Goal: Task Accomplishment & Management: Use online tool/utility

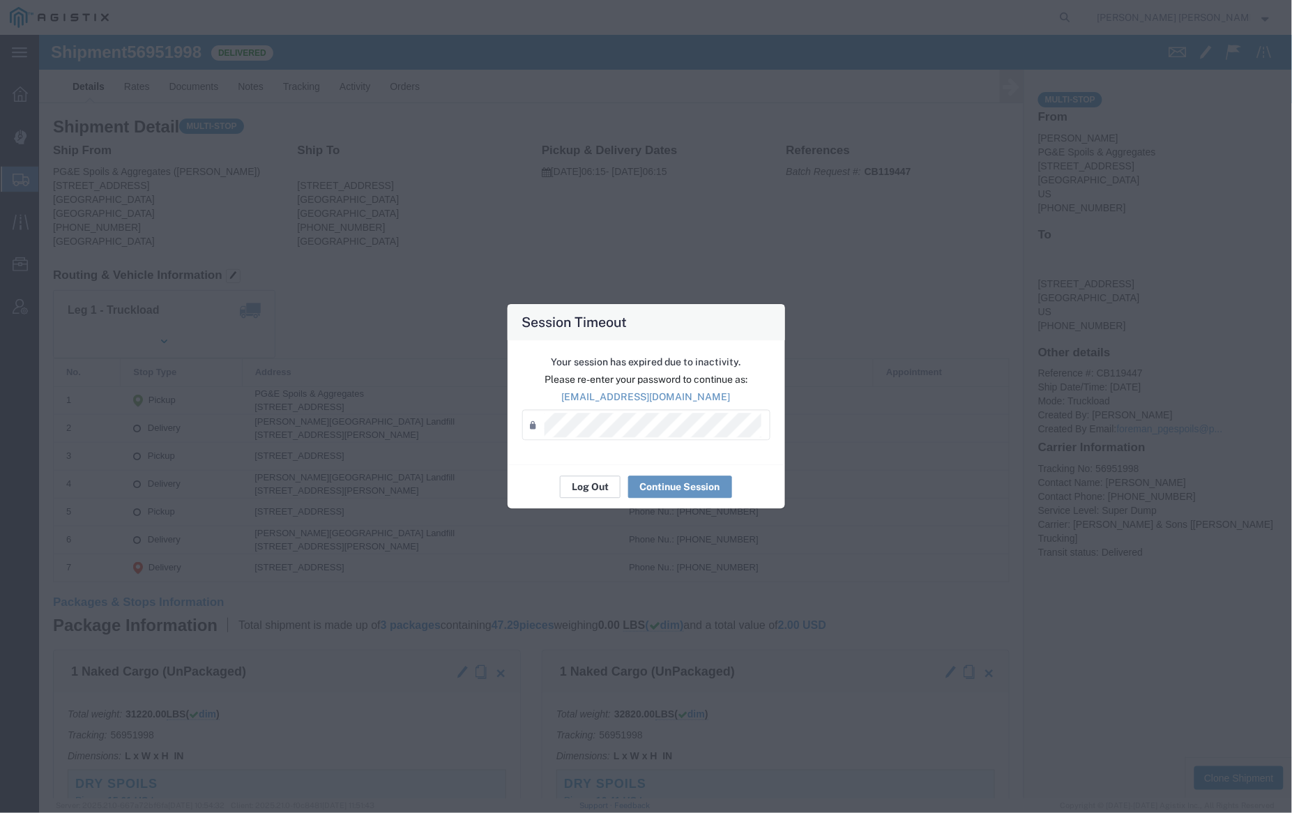
click at [580, 480] on button "Log Out" at bounding box center [590, 487] width 61 height 22
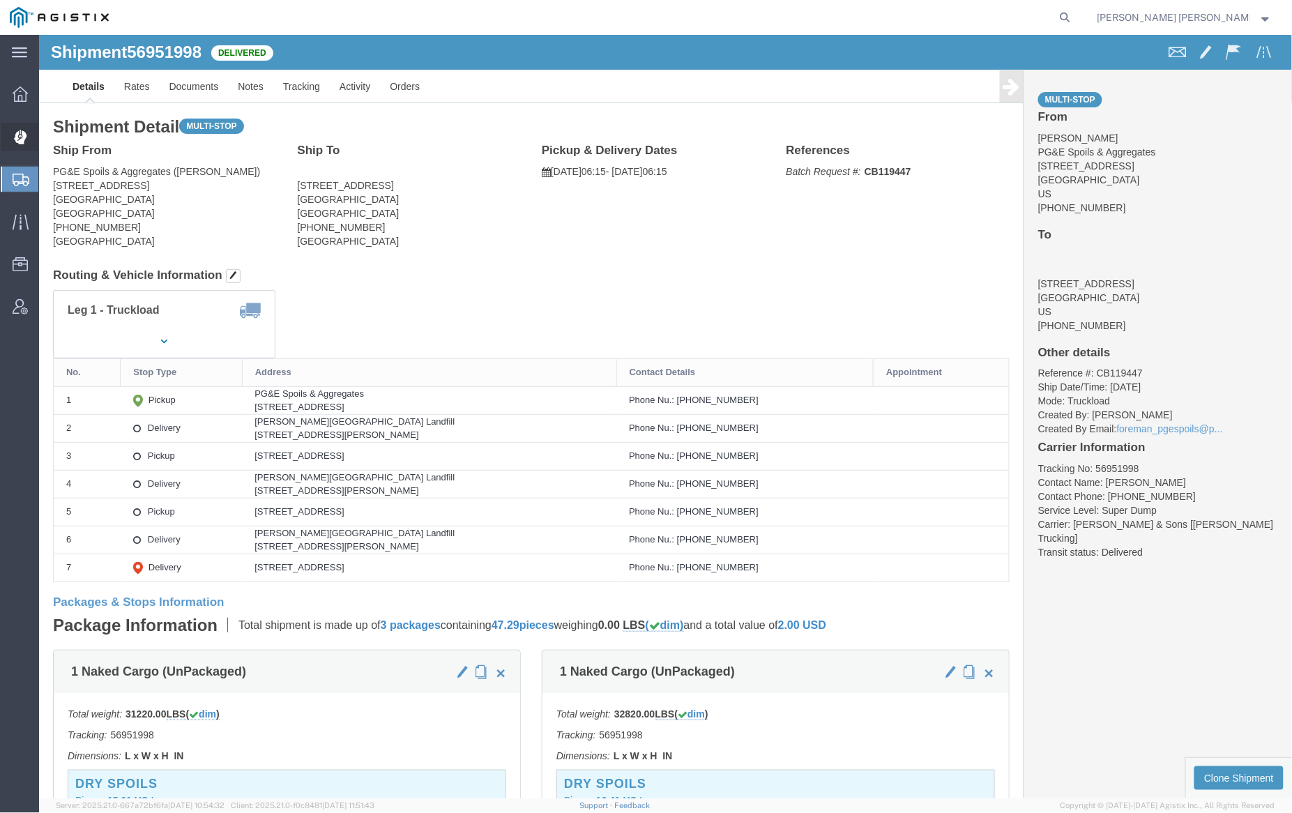
click at [48, 133] on span "Dispatch Manager" at bounding box center [43, 137] width 10 height 28
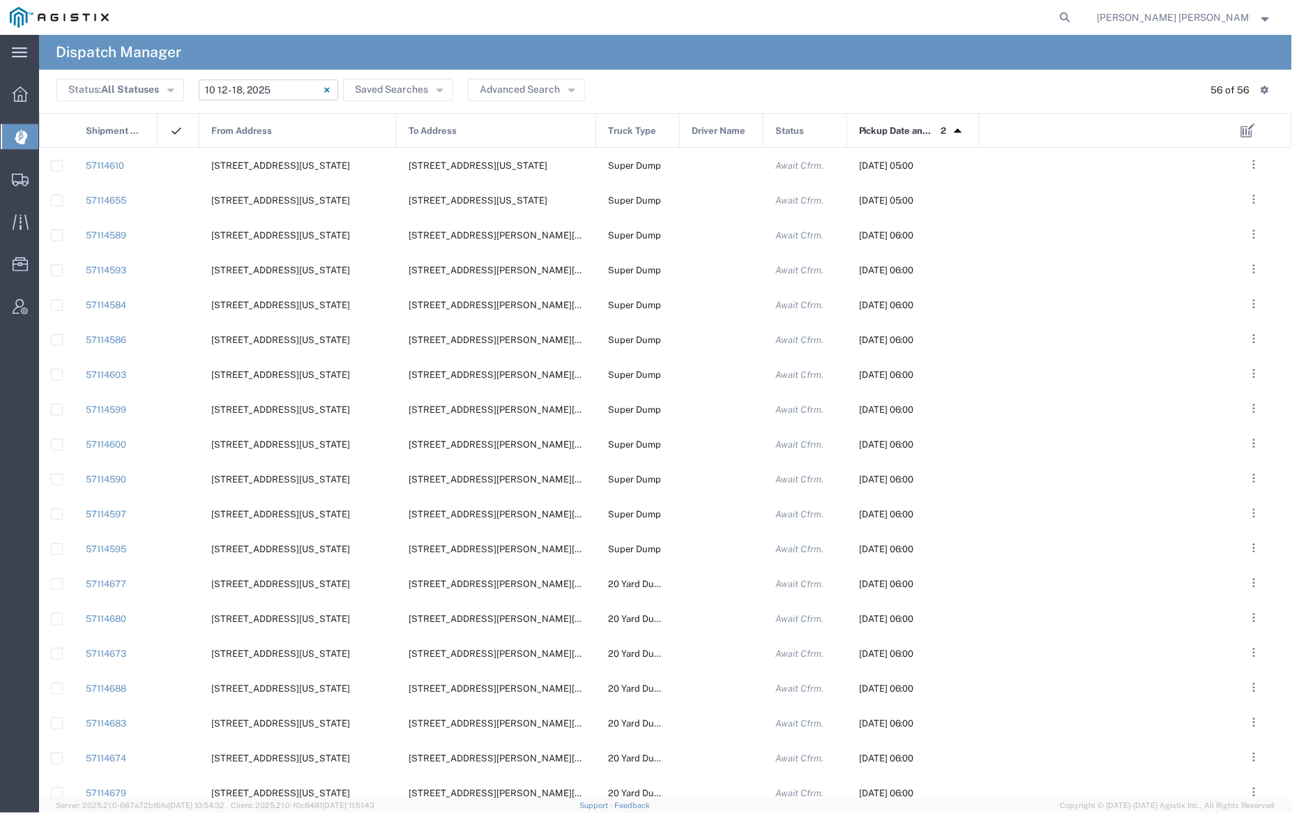
click at [282, 84] on input "10/12/2025 - 10/18/2025" at bounding box center [268, 90] width 139 height 21
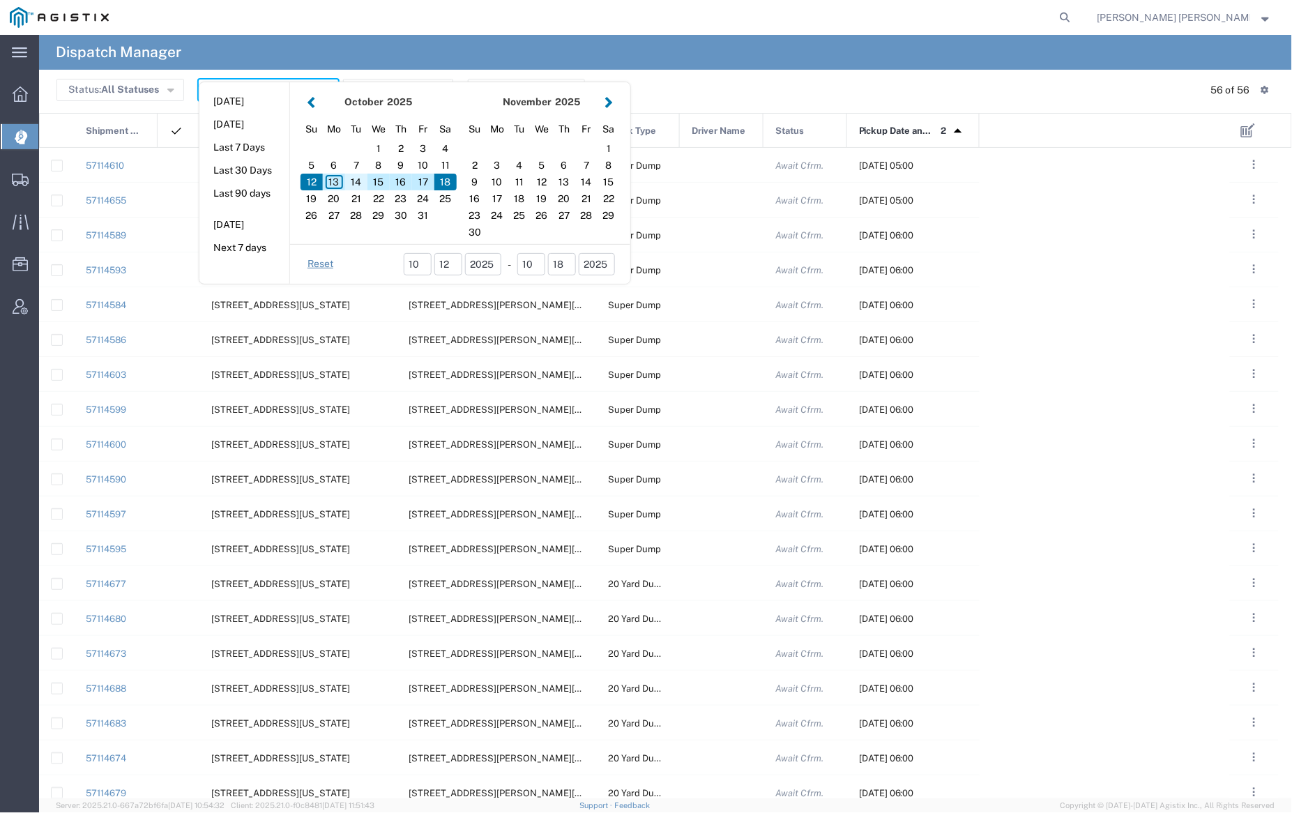
click at [357, 179] on div "14" at bounding box center [356, 182] width 22 height 17
type input "10/14/2025"
type input "10/14/2025 - 10/14/2025"
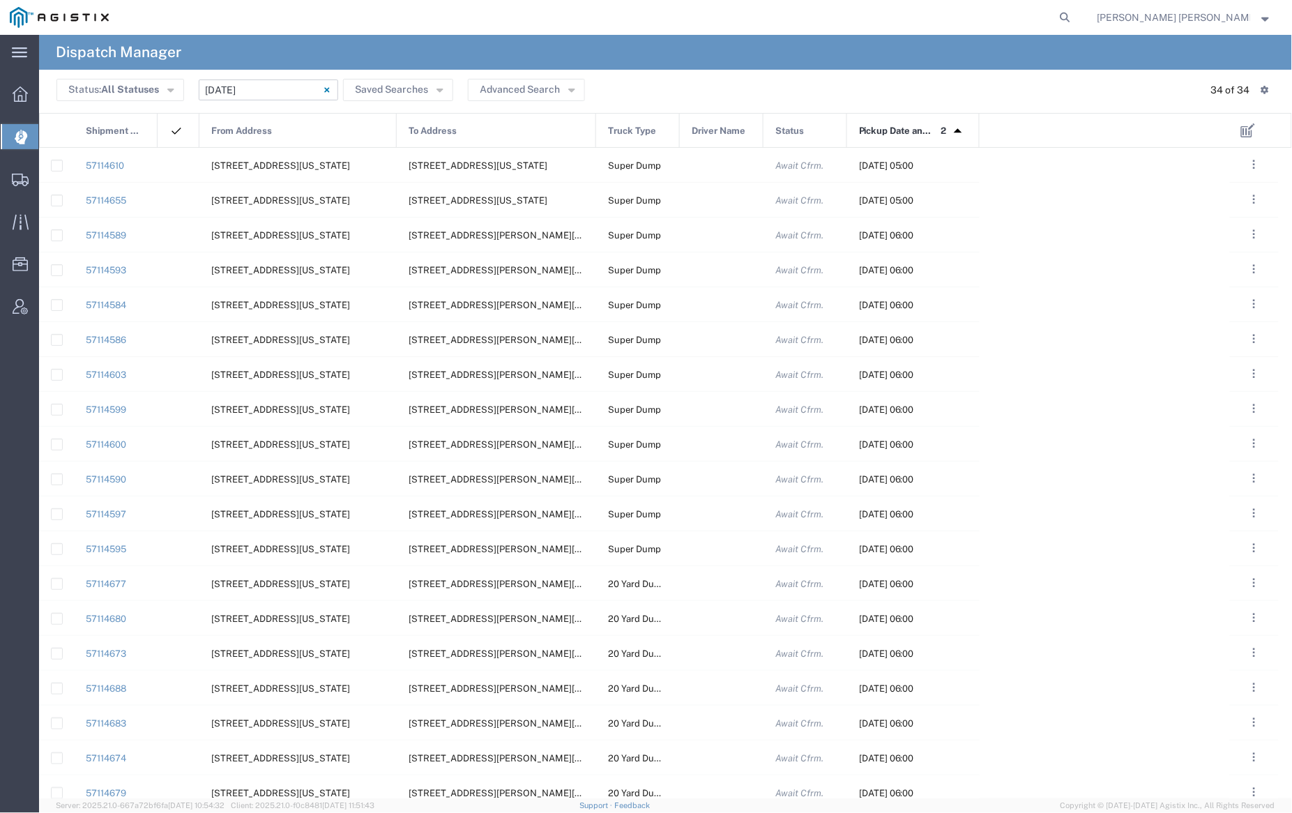
click at [279, 130] on div "From Address" at bounding box center [298, 131] width 197 height 35
click at [720, 175] on div at bounding box center [722, 165] width 84 height 34
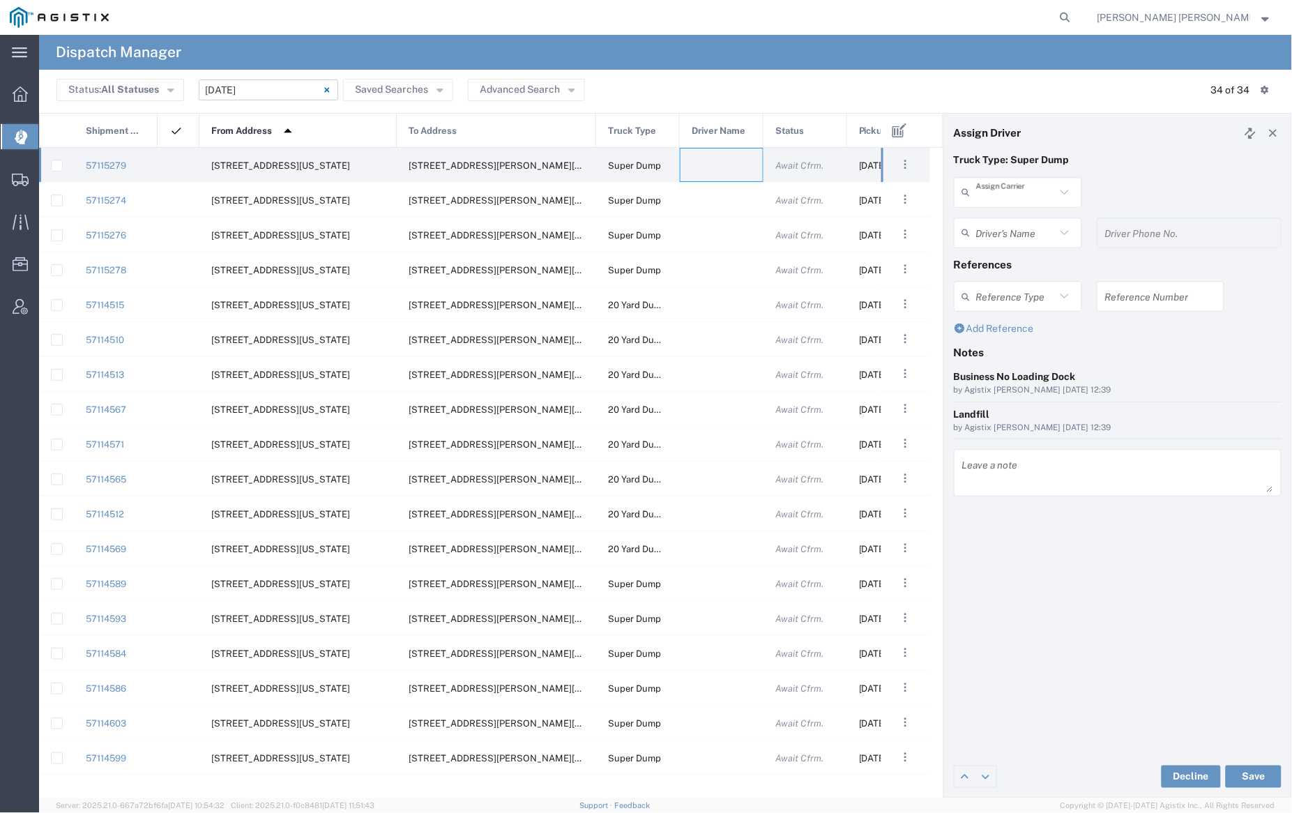
click at [1013, 189] on input "text" at bounding box center [1016, 192] width 80 height 24
click at [1017, 217] on span "Dhillon Trans Services" at bounding box center [1018, 233] width 125 height 43
type input "Dhillon Trans Services"
click at [1019, 234] on input "text" at bounding box center [1020, 232] width 88 height 24
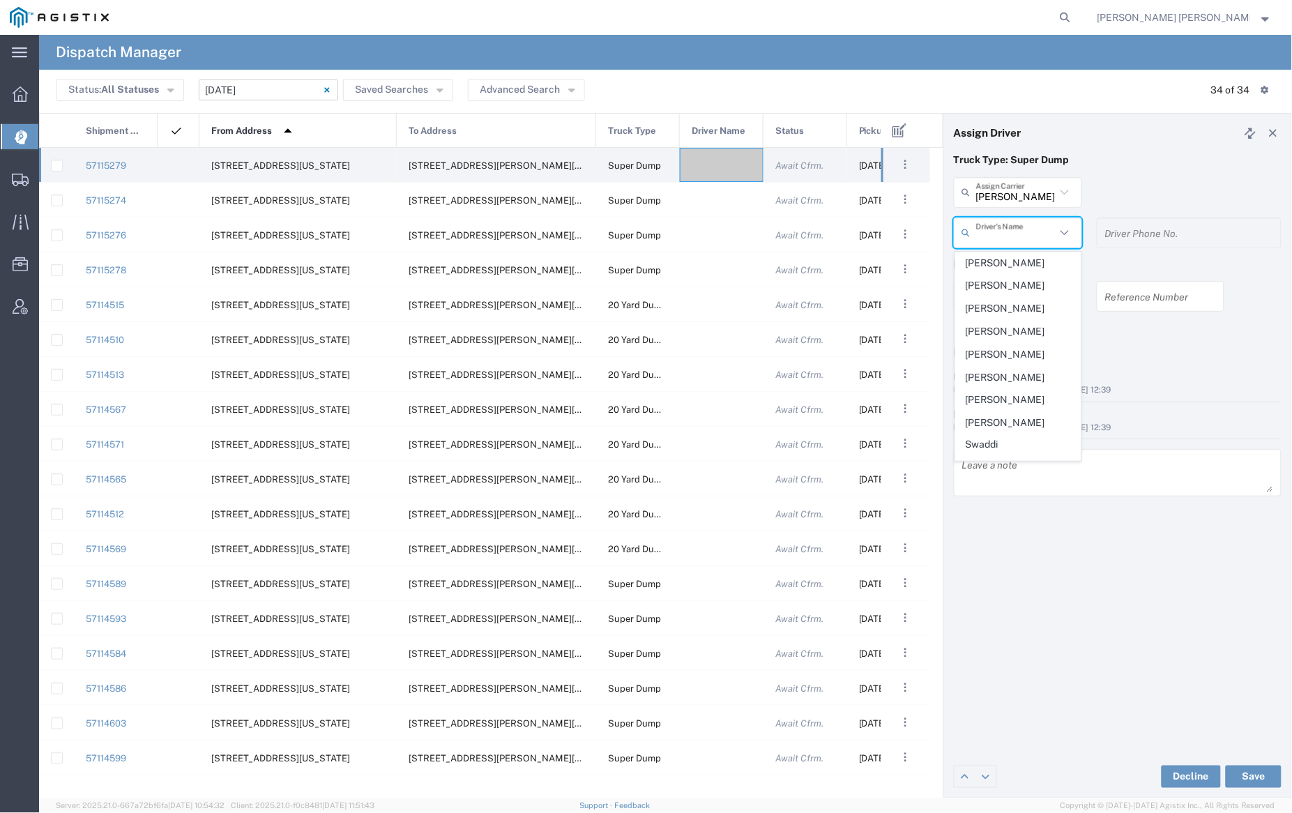
scroll to position [255, 0]
click at [1025, 339] on span "Robert Schiller" at bounding box center [1018, 350] width 125 height 22
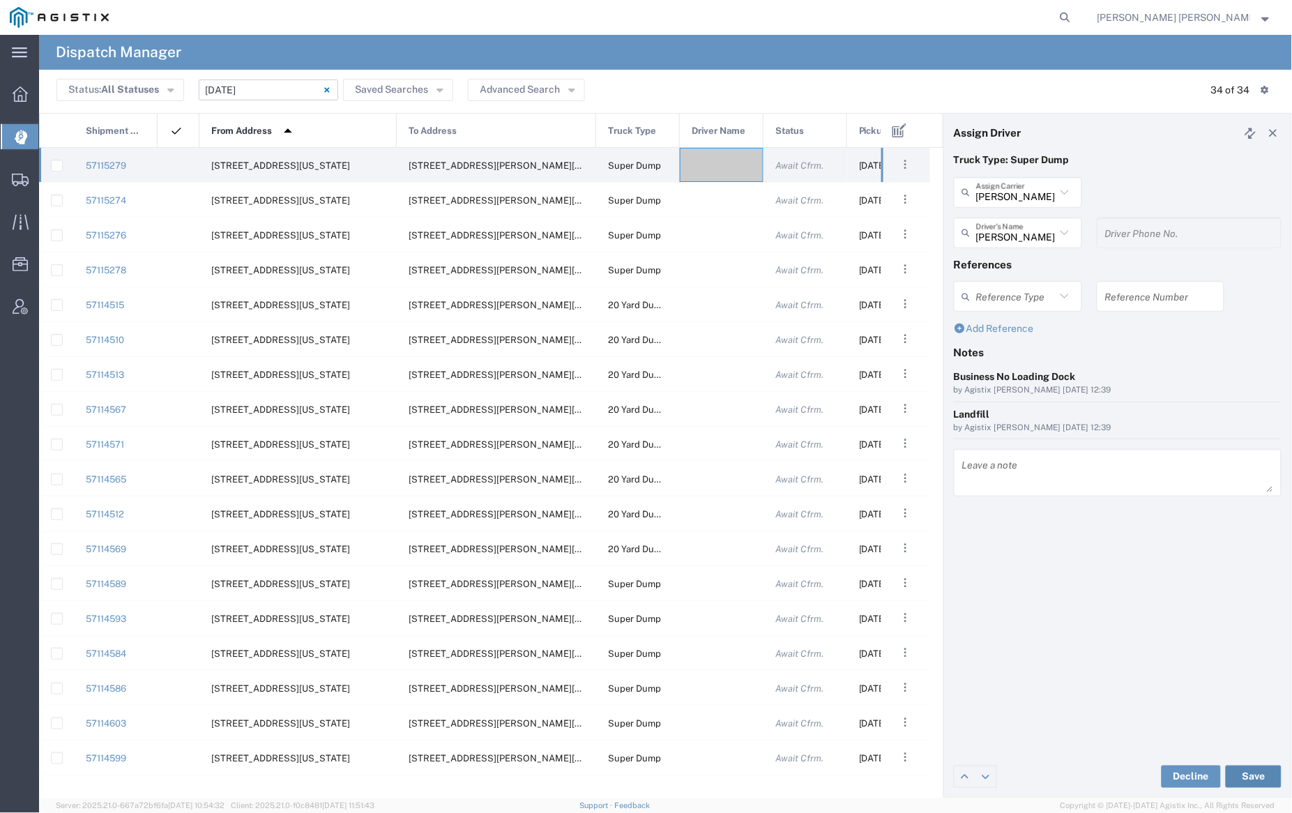
click at [1258, 776] on button "Save" at bounding box center [1254, 777] width 56 height 22
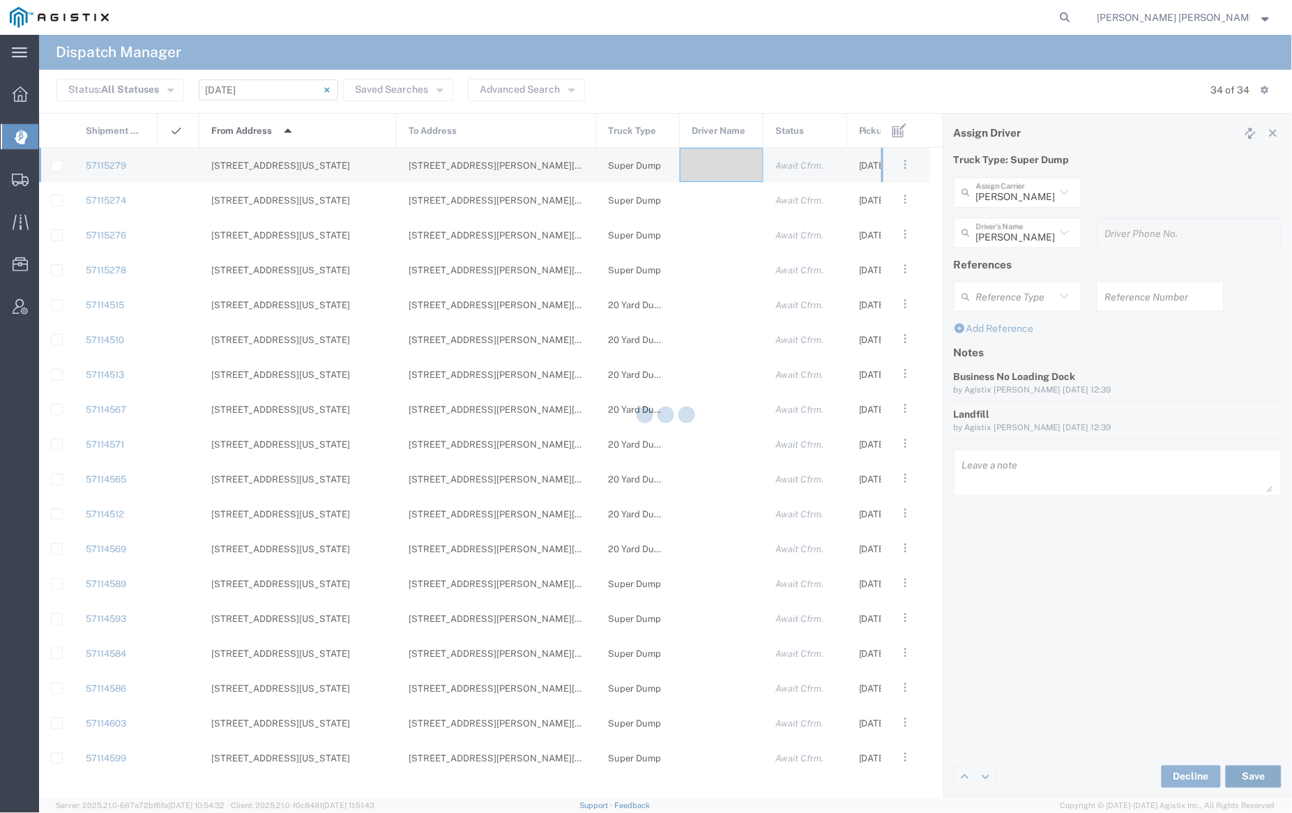
type input "Robert Schiller"
type input "Dhillon Trans Services"
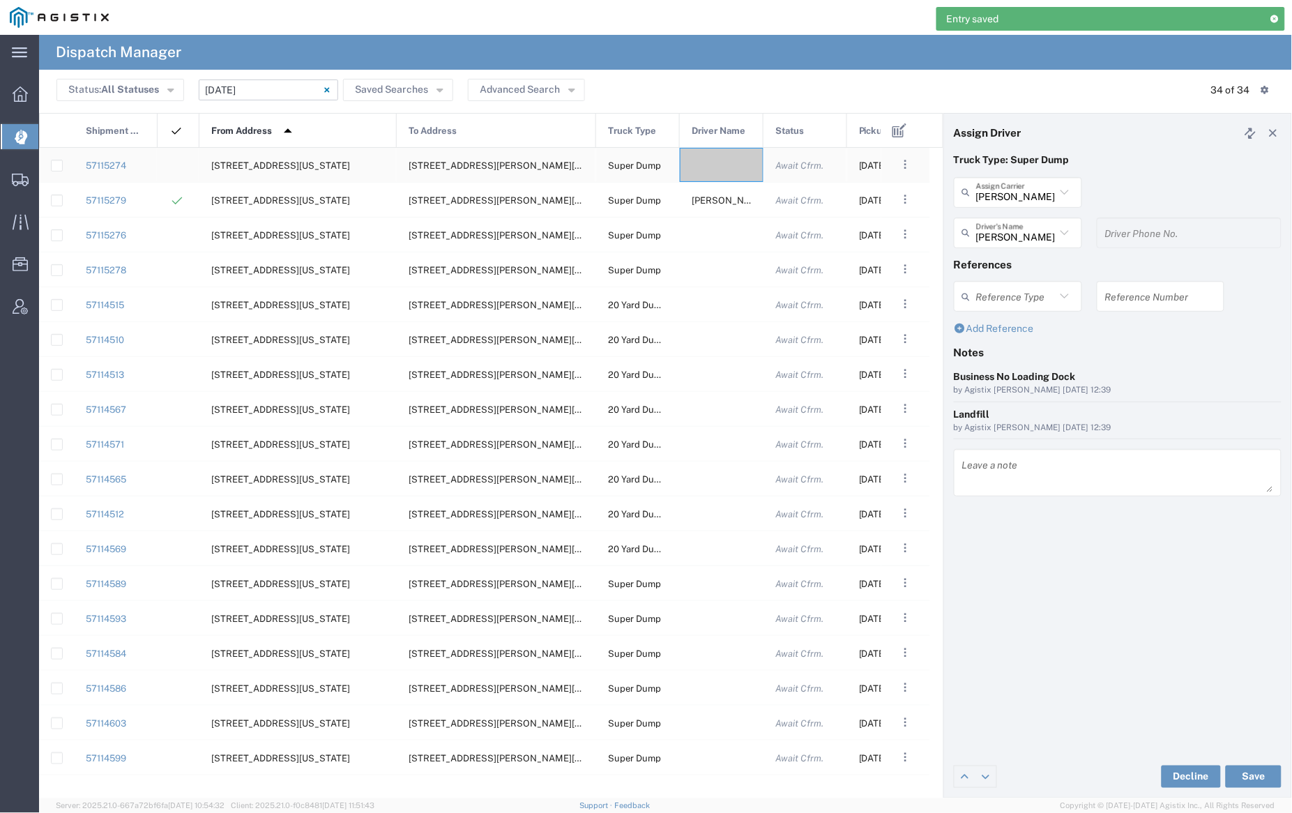
click at [711, 162] on div at bounding box center [722, 165] width 84 height 34
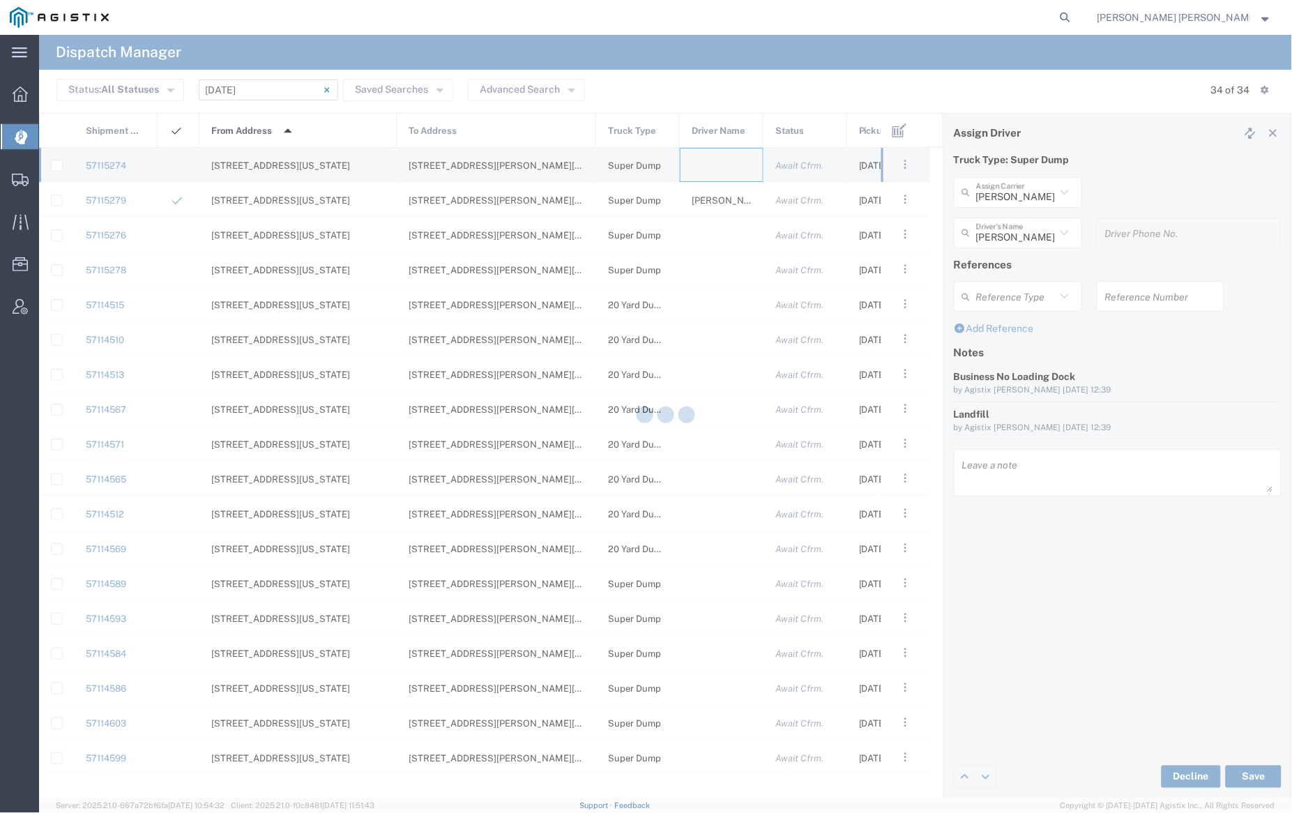
type input "[PERSON_NAME] Trucking"
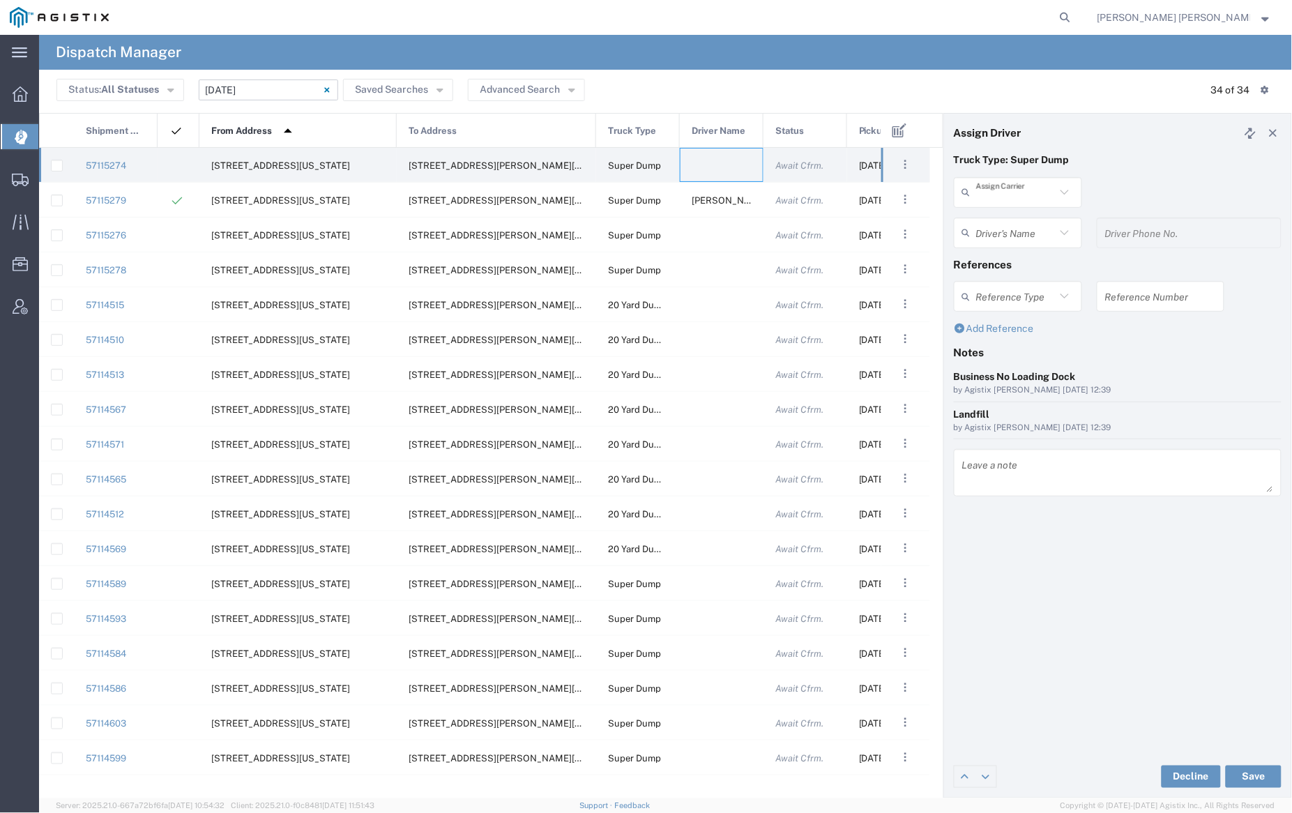
click at [1015, 198] on input "text" at bounding box center [1016, 192] width 80 height 24
click at [1016, 219] on span "Dhillon Trans Services" at bounding box center [1018, 233] width 125 height 43
type input "Dhillon Trans Services"
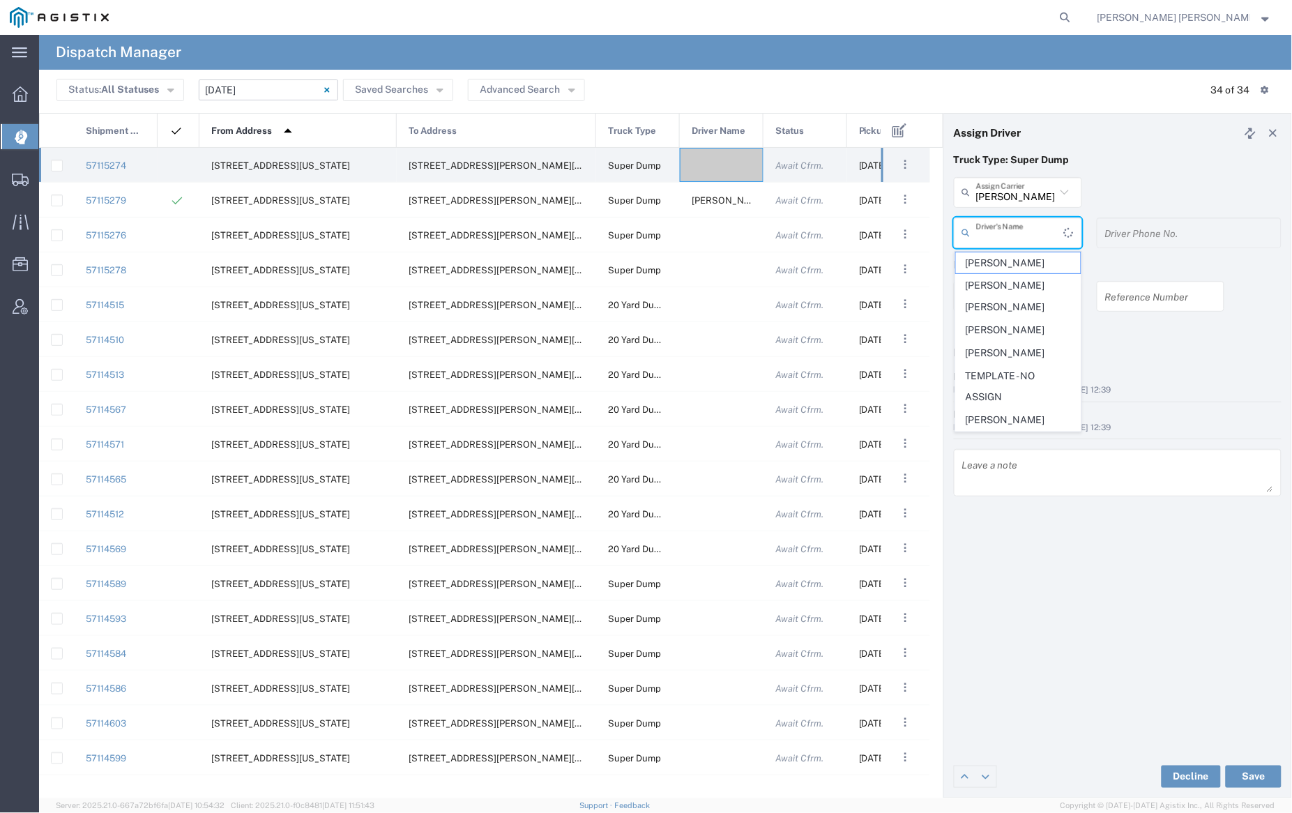
click at [1016, 220] on input "text" at bounding box center [1020, 232] width 88 height 24
click at [1009, 270] on span "Mandeep Kaura" at bounding box center [1018, 281] width 125 height 22
type input "Mandeep Kaura"
type input "925-877-8662"
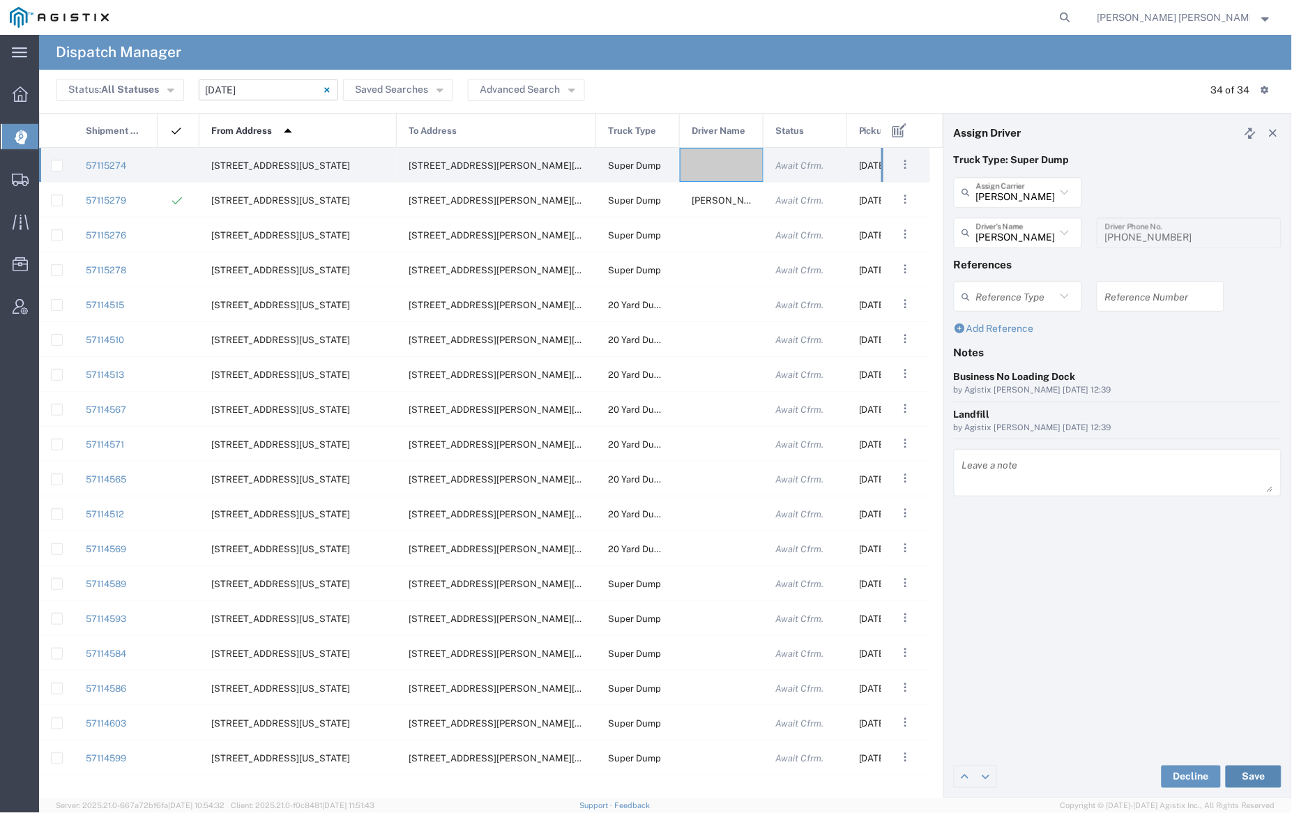
click at [1262, 773] on button "Save" at bounding box center [1254, 777] width 56 height 22
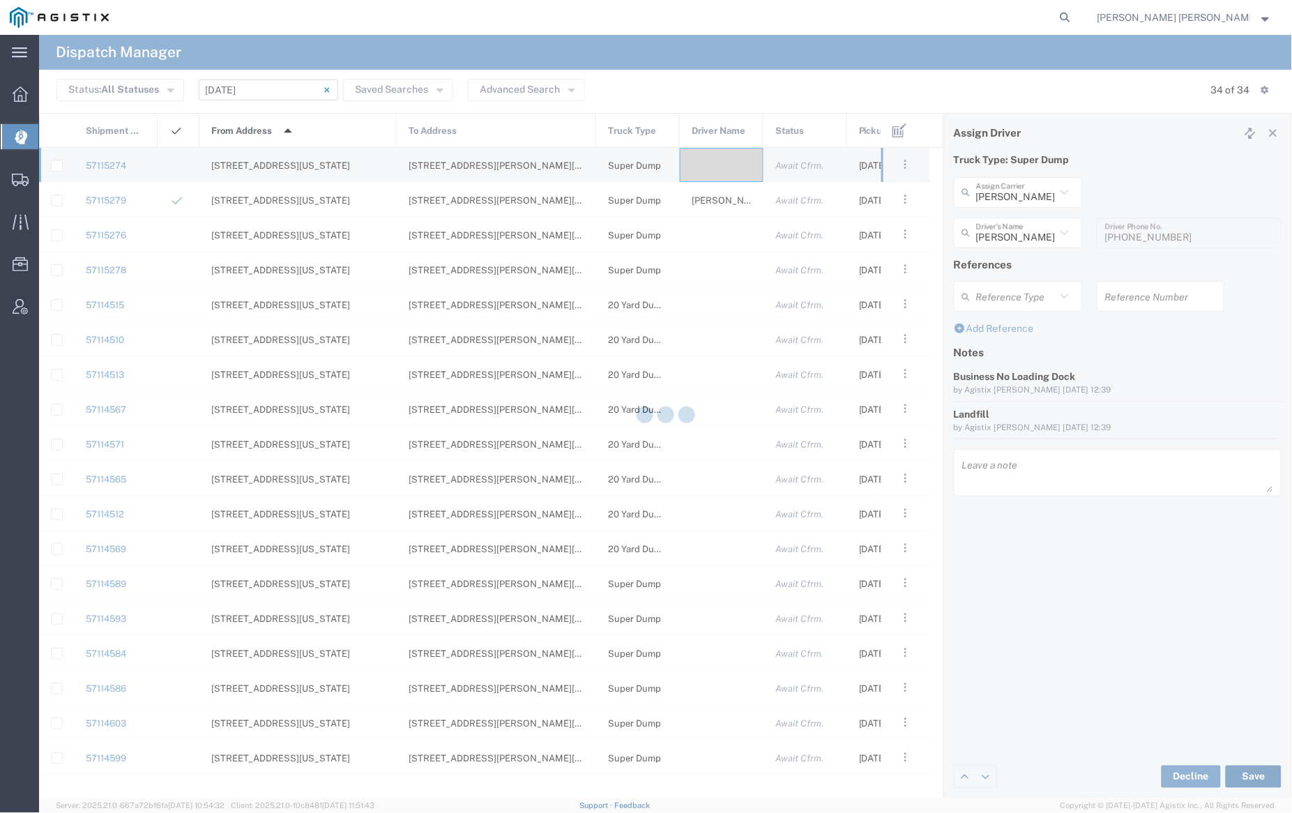
type input "Mandeep Kaura"
type input "Dhillon Trans Services"
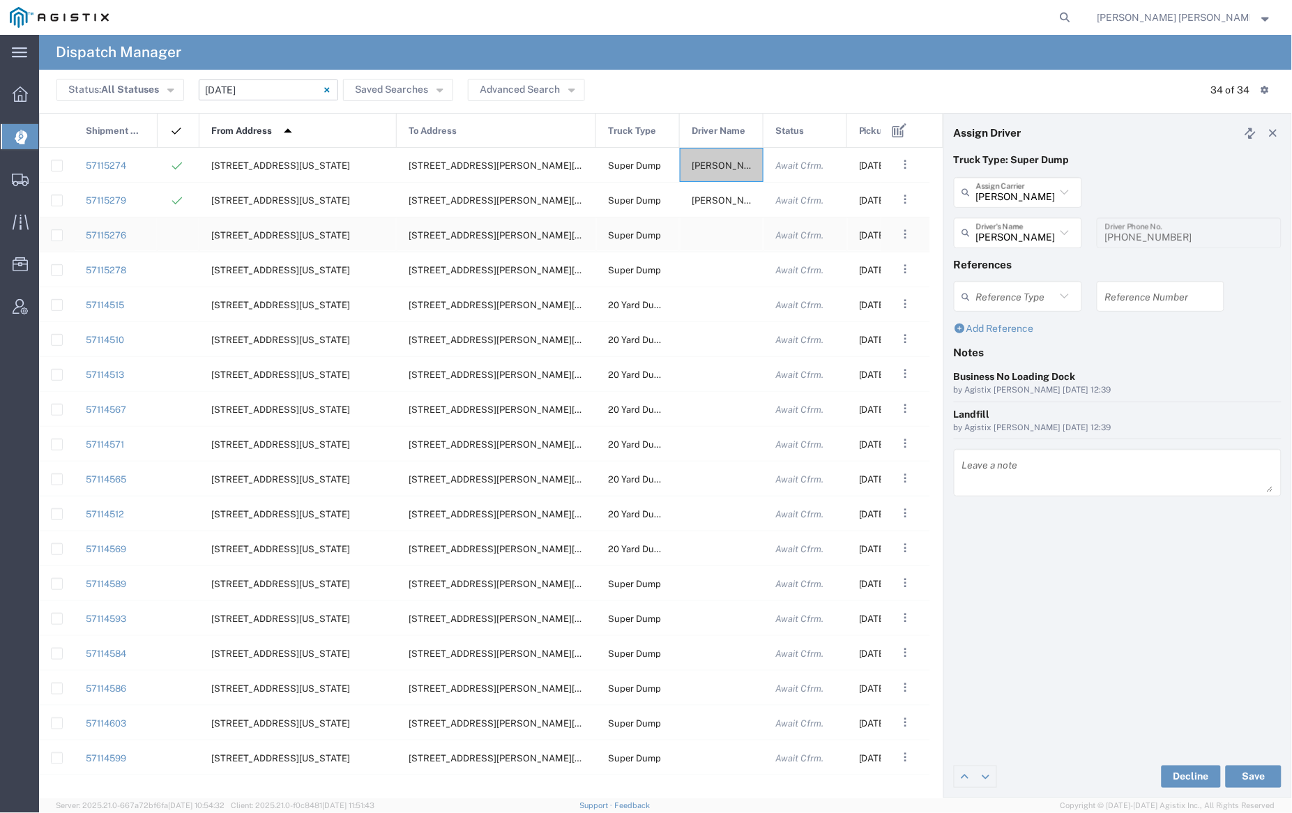
click at [713, 234] on div at bounding box center [722, 235] width 84 height 34
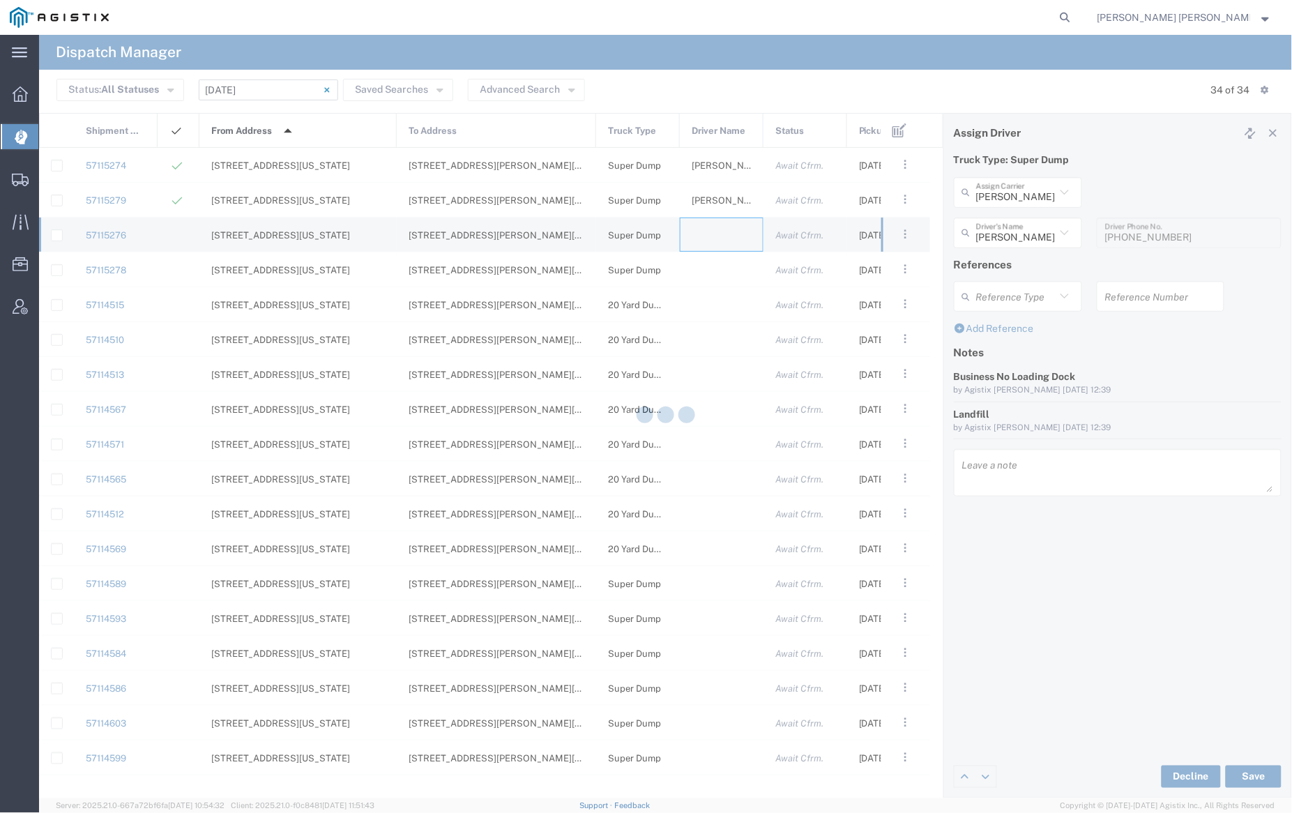
type input "[PERSON_NAME] Trucking"
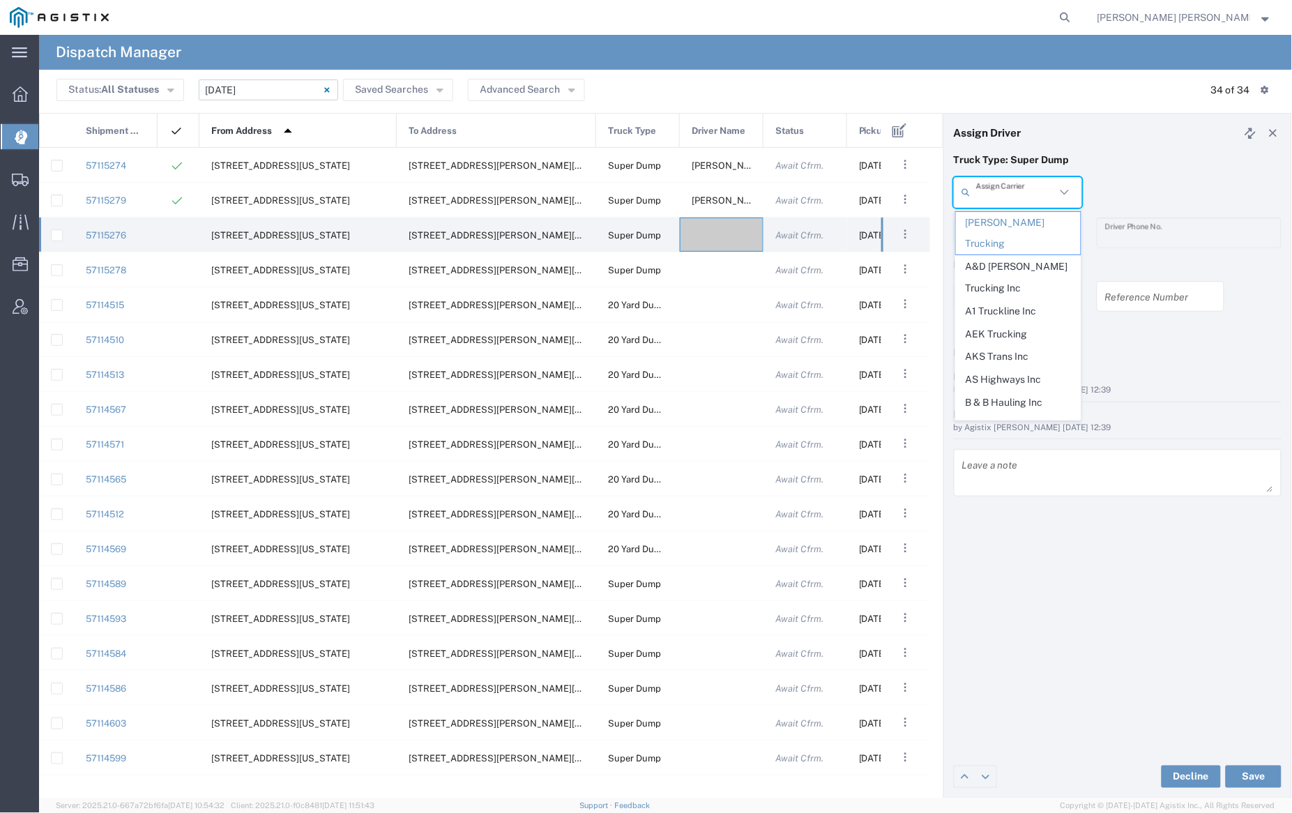
click at [1006, 189] on input "text" at bounding box center [1016, 192] width 80 height 24
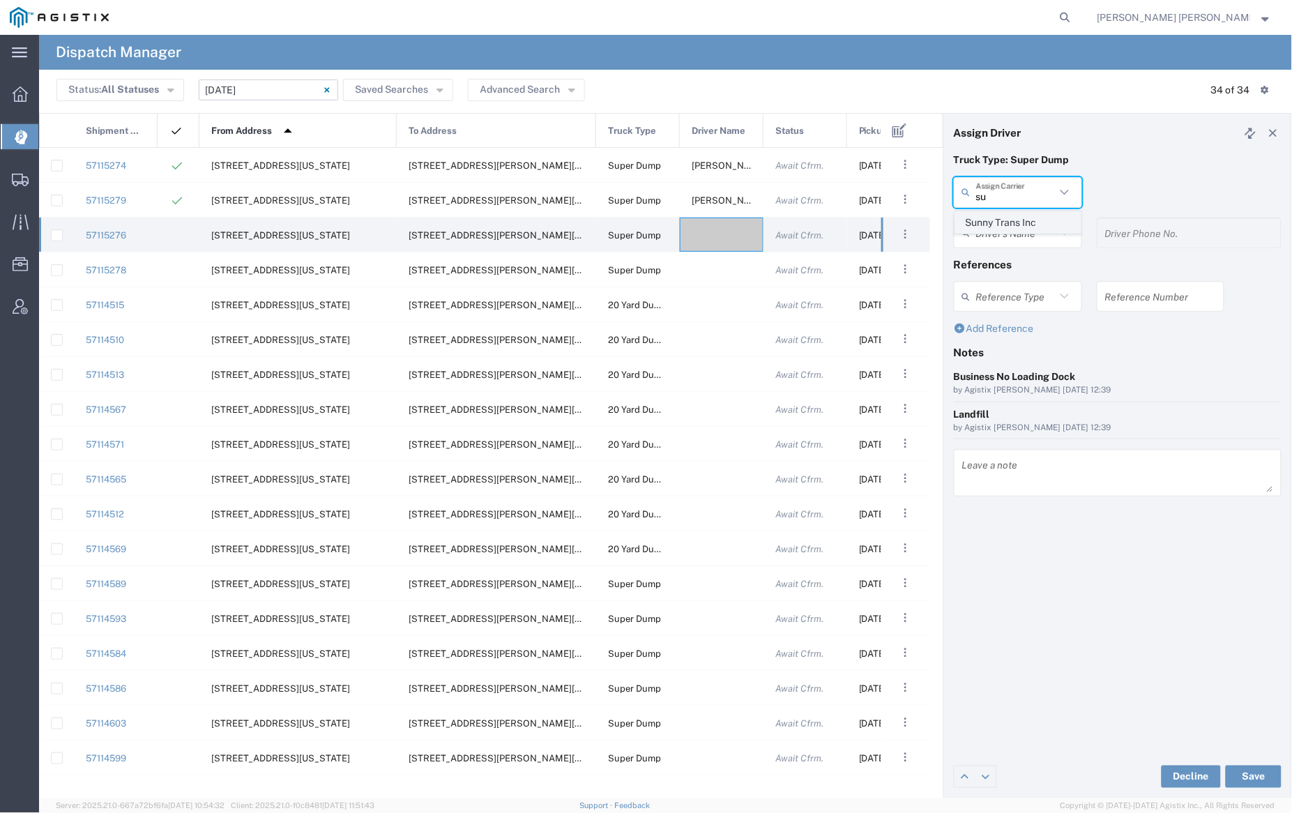
click at [1010, 220] on span "Sunny Trans Inc" at bounding box center [1018, 223] width 125 height 22
type input "Sunny Trans Inc"
click at [1015, 239] on input "text" at bounding box center [1016, 232] width 80 height 24
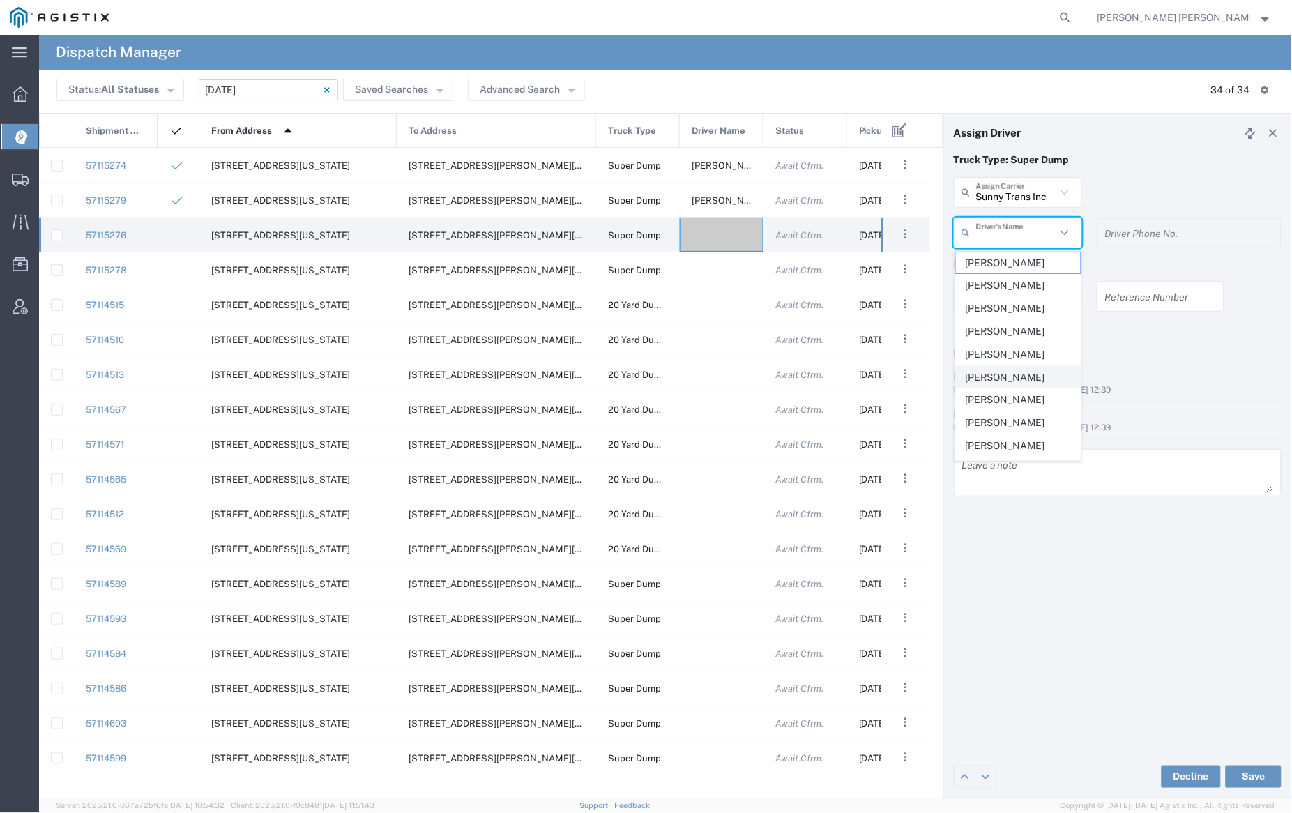
click at [1027, 372] on span "Raman Kumar" at bounding box center [1018, 378] width 125 height 22
type input "Raman Kumar"
type input "510-514-9509"
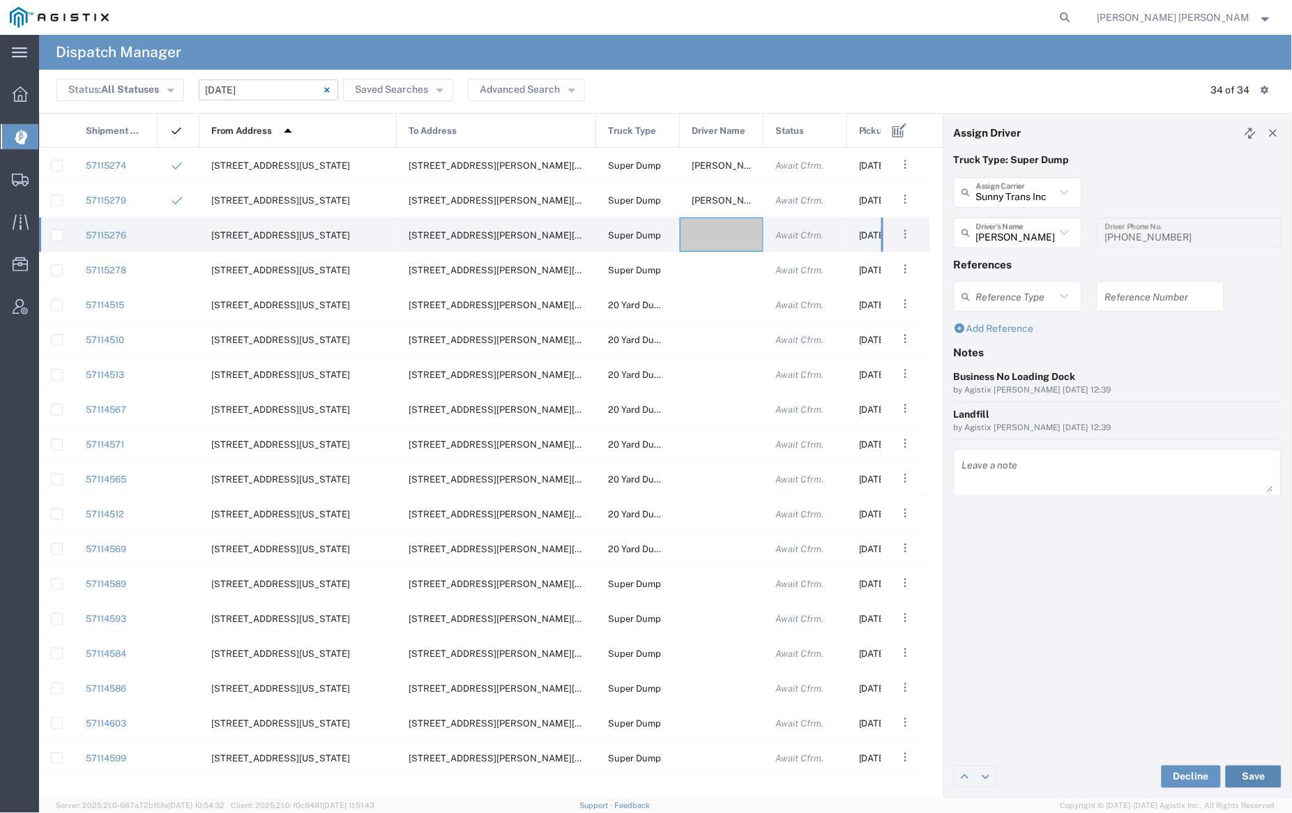
click at [1257, 776] on button "Save" at bounding box center [1254, 777] width 56 height 22
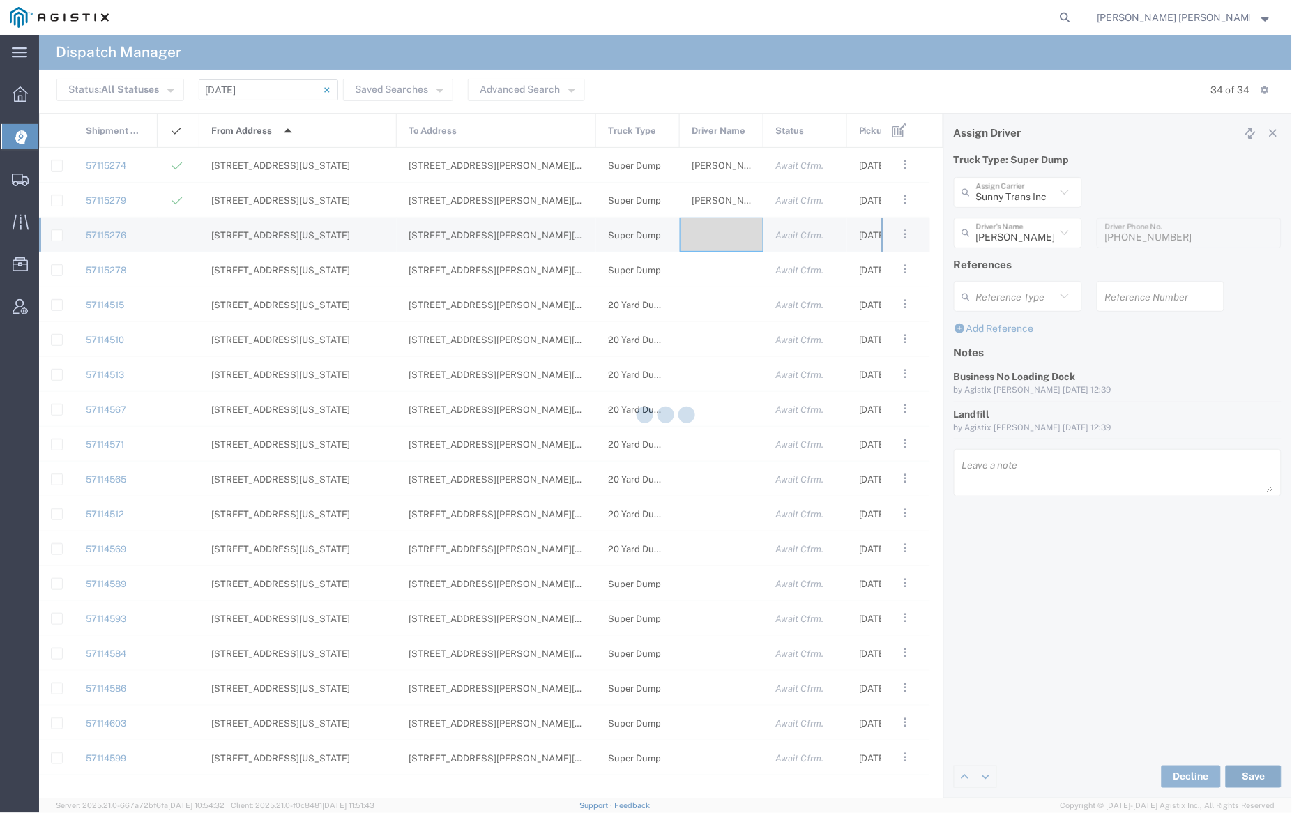
type input "Raman Kumar"
type input "Sunny Trans Inc"
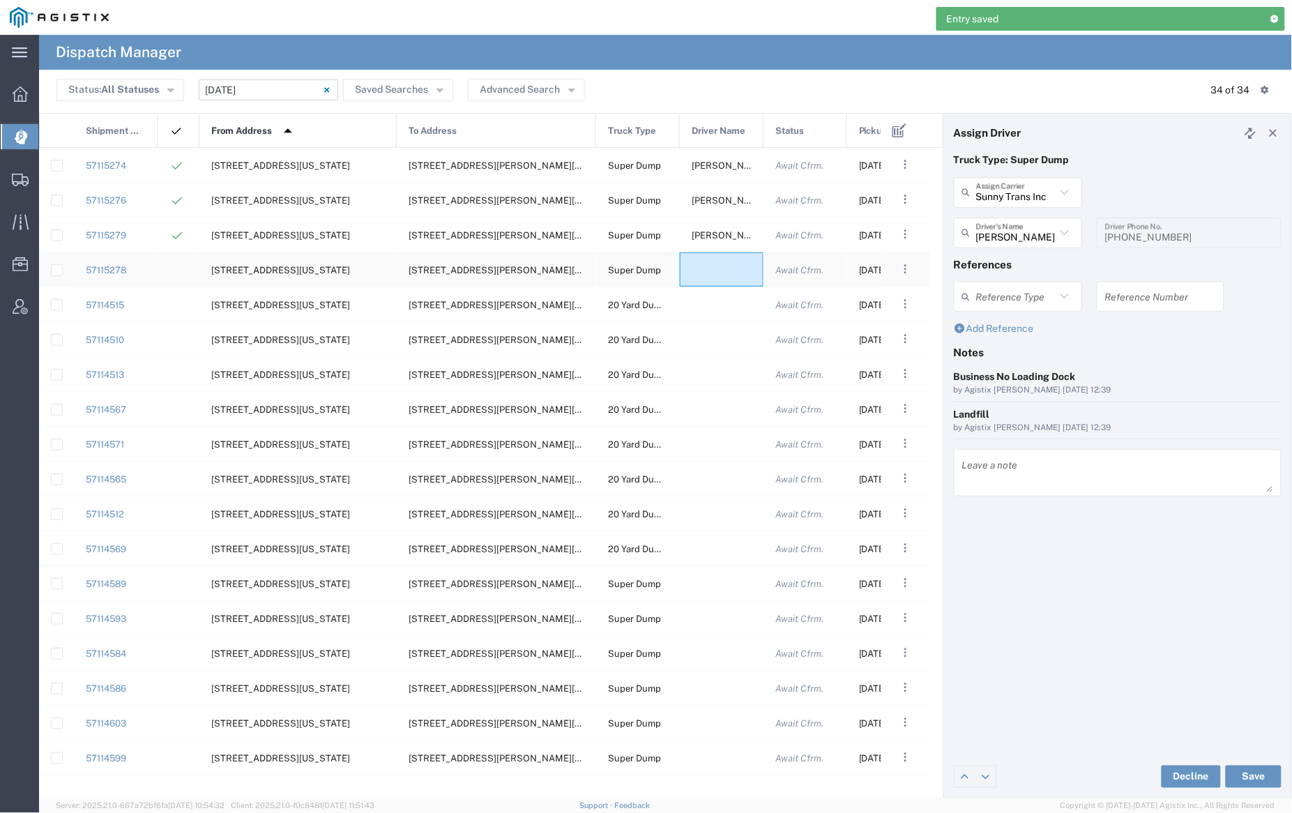
click at [713, 267] on div at bounding box center [722, 269] width 84 height 34
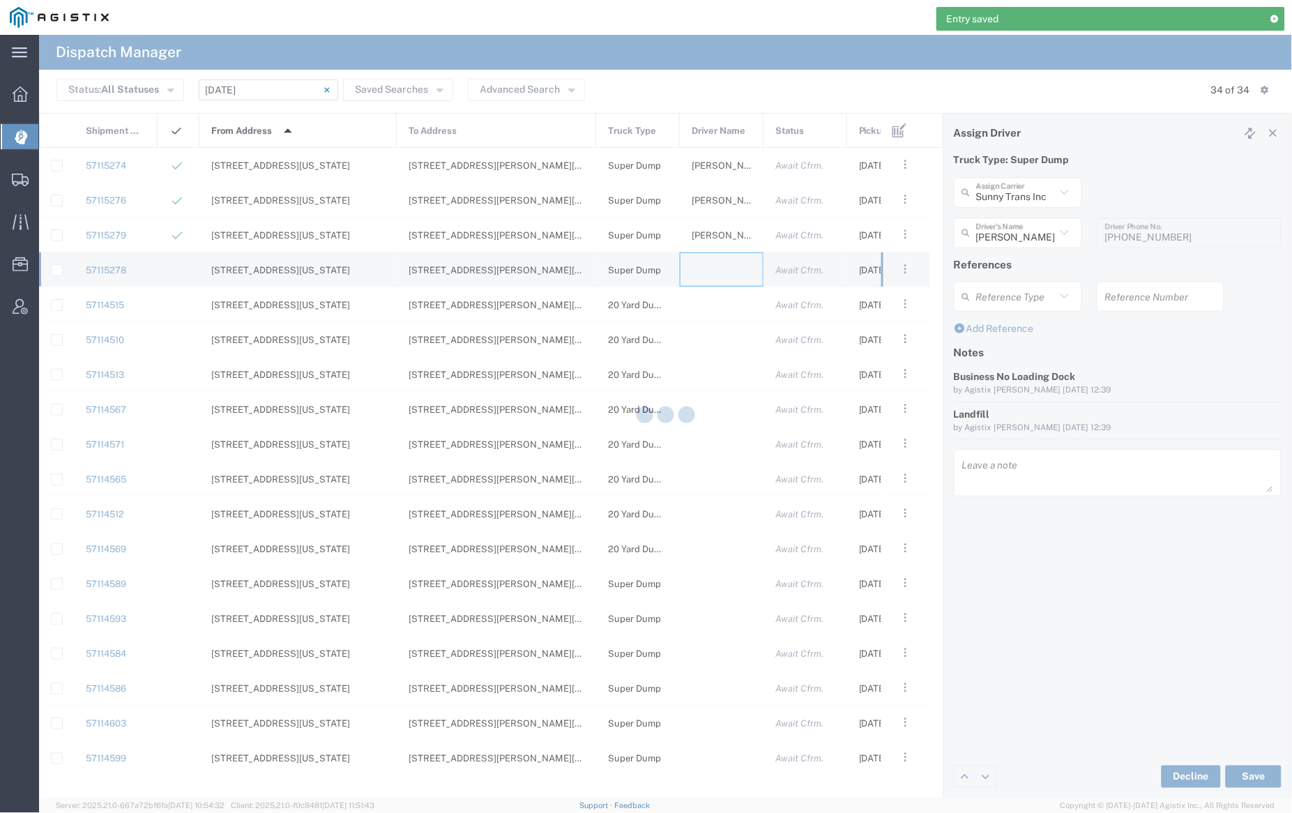
type input "[PERSON_NAME] Trucking"
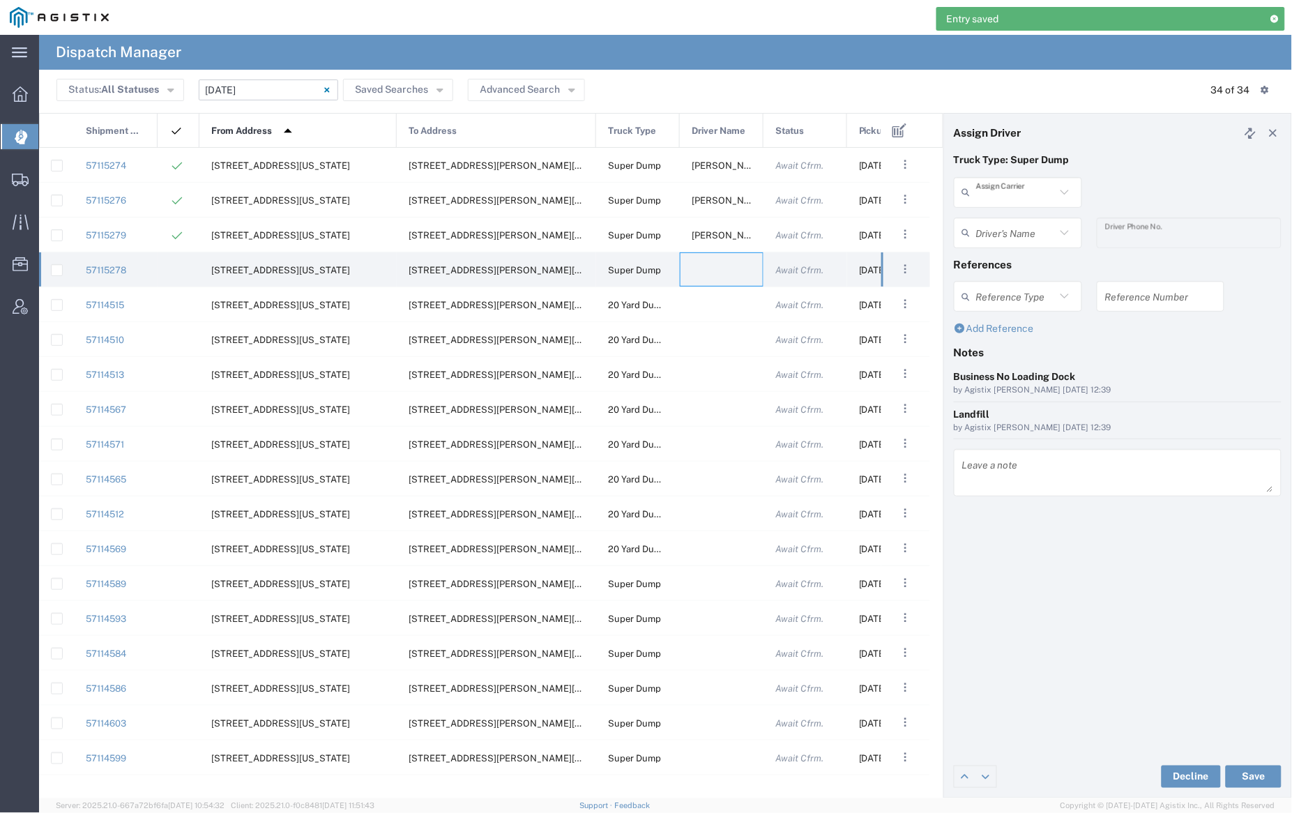
click at [1009, 190] on input "text" at bounding box center [1016, 192] width 80 height 24
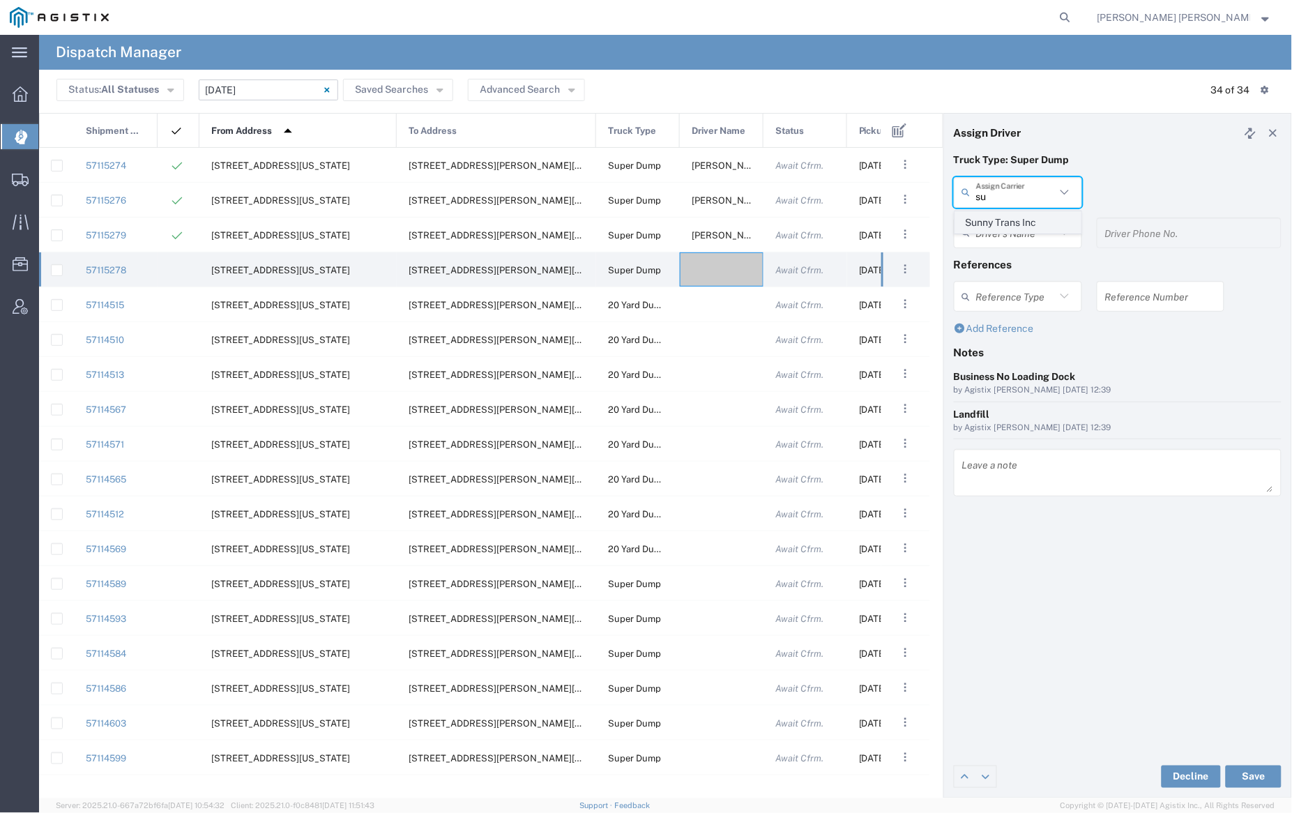
click at [1006, 219] on span "Sunny Trans Inc" at bounding box center [1018, 223] width 125 height 22
type input "Sunny Trans Inc"
click at [1008, 241] on input "text" at bounding box center [1016, 232] width 80 height 24
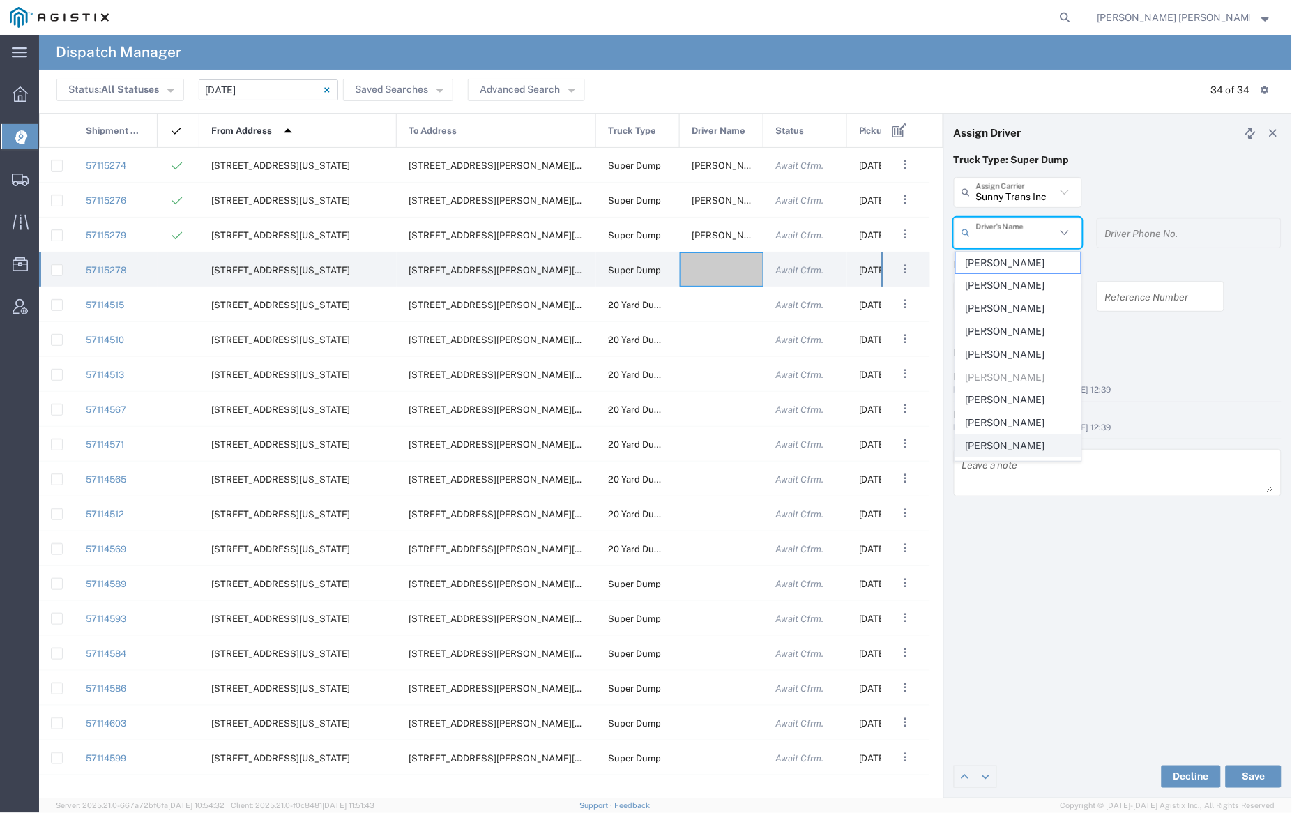
click at [1025, 445] on span "Sarwinder Singh" at bounding box center [1018, 446] width 125 height 22
type input "Sarwinder Singh"
type input "559-316-9530"
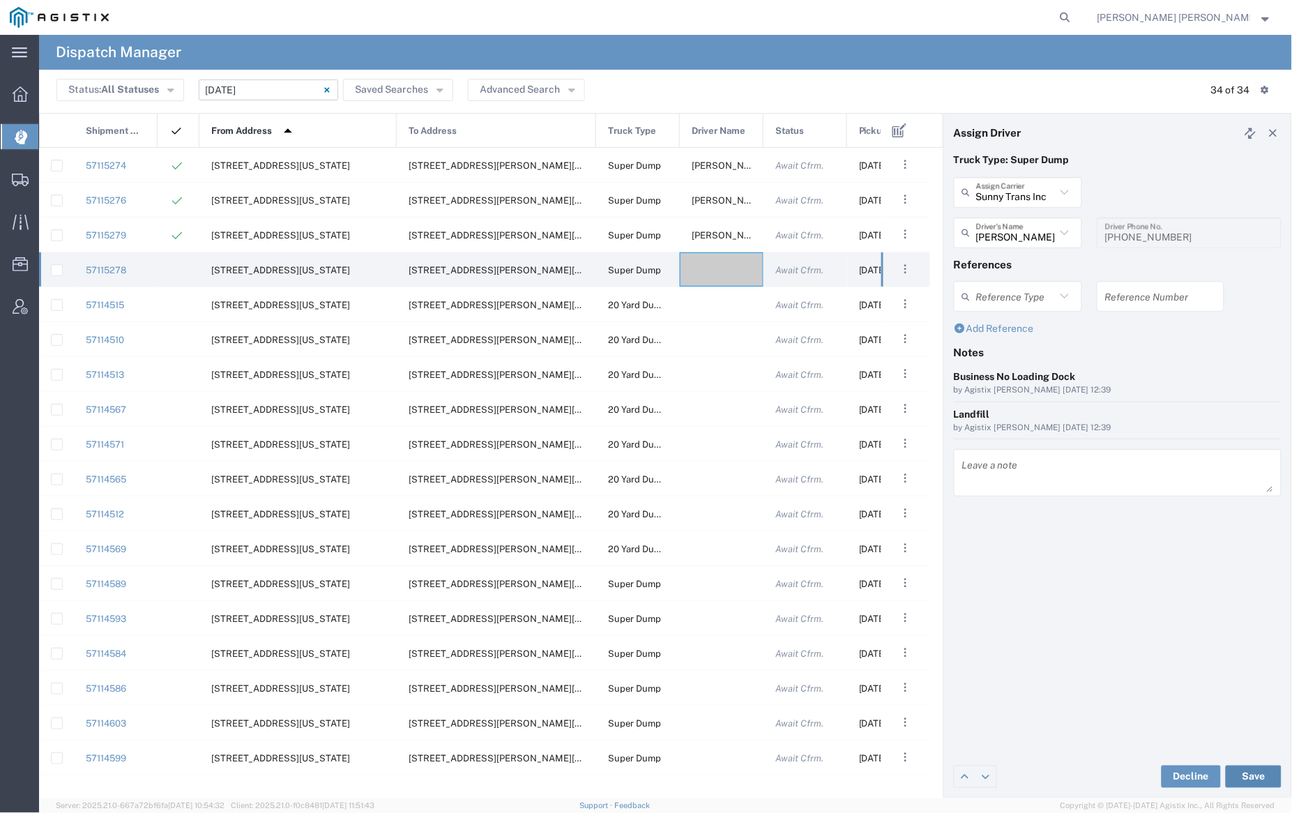
click at [1251, 776] on button "Save" at bounding box center [1254, 777] width 56 height 22
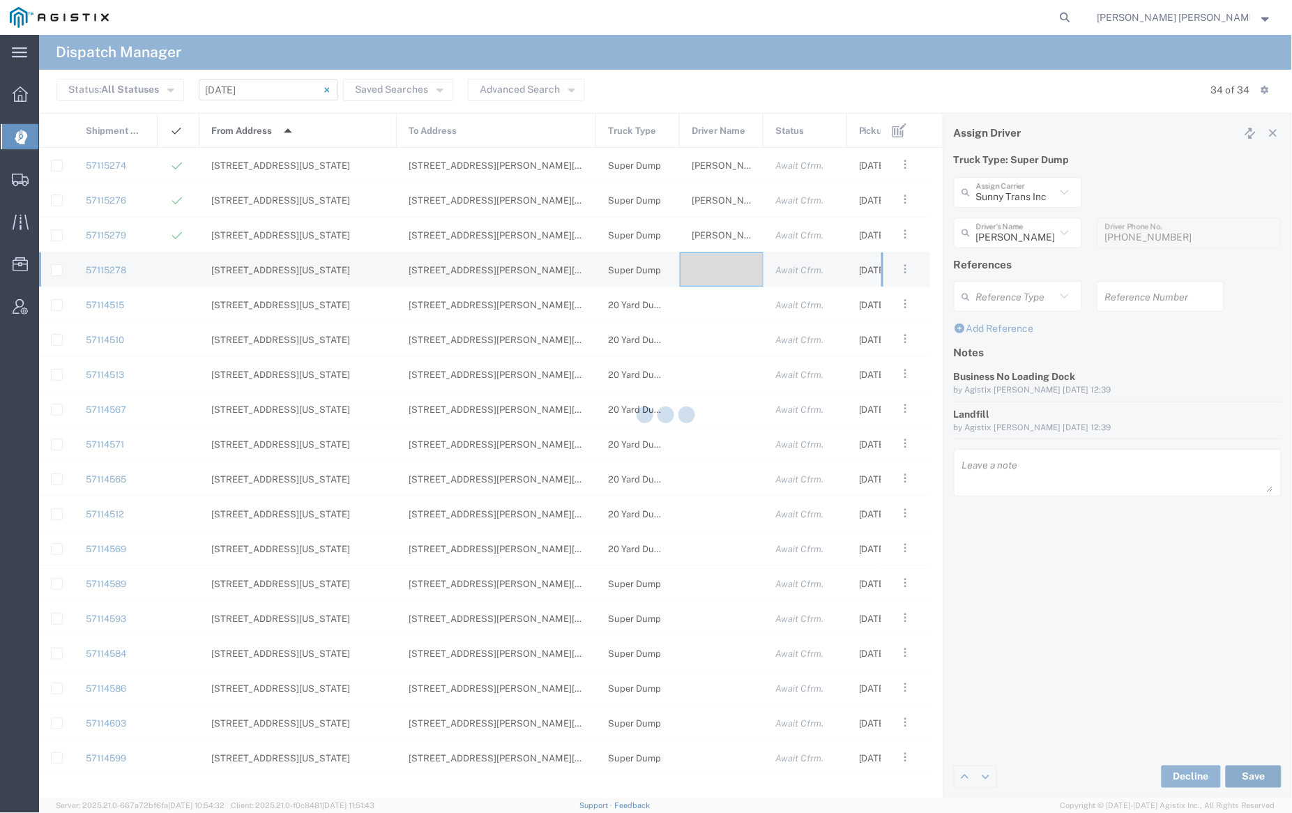
type input "Sarwinder Singh"
type input "Sunny Trans Inc"
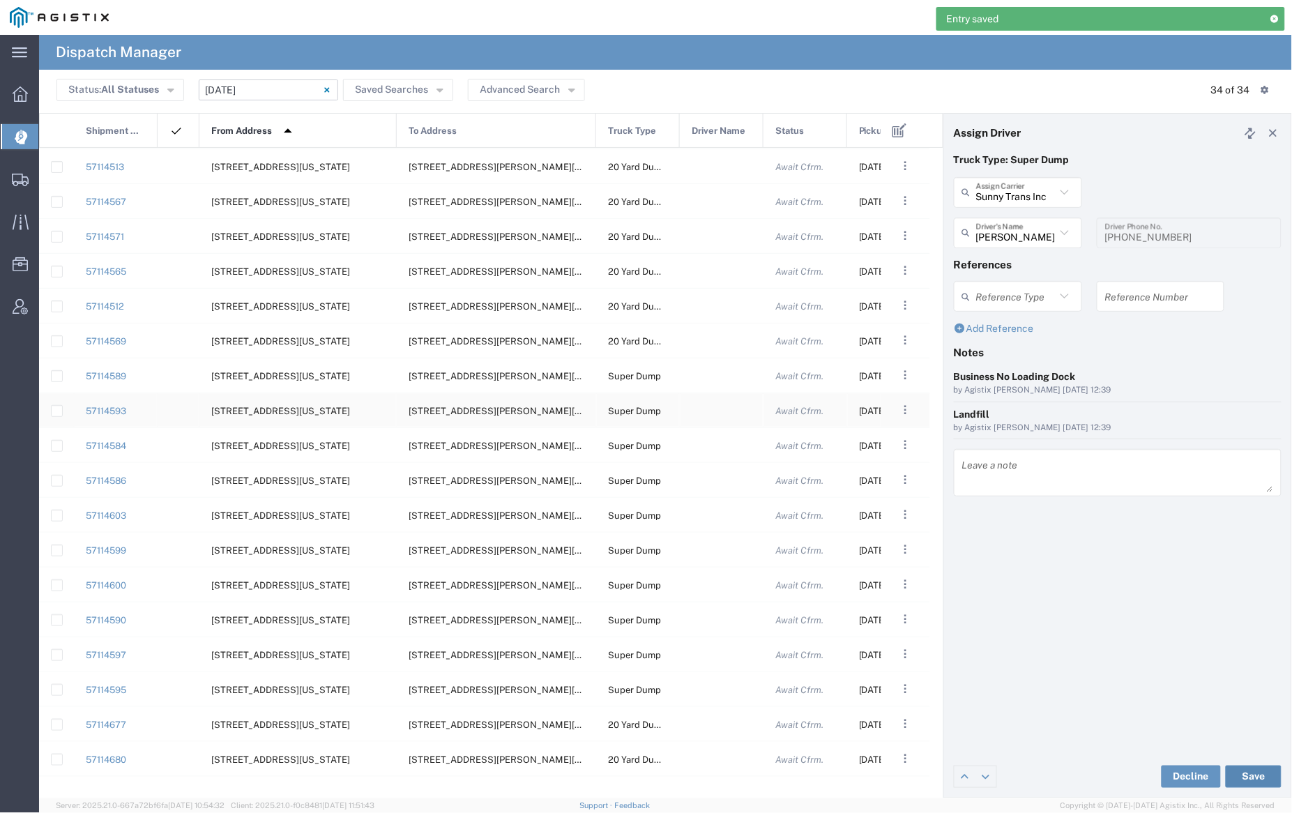
scroll to position [218, 0]
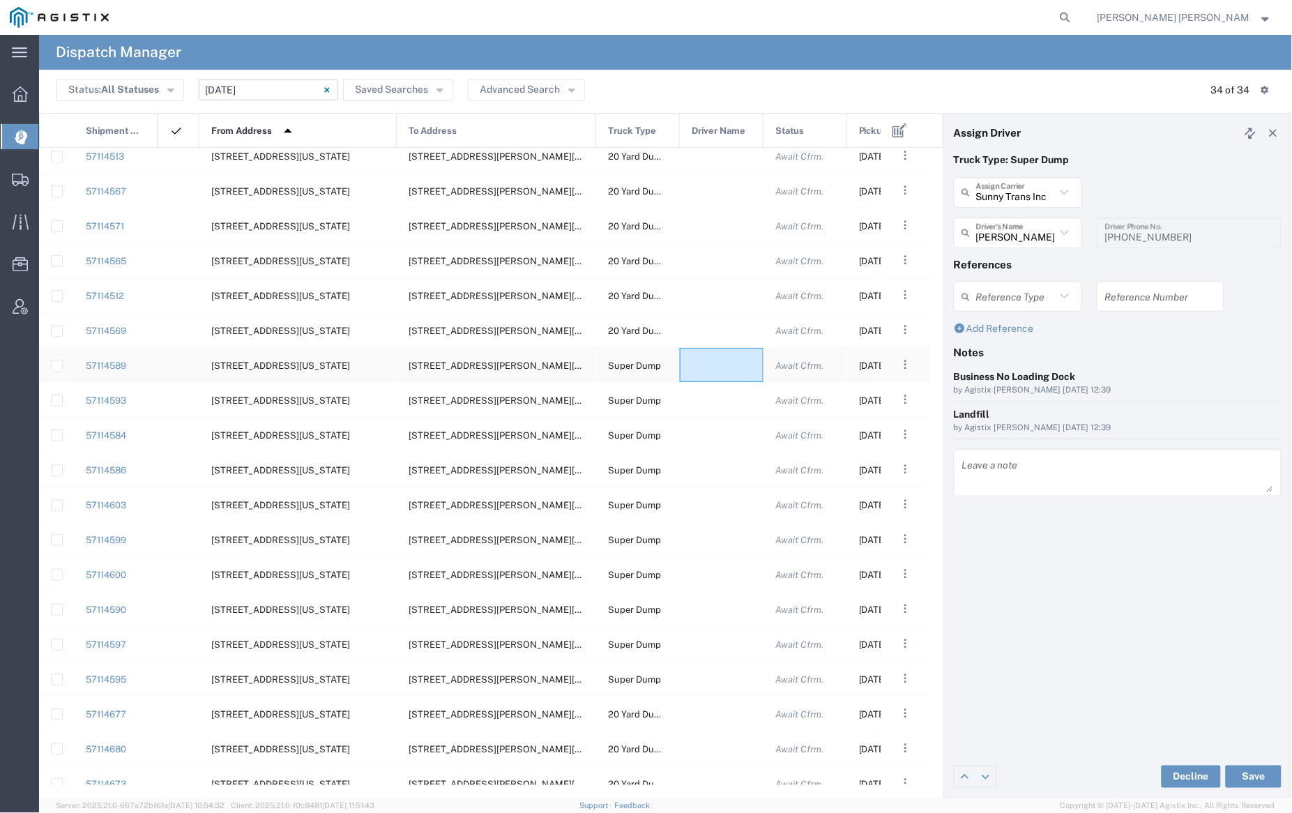
click at [719, 367] on div at bounding box center [722, 365] width 84 height 34
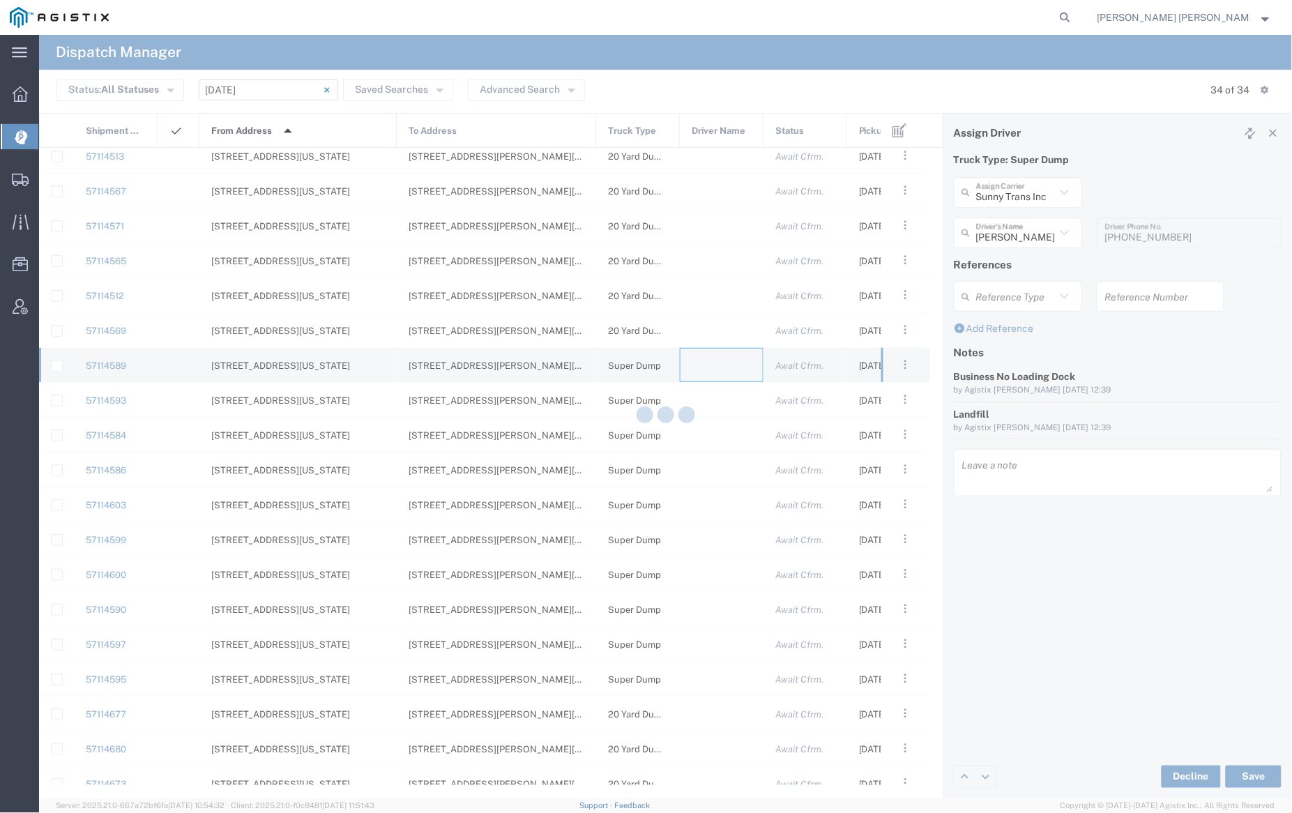
type input "[PERSON_NAME] Trucking"
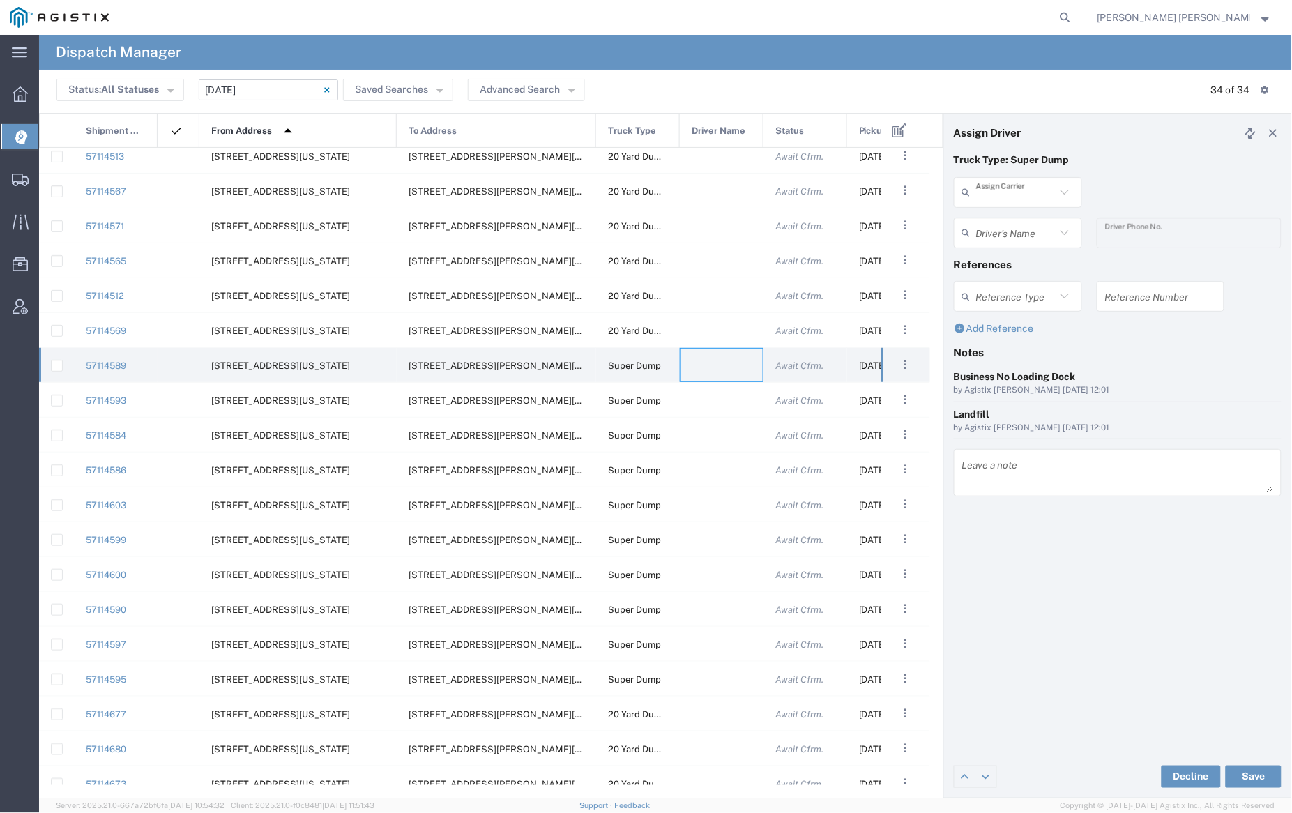
click at [1011, 189] on input "text" at bounding box center [1016, 192] width 80 height 24
click at [1014, 226] on span "Jovan Trucking" at bounding box center [1018, 223] width 125 height 22
type input "Jovan Trucking"
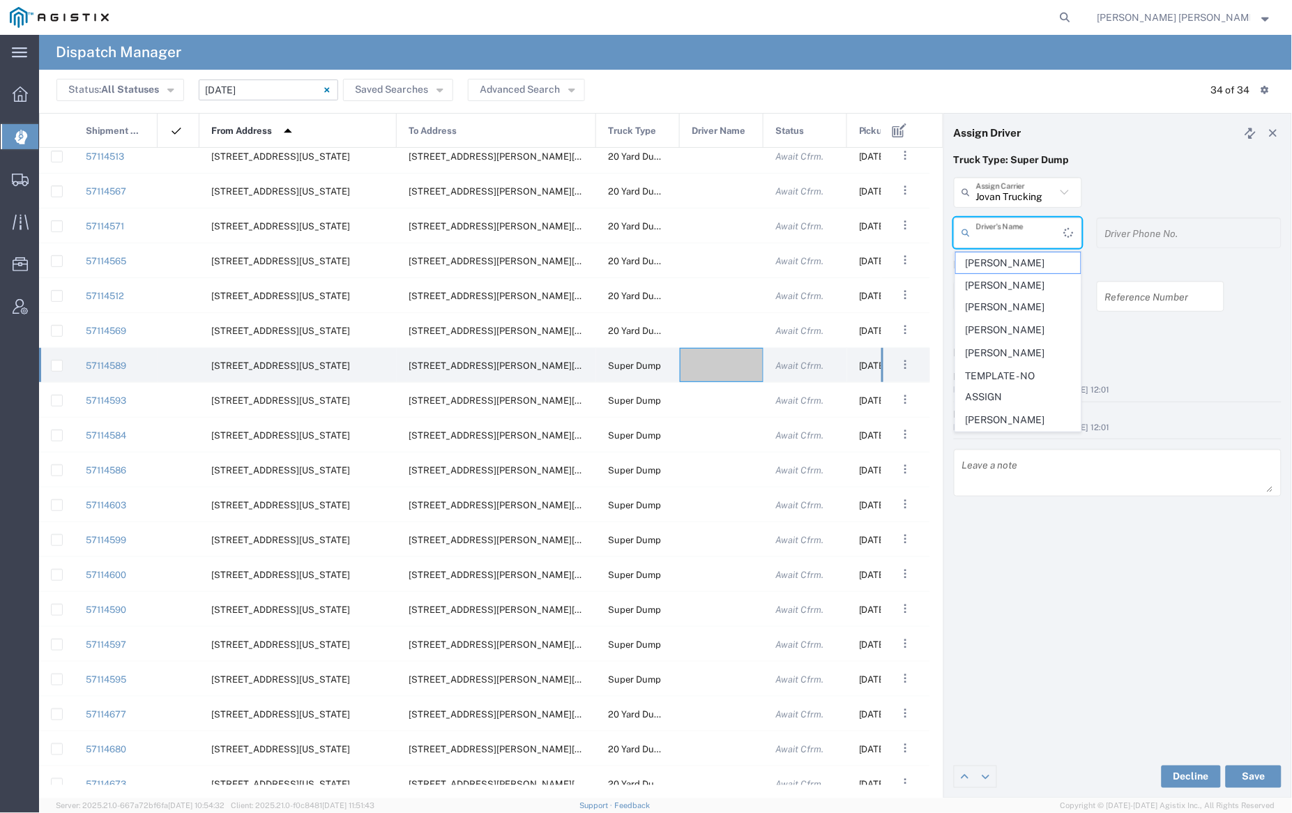
click at [1014, 226] on input "text" at bounding box center [1020, 232] width 88 height 24
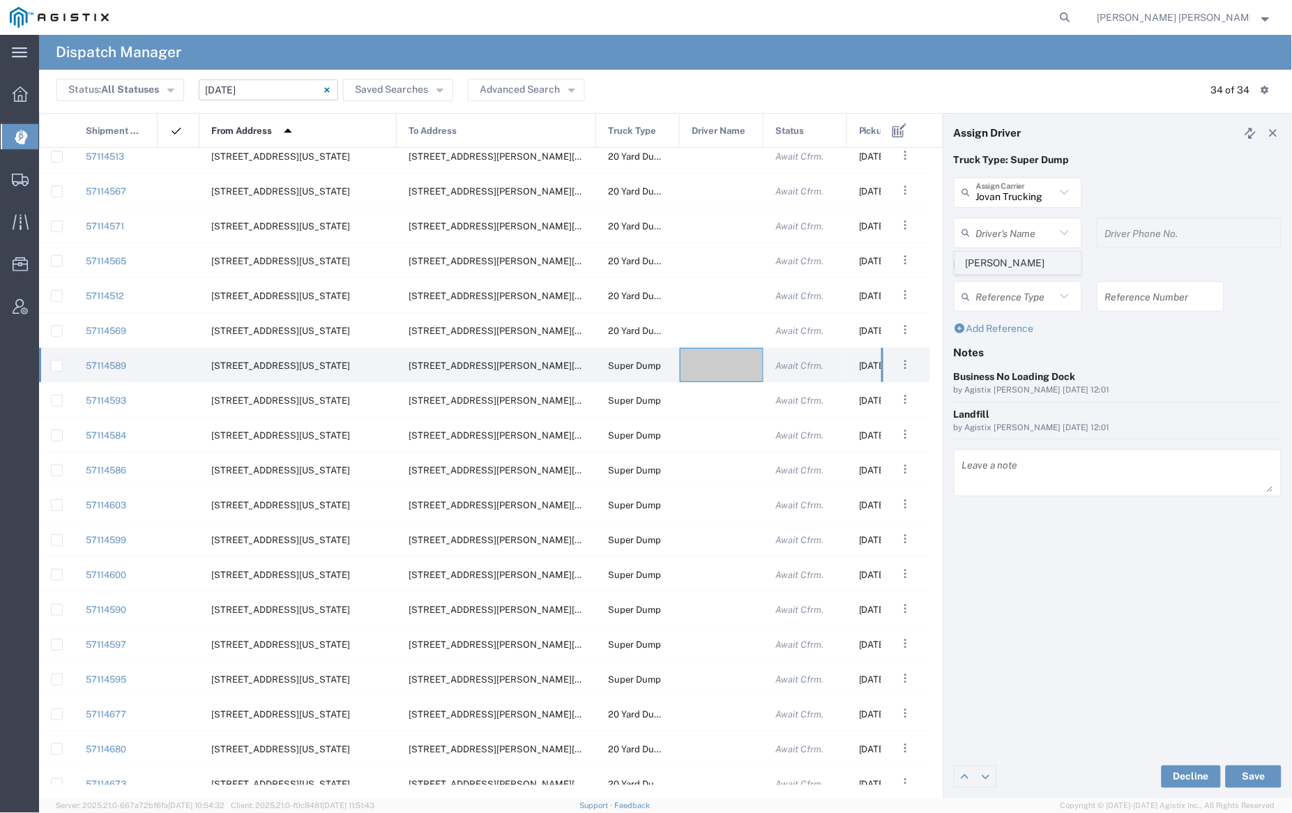
click at [1020, 264] on span "Charanjit Singh" at bounding box center [1018, 263] width 125 height 22
type input "Charanjit Singh"
type input "408-318-5260"
click at [1253, 776] on button "Save" at bounding box center [1254, 777] width 56 height 22
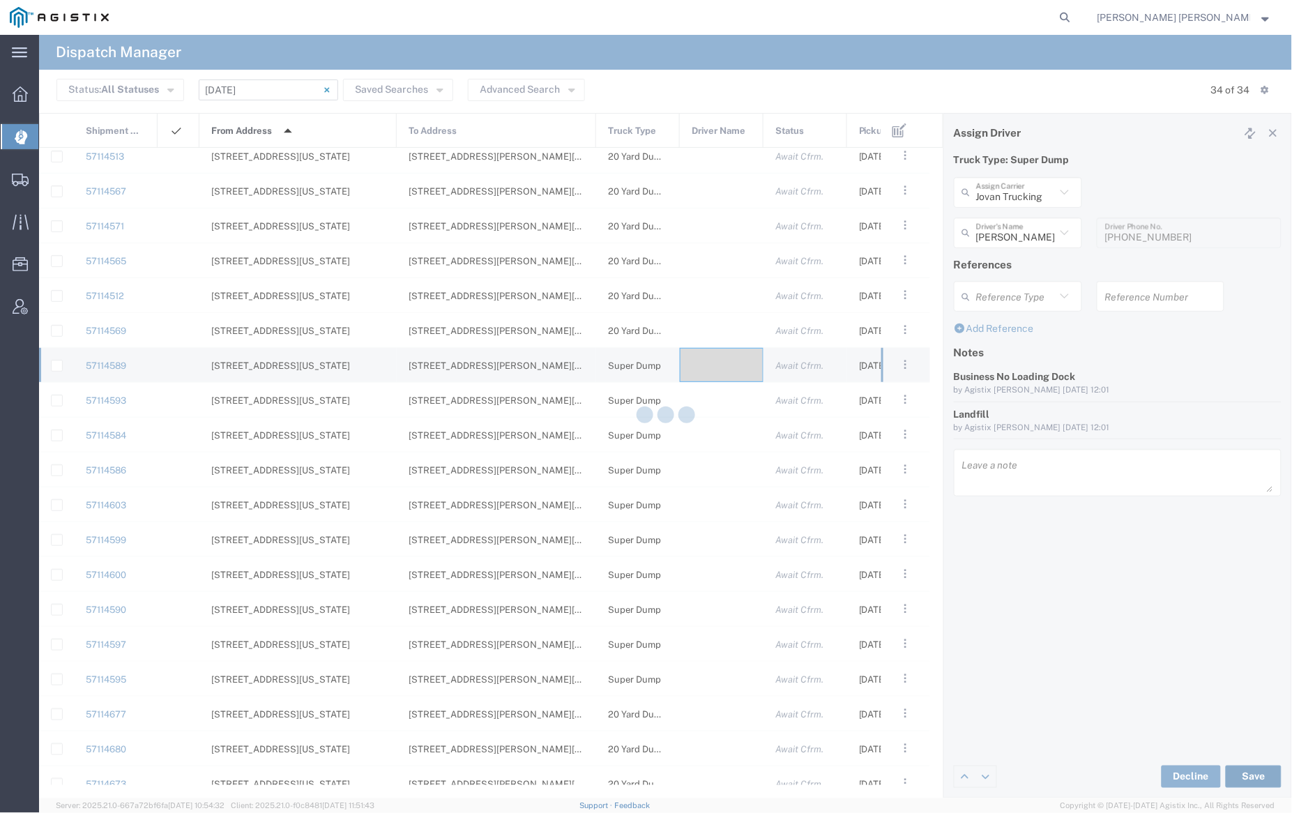
type input "Charanjit Singh"
type input "Jovan Trucking"
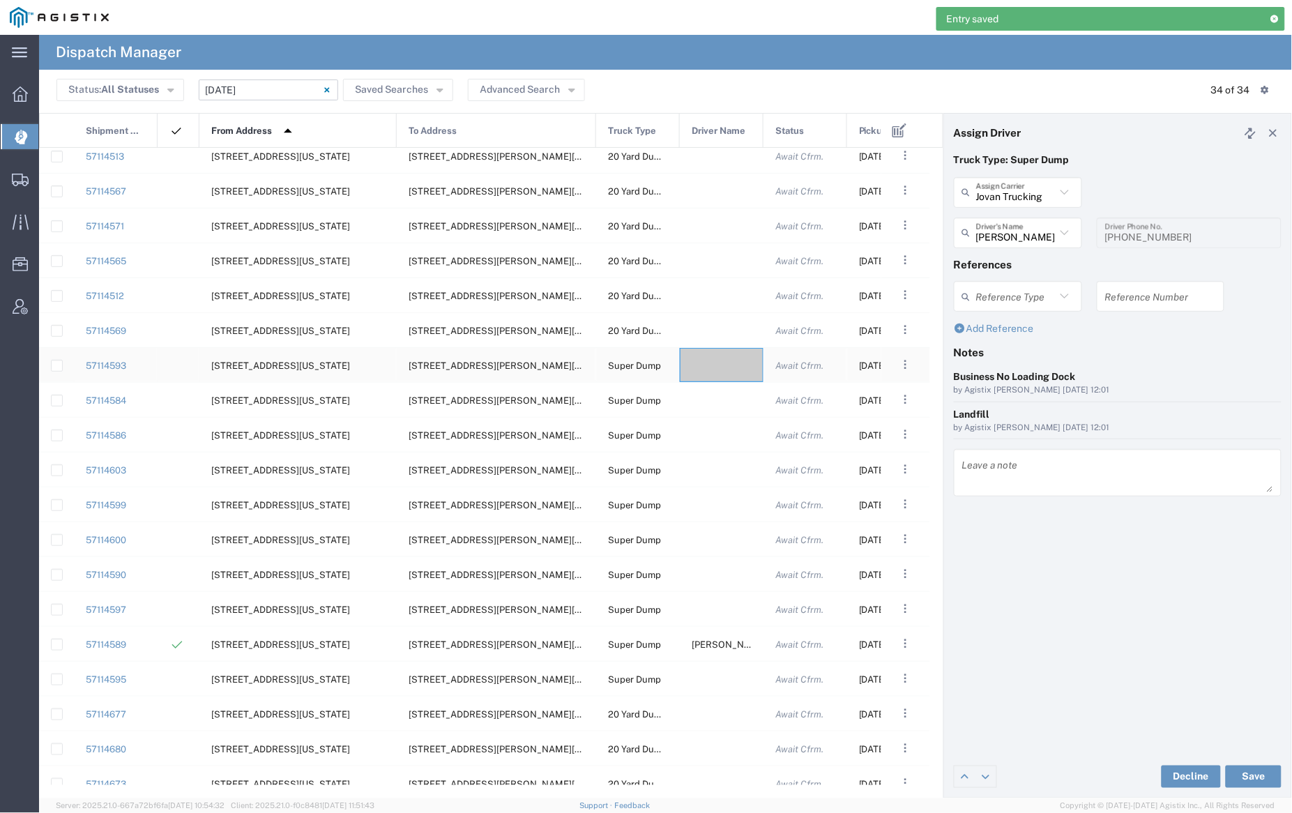
click at [716, 365] on div at bounding box center [722, 365] width 84 height 34
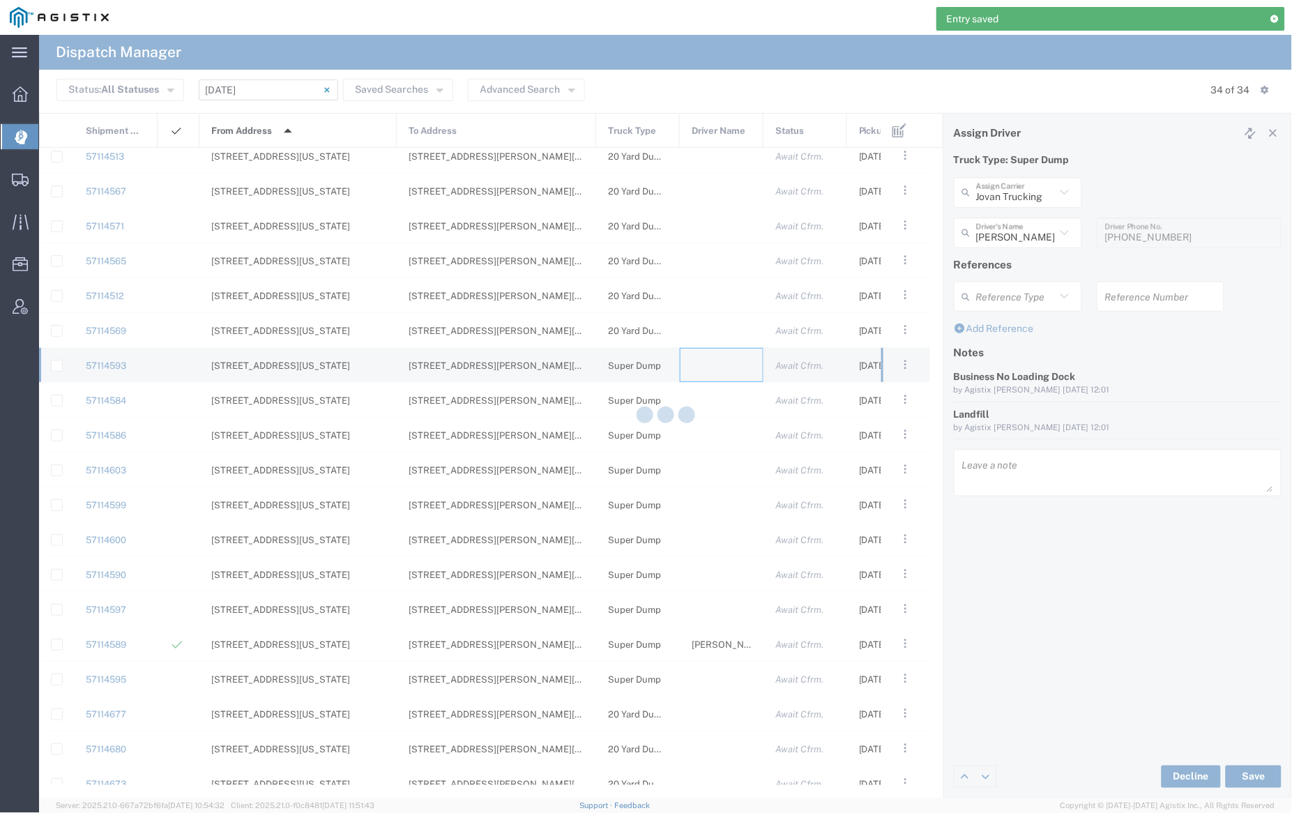
type input "[PERSON_NAME] Trucking"
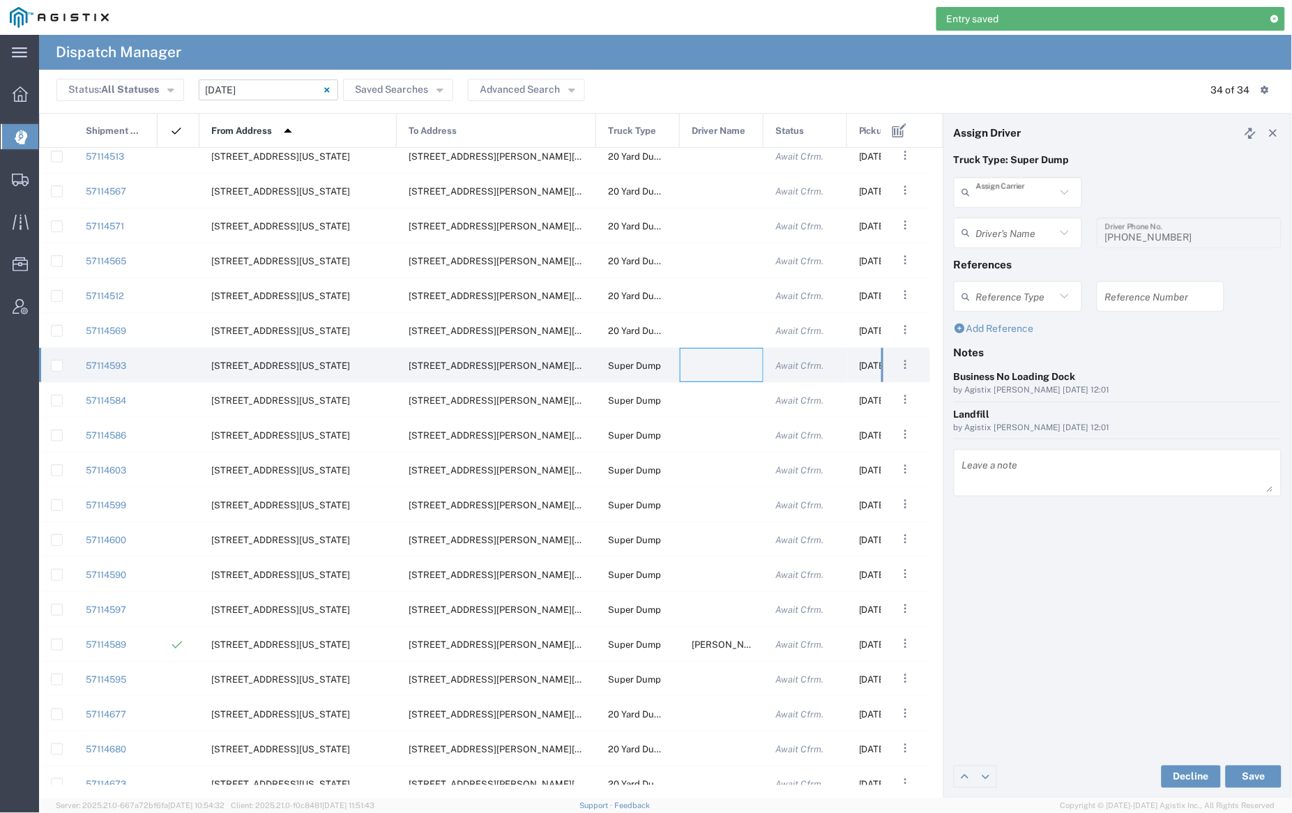
click at [1014, 190] on input "text" at bounding box center [1016, 192] width 80 height 24
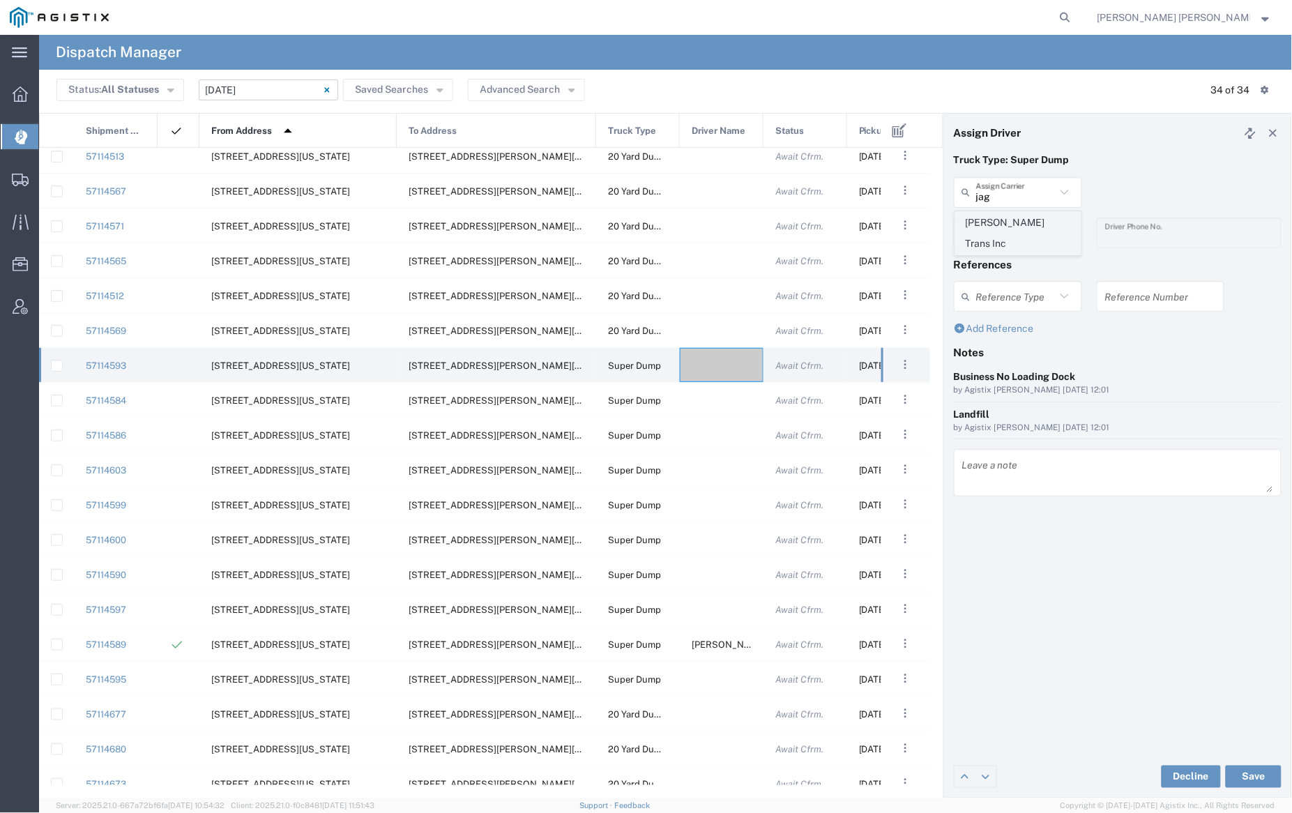
click at [1015, 222] on span "Jagjot Trans Inc" at bounding box center [1018, 233] width 125 height 43
type input "Jagjot Trans Inc"
click at [1014, 220] on input "text" at bounding box center [1020, 232] width 88 height 24
click at [1016, 269] on span "Harpreet Singh" at bounding box center [1018, 263] width 125 height 22
type input "Harpreet Singh"
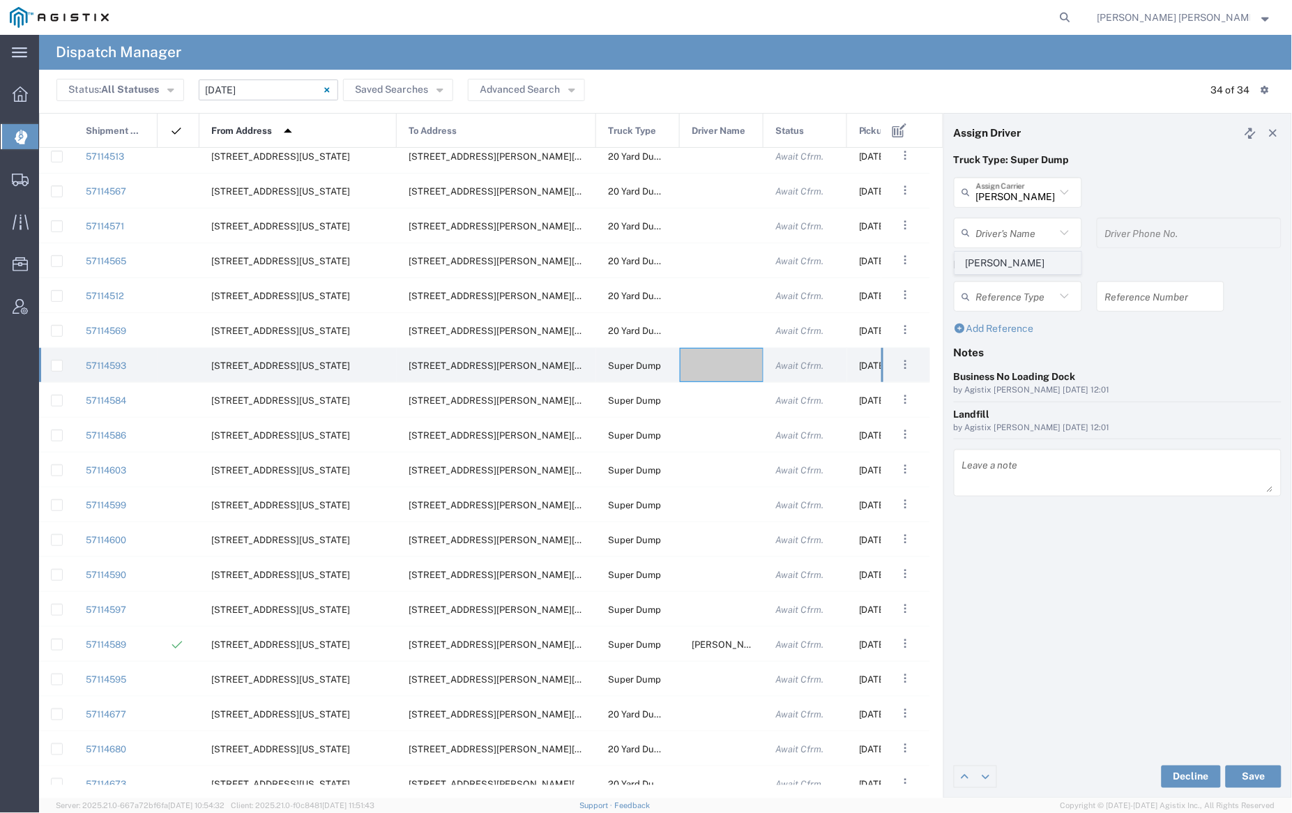
type input "9253544313"
click at [1256, 772] on button "Save" at bounding box center [1254, 777] width 56 height 22
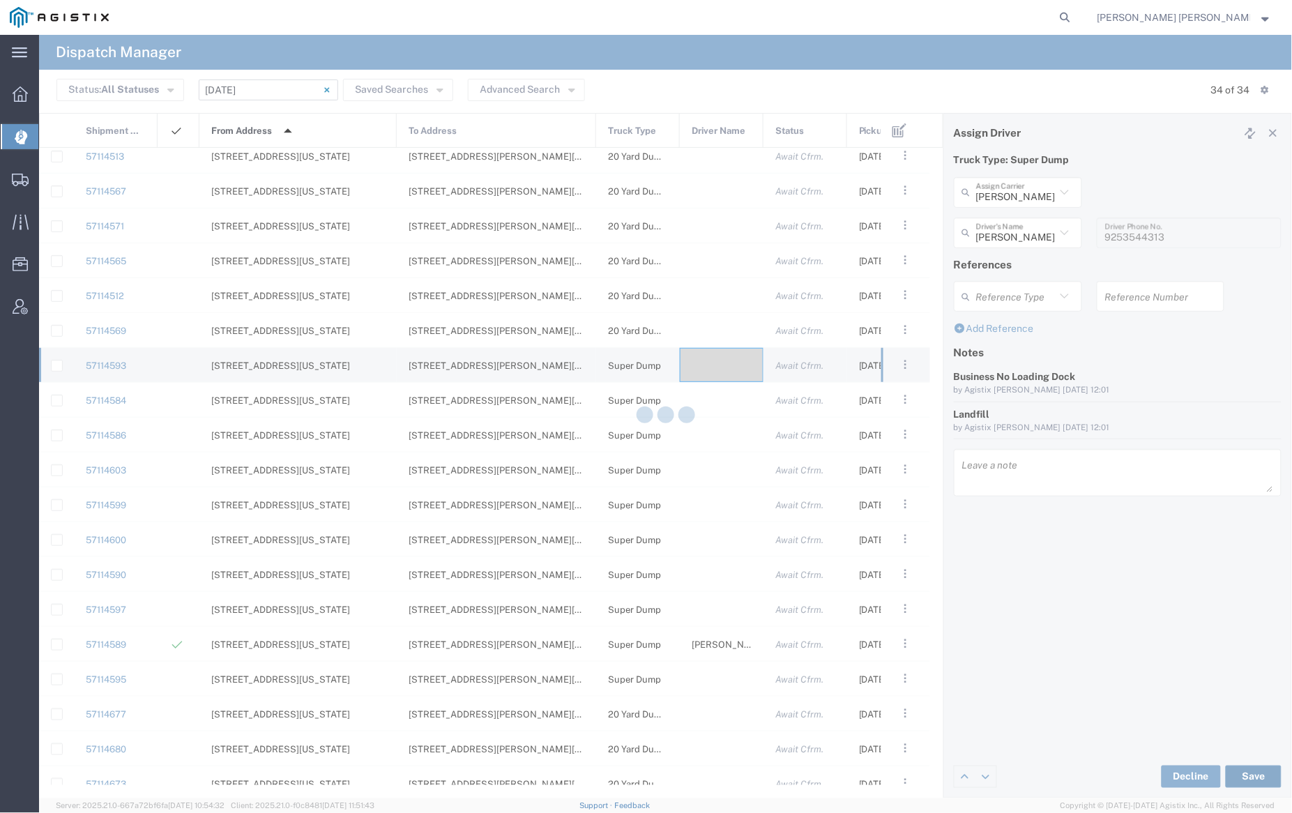
type input "Harpreet Singh"
type input "Jagjot Trans Inc"
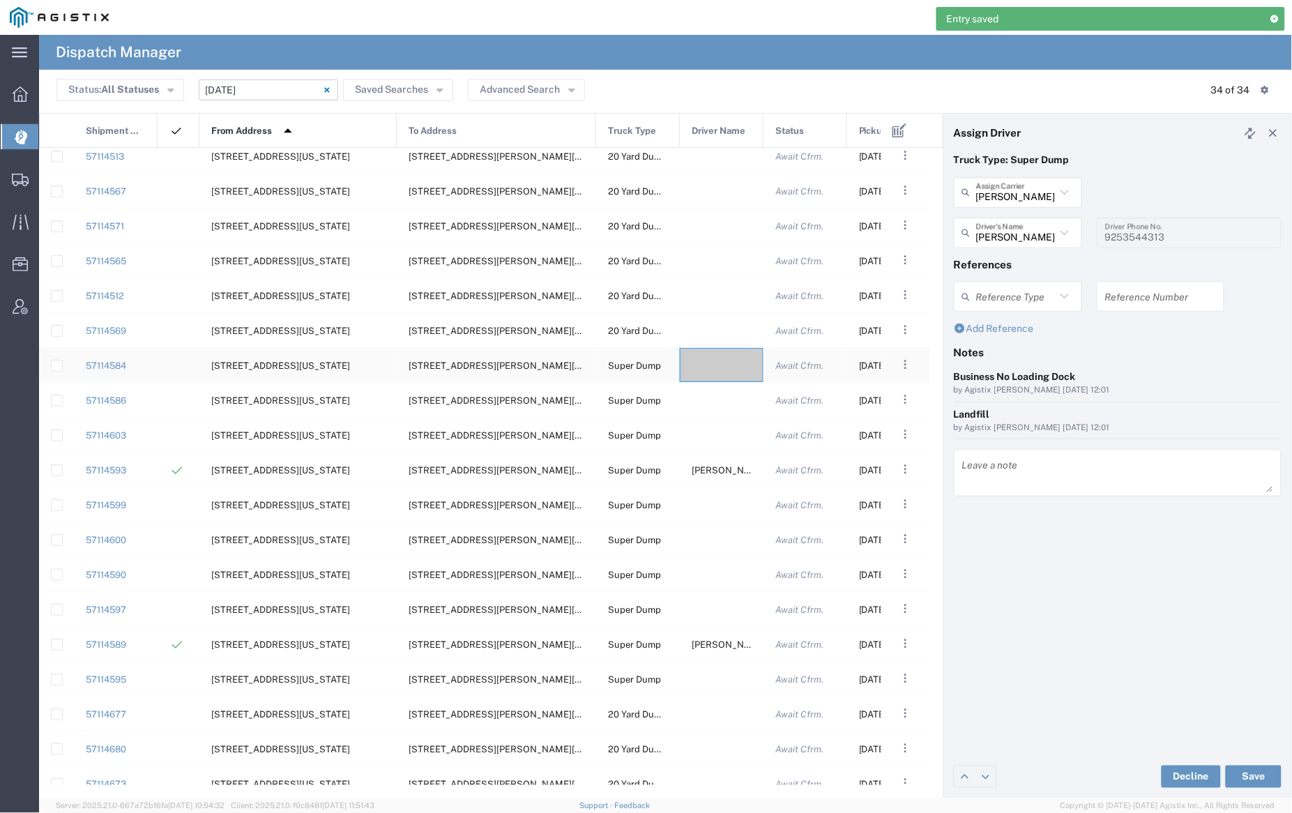
click at [710, 367] on div at bounding box center [722, 365] width 84 height 34
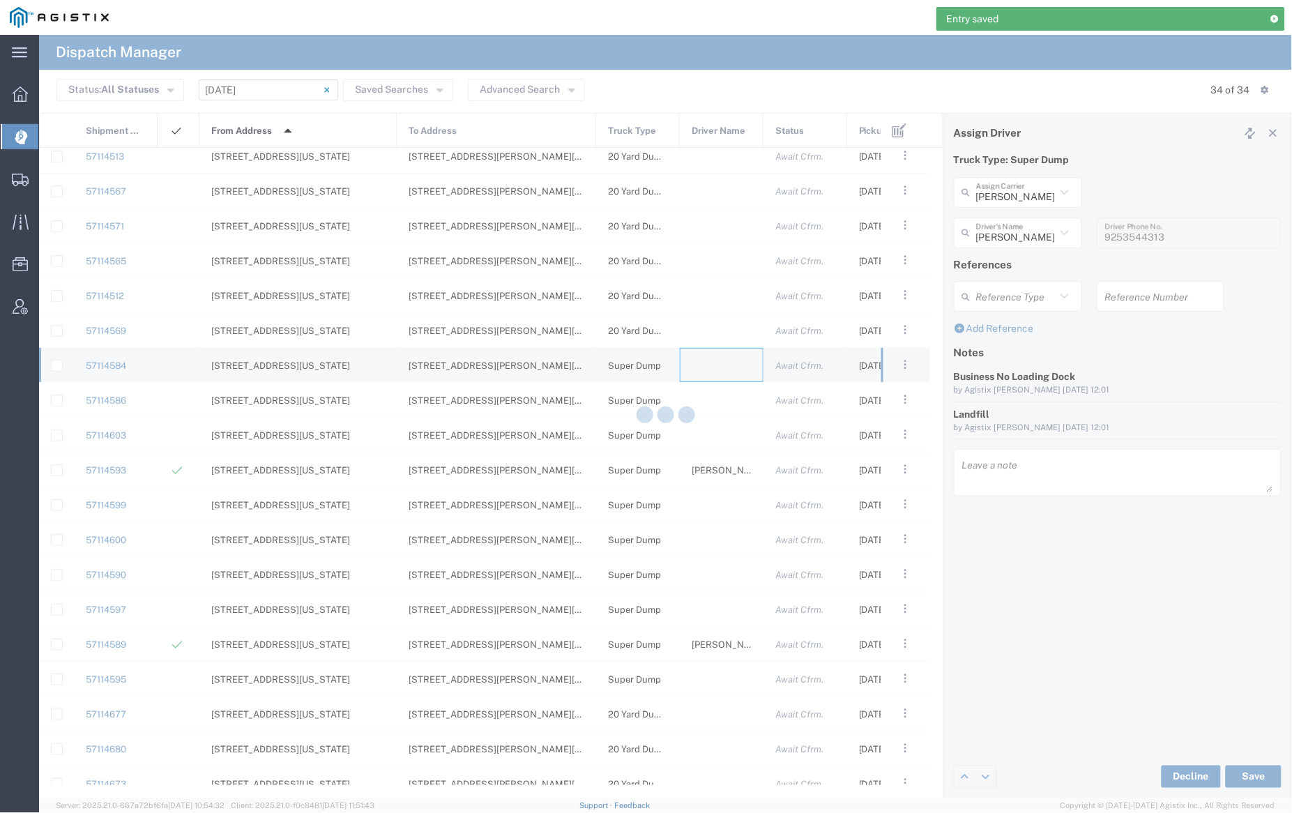
type input "[PERSON_NAME] Trucking"
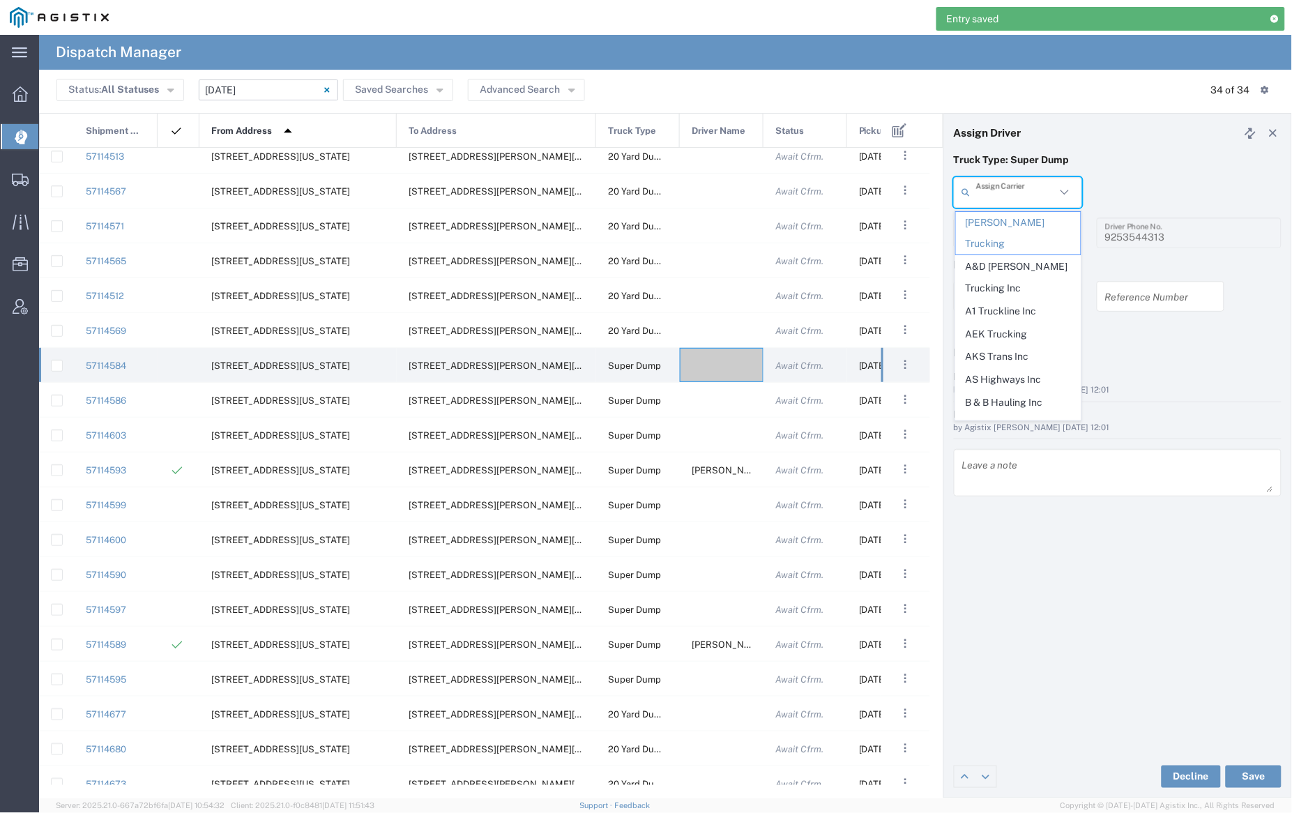
click at [1011, 190] on input "text" at bounding box center [1016, 192] width 80 height 24
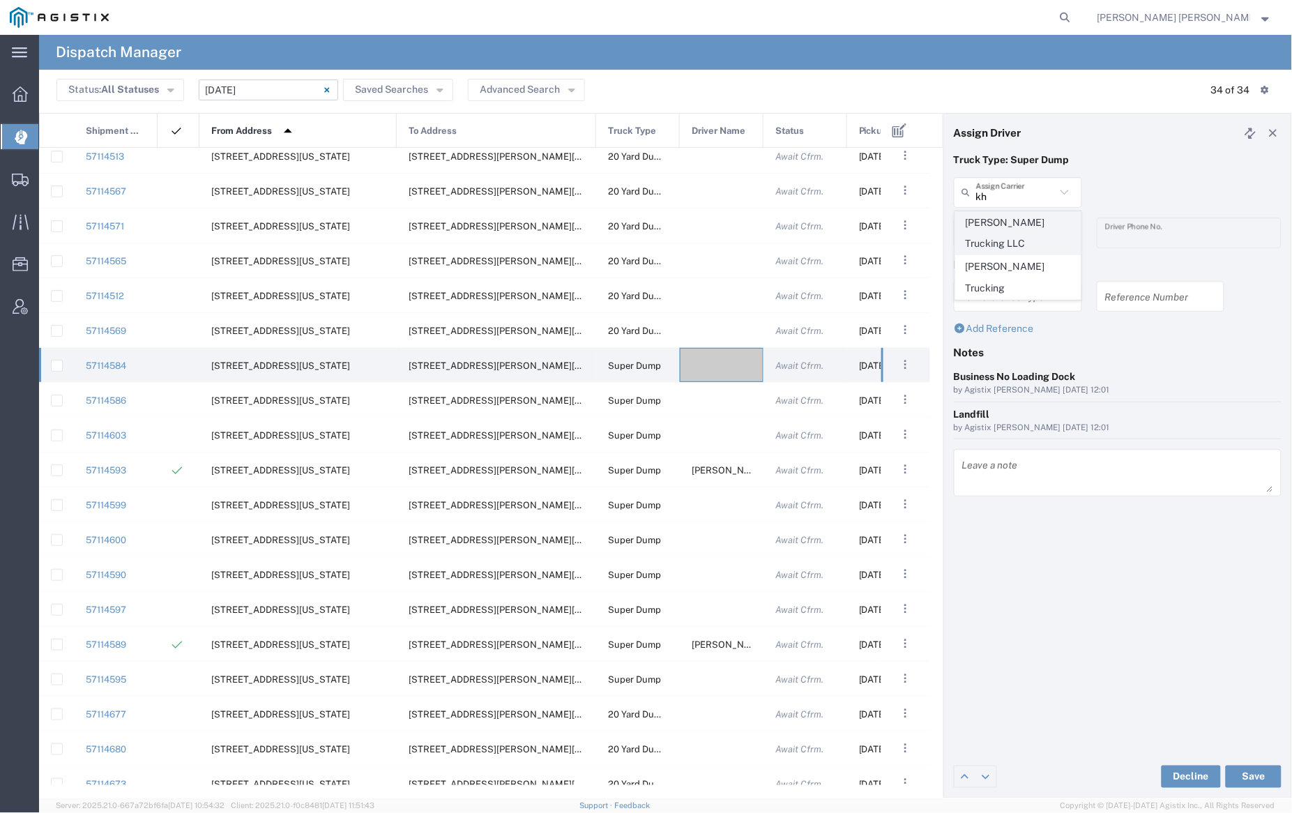
click at [1006, 222] on span "Khinda Trucking LLC" at bounding box center [1018, 233] width 125 height 43
type input "Khinda Trucking LLC"
click at [1006, 224] on input "text" at bounding box center [1020, 232] width 88 height 24
click at [1010, 255] on span "Avtar Khinda" at bounding box center [1018, 263] width 125 height 22
click at [1250, 772] on button "Save" at bounding box center [1254, 777] width 56 height 22
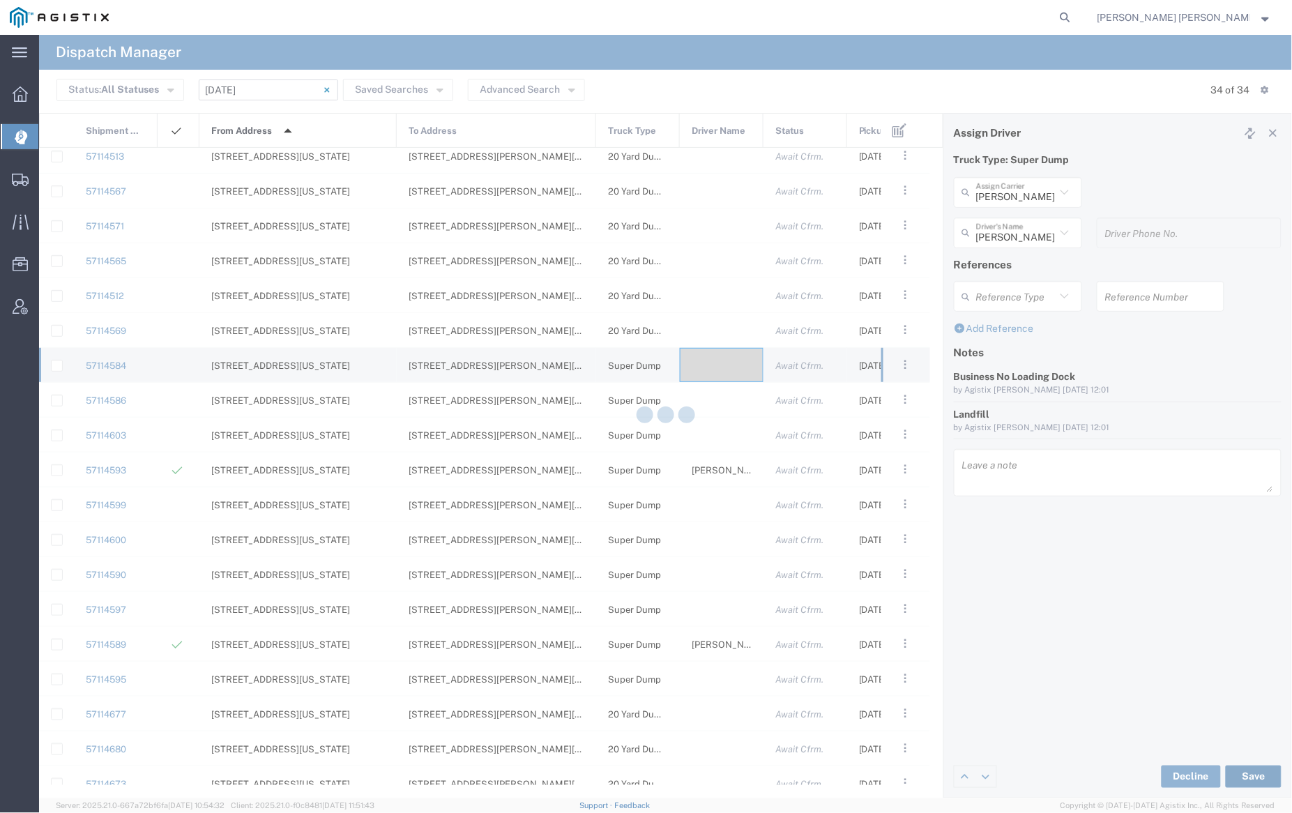
type input "Avtar Khinda"
type input "Khinda Trucking LLC"
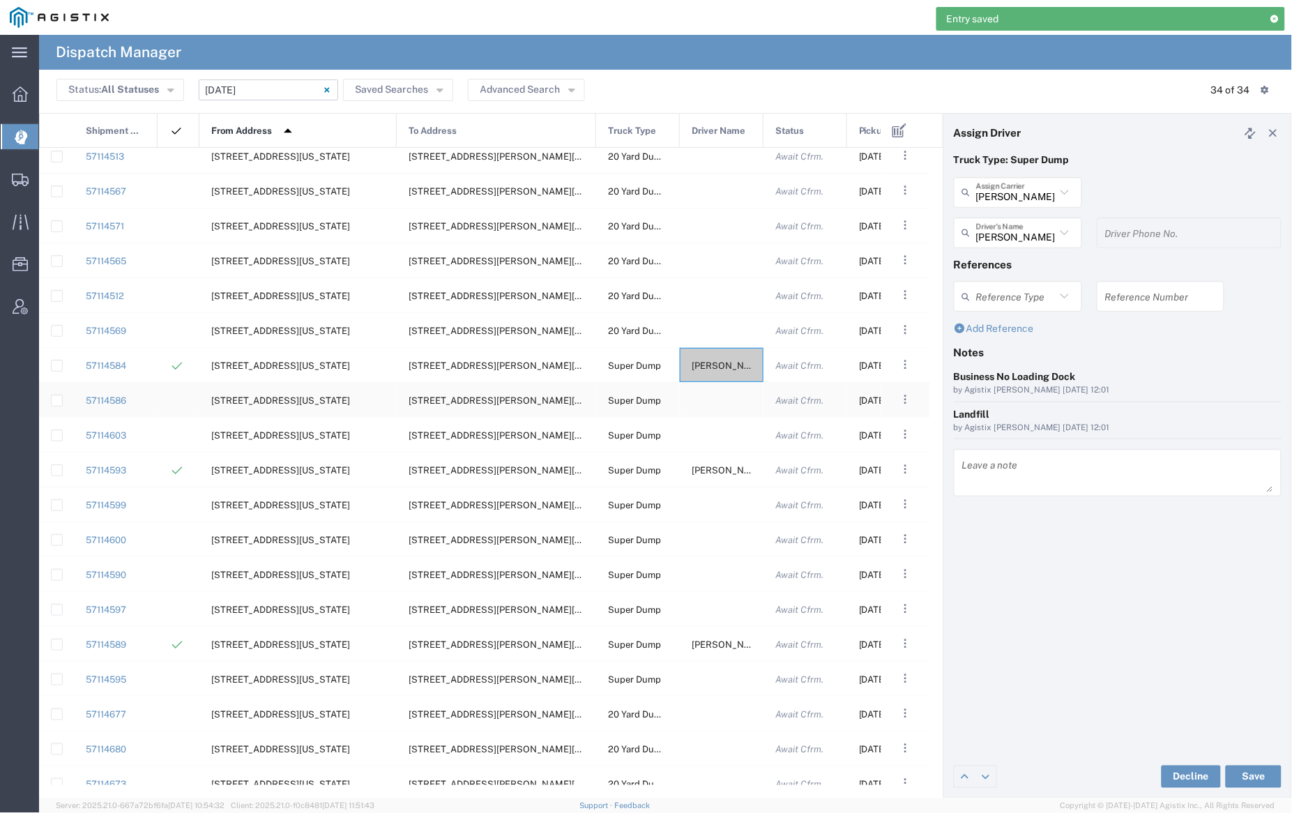
click at [712, 395] on div at bounding box center [722, 400] width 84 height 34
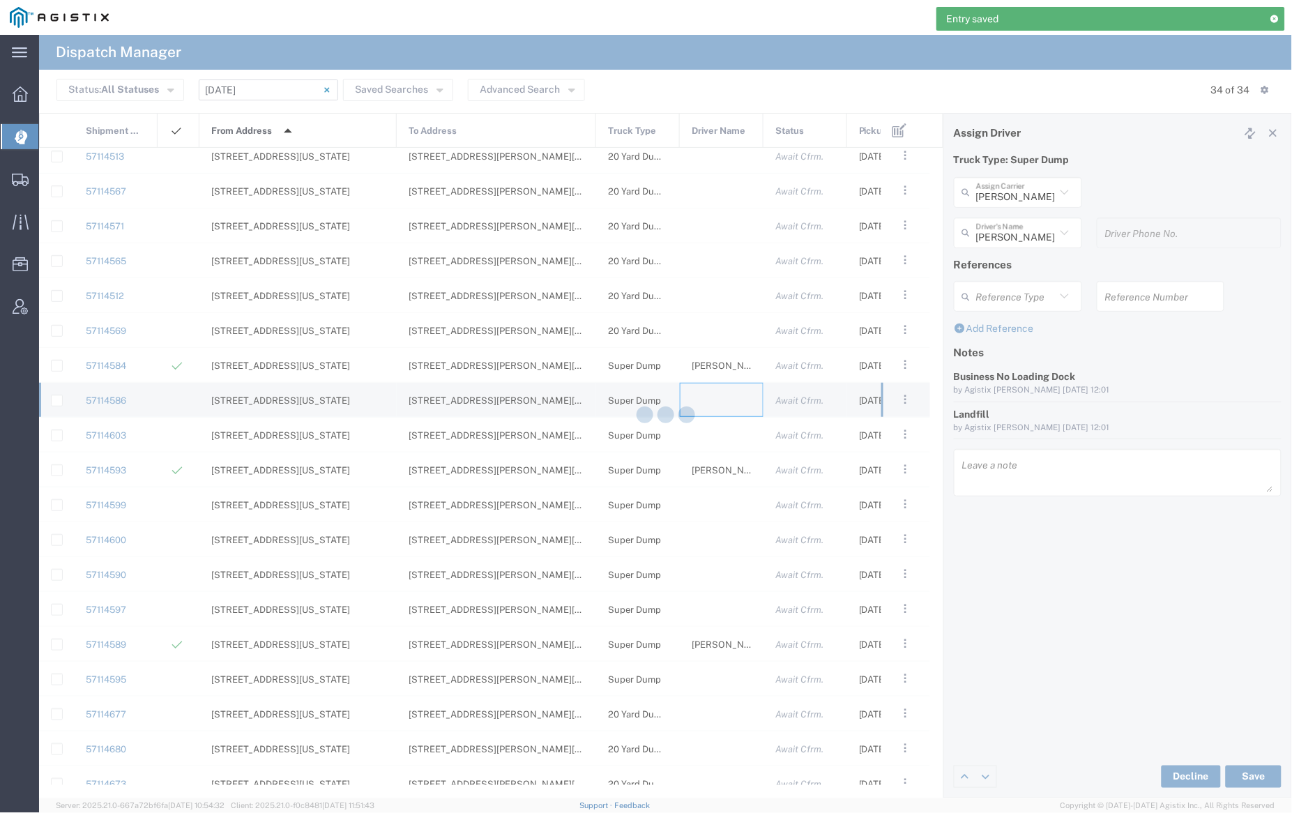
type input "[PERSON_NAME] Trucking"
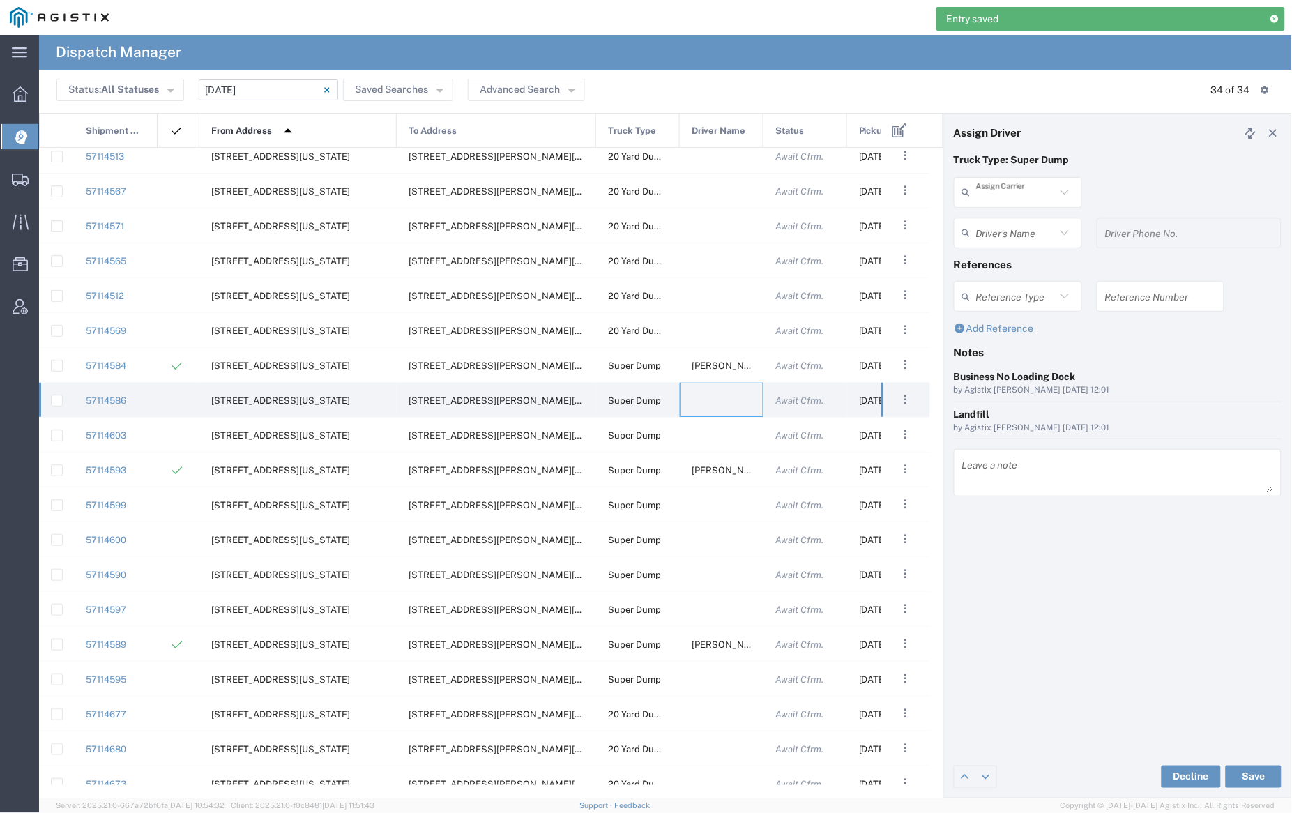
click at [1021, 189] on input "text" at bounding box center [1016, 192] width 80 height 24
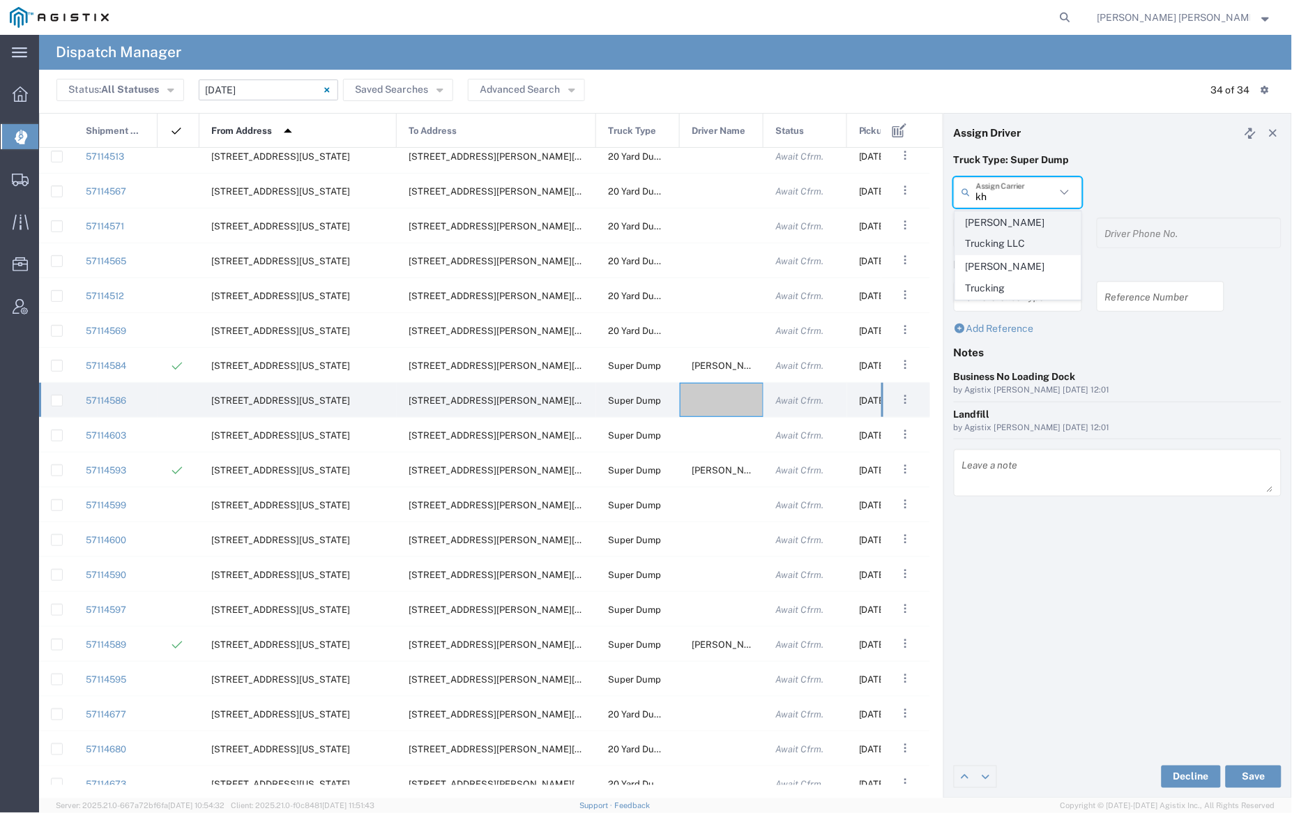
click at [1021, 218] on span "Khinda Trucking LLC" at bounding box center [1018, 233] width 125 height 43
type input "Khinda Trucking LLC"
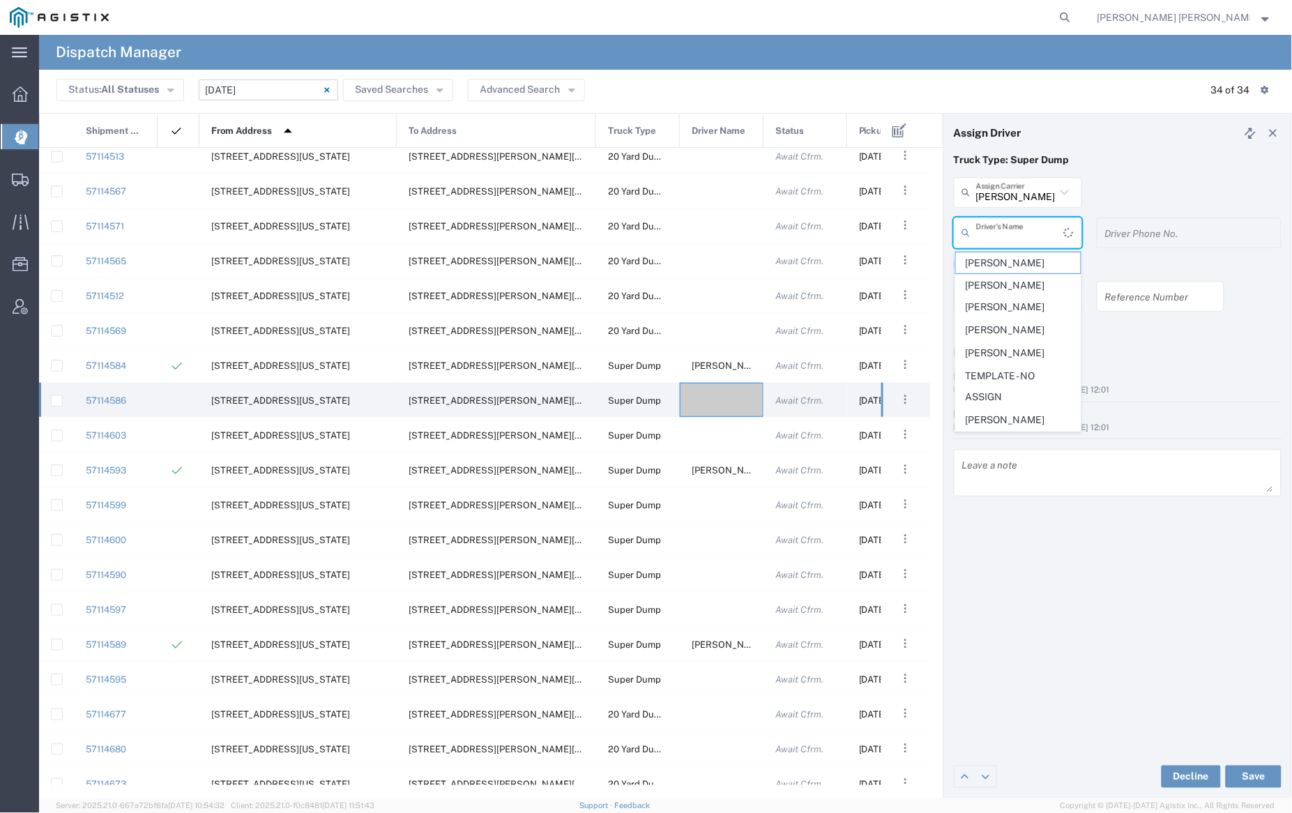
click at [1020, 226] on input "text" at bounding box center [1020, 232] width 88 height 24
click at [1025, 285] on span "Manbir Singh" at bounding box center [1018, 286] width 125 height 22
type input "Manbir Singh"
type input "925-915-0460"
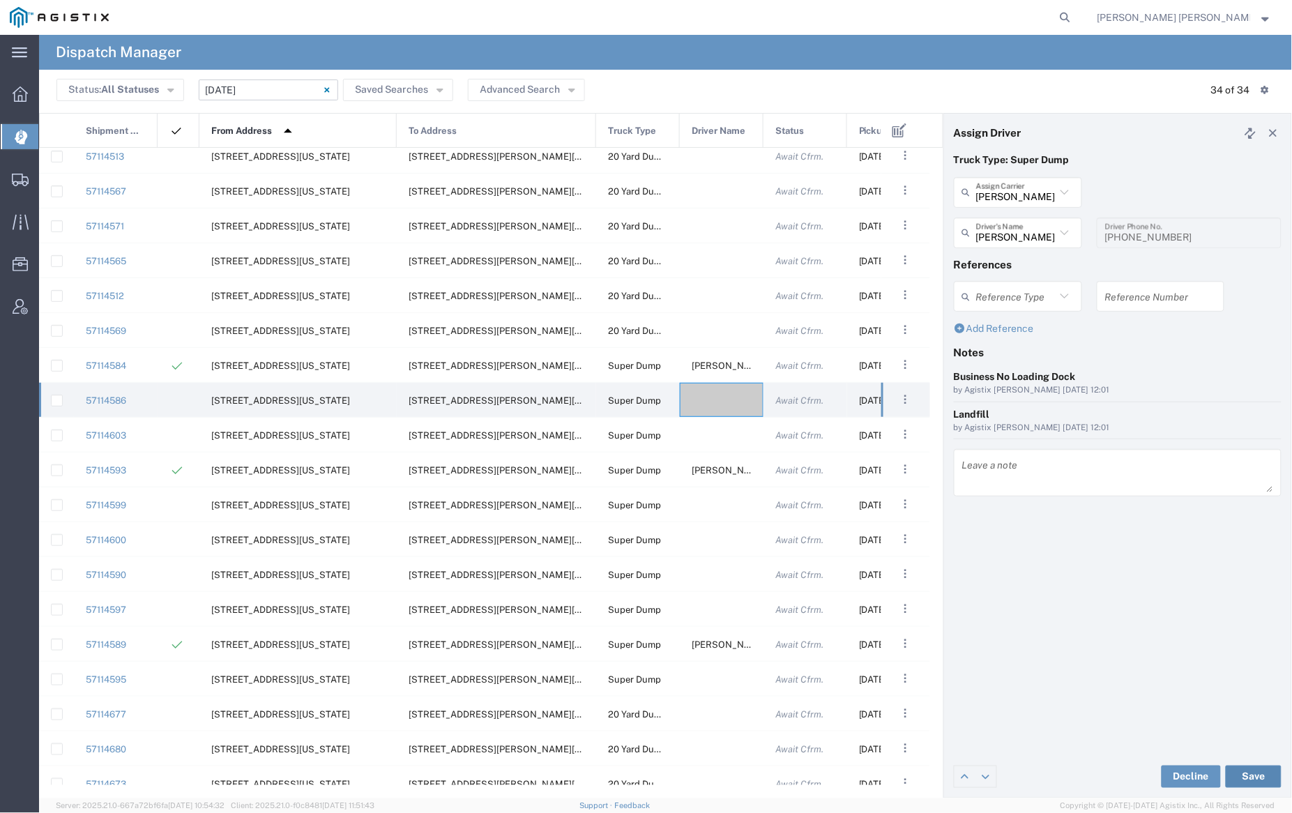
click at [1261, 775] on button "Save" at bounding box center [1254, 777] width 56 height 22
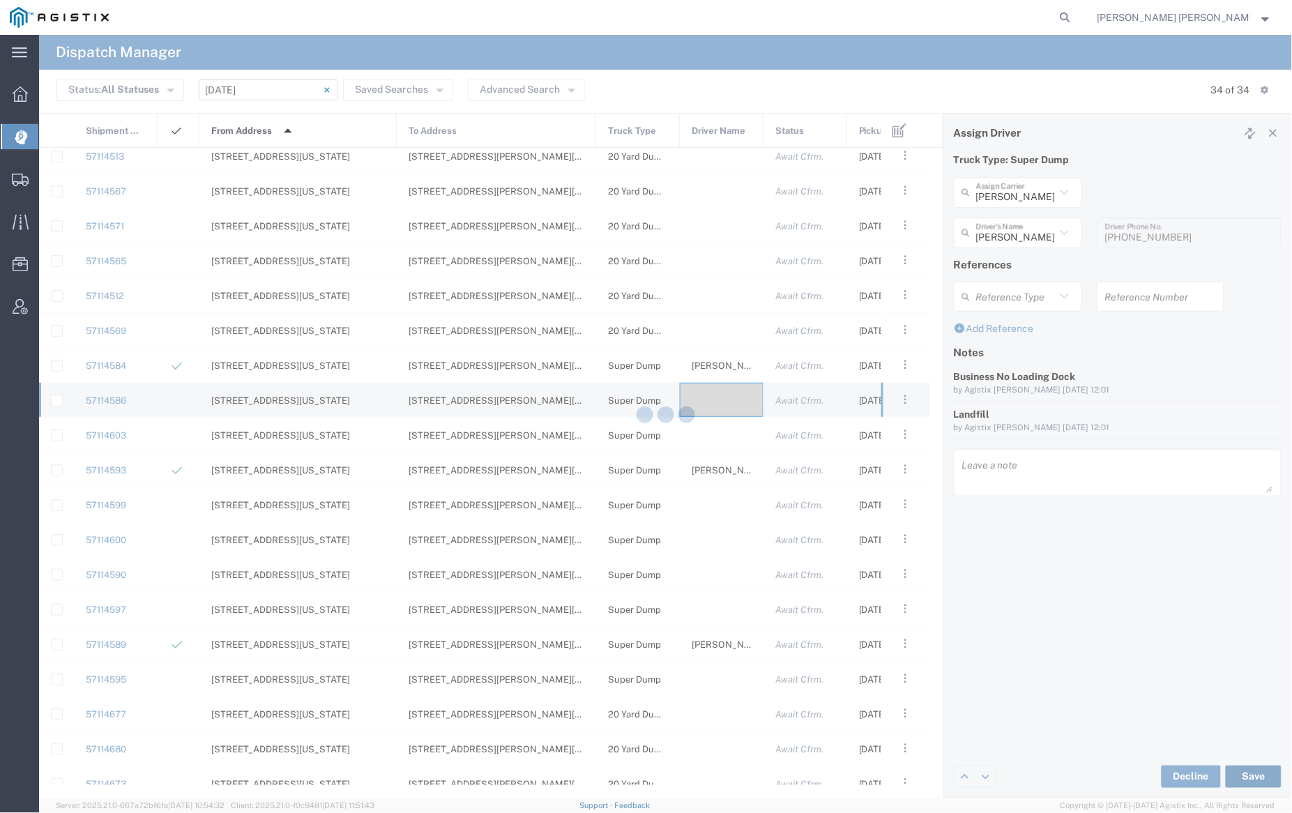
type input "Manbir Singh"
type input "Khinda Trucking LLC"
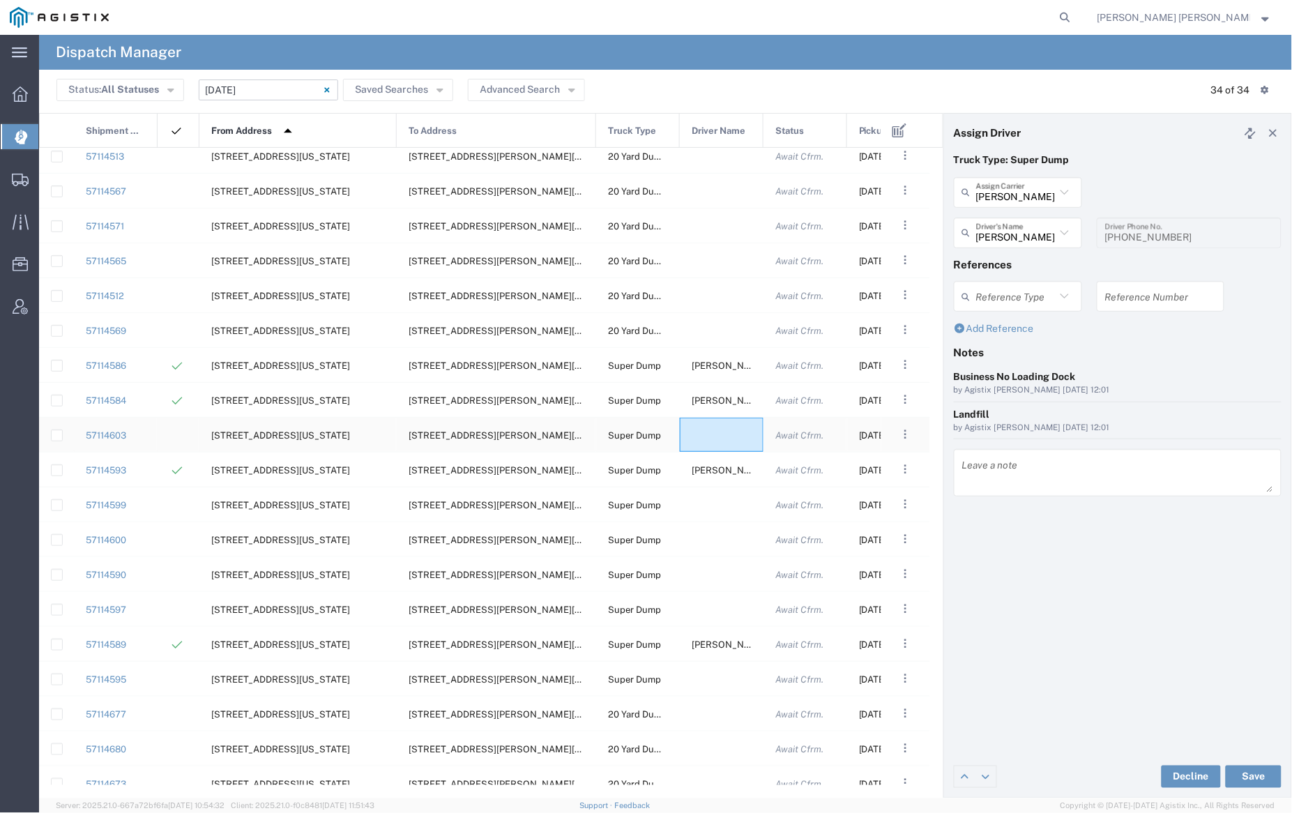
click at [725, 434] on div at bounding box center [722, 435] width 84 height 34
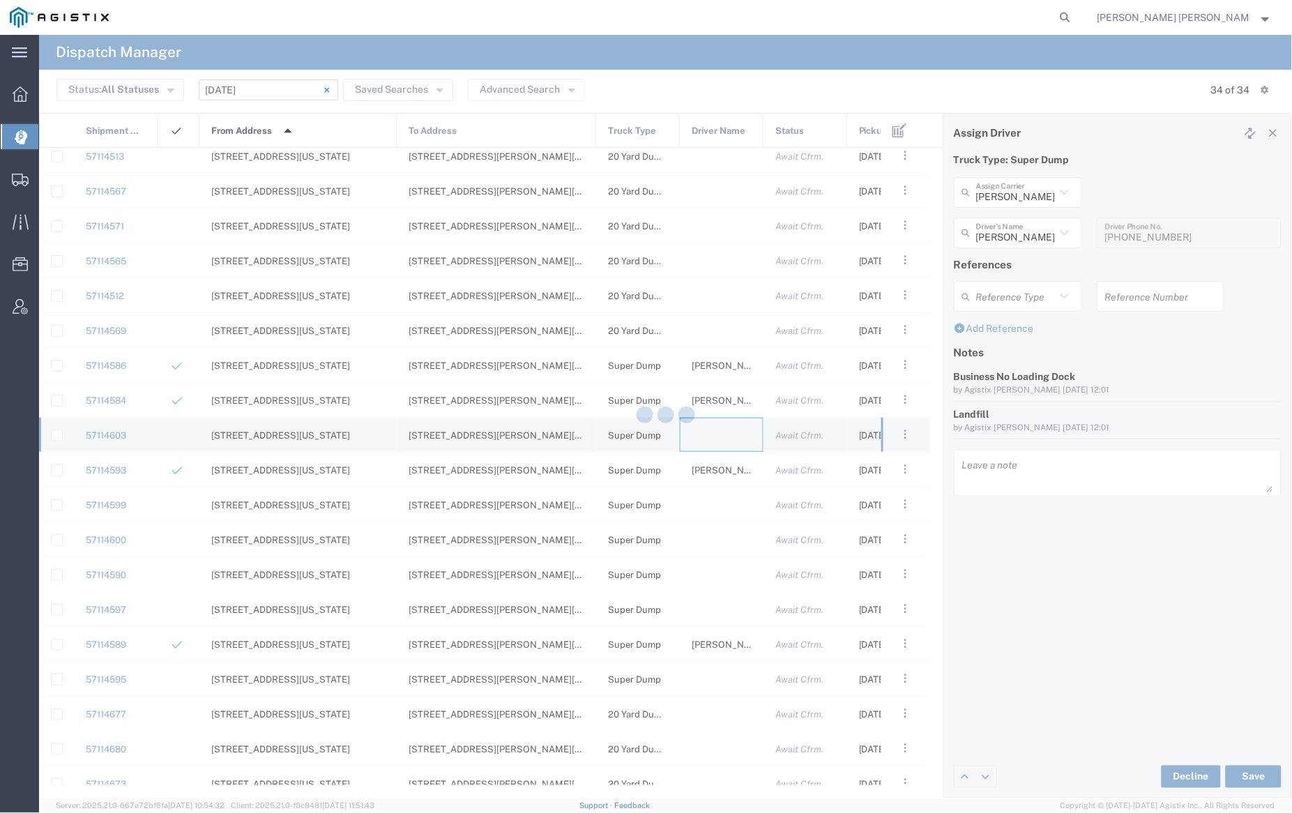
type input "[PERSON_NAME] Trucking"
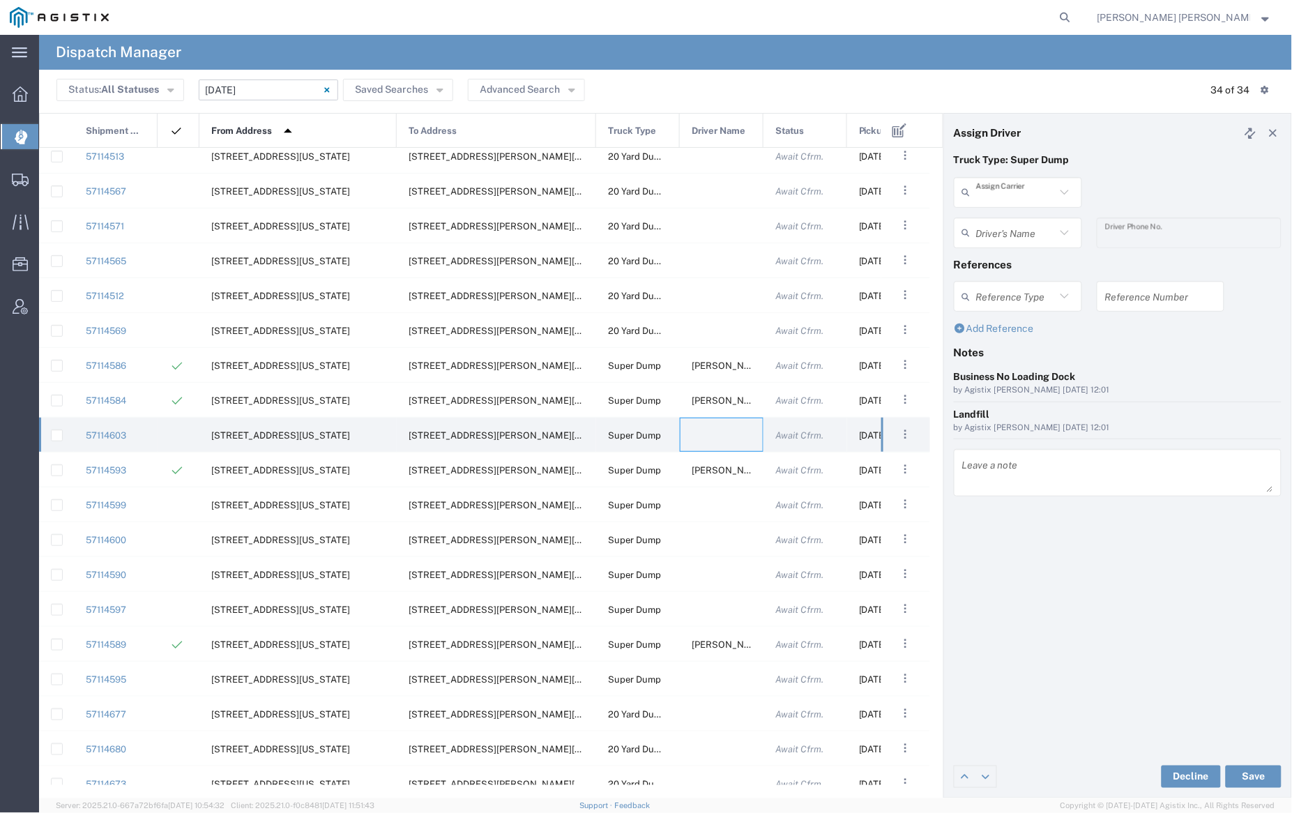
click at [1013, 188] on input "text" at bounding box center [1016, 192] width 80 height 24
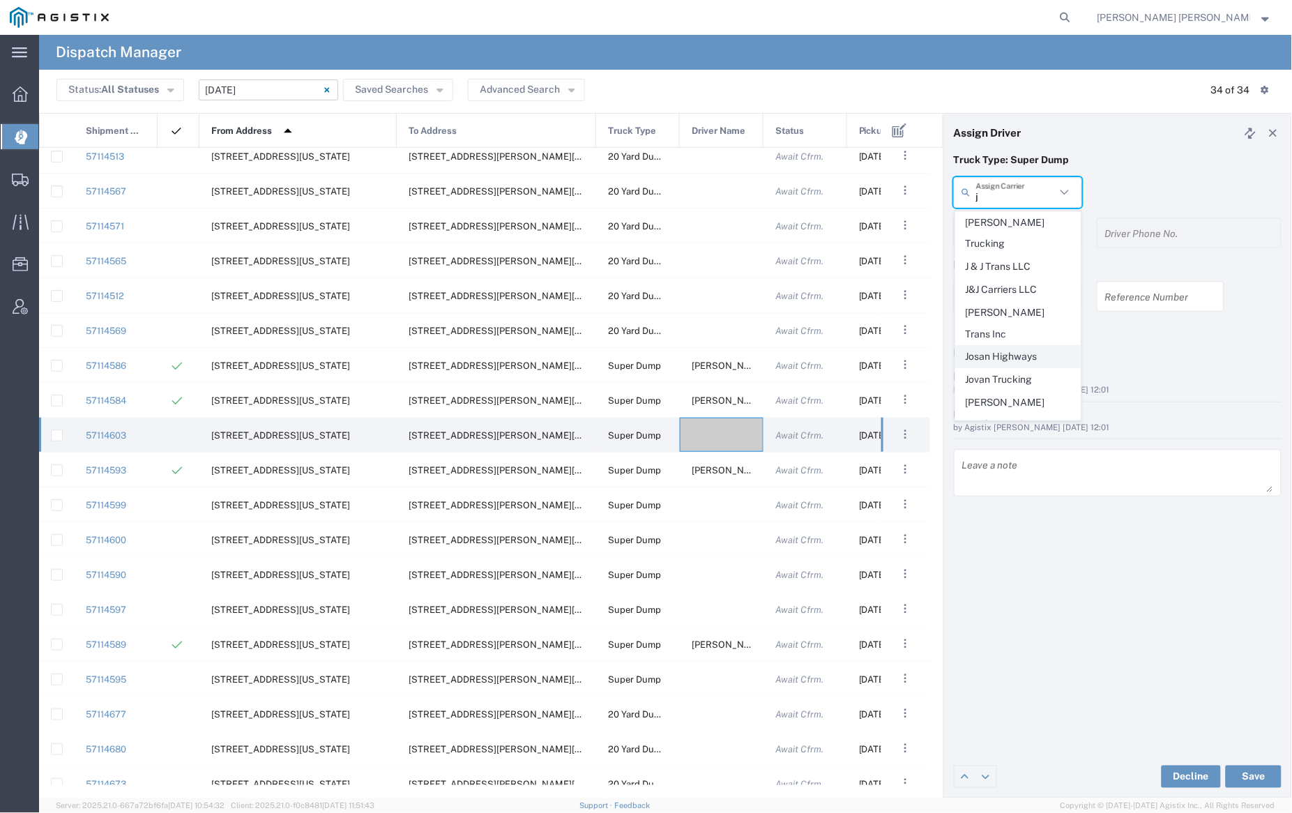
click at [1035, 346] on span "Josan Highways" at bounding box center [1018, 357] width 125 height 22
type input "Josan Highways"
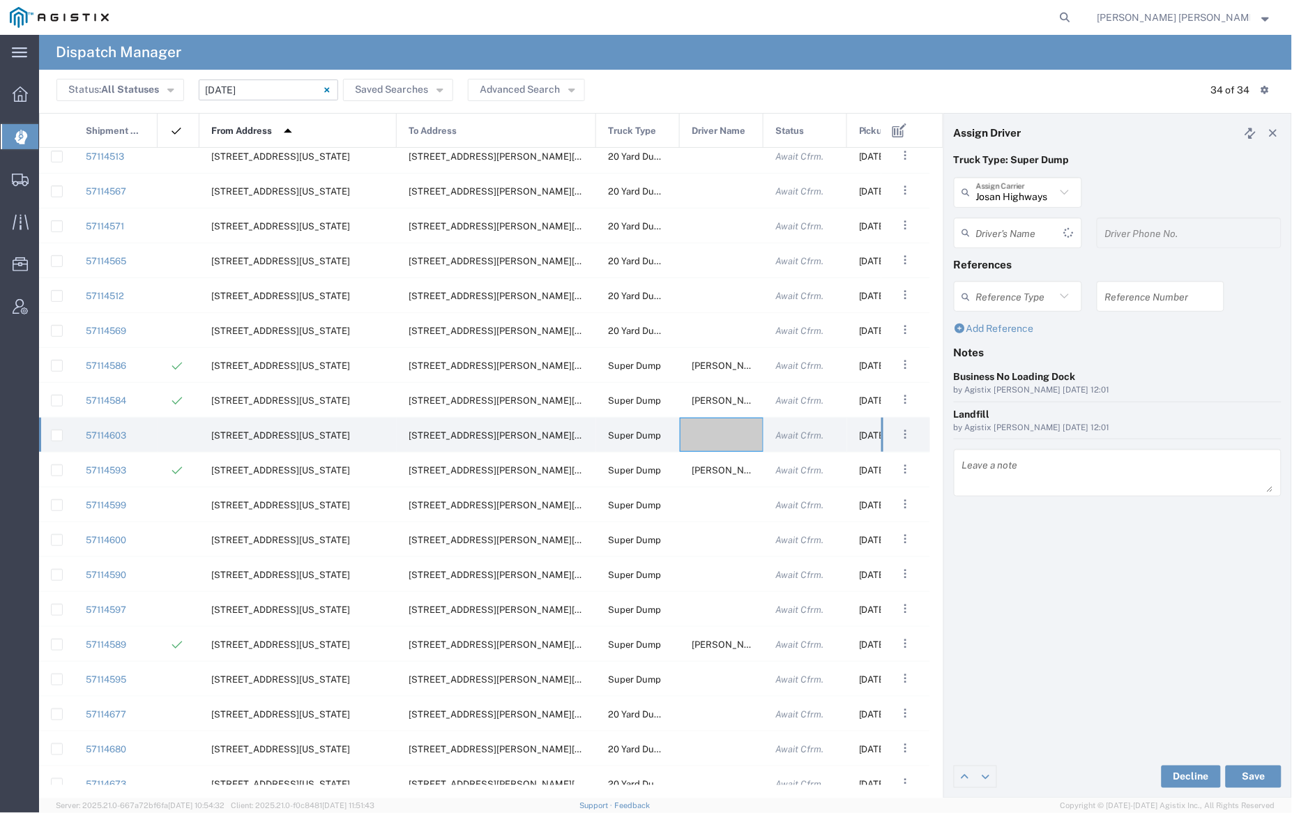
click at [1008, 225] on input "text" at bounding box center [1020, 232] width 88 height 24
click at [1008, 262] on span "Sukhvinder Singh" at bounding box center [1018, 263] width 125 height 22
type input "Sukhvinder Singh"
type input "5103753556"
click at [1249, 776] on button "Save" at bounding box center [1254, 777] width 56 height 22
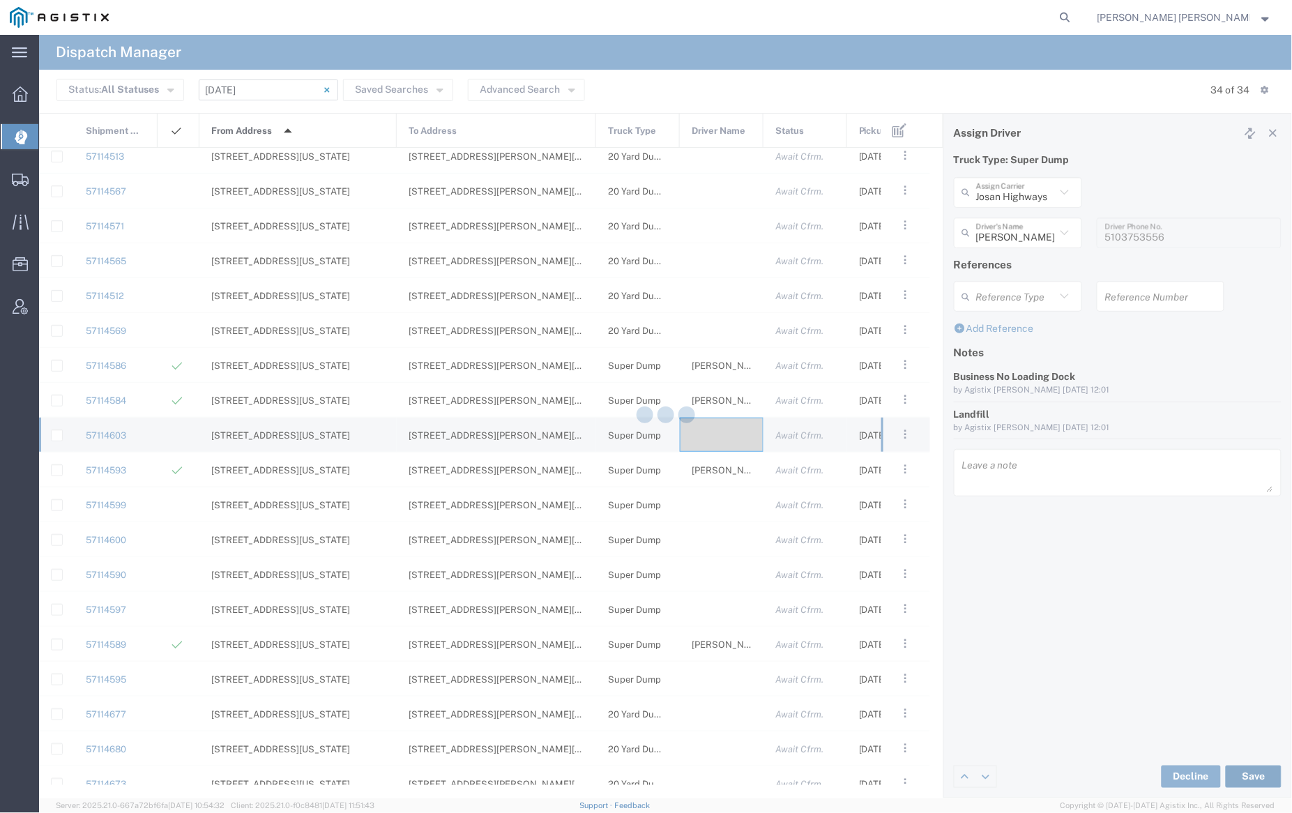
type input "Sukhvinder Singh"
type input "Josan Highways"
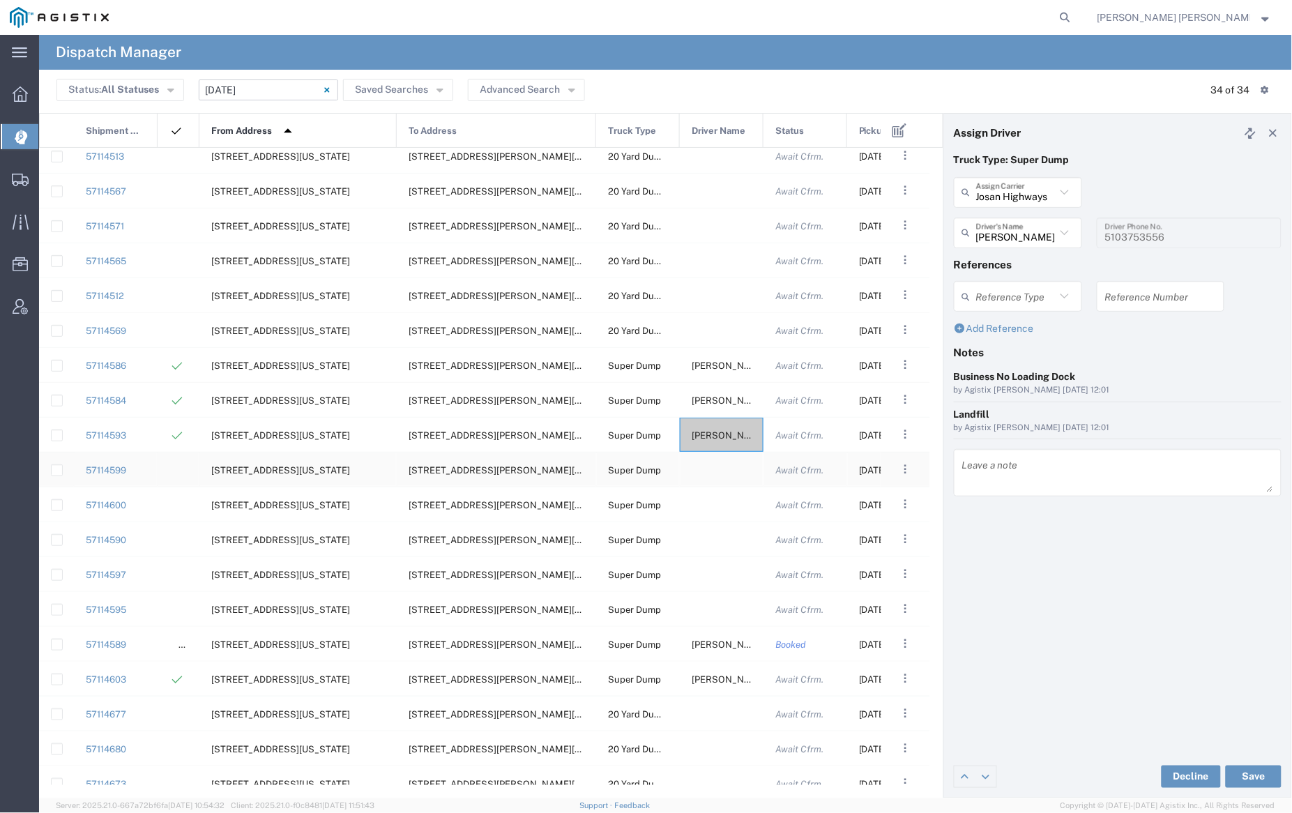
click at [709, 474] on div at bounding box center [722, 470] width 84 height 34
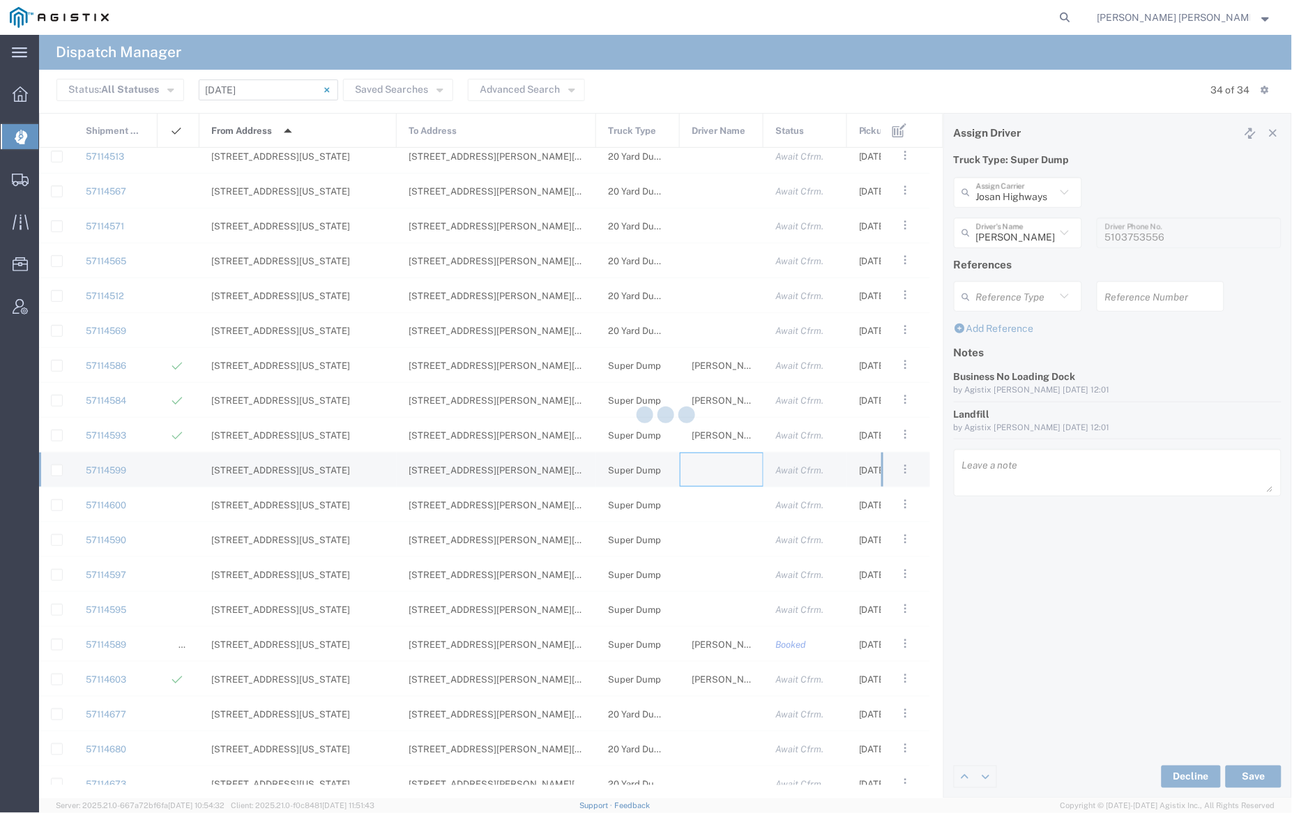
type input "[PERSON_NAME] Trucking"
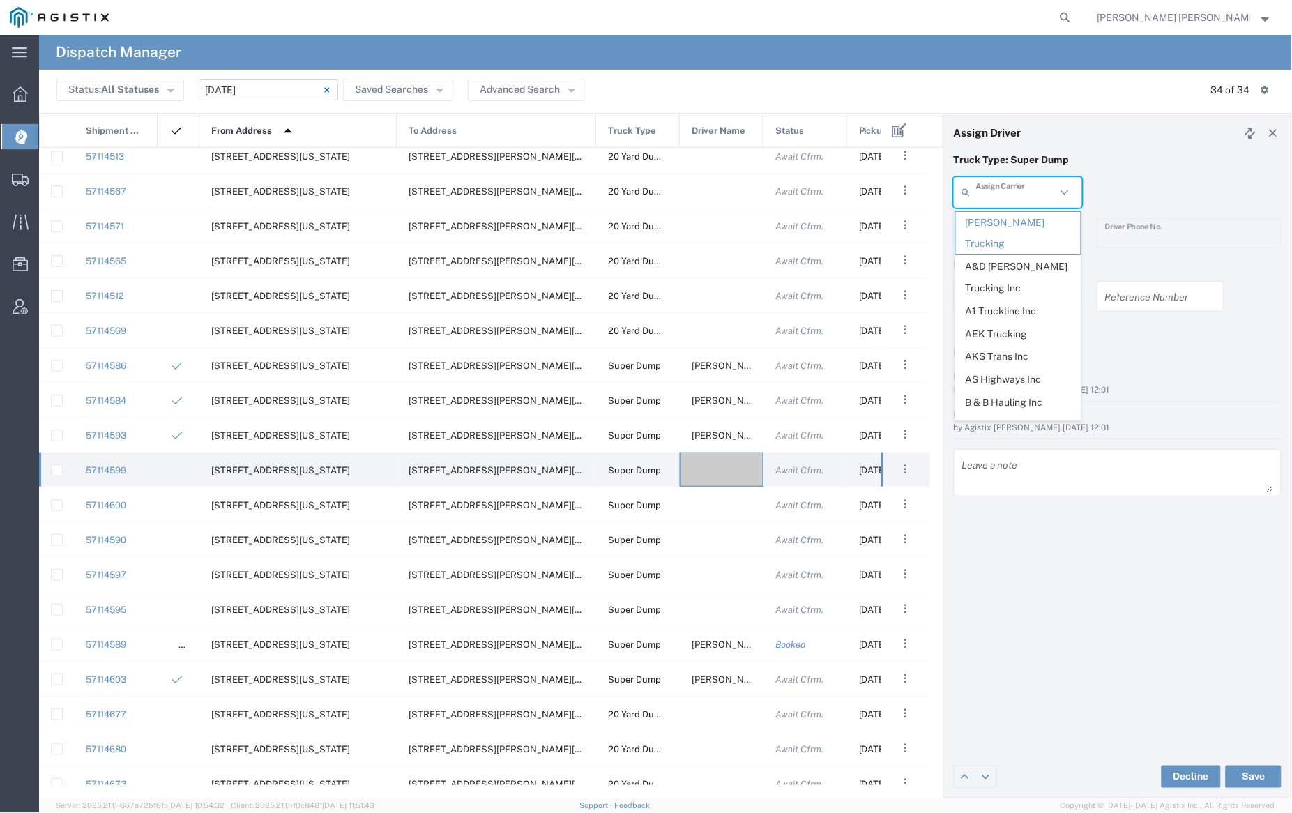
click at [1007, 203] on input "text" at bounding box center [1016, 192] width 80 height 24
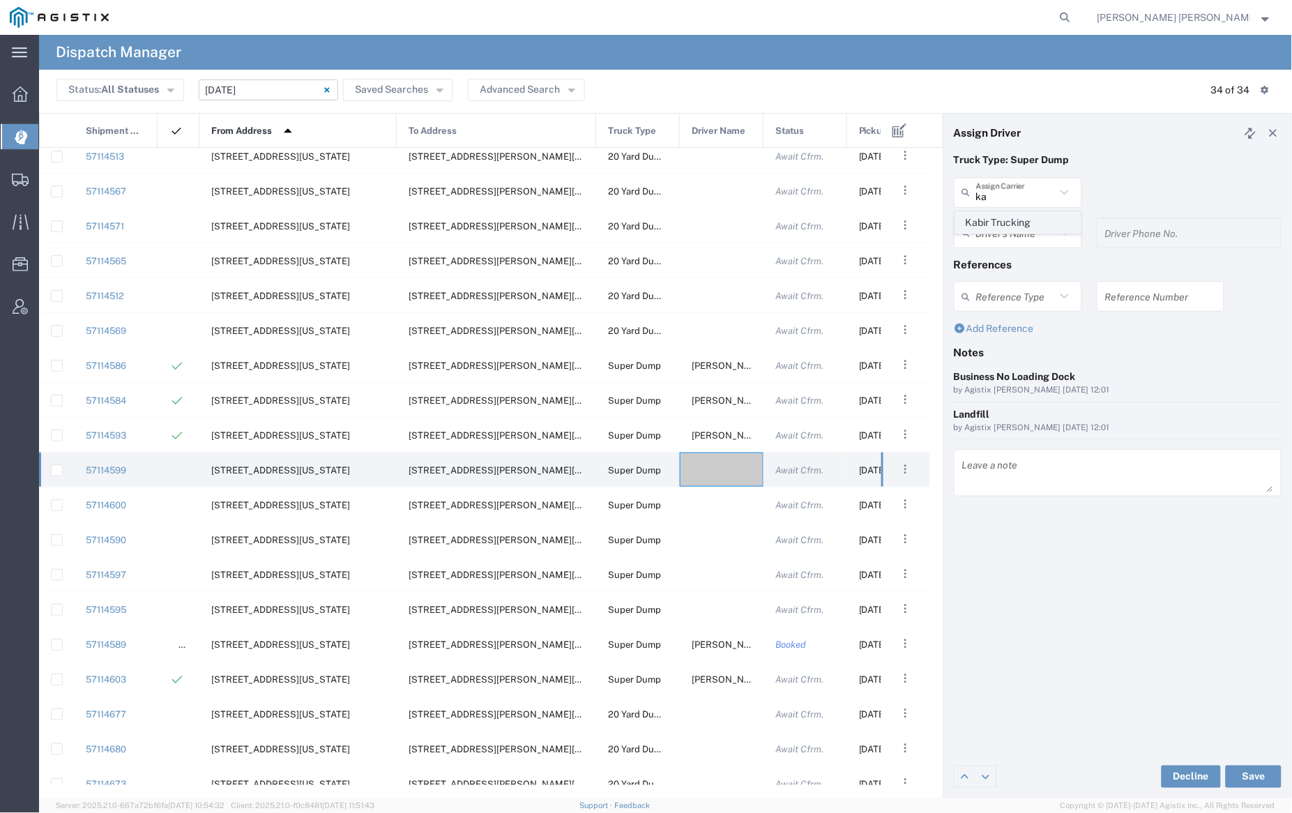
click at [1002, 220] on span "Kabir Trucking" at bounding box center [1018, 223] width 125 height 22
type input "Kabir Trucking"
click at [1004, 224] on input "text" at bounding box center [1020, 232] width 88 height 24
click at [1010, 257] on span "Surinder Singh" at bounding box center [1018, 263] width 125 height 22
type input "Surinder Singh"
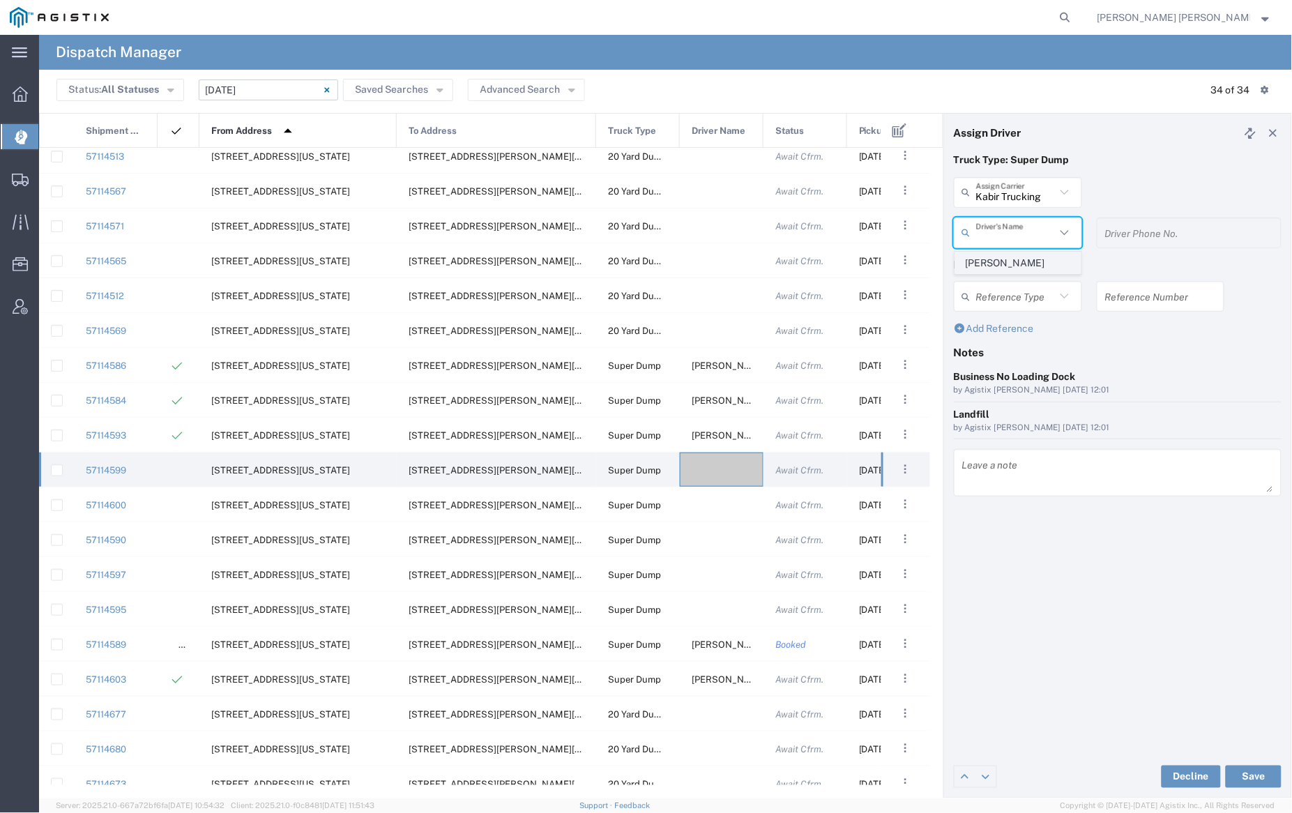
type input "2096404172"
click at [1259, 778] on button "Save" at bounding box center [1254, 777] width 56 height 22
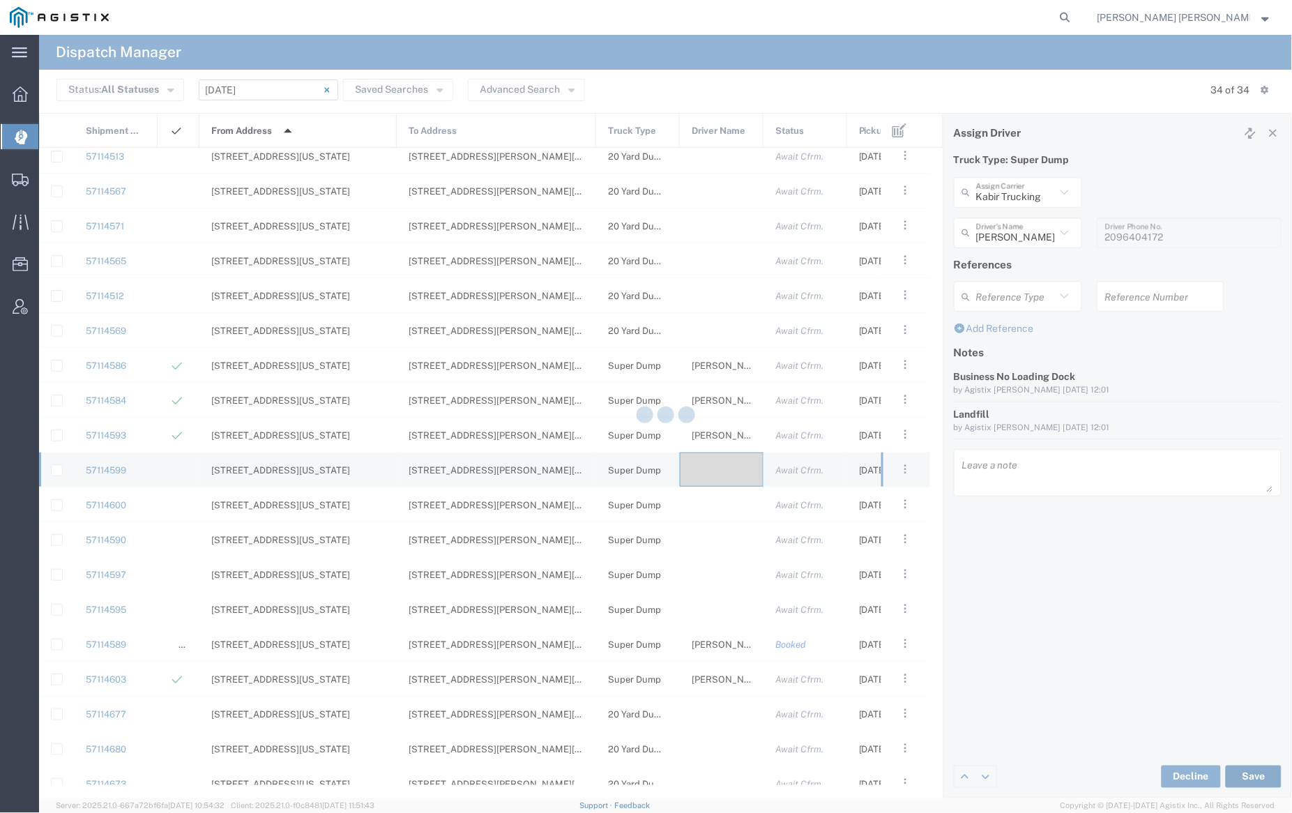
type input "Surinder Singh"
type input "Kabir Trucking"
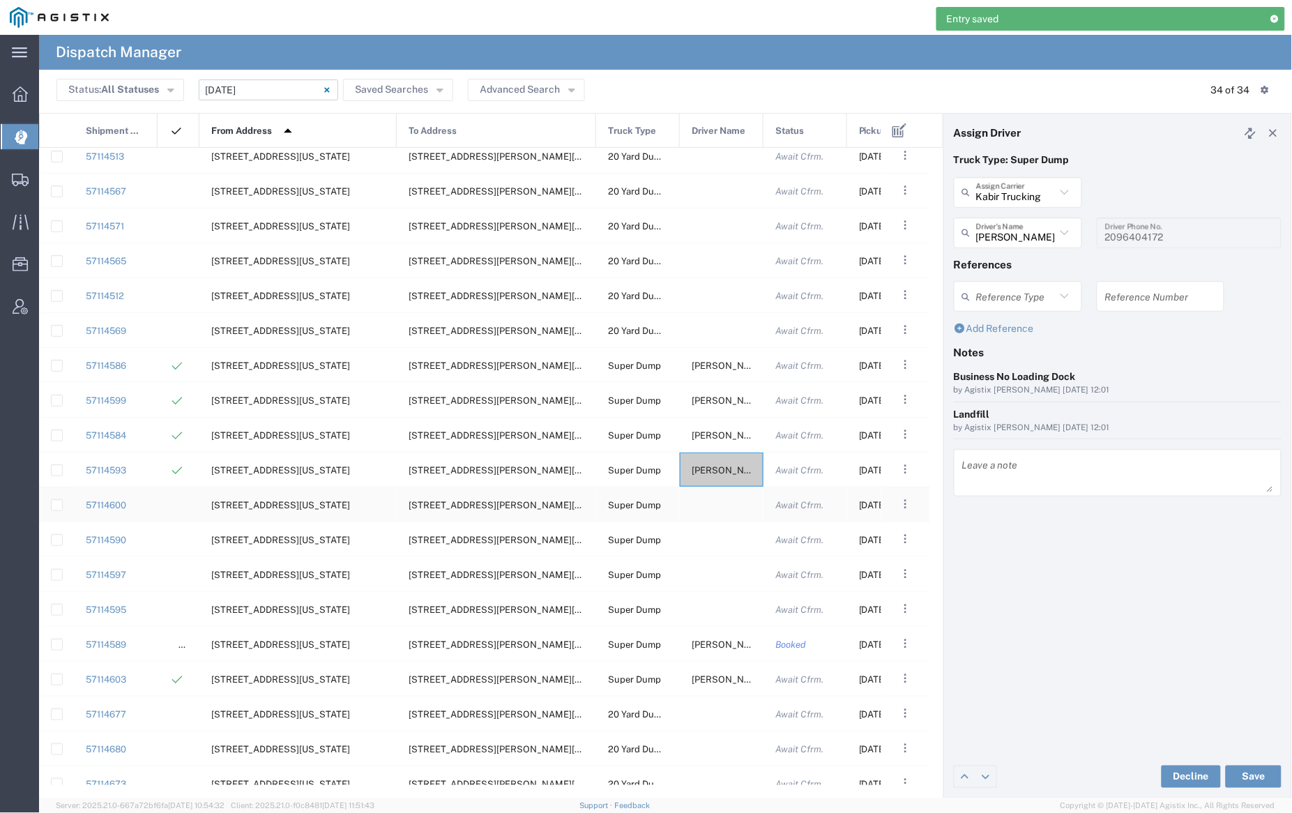
click at [718, 507] on div at bounding box center [722, 504] width 84 height 34
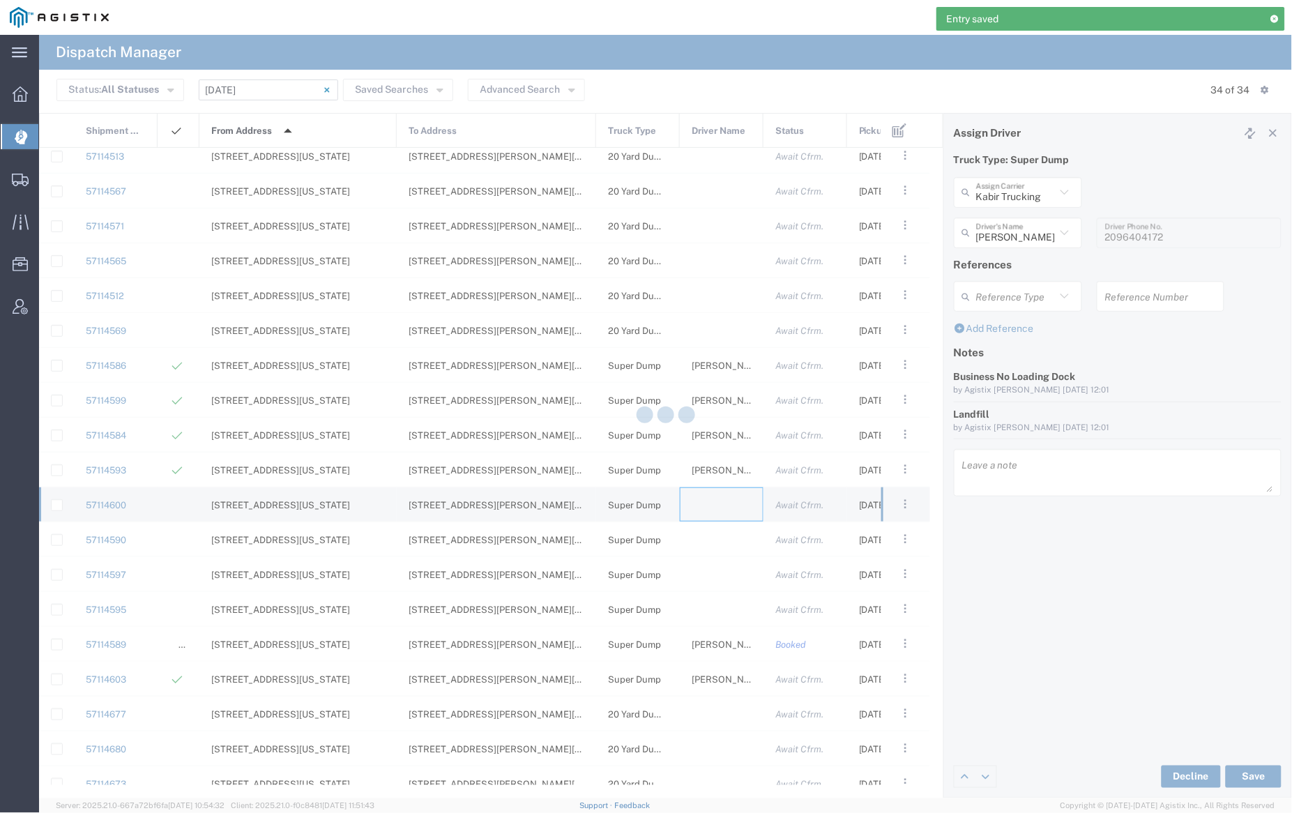
type input "[PERSON_NAME] Trucking"
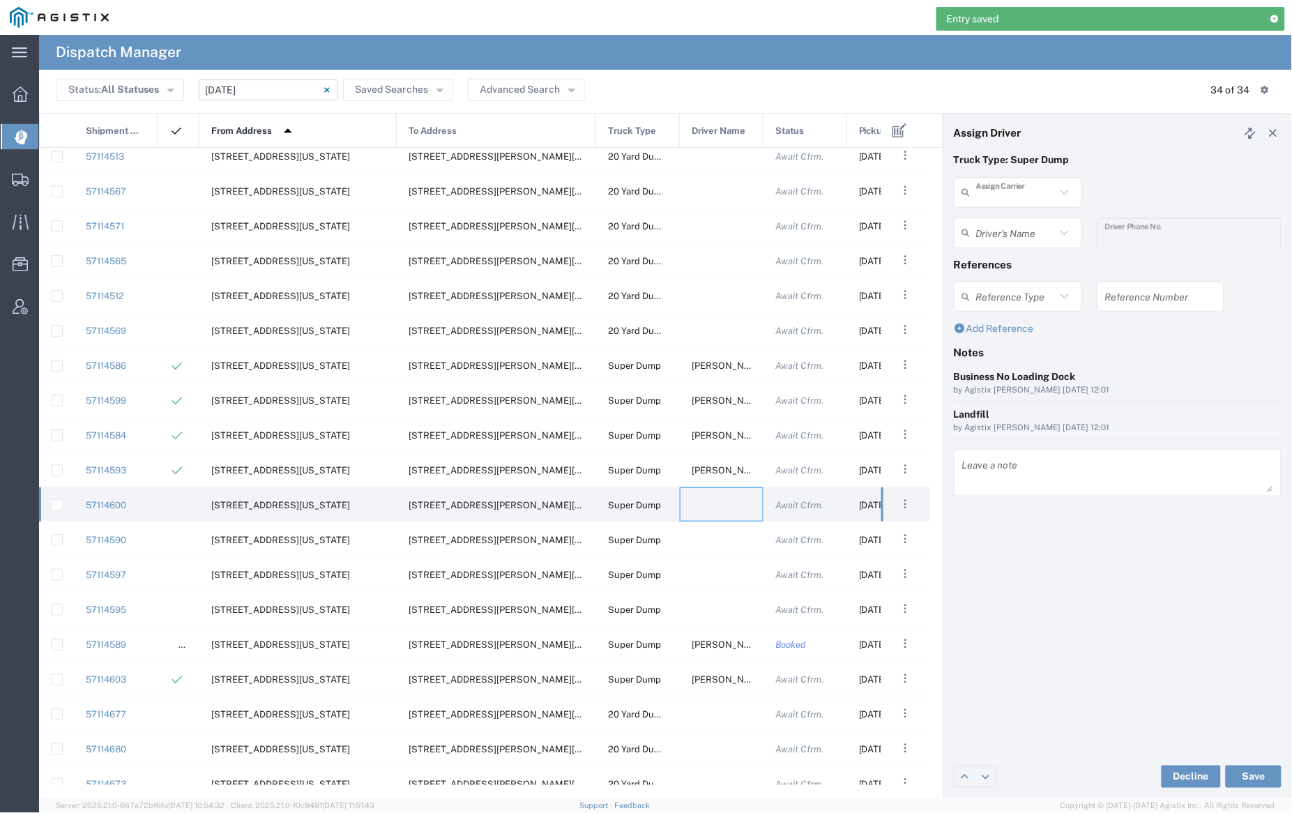
click at [1010, 195] on input "text" at bounding box center [1016, 192] width 80 height 24
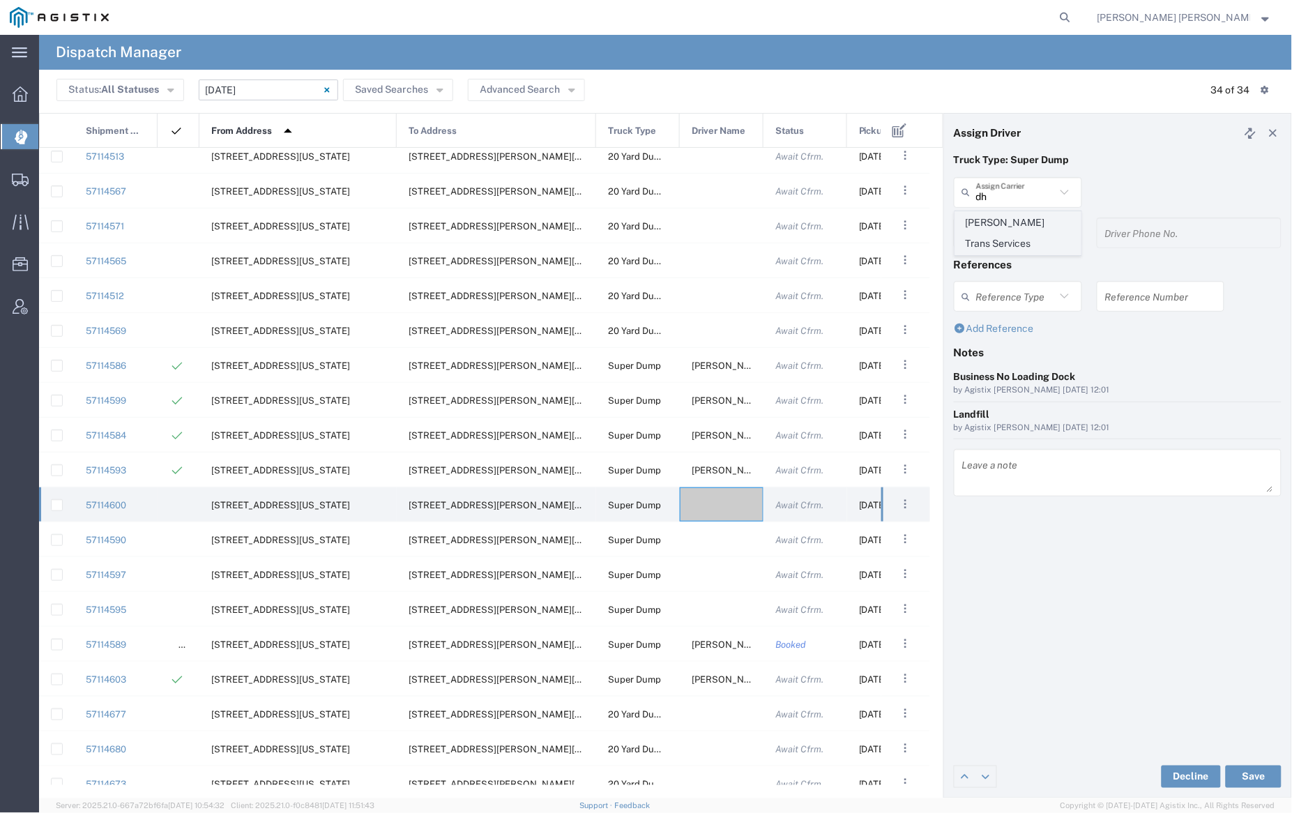
click at [1001, 219] on span "Dhillon Trans Services" at bounding box center [1018, 233] width 125 height 43
type input "Dhillon Trans Services"
click at [1004, 237] on input "text" at bounding box center [1020, 232] width 88 height 24
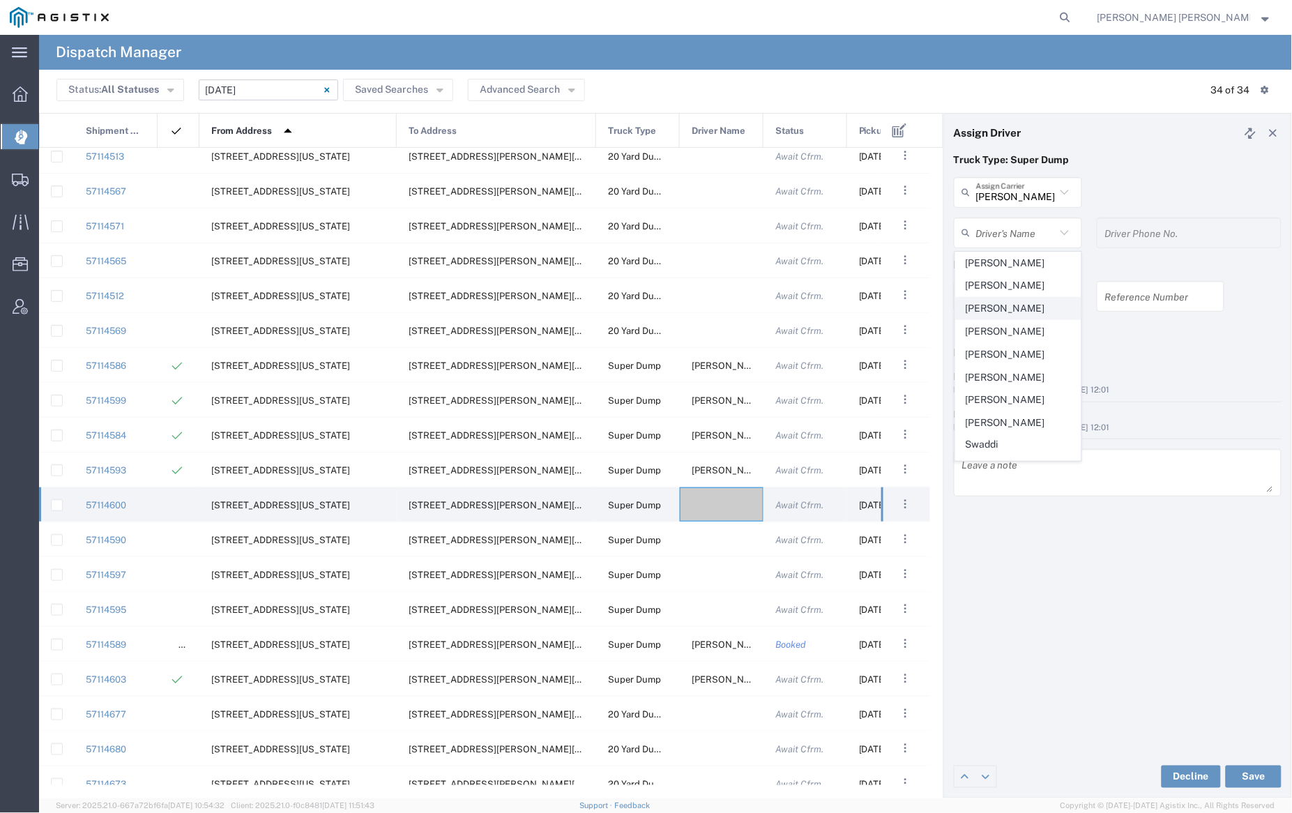
click at [997, 310] on span "Daljinder Josan" at bounding box center [1018, 309] width 125 height 22
type input "Daljinder Josan"
type input "9255656443"
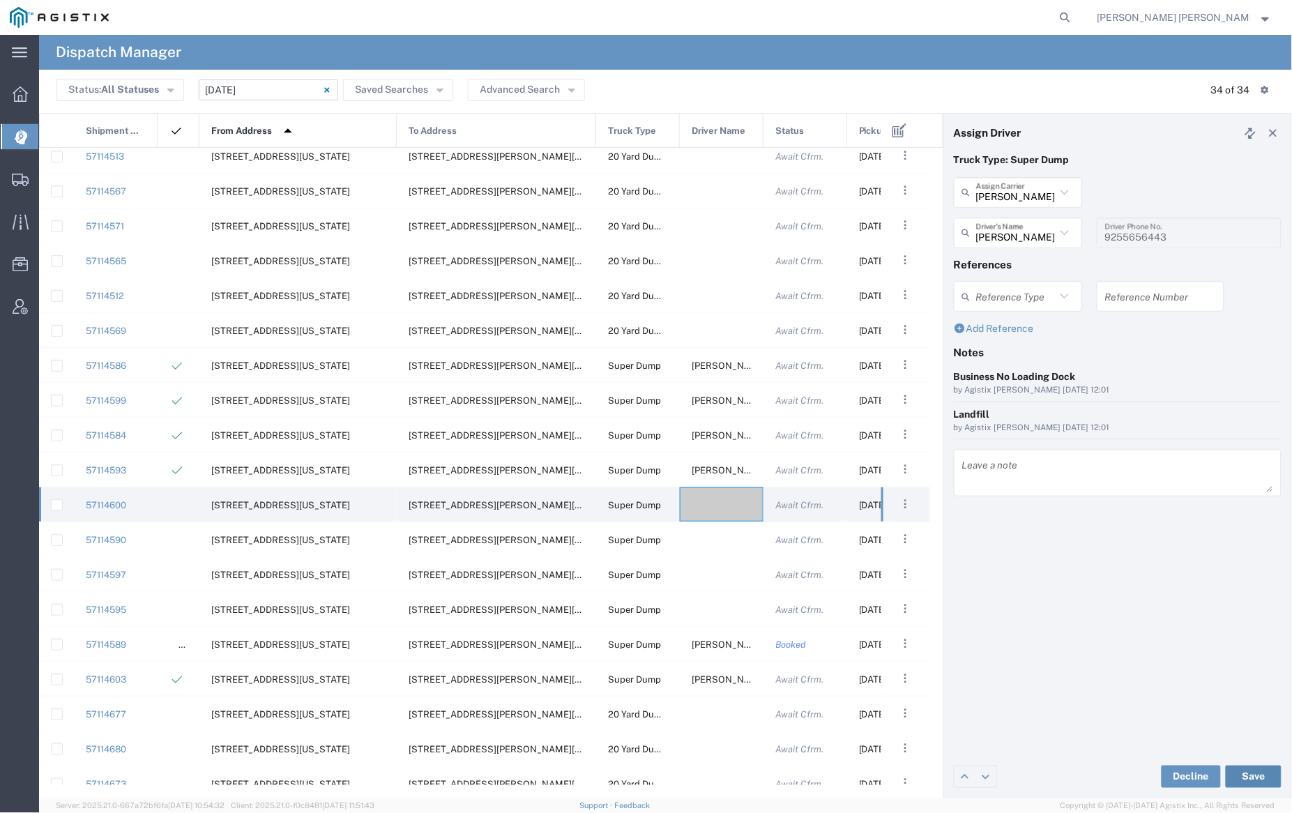
click at [1252, 773] on button "Save" at bounding box center [1254, 777] width 56 height 22
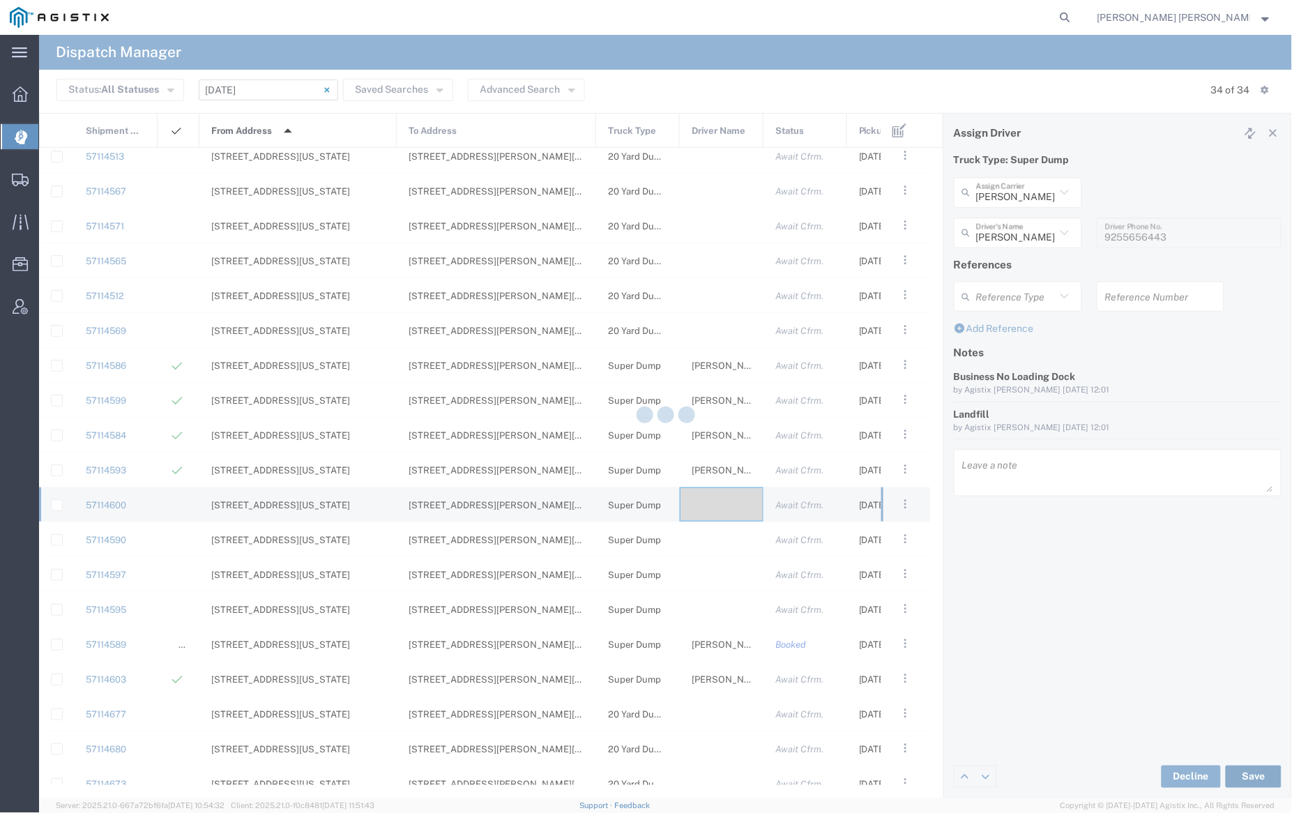
type input "Daljinder Josan"
type input "Dhillon Trans Services"
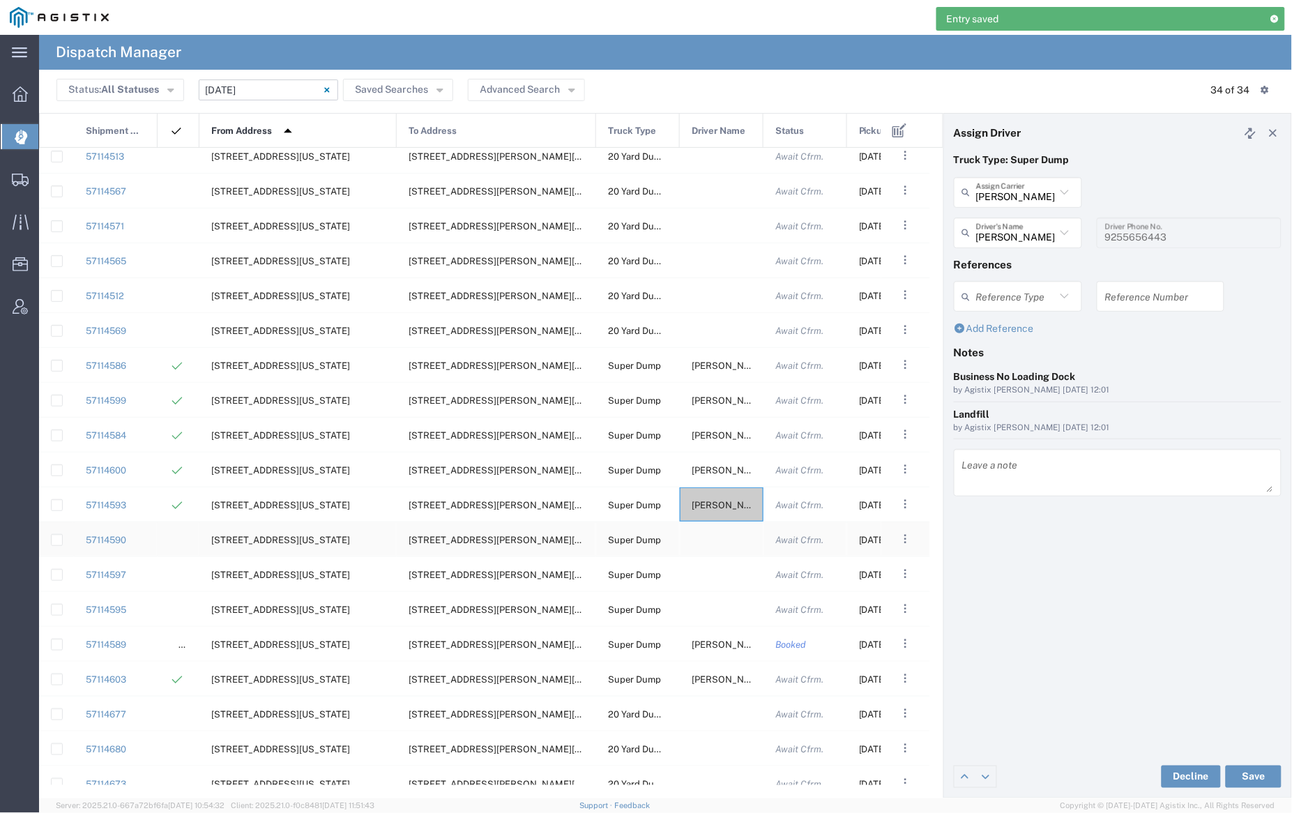
click at [717, 534] on div at bounding box center [722, 539] width 84 height 34
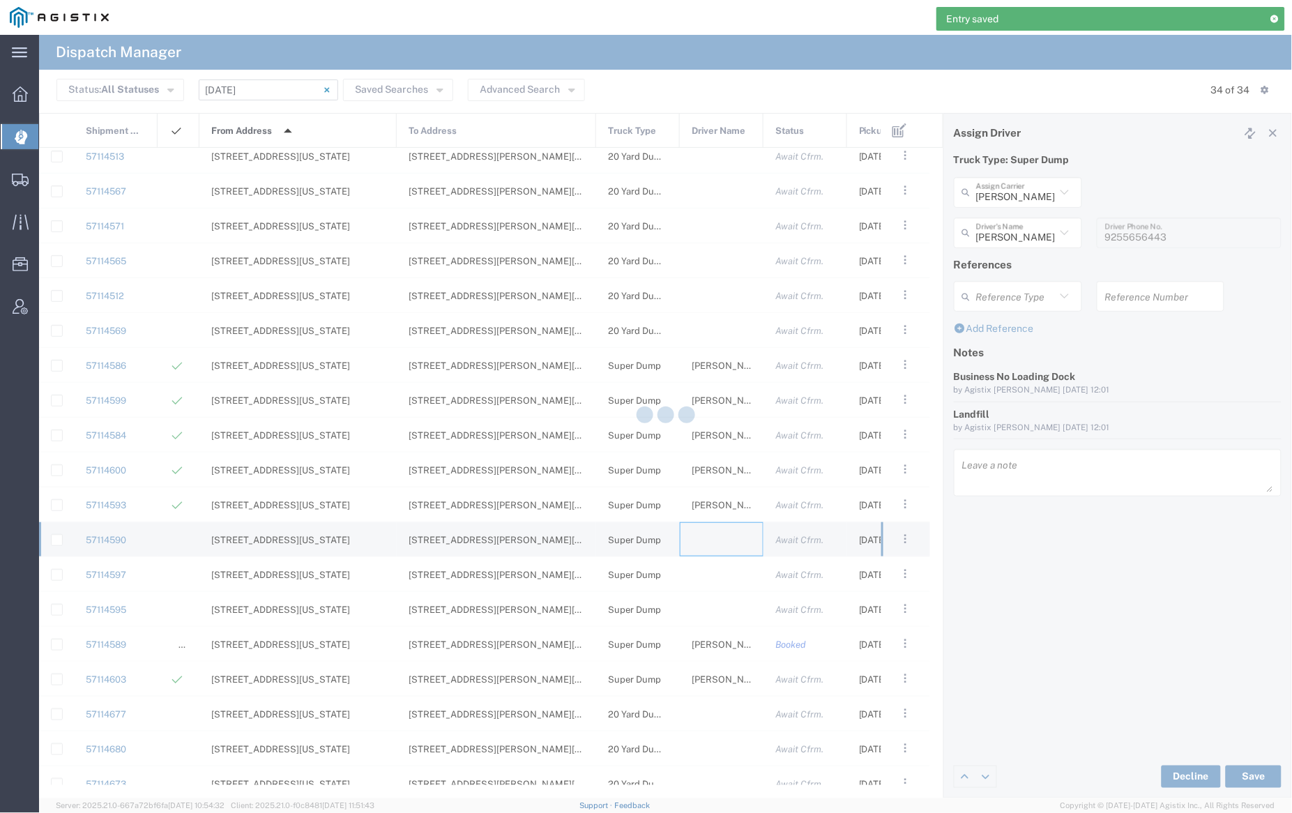
type input "[PERSON_NAME] Trucking"
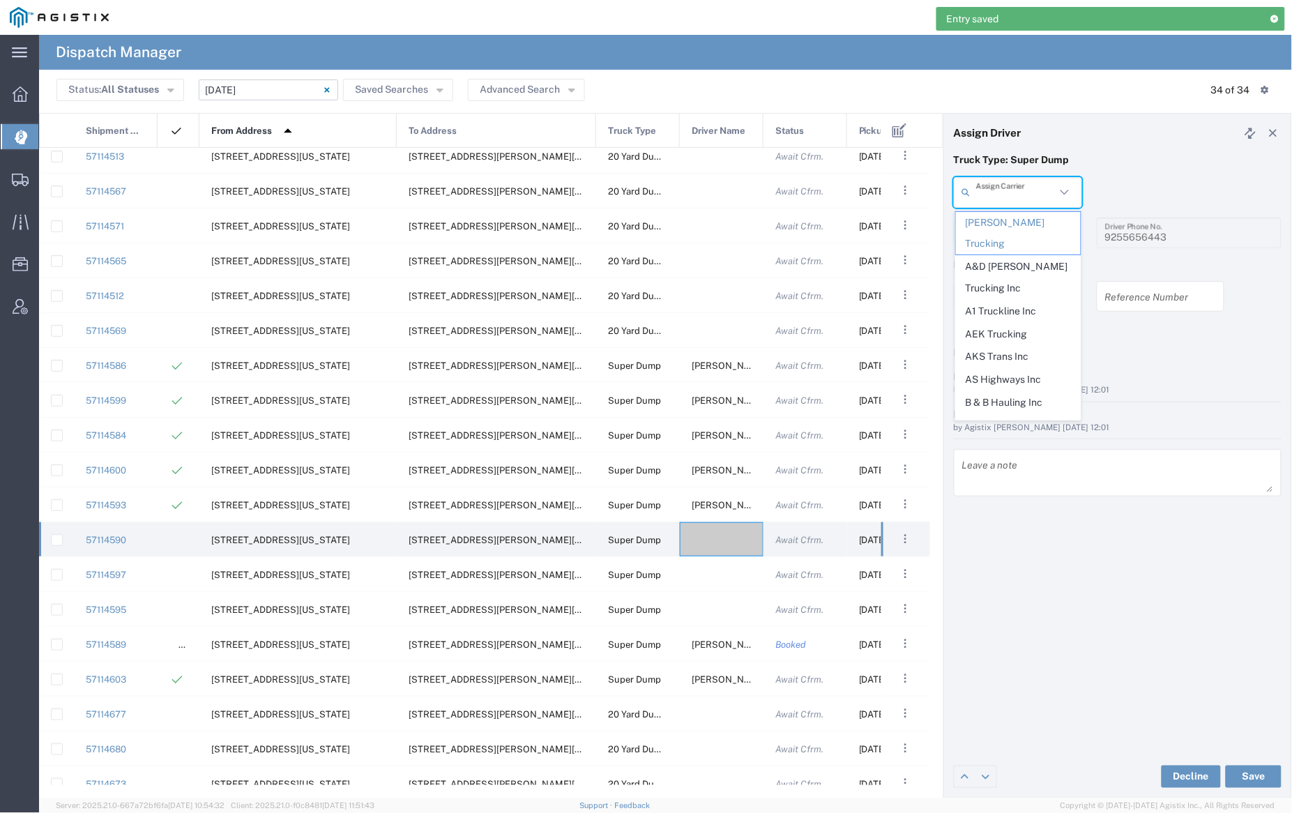
click at [1011, 195] on input "text" at bounding box center [1016, 192] width 80 height 24
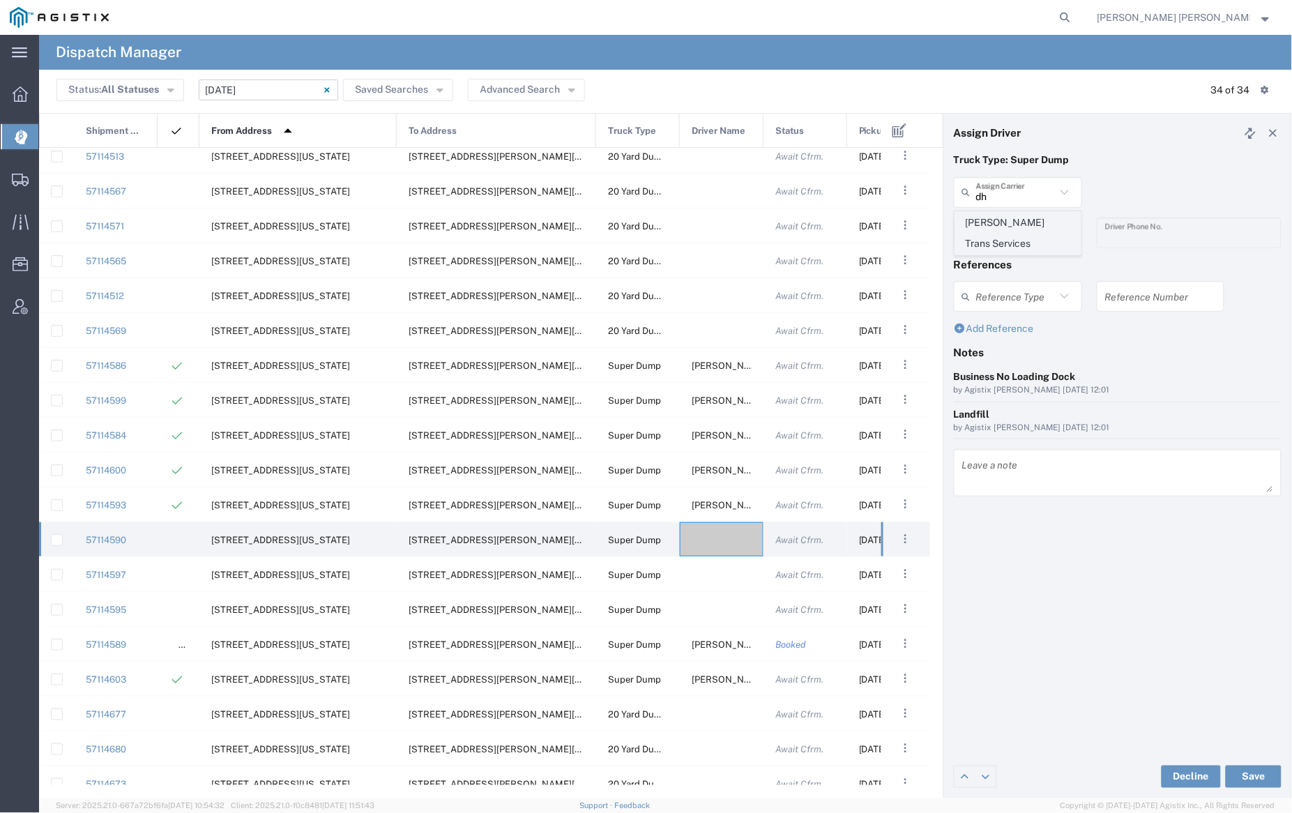
click at [1007, 220] on span "Dhillon Trans Services" at bounding box center [1018, 233] width 125 height 43
type input "Dhillon Trans Services"
click at [1003, 232] on input "text" at bounding box center [1016, 232] width 80 height 24
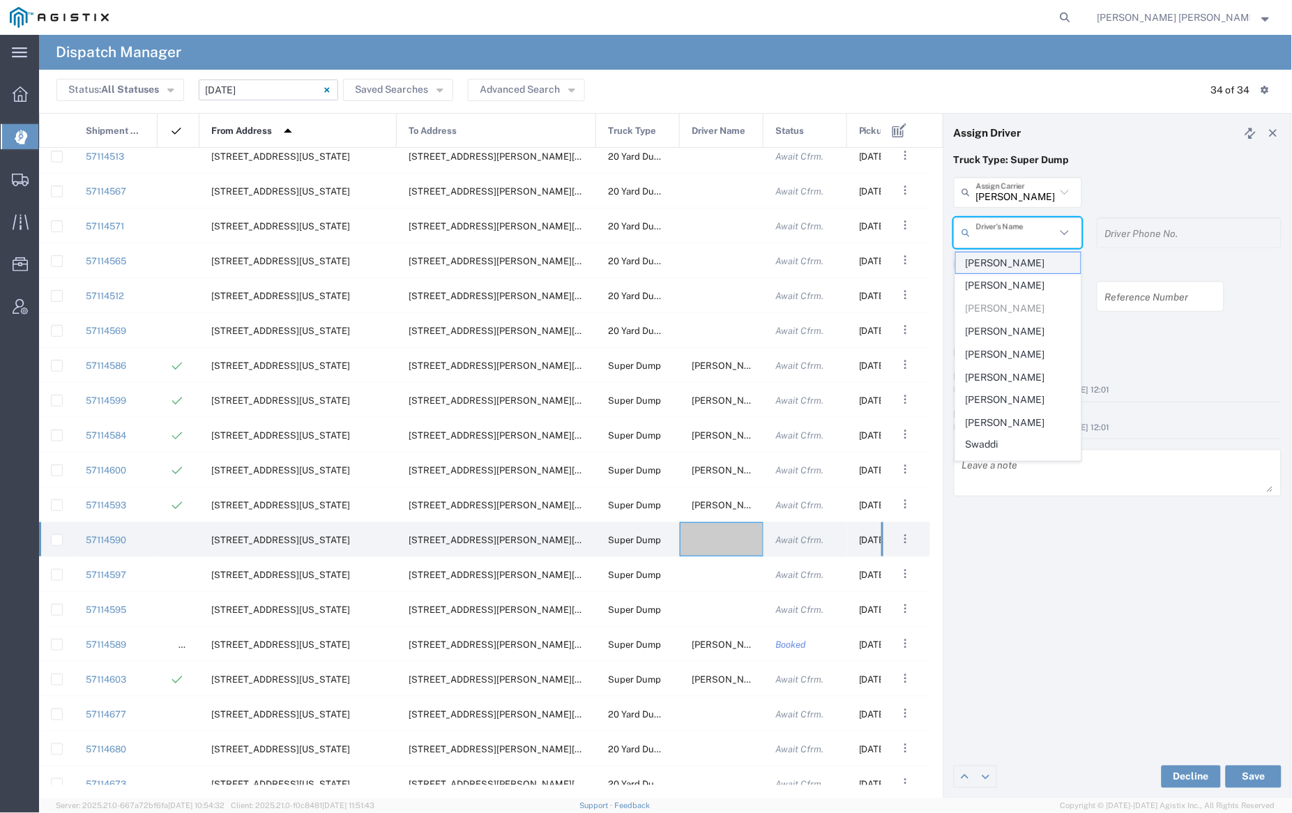
click at [1008, 261] on span "Ajaib Singh" at bounding box center [1018, 263] width 125 height 22
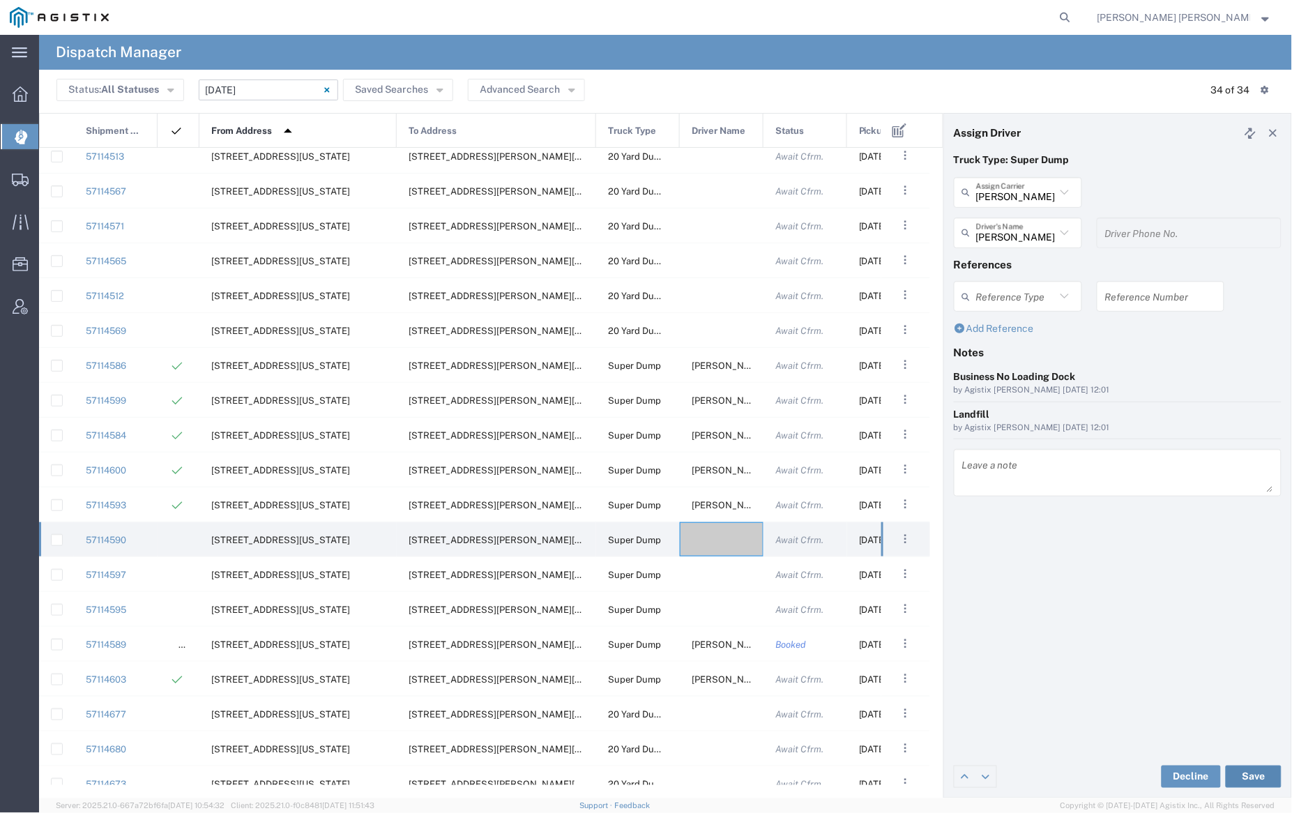
click at [1264, 772] on button "Save" at bounding box center [1254, 777] width 56 height 22
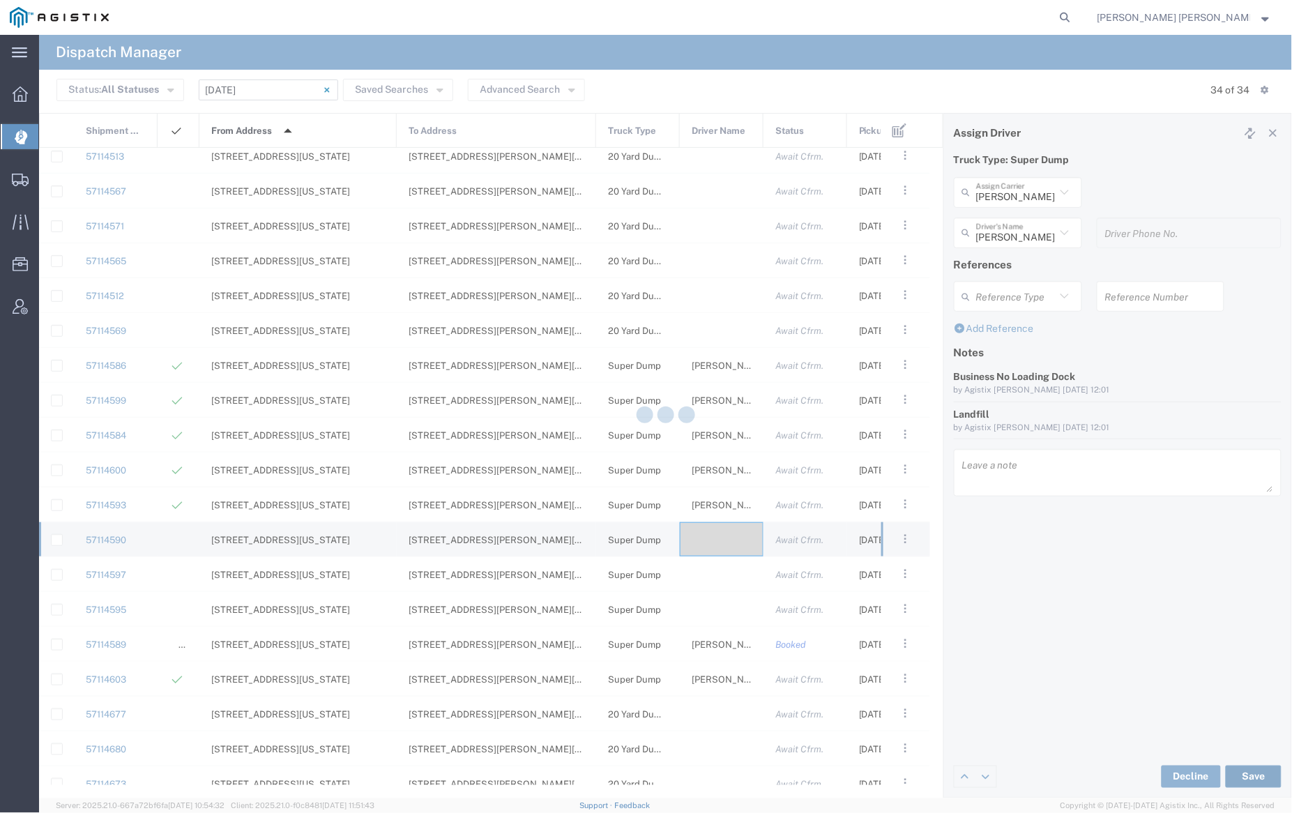
type input "Ajaib Singh"
type input "Dhillon Trans Services"
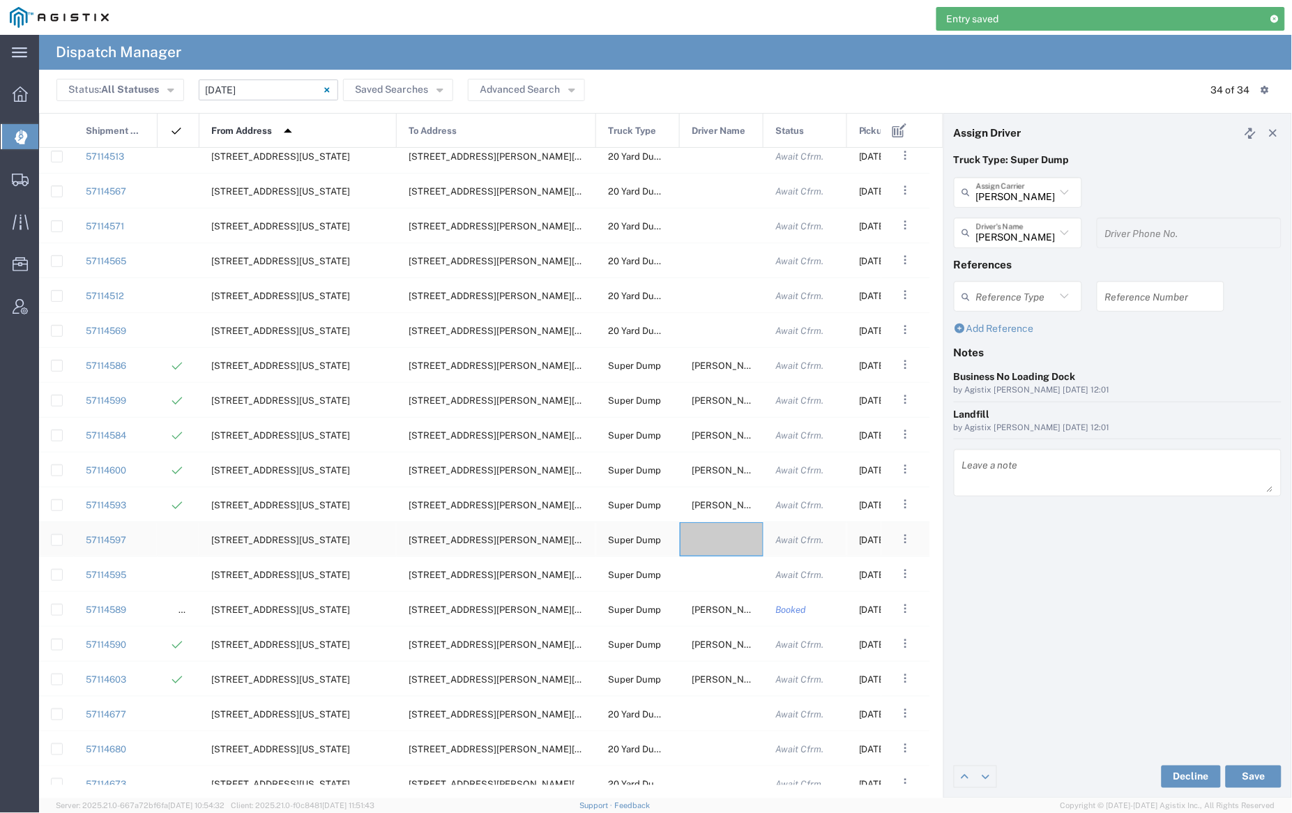
click at [714, 536] on div at bounding box center [722, 539] width 84 height 34
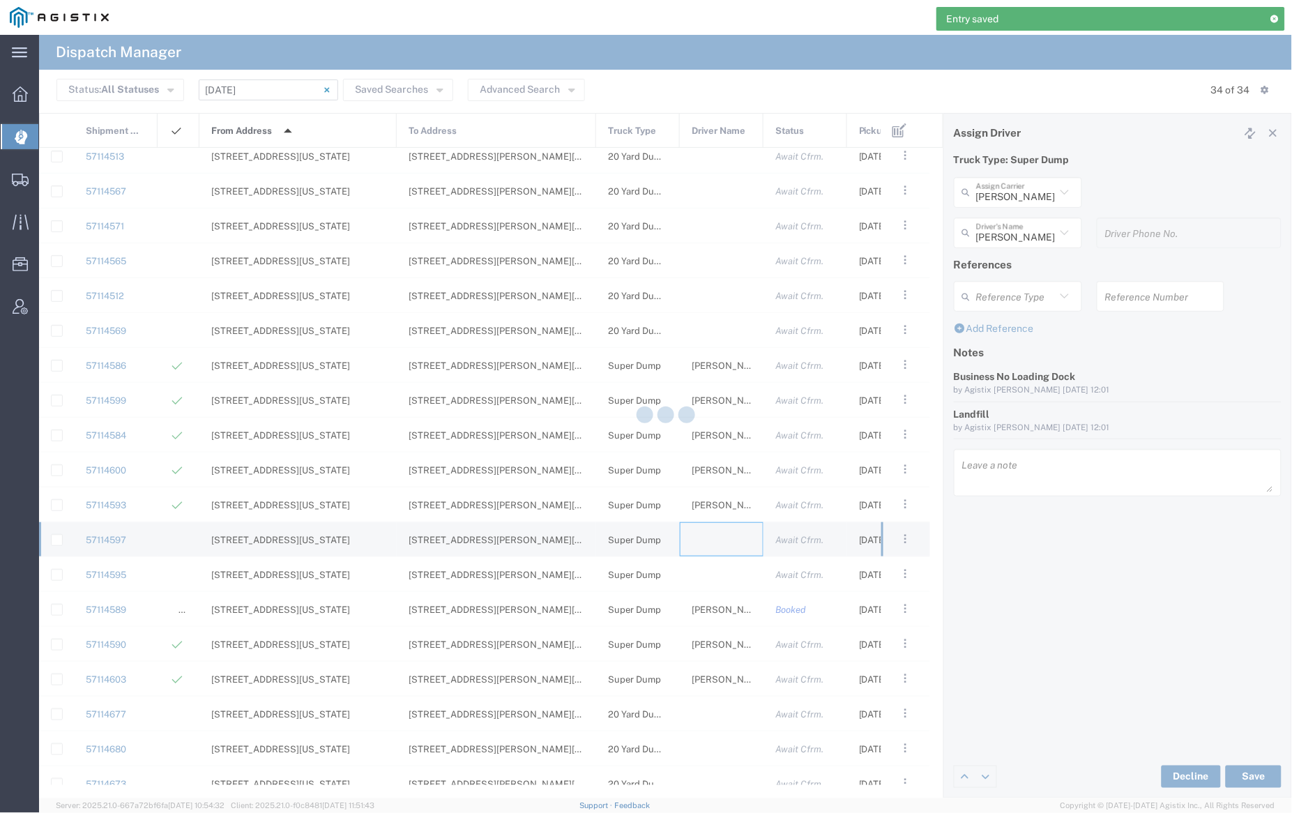
type input "[PERSON_NAME] Trucking"
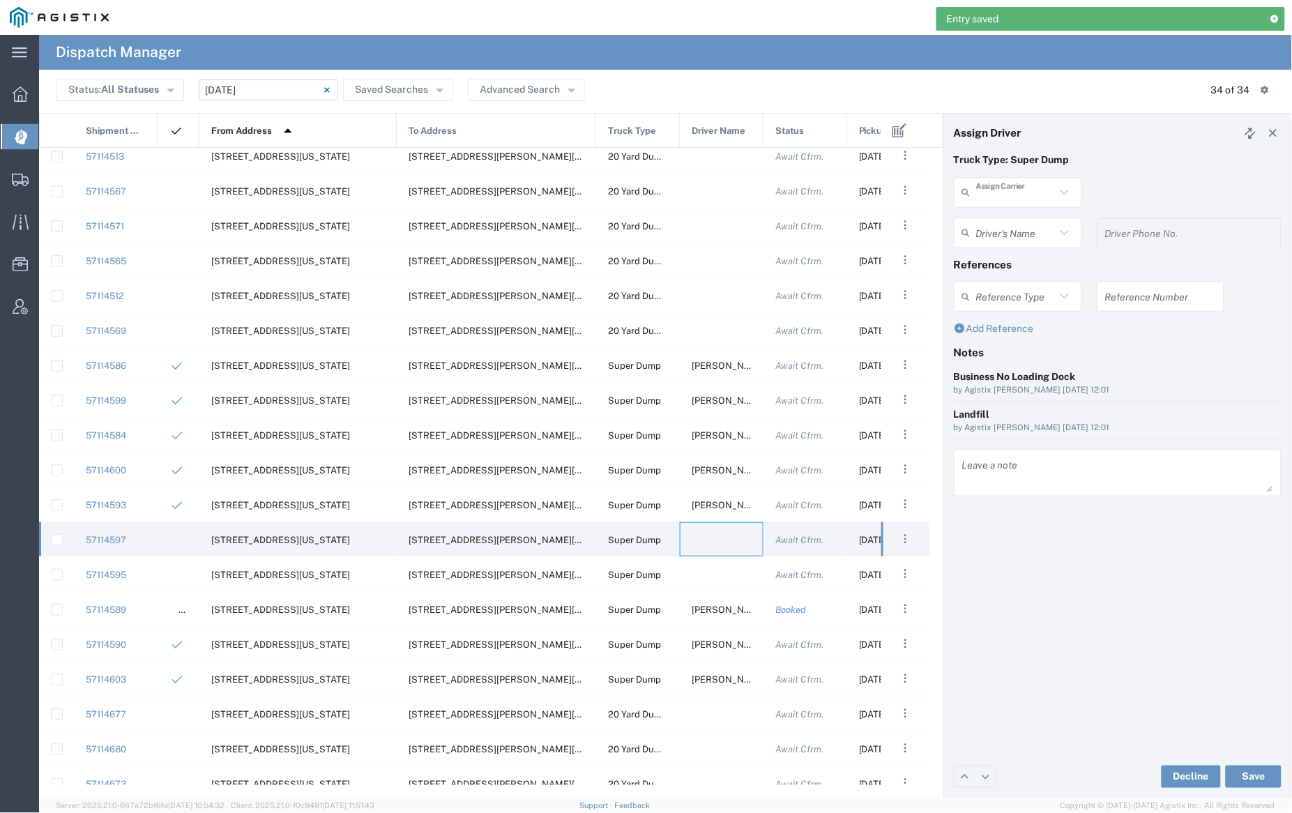
click at [1004, 195] on input "text" at bounding box center [1016, 192] width 80 height 24
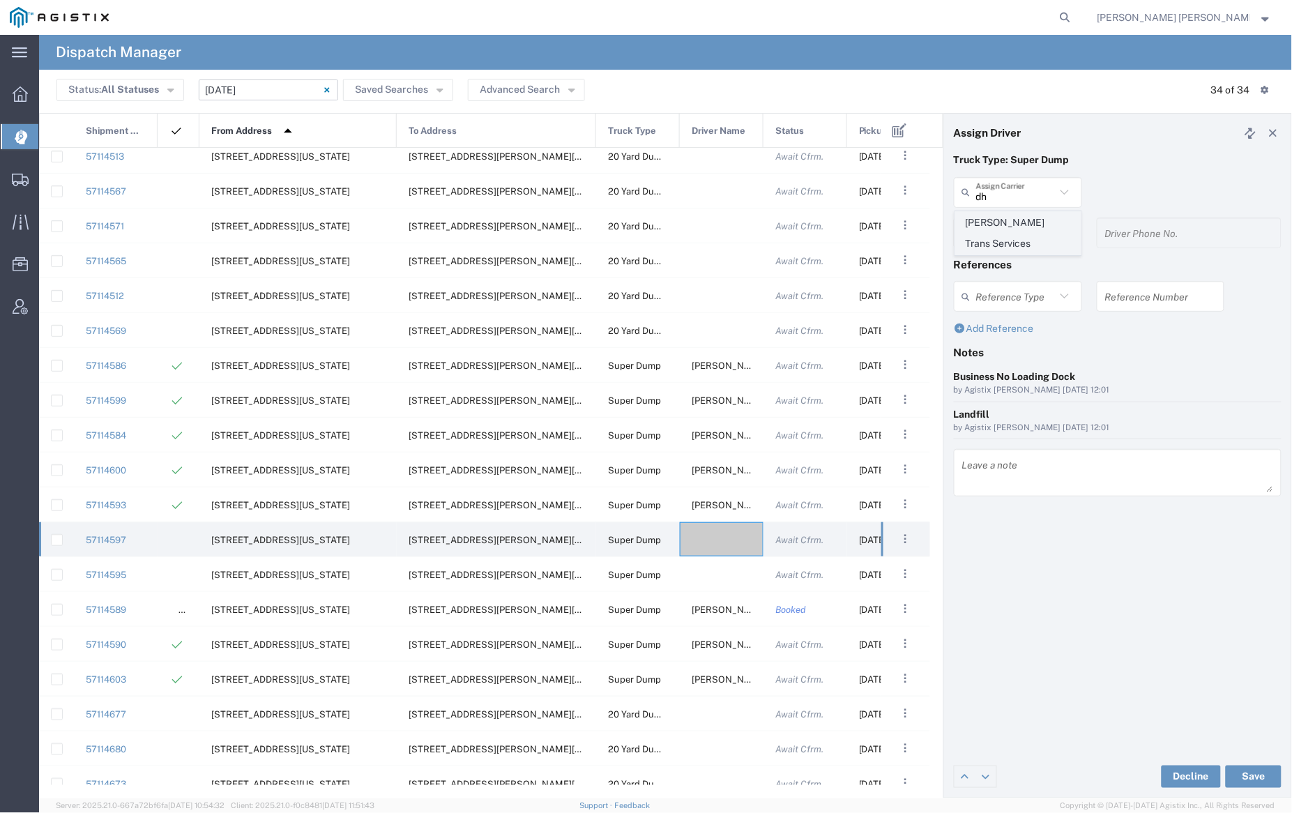
click at [1001, 228] on span "Dhillon Trans Services" at bounding box center [1018, 233] width 125 height 43
type input "Dhillon Trans Services"
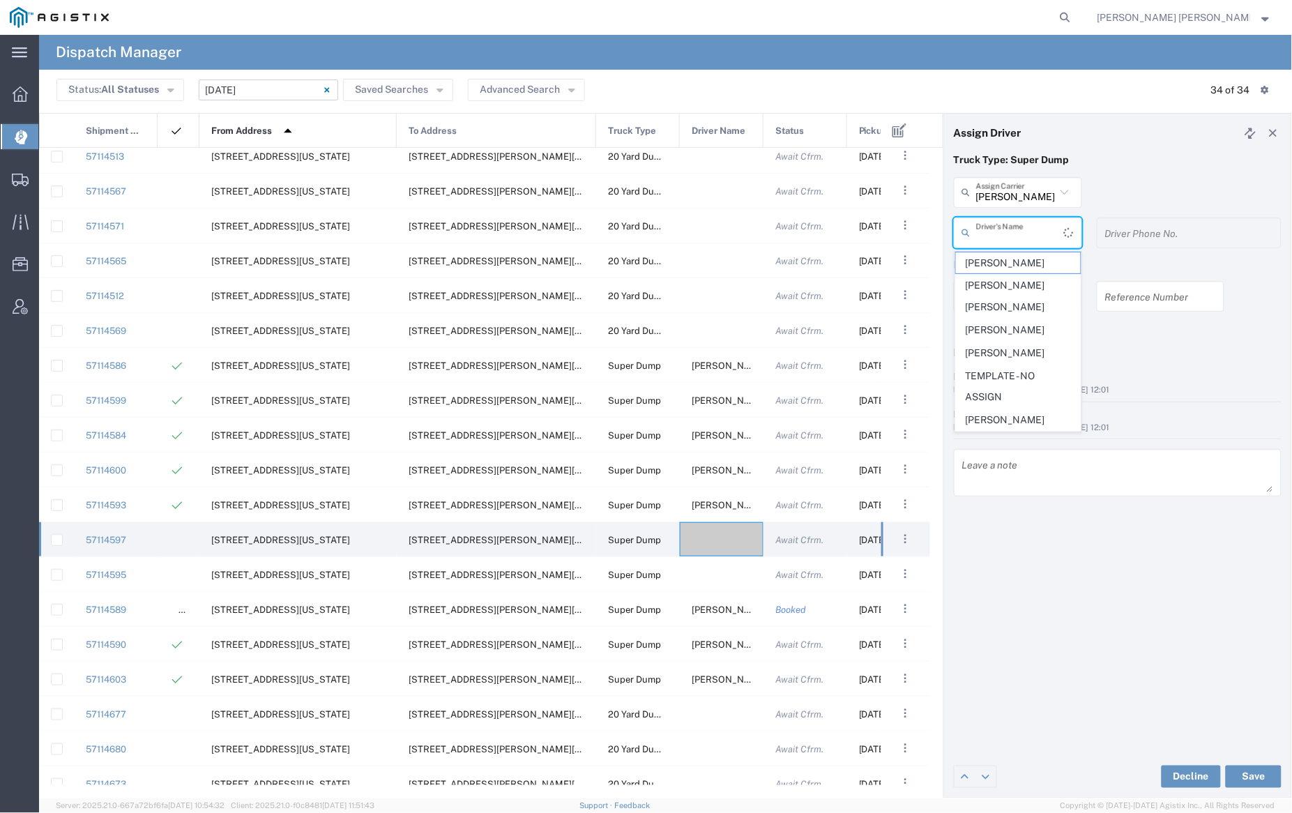
click at [1001, 229] on input "text" at bounding box center [1020, 232] width 88 height 24
click at [1011, 361] on span "Sewa Singh" at bounding box center [1018, 372] width 125 height 22
type input "Sewa Singh"
type input "9255655299"
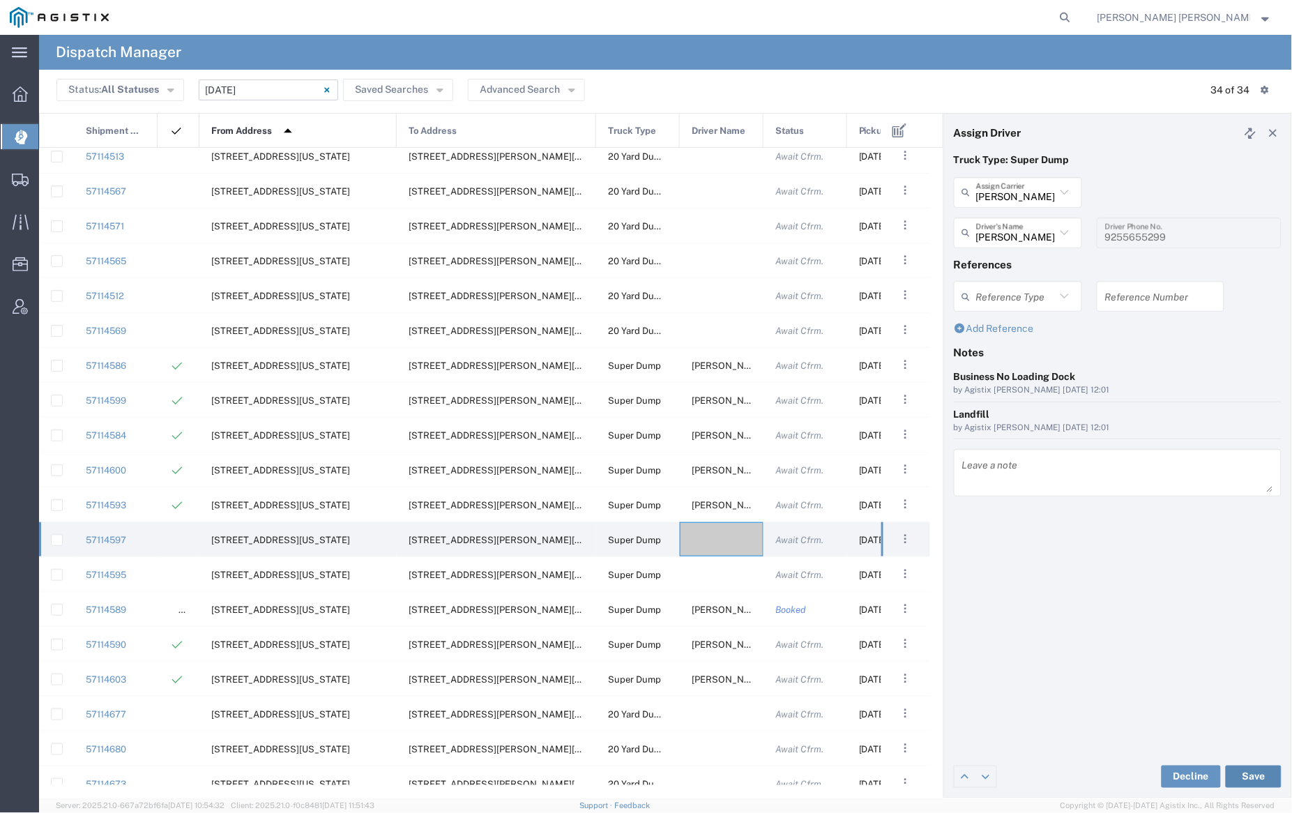
click at [1260, 774] on button "Save" at bounding box center [1254, 777] width 56 height 22
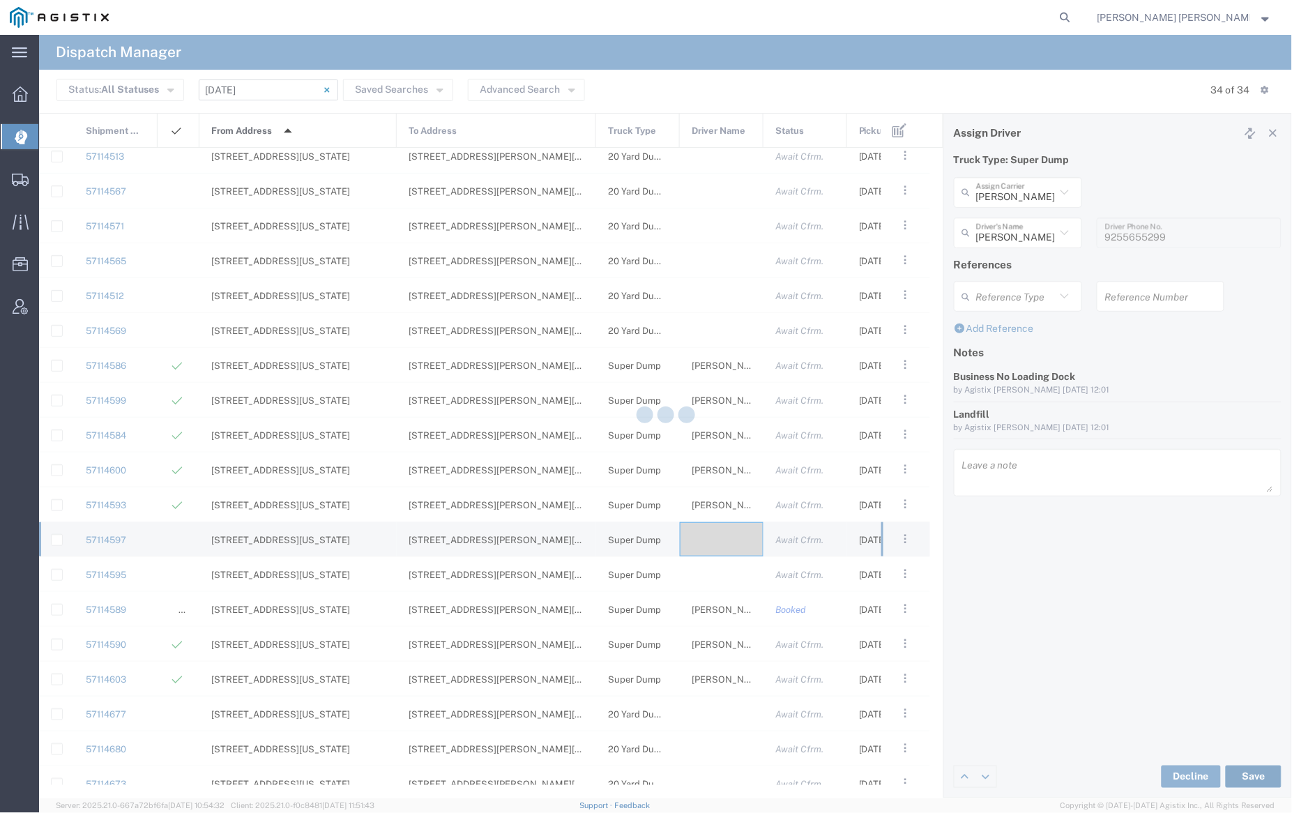
type input "Sewa Singh"
type input "Dhillon Trans Services"
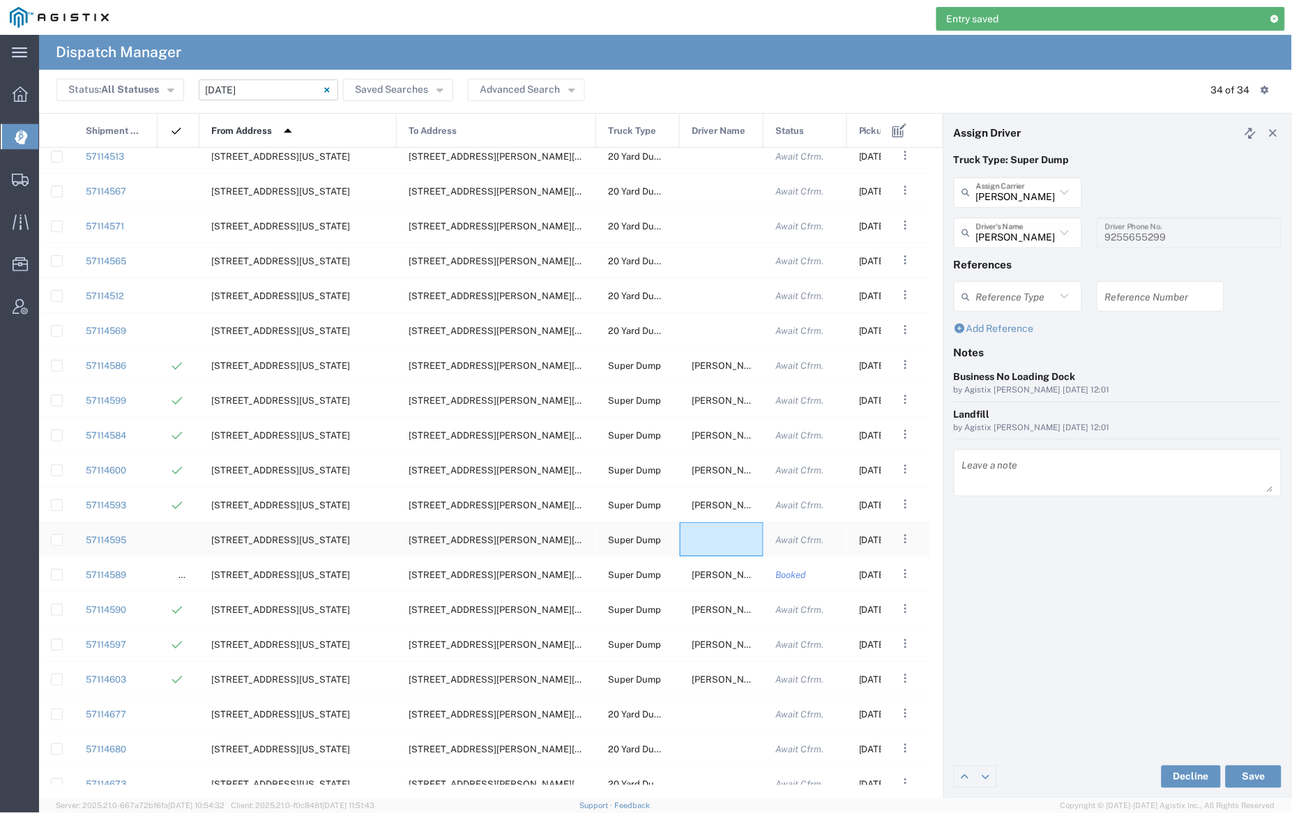
click at [714, 531] on div at bounding box center [722, 539] width 84 height 34
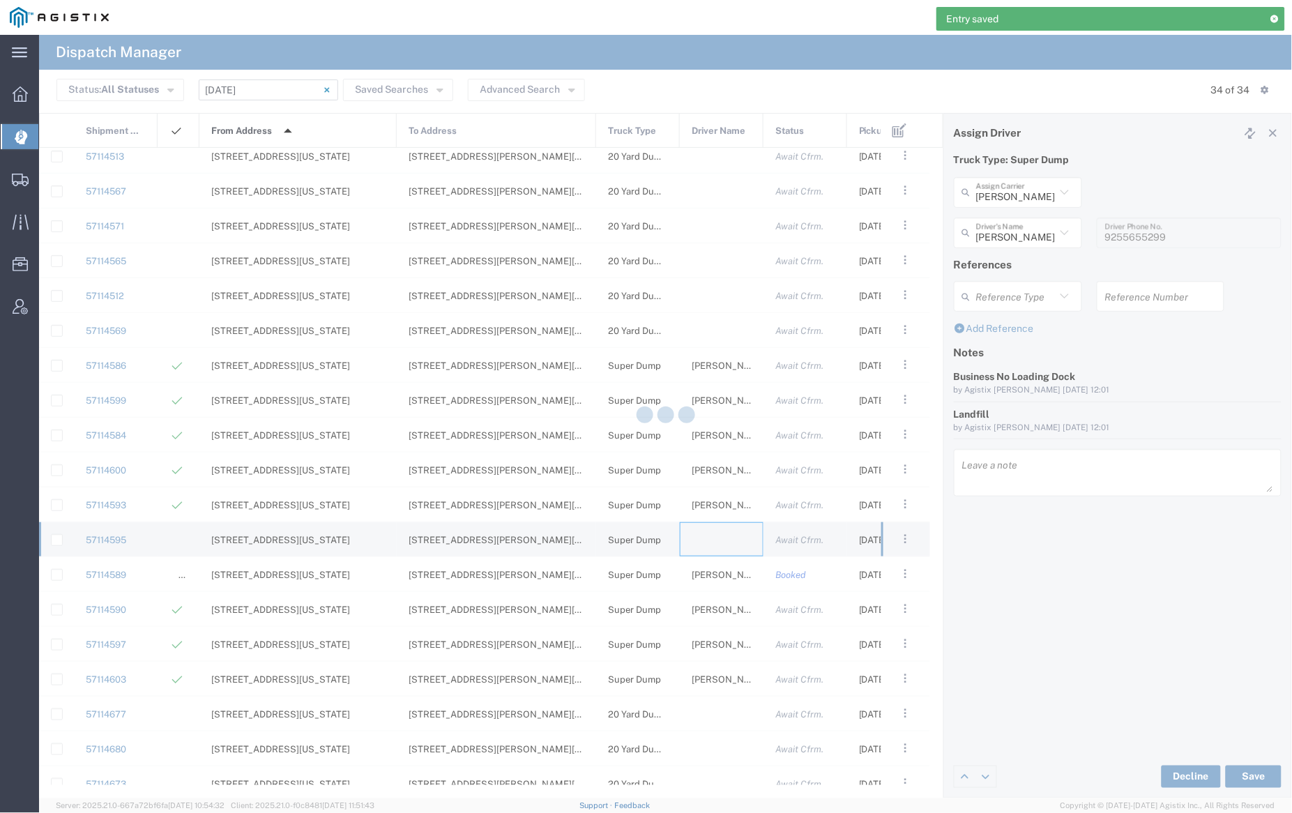
type input "[PERSON_NAME] Trucking"
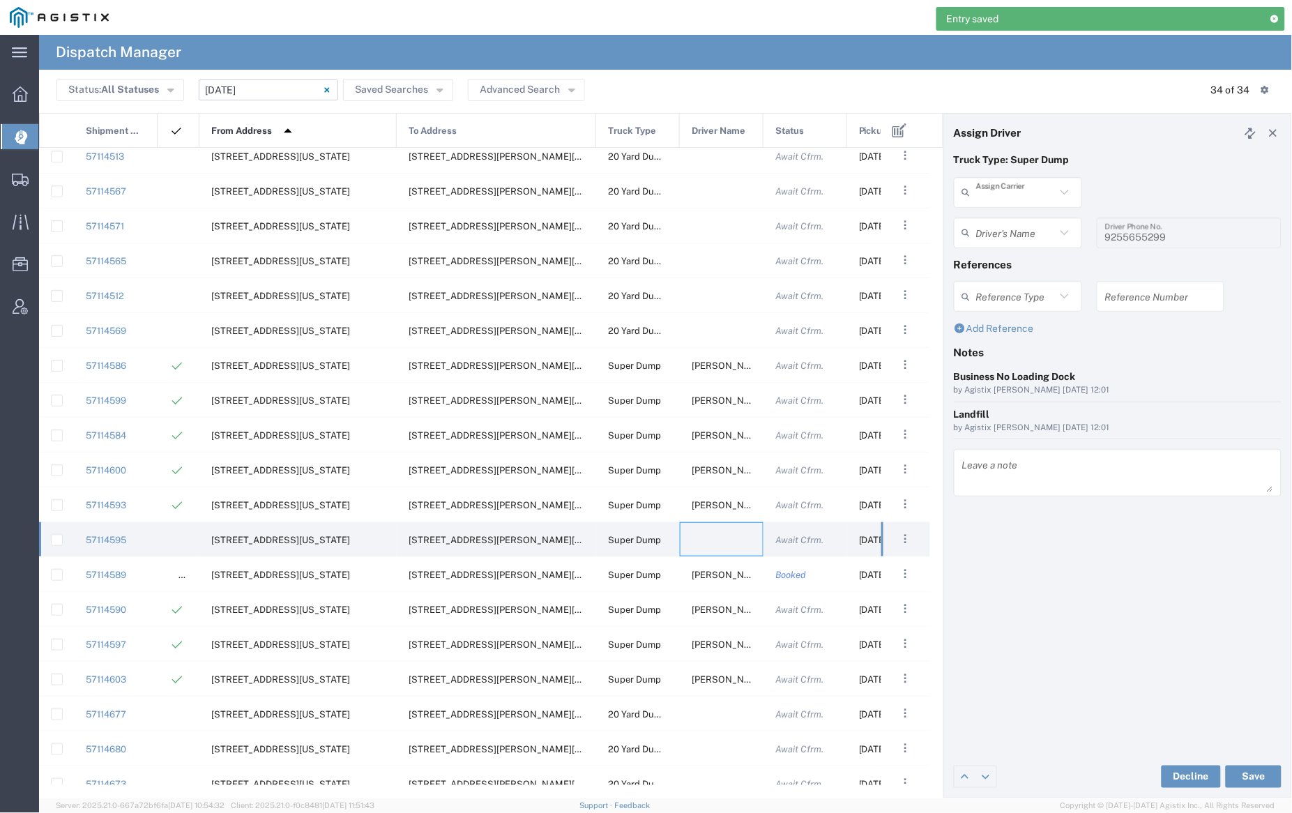
click at [1011, 190] on input "text" at bounding box center [1016, 192] width 80 height 24
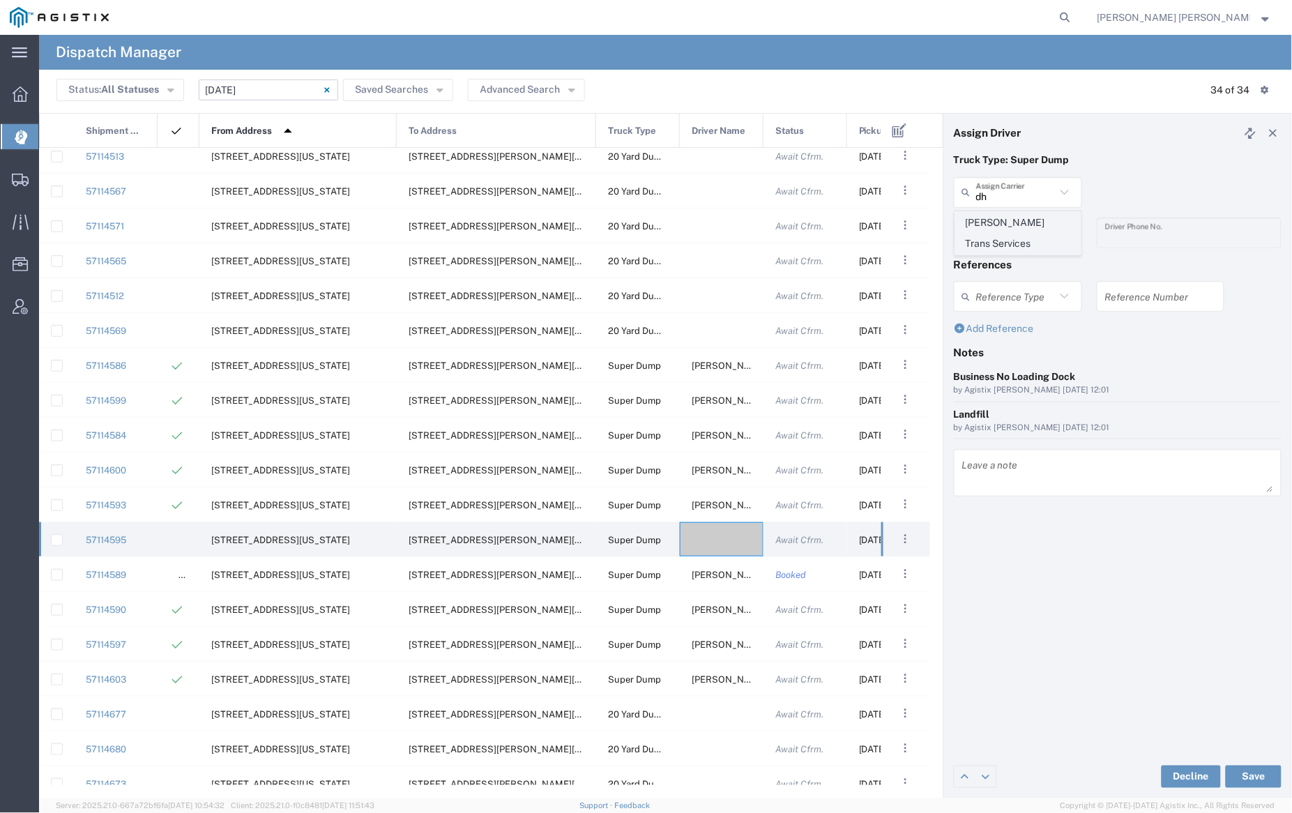
click at [1022, 227] on span "Dhillon Trans Services" at bounding box center [1018, 233] width 125 height 43
type input "Dhillon Trans Services"
click at [1022, 239] on input "text" at bounding box center [1020, 232] width 88 height 24
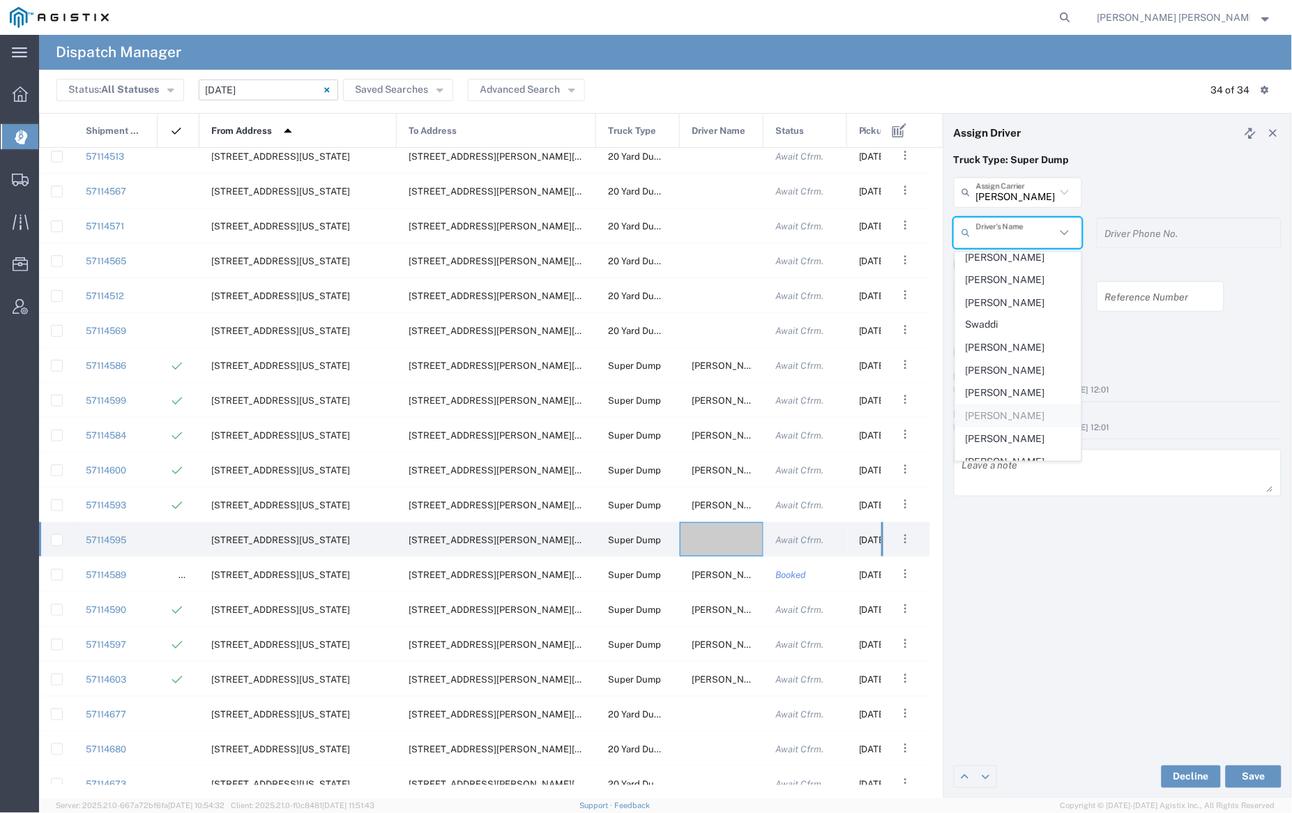
scroll to position [255, 0]
click at [1017, 316] on span "Ranjit Singh" at bounding box center [1018, 327] width 125 height 22
type input "Ranjit Singh"
type input "925-664-1051"
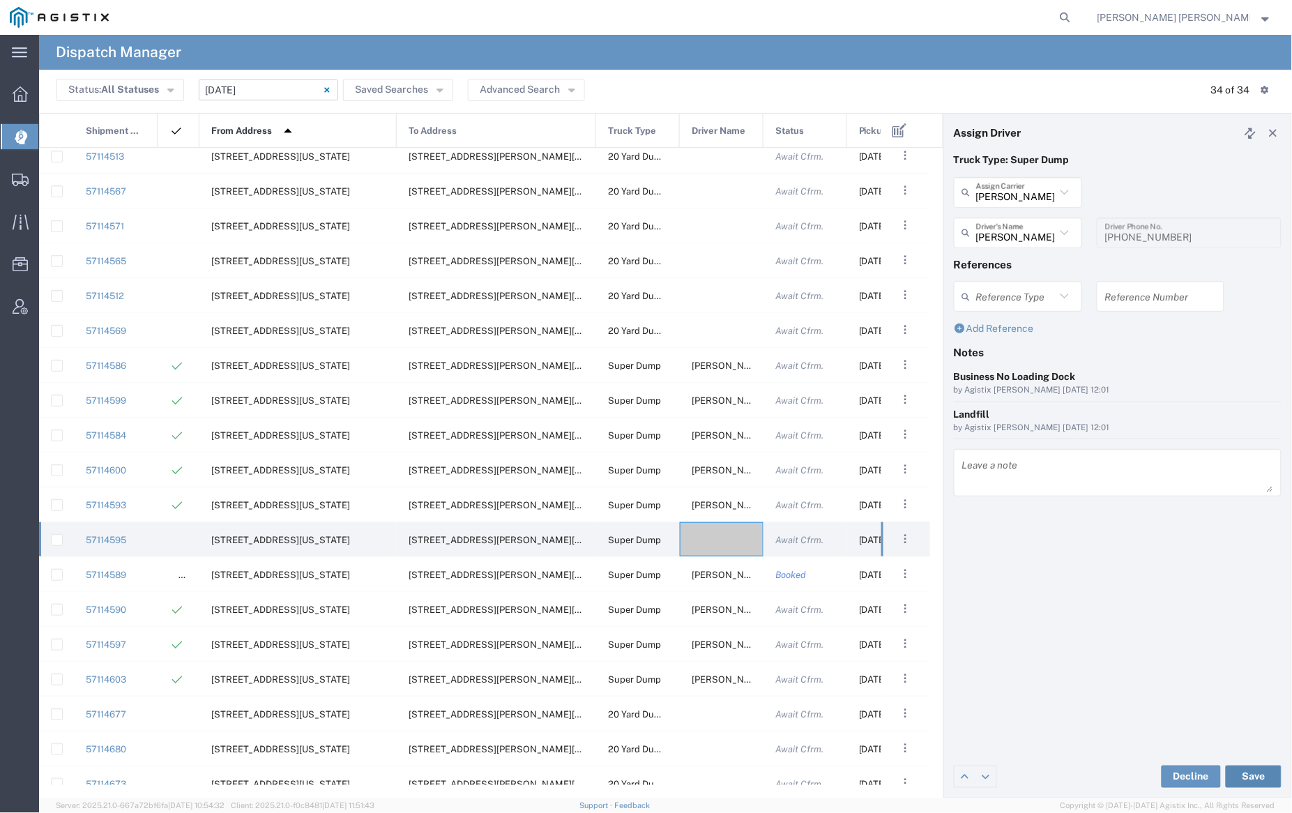
click at [1254, 780] on button "Save" at bounding box center [1254, 777] width 56 height 22
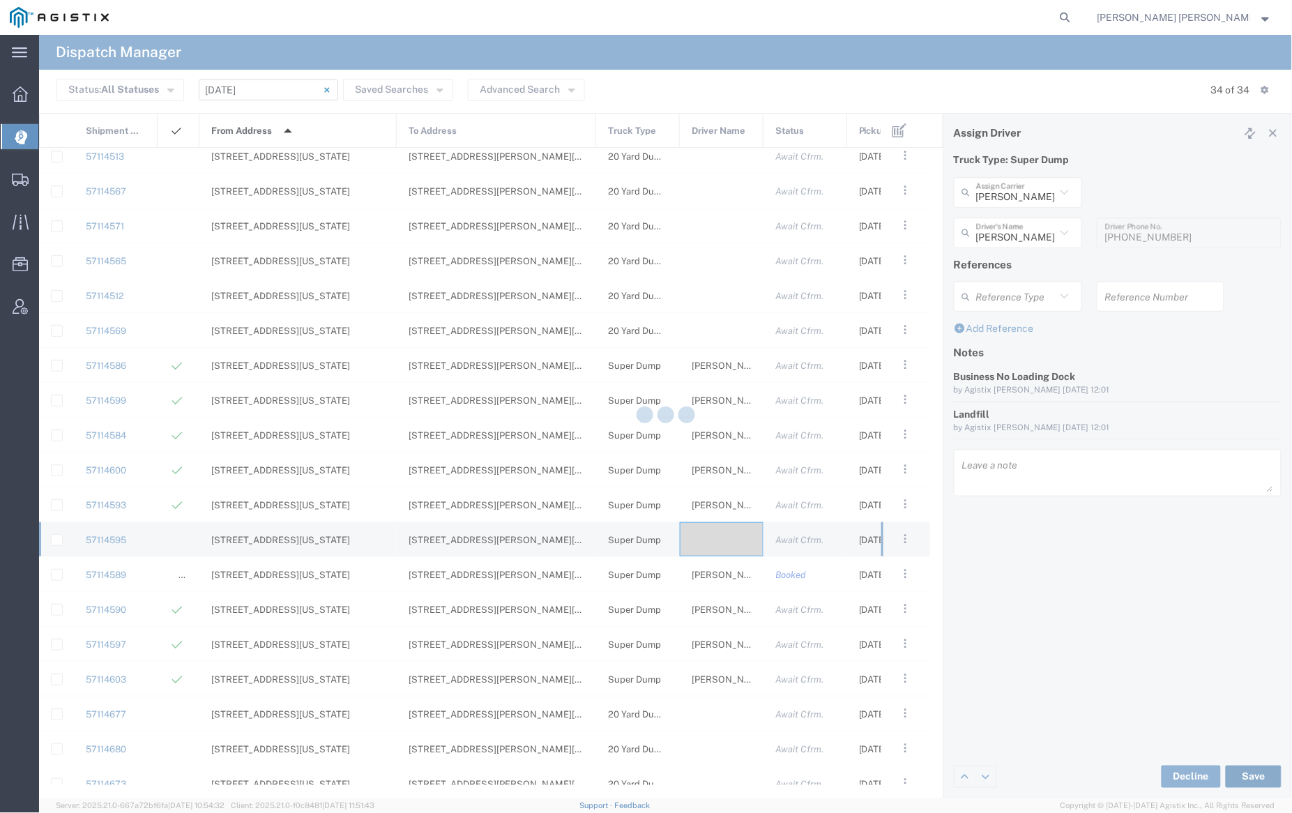
type input "Ranjit Singh"
type input "Dhillon Trans Services"
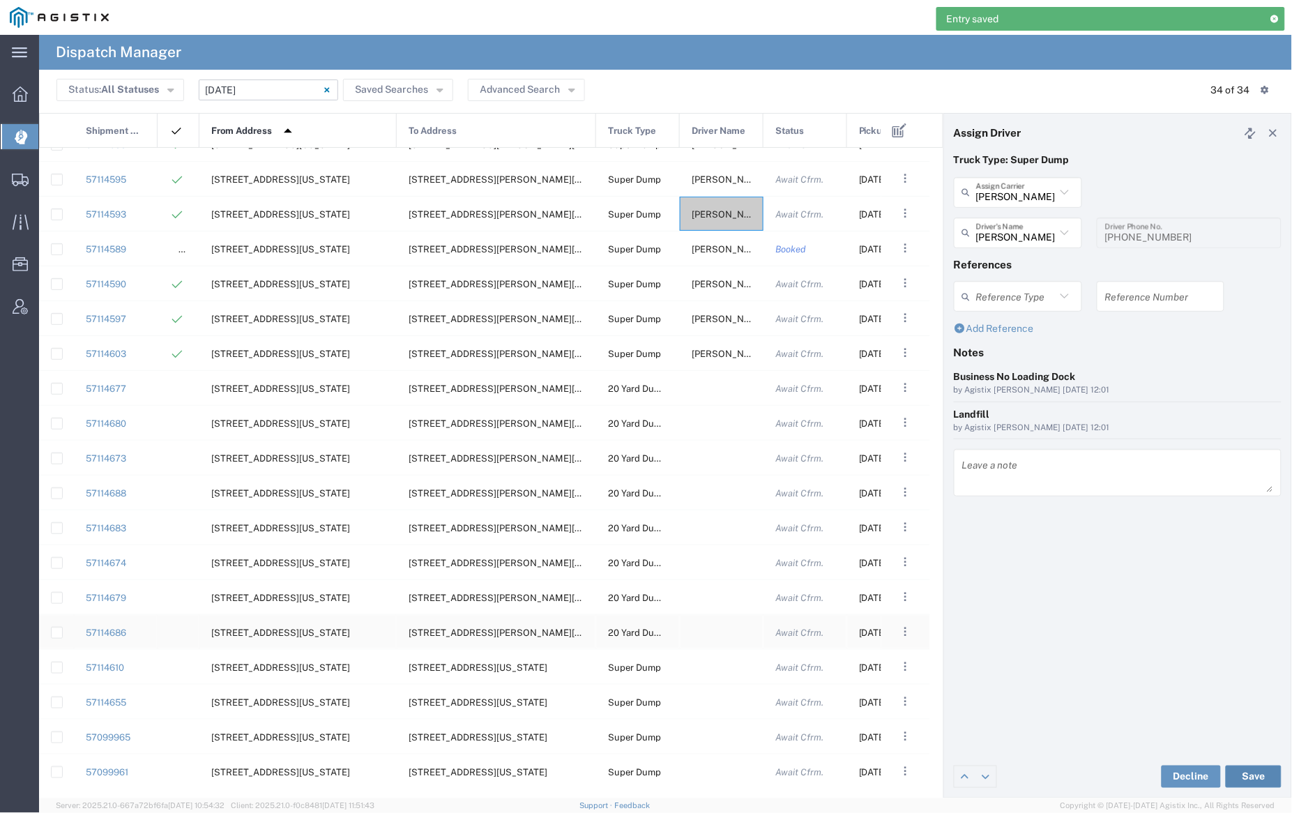
scroll to position [547, 0]
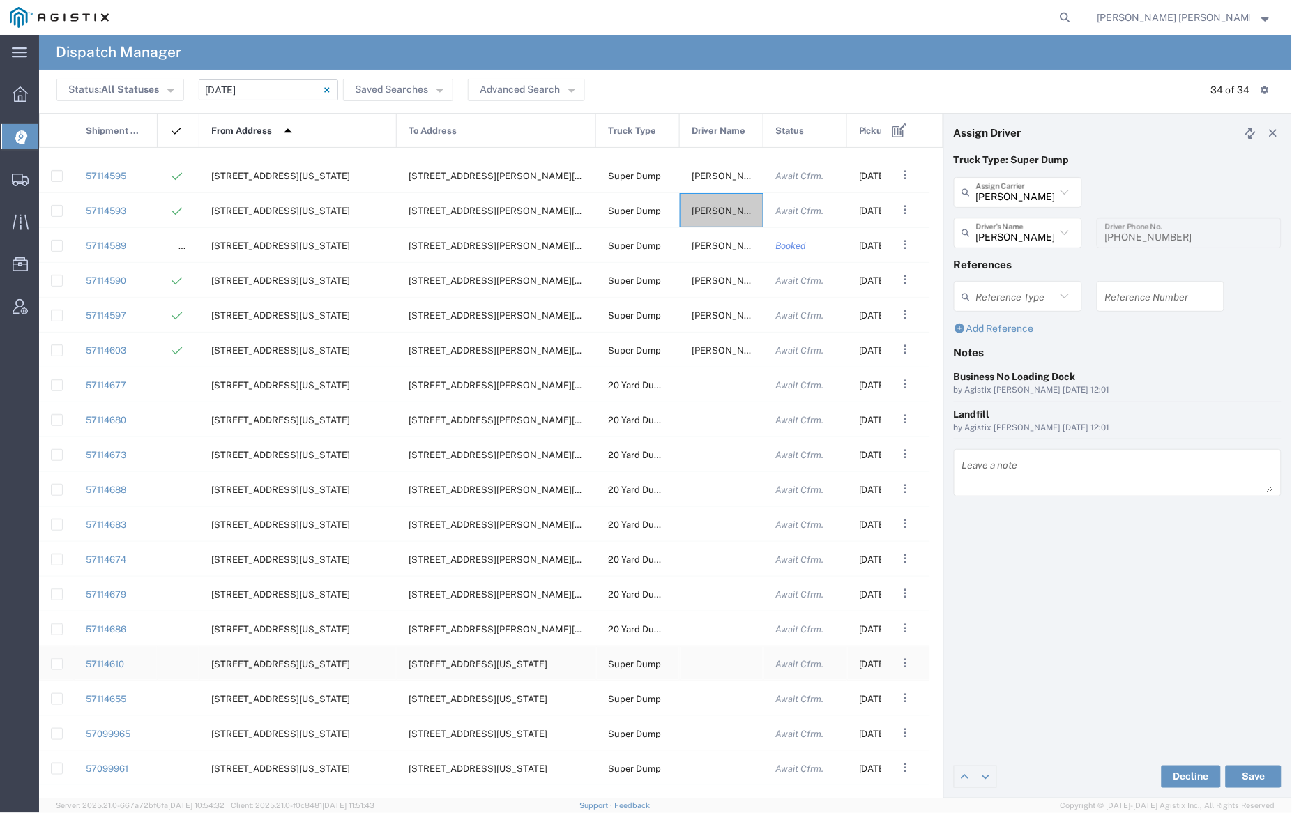
click at [717, 665] on div at bounding box center [722, 664] width 84 height 34
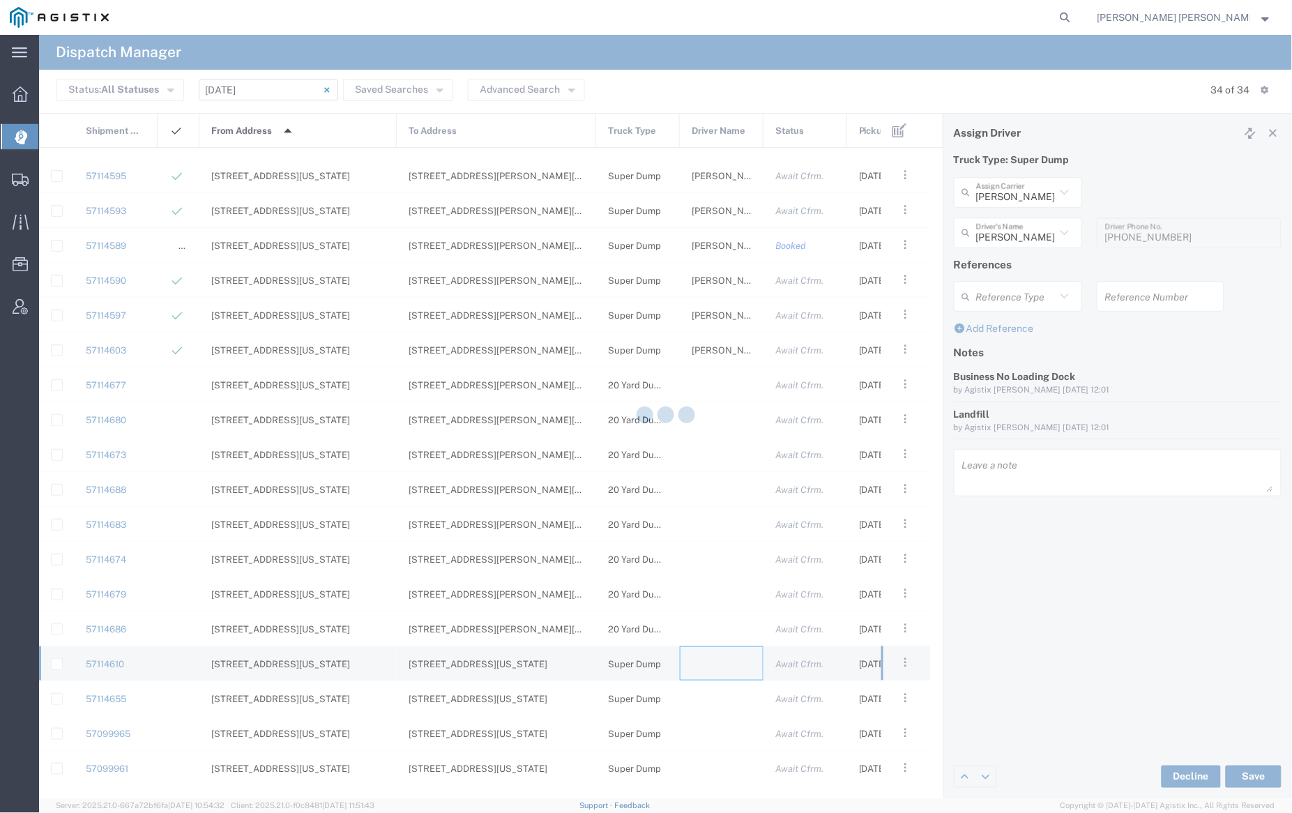
type input "[PERSON_NAME] Trucking"
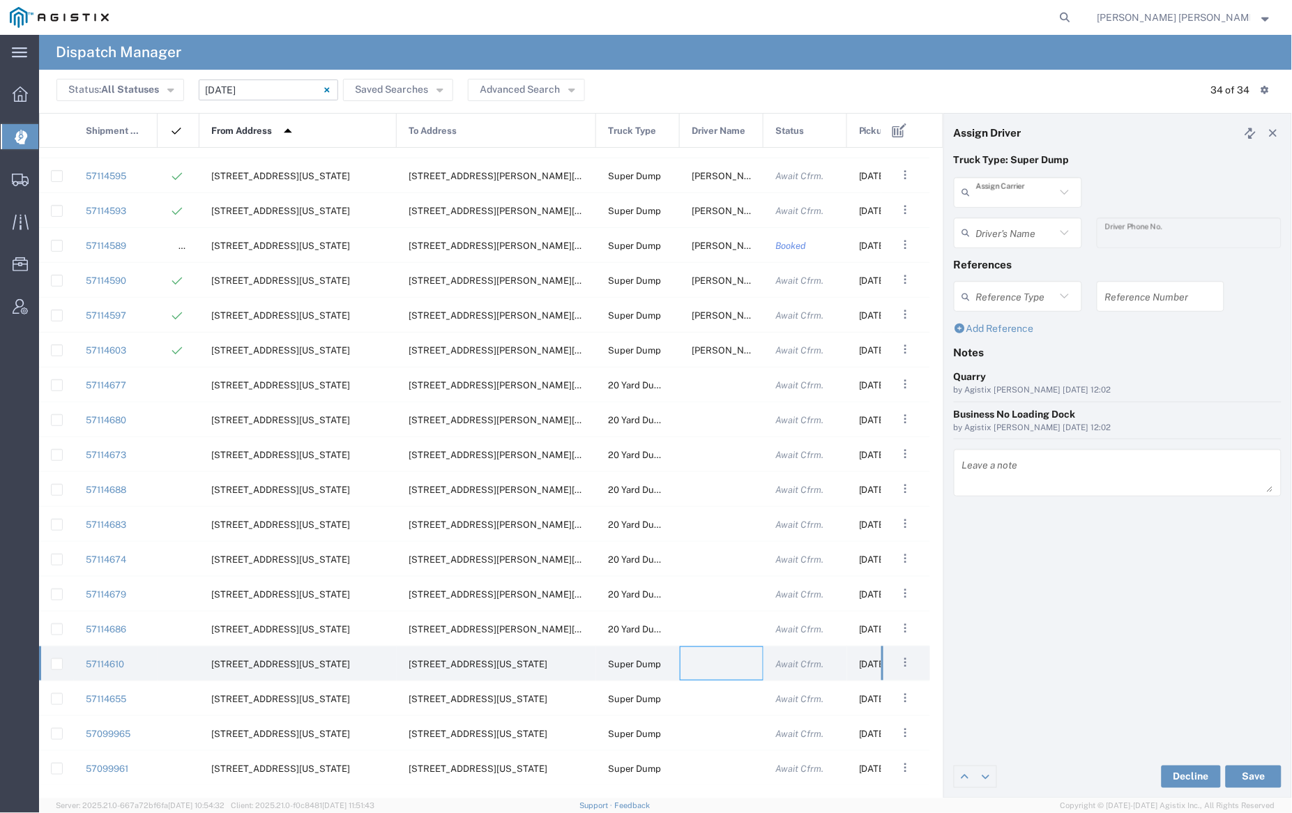
click at [997, 183] on input "text" at bounding box center [1016, 192] width 80 height 24
click at [1001, 219] on span "Dhillon Trans Services" at bounding box center [1018, 233] width 125 height 43
type input "Dhillon Trans Services"
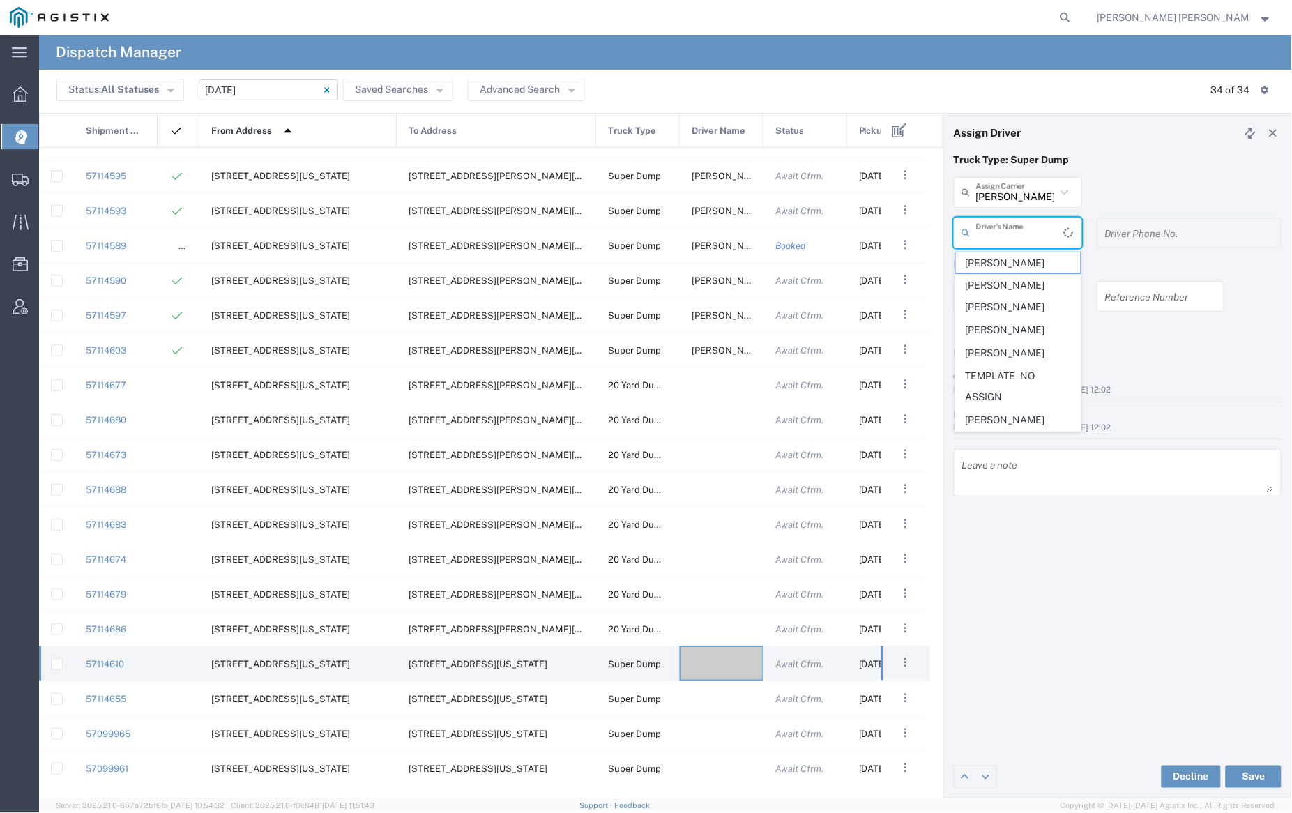
click at [1004, 232] on input "text" at bounding box center [1020, 232] width 88 height 24
click at [1022, 398] on span "Kamaljit Singh" at bounding box center [1018, 400] width 125 height 22
type input "Kamaljit Singh"
type input "9255650374"
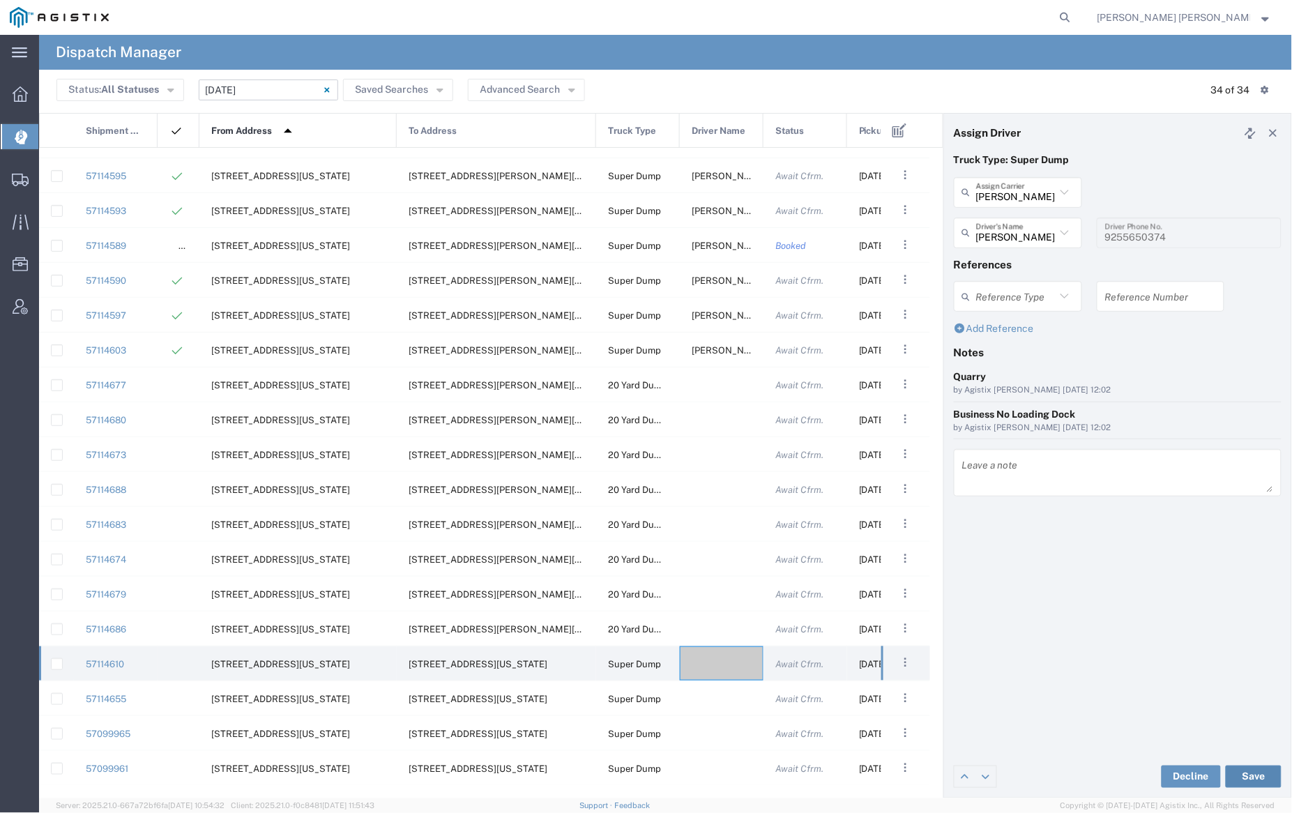
click at [1256, 772] on button "Save" at bounding box center [1254, 777] width 56 height 22
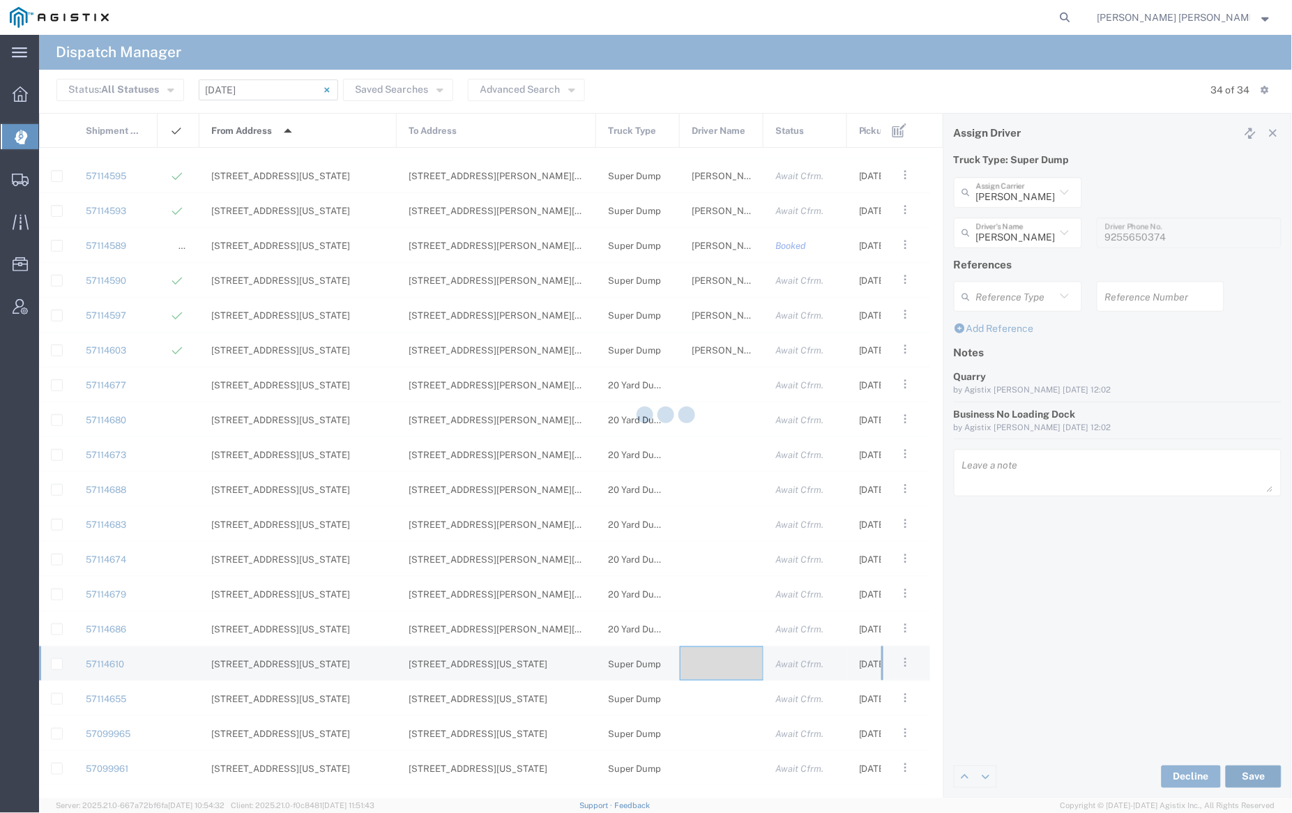
type input "Kamaljit Singh"
type input "Dhillon Trans Services"
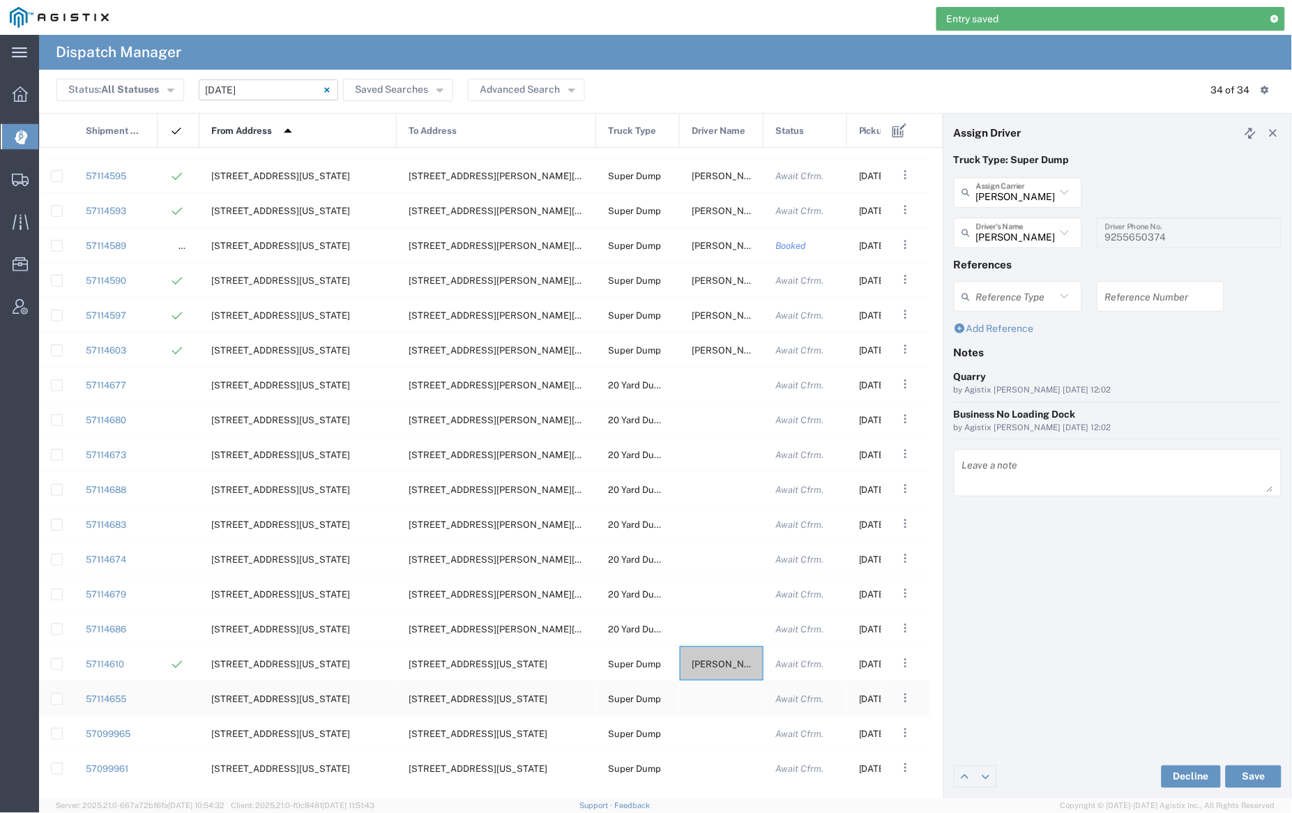
click at [722, 699] on div at bounding box center [722, 698] width 84 height 34
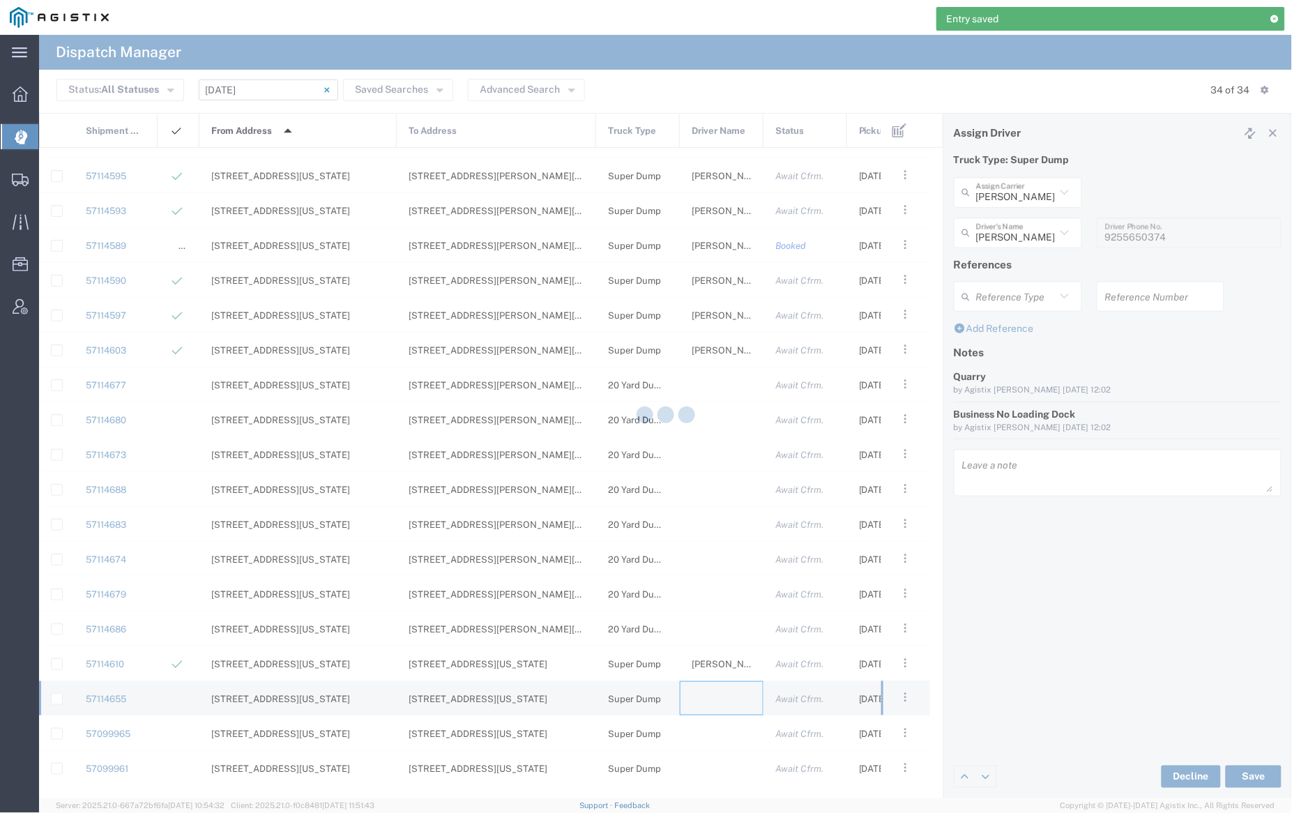
type input "[PERSON_NAME] Trucking"
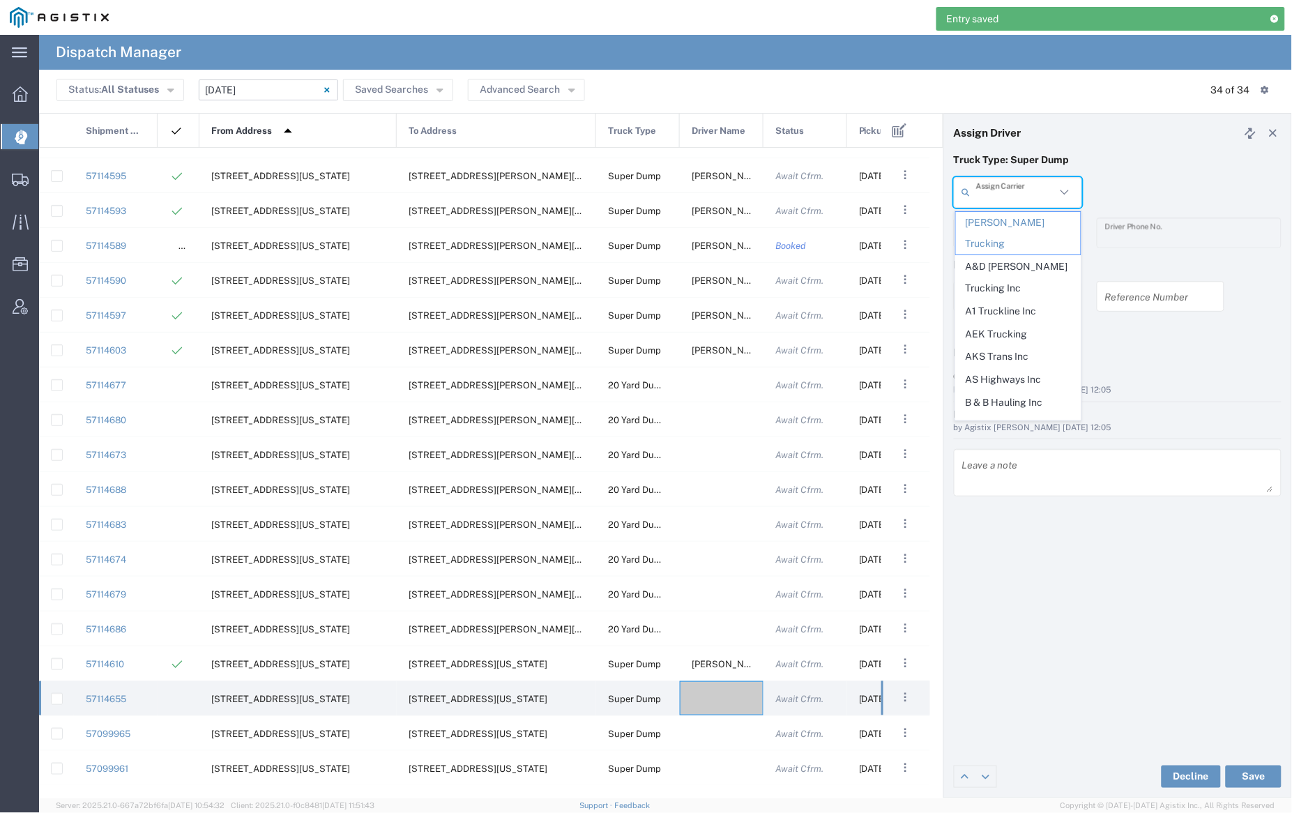
click at [1009, 192] on input "text" at bounding box center [1016, 192] width 80 height 24
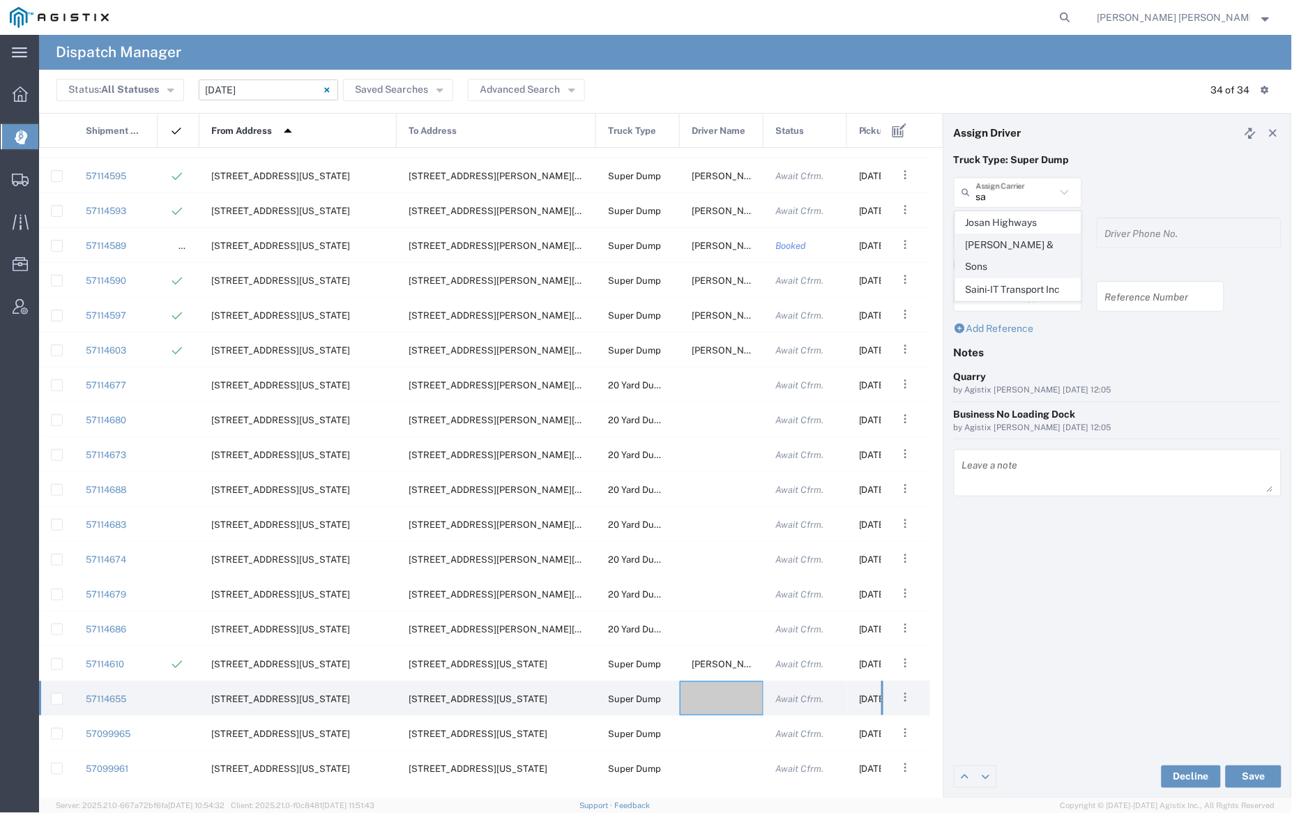
click at [1020, 252] on span "[PERSON_NAME] & Sons" at bounding box center [1018, 255] width 125 height 43
type input "[PERSON_NAME] & Sons"
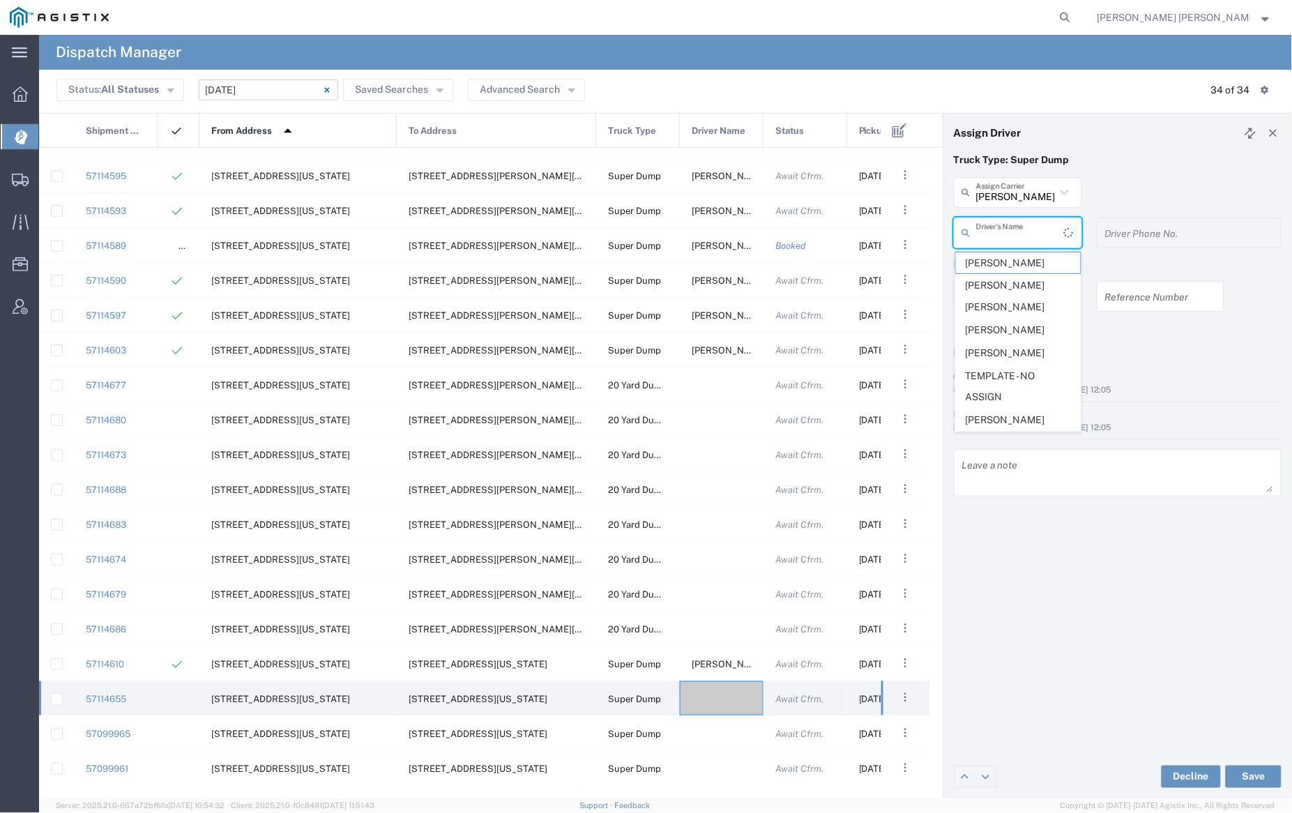
click at [1012, 232] on input "text" at bounding box center [1020, 232] width 88 height 24
click at [1017, 260] on span "Sahota Amarjit" at bounding box center [1018, 263] width 125 height 22
type input "Sahota Amarjit"
type input "530-713-8114"
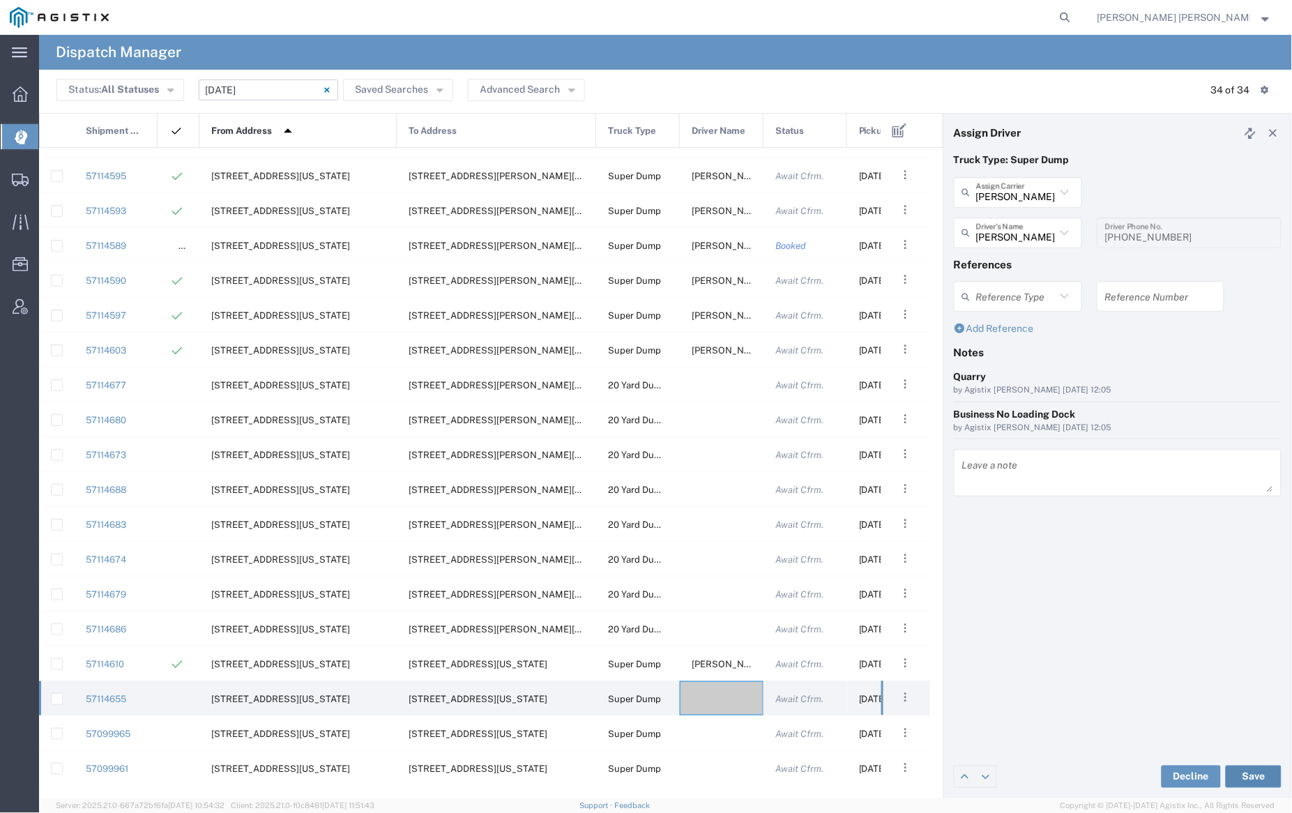
click at [1254, 771] on button "Save" at bounding box center [1254, 777] width 56 height 22
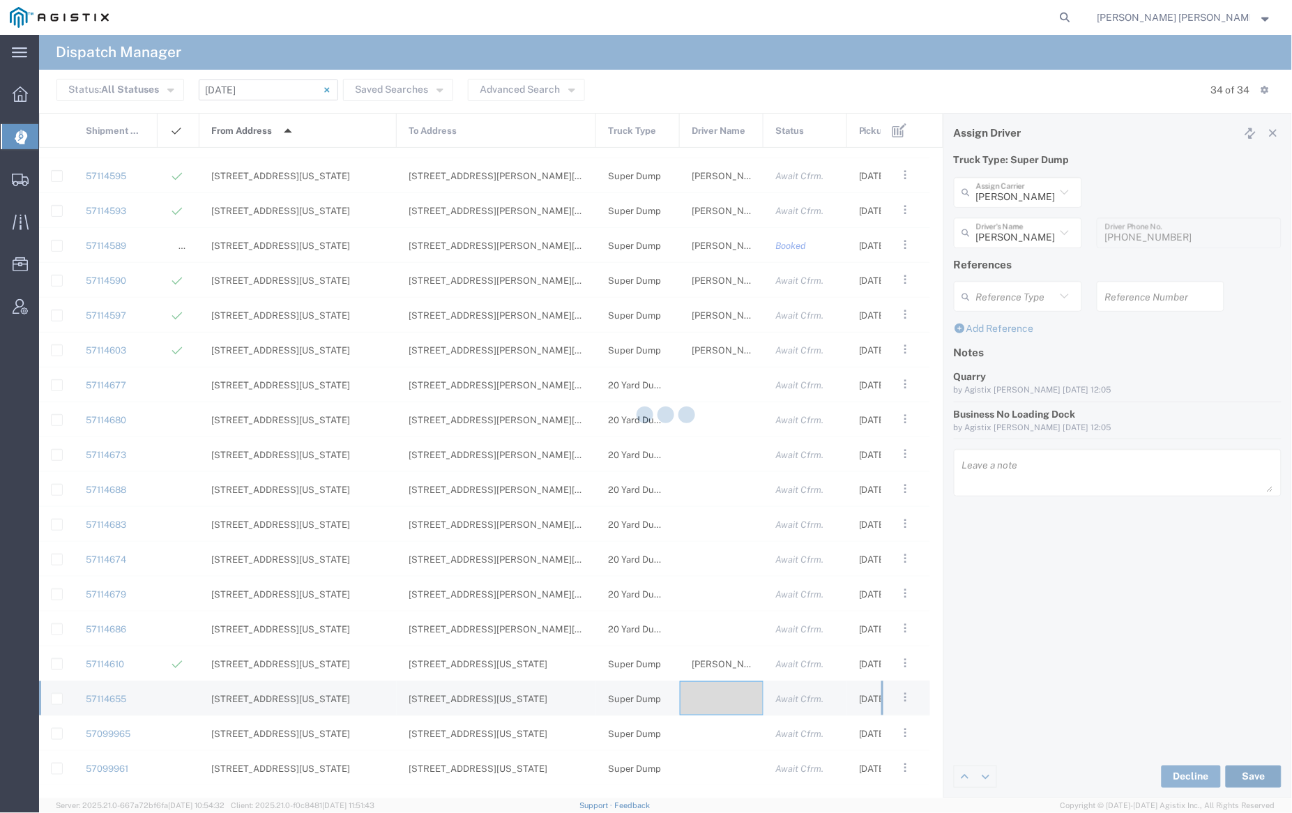
type input "Sahota Amarjit"
type input "[PERSON_NAME] & Sons"
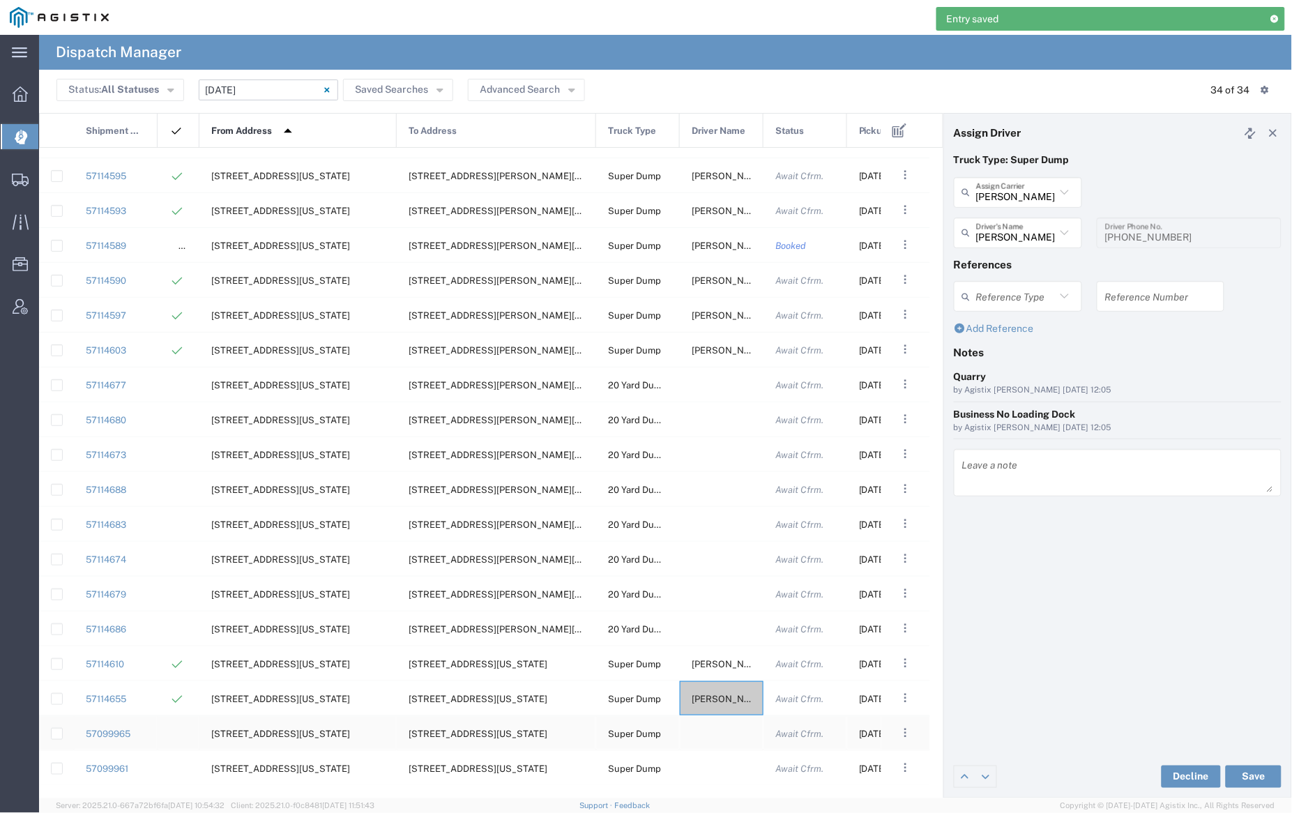
click at [713, 732] on div at bounding box center [722, 733] width 84 height 34
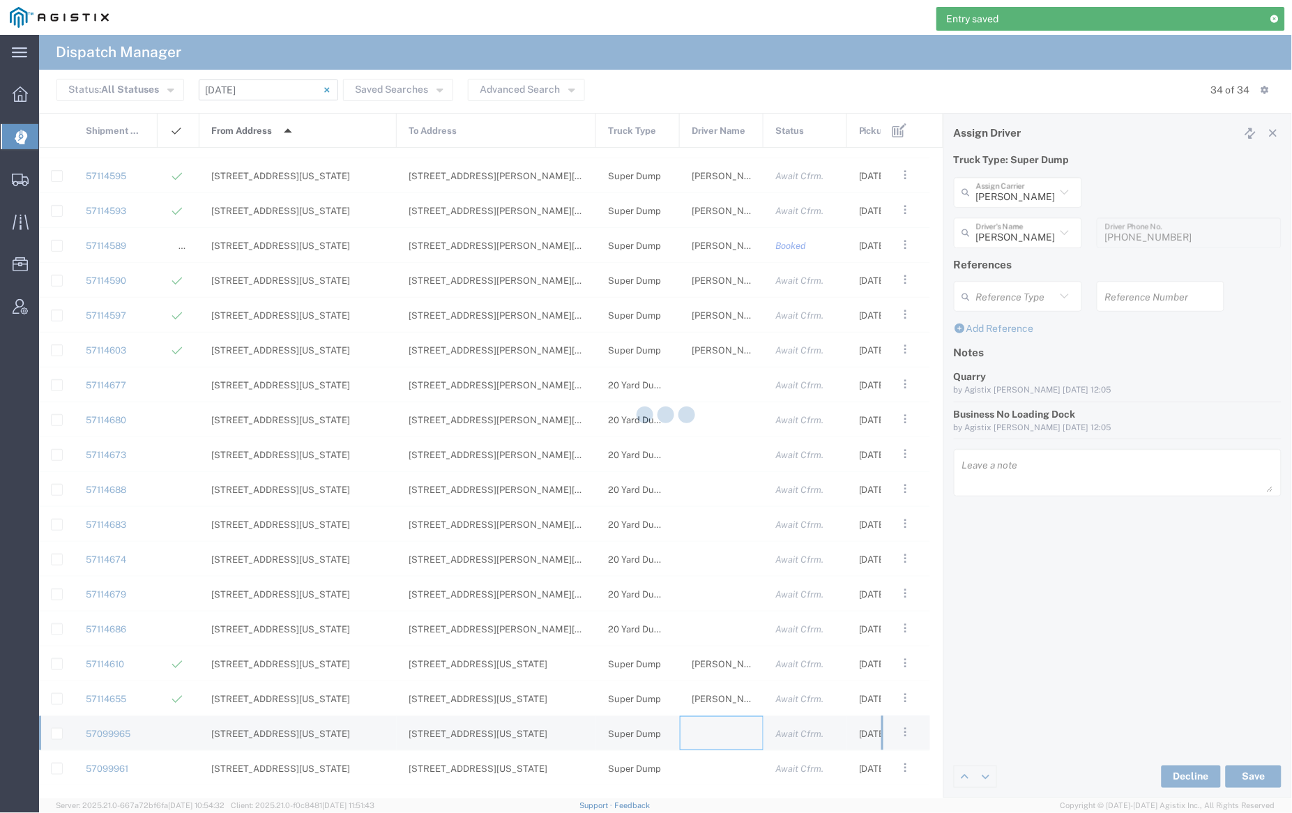
type input "[PERSON_NAME] Trucking"
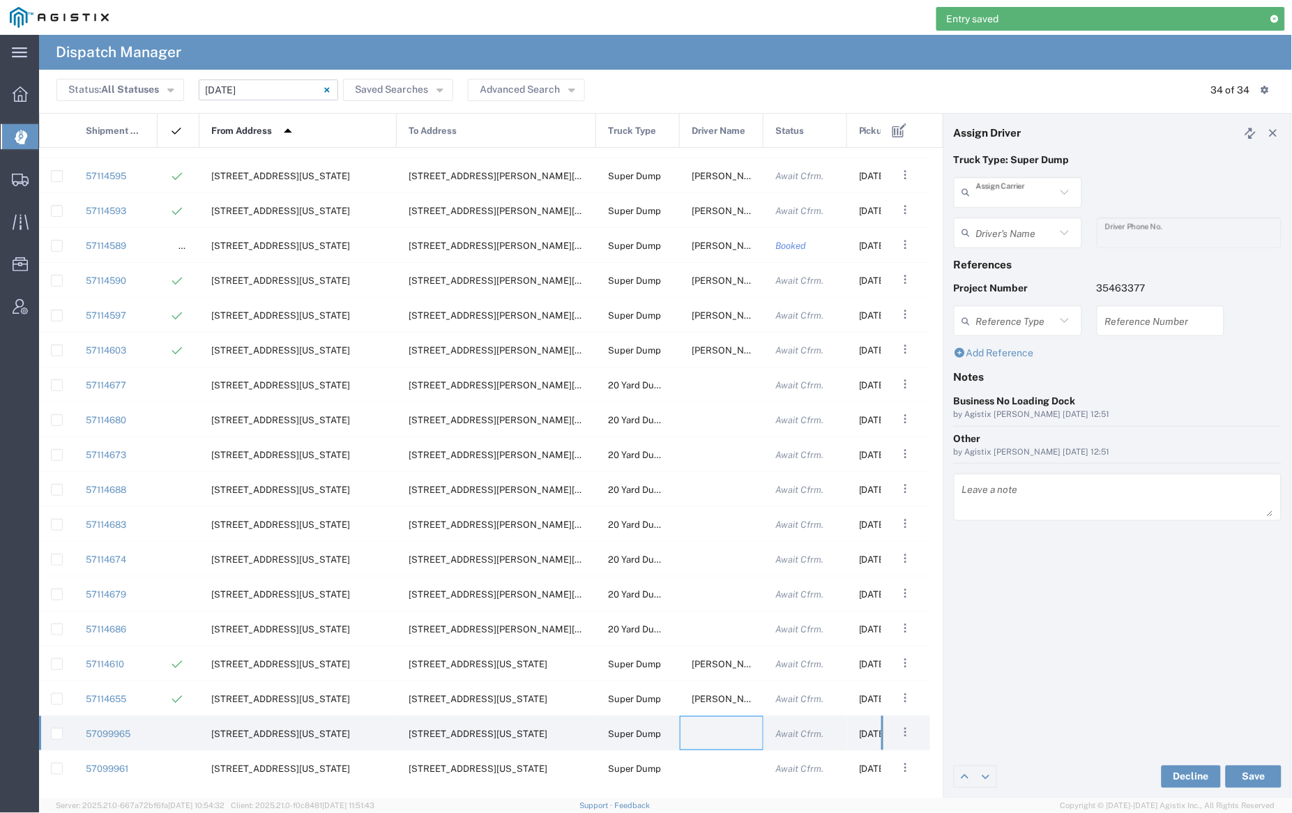
click at [1009, 197] on input "text" at bounding box center [1016, 192] width 80 height 24
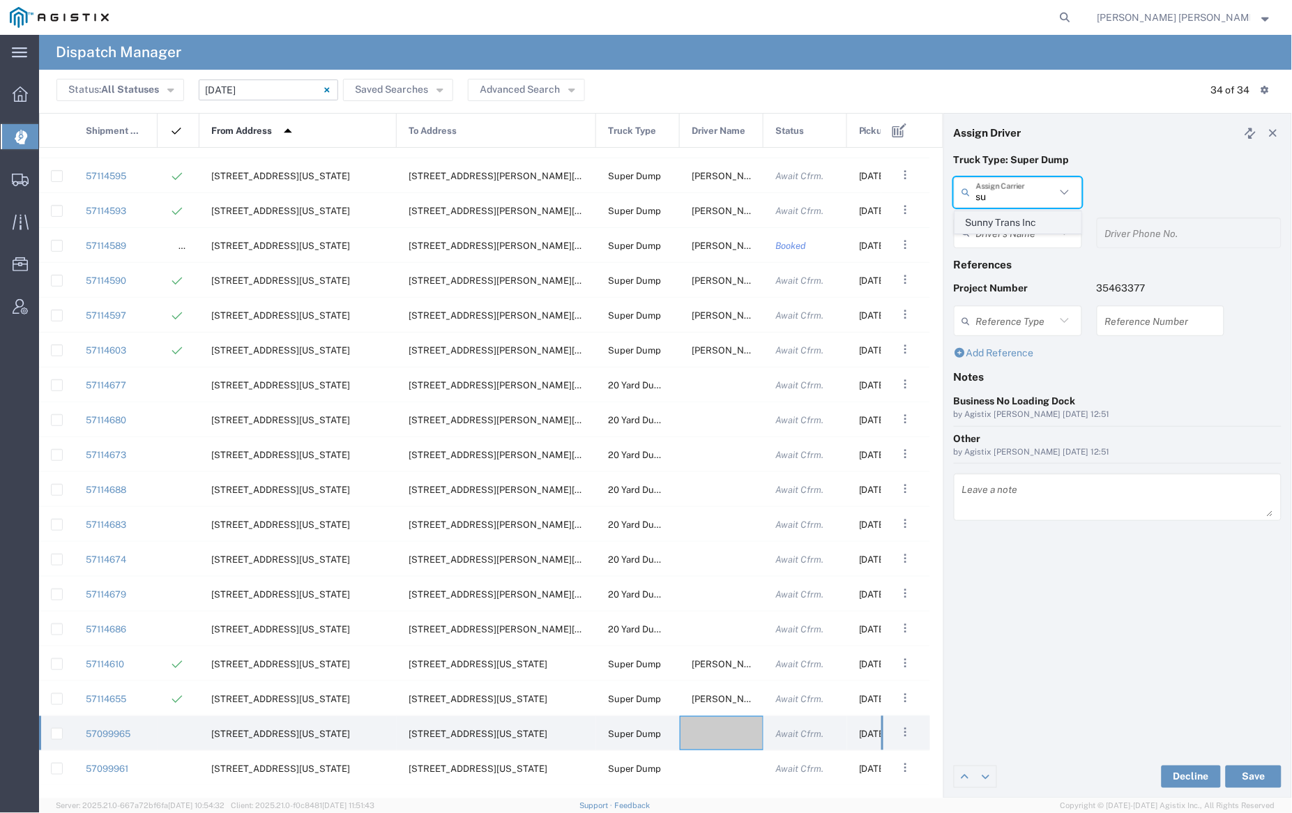
click at [1017, 228] on span "Sunny Trans Inc" at bounding box center [1018, 223] width 125 height 22
type input "Sunny Trans Inc"
click at [1016, 231] on input "text" at bounding box center [1020, 232] width 88 height 24
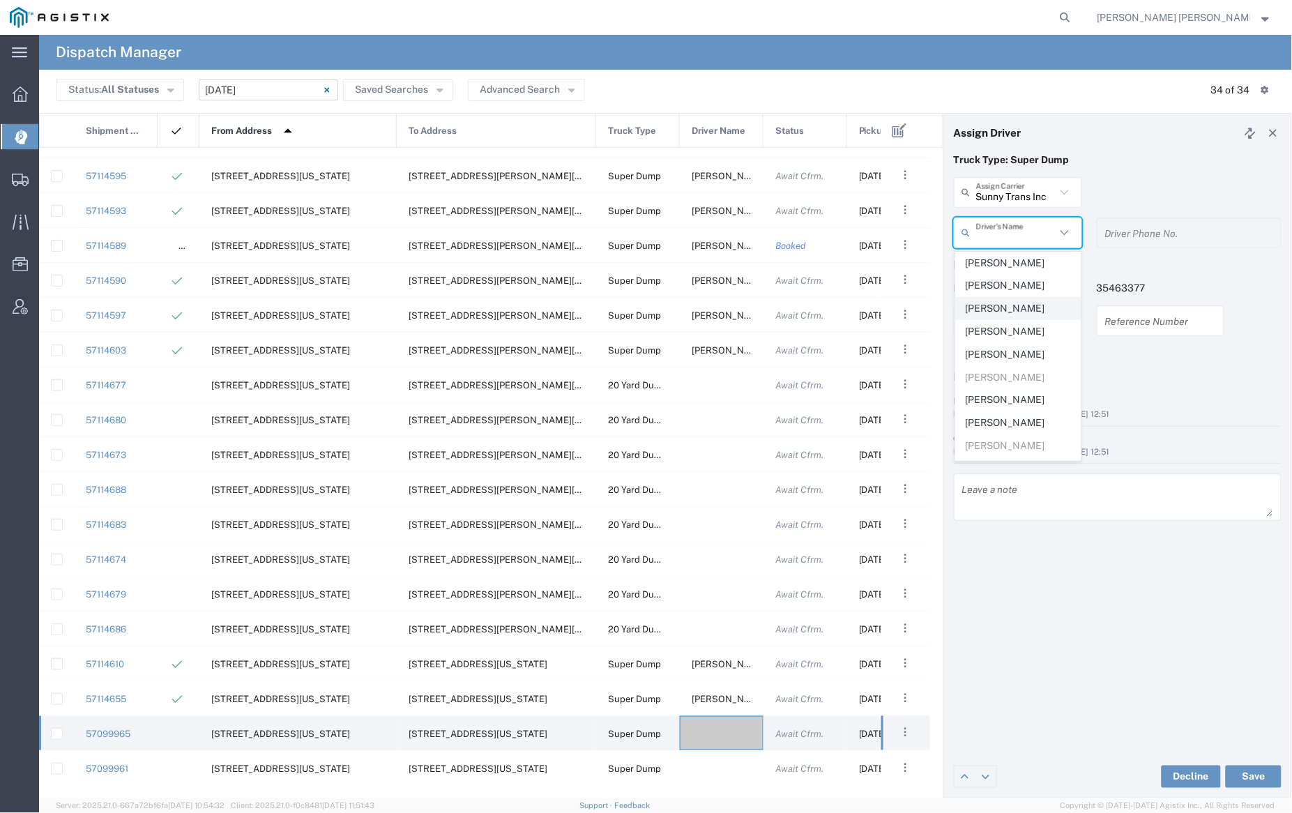
click at [1022, 306] on span "Harmanpreet Singh" at bounding box center [1018, 309] width 125 height 22
type input "Harmanpreet Singh"
type input "530-713-8340"
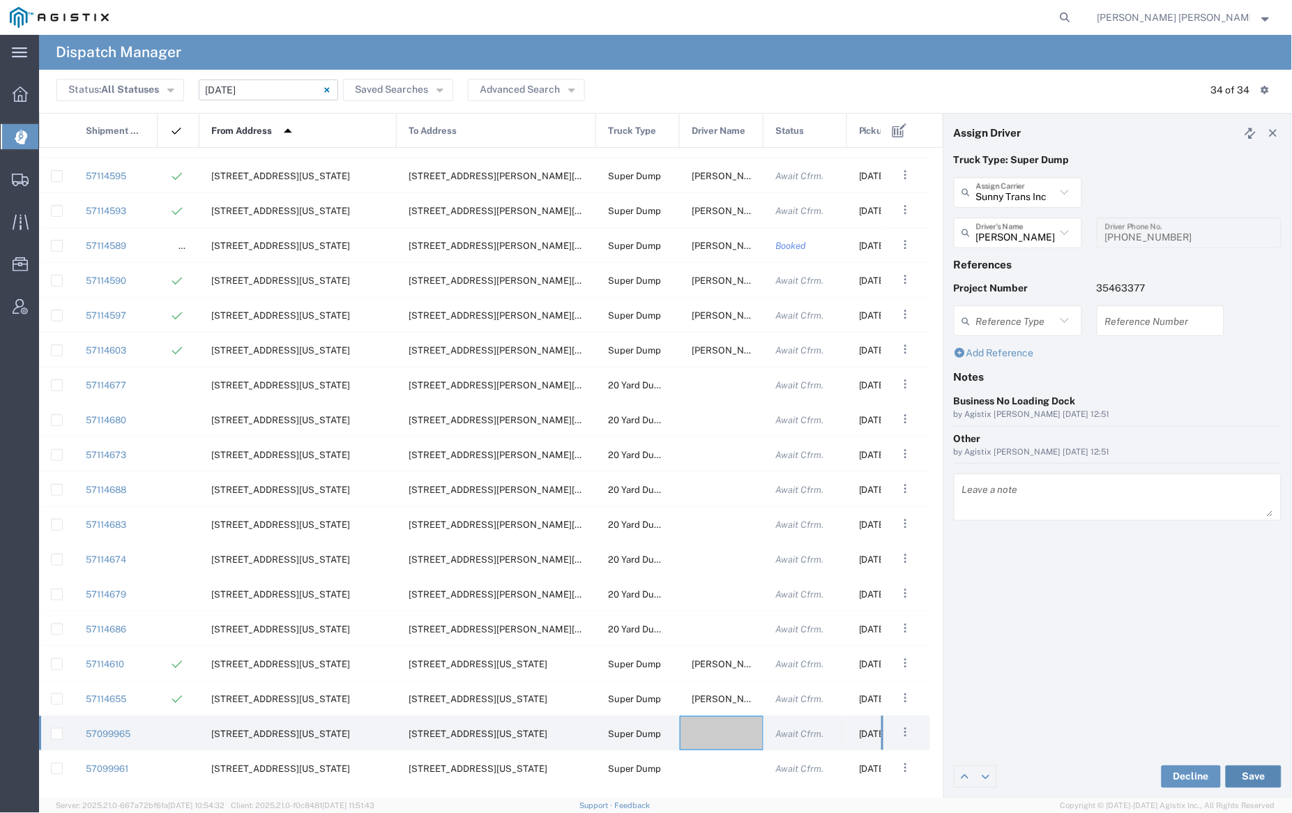
click at [1255, 770] on button "Save" at bounding box center [1254, 777] width 56 height 22
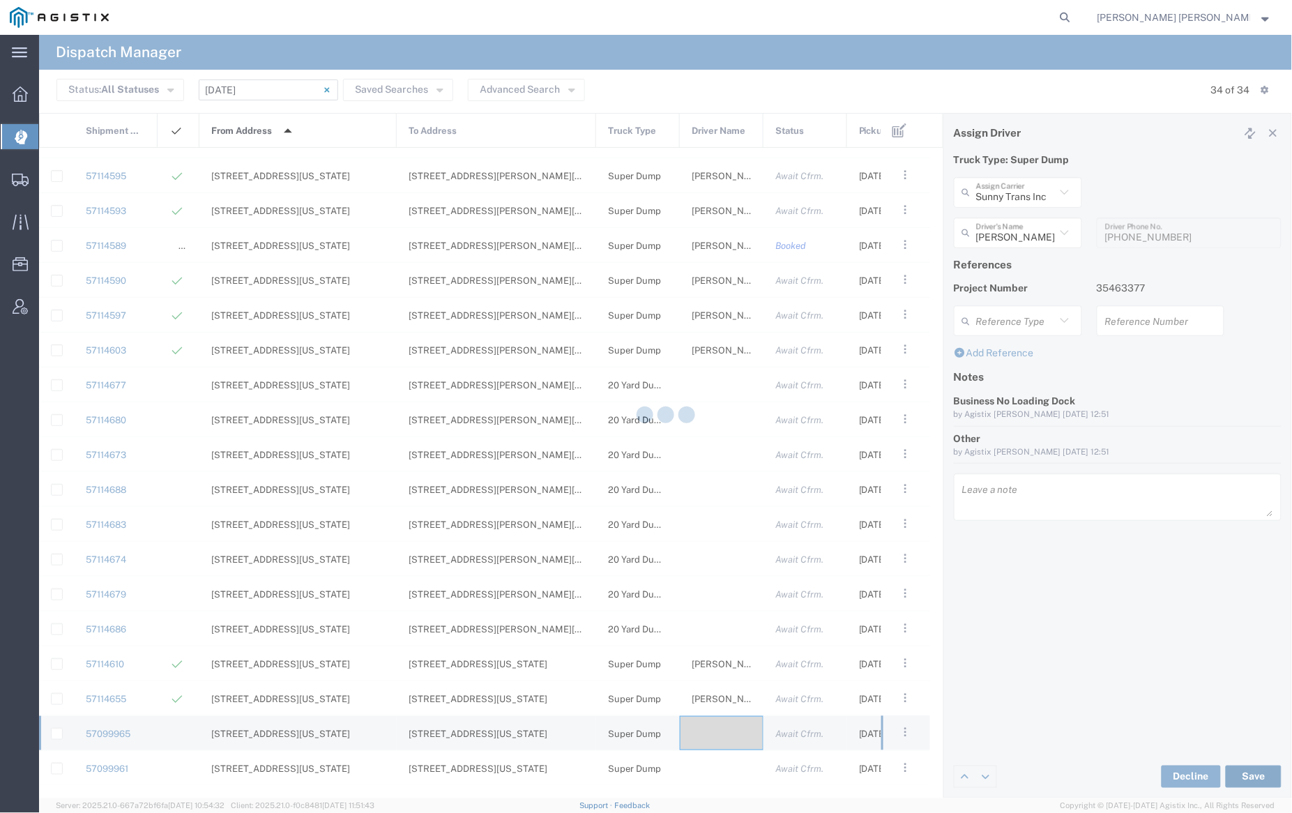
type input "Harmanpreet Singh"
type input "Sunny Trans Inc"
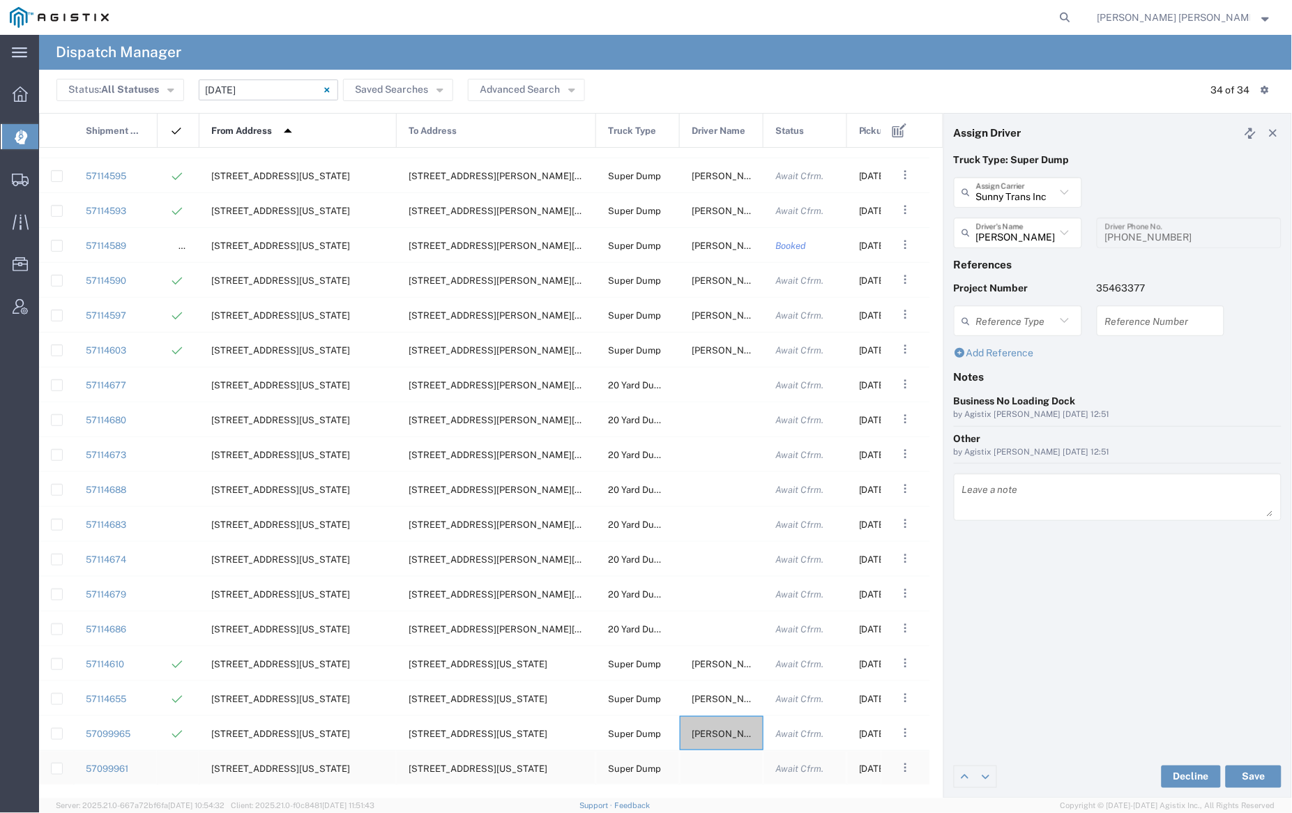
click at [717, 765] on div at bounding box center [722, 768] width 84 height 34
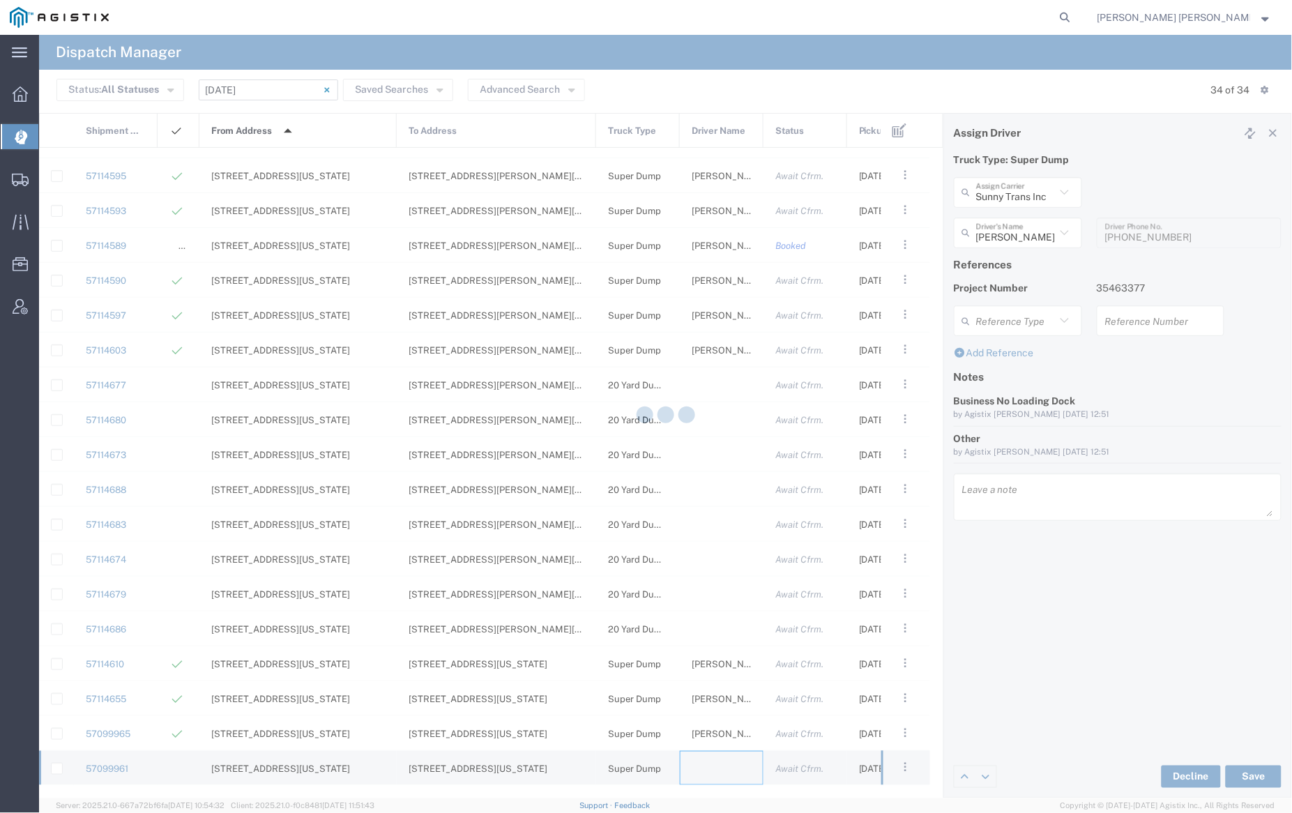
type input "[PERSON_NAME] Trucking"
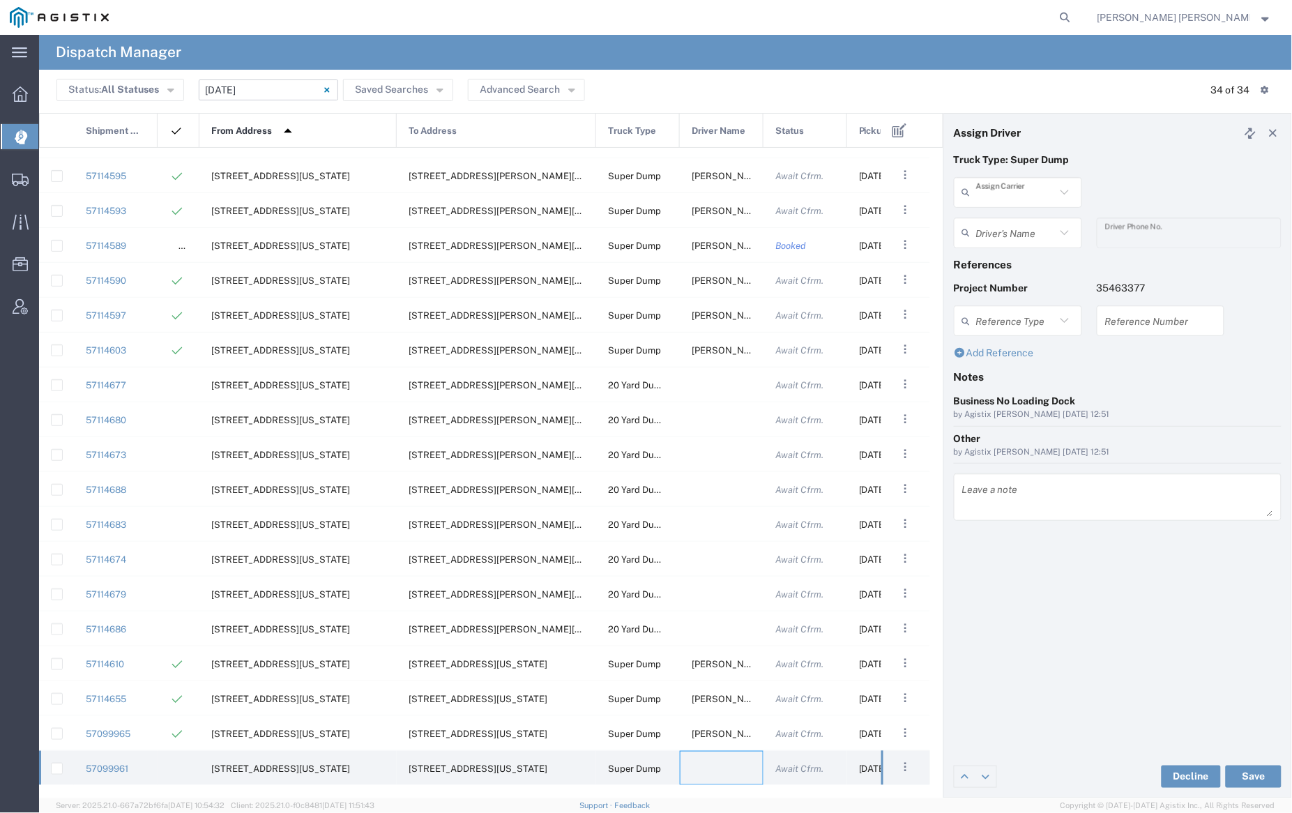
click at [1016, 187] on input "text" at bounding box center [1016, 192] width 80 height 24
click at [1009, 212] on span "Sunny Trans Inc" at bounding box center [1018, 223] width 125 height 22
type input "Sunny Trans Inc"
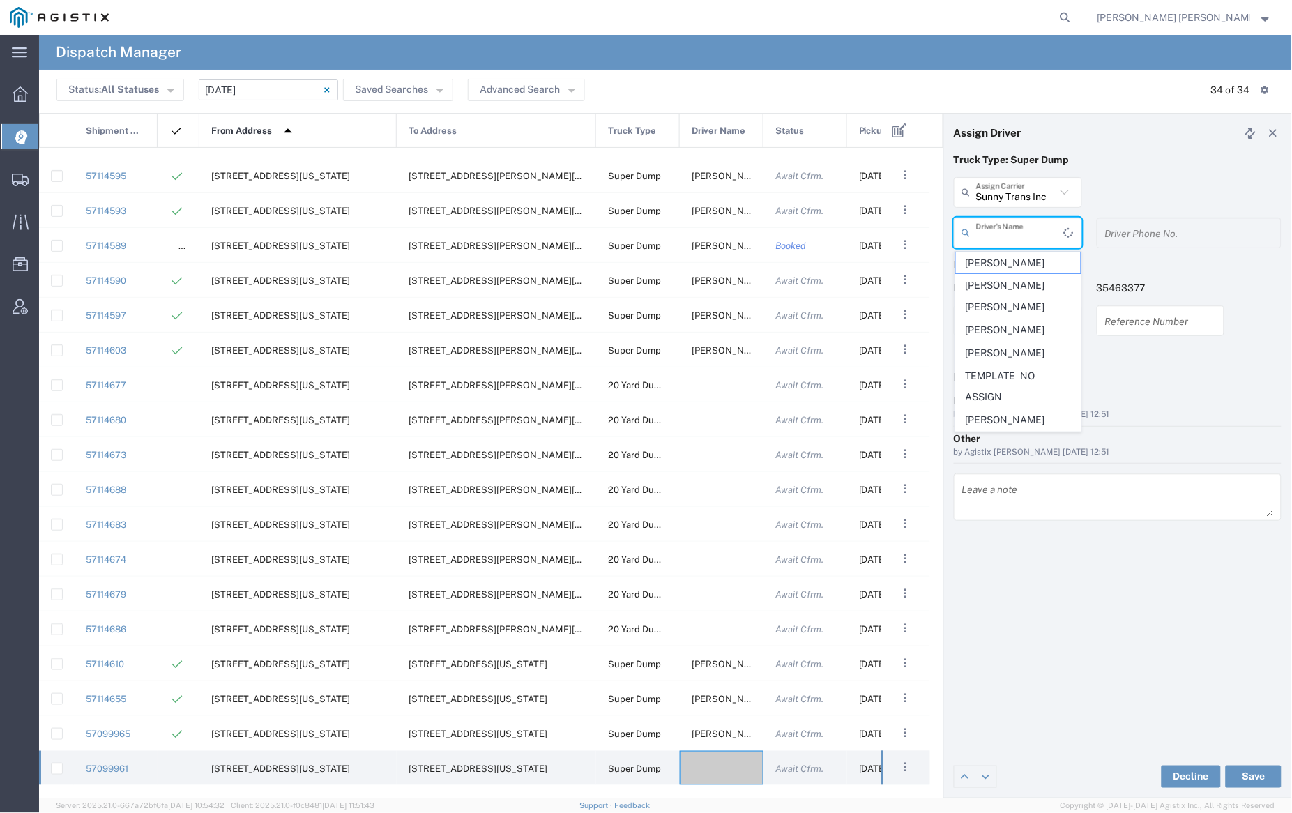
click at [1013, 225] on input "text" at bounding box center [1020, 232] width 88 height 24
click at [1020, 278] on span "Gagandeep Singh" at bounding box center [1018, 286] width 125 height 22
type input "Gagandeep Singh"
type input "530-713-8340"
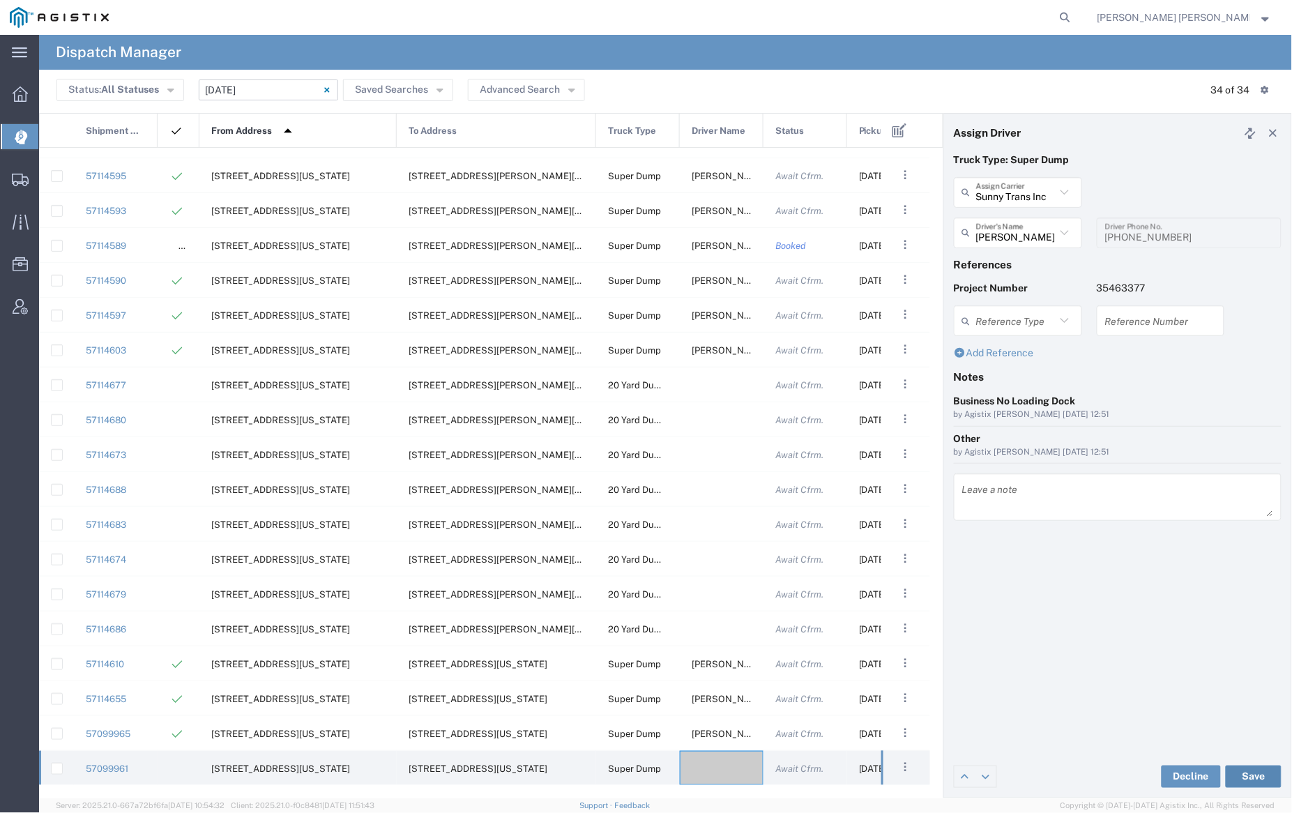
click at [1262, 778] on button "Save" at bounding box center [1254, 777] width 56 height 22
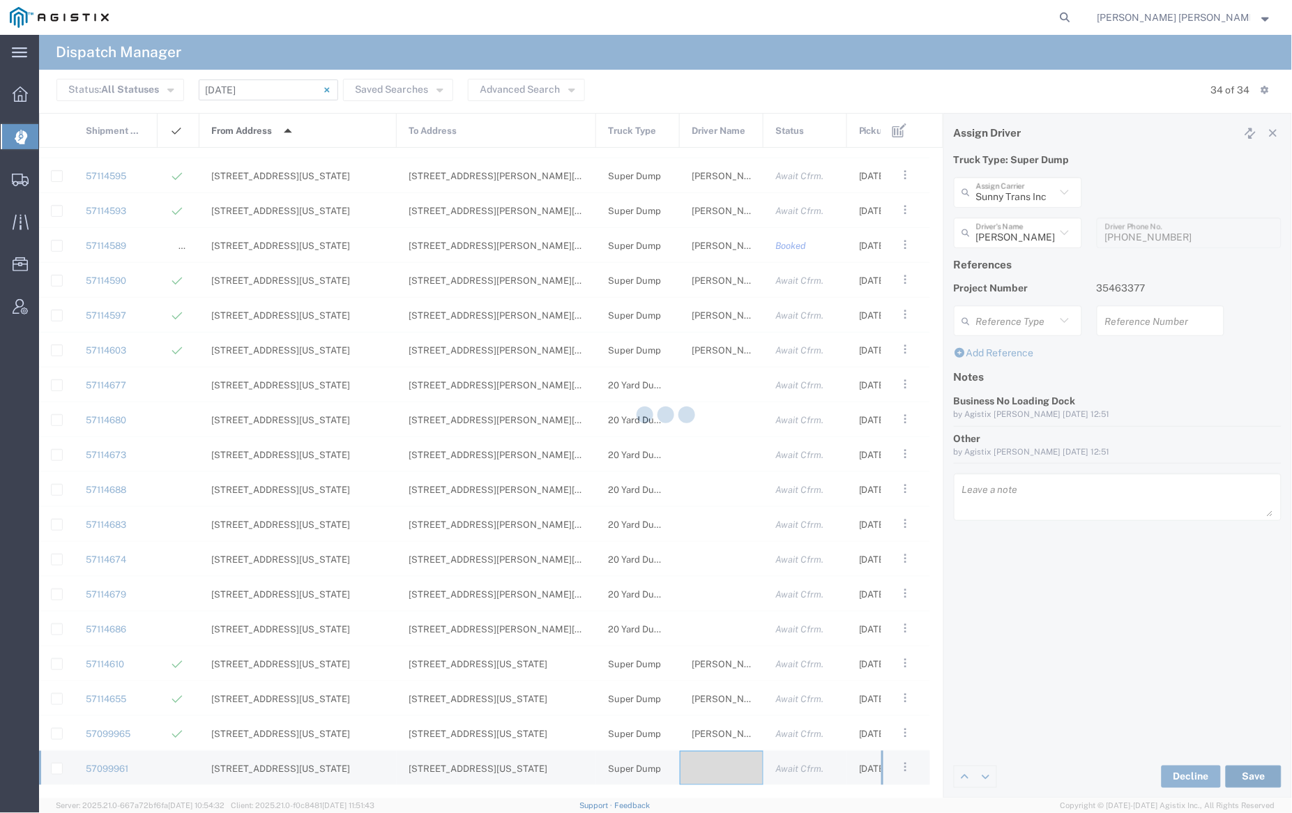
type input "Gagandeep Singh"
type input "Sunny Trans Inc"
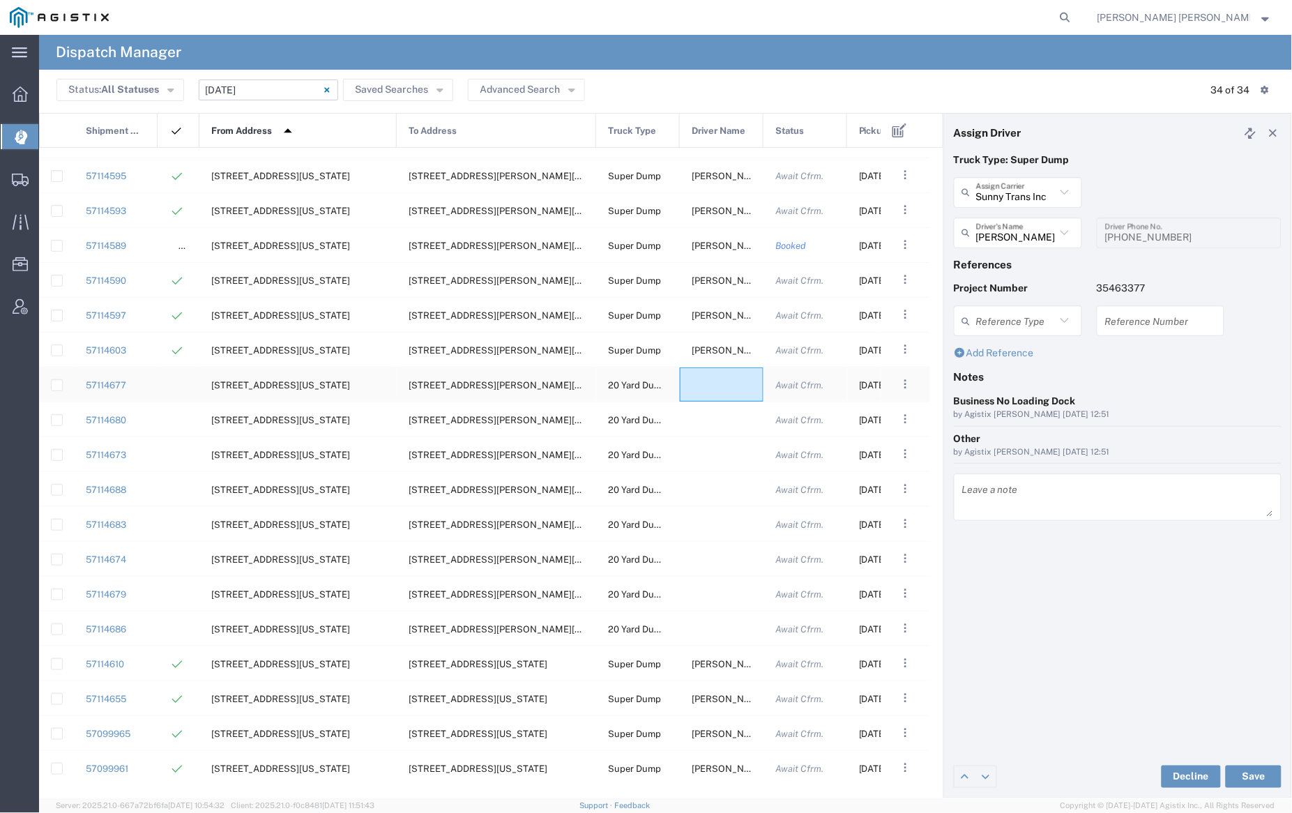
click at [713, 386] on div at bounding box center [722, 385] width 84 height 34
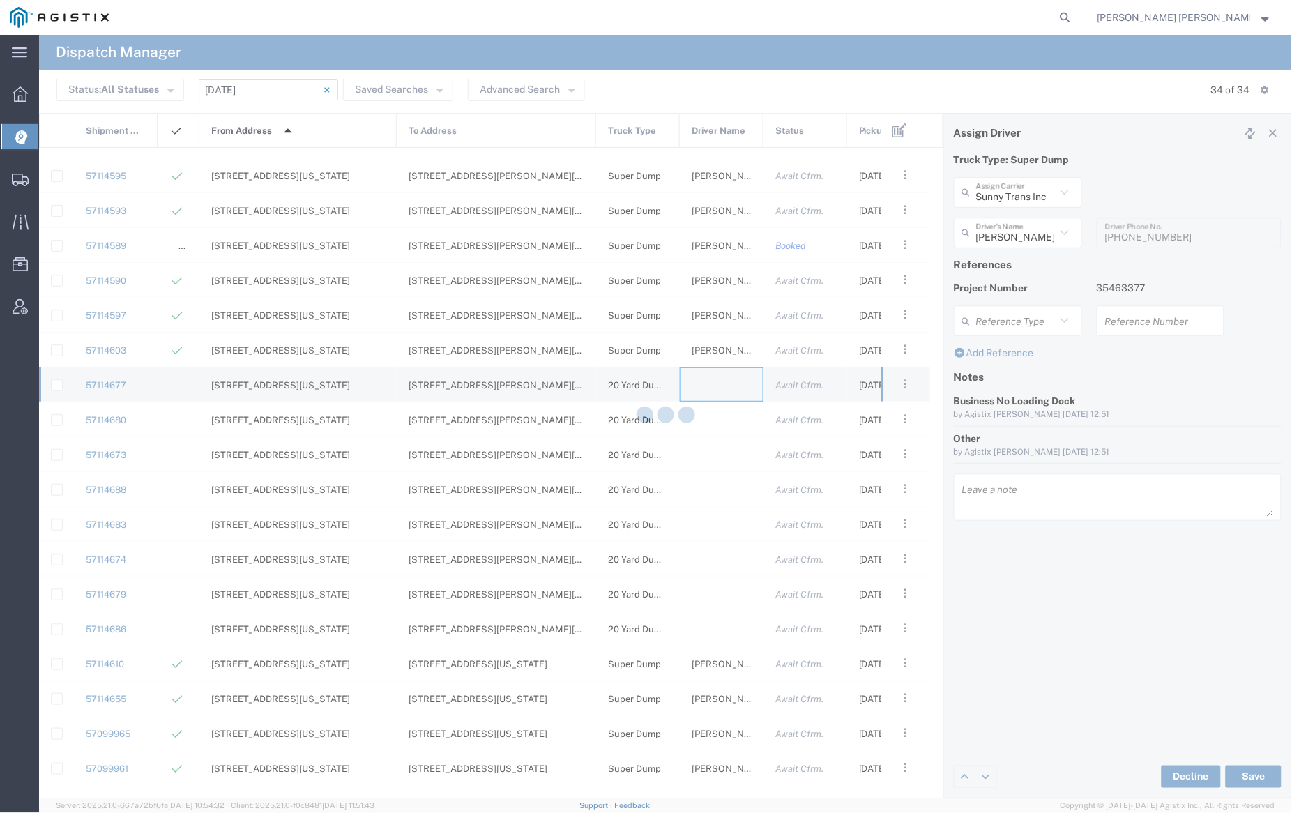
type input "[PERSON_NAME] Trucking"
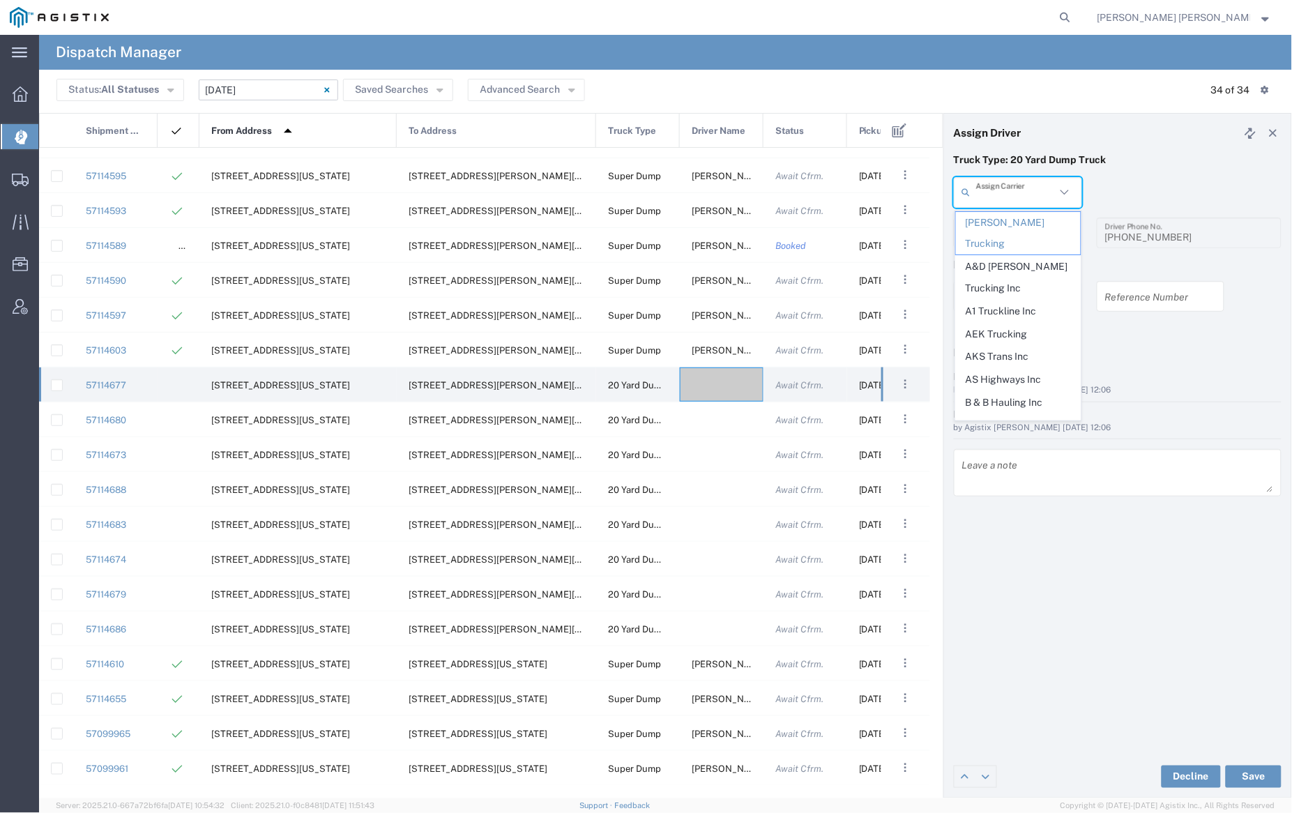
click at [1016, 193] on input "text" at bounding box center [1016, 192] width 80 height 24
click at [1020, 256] on span "M A Martinez Trucking LLC" at bounding box center [1018, 277] width 125 height 43
type input "M A Martinez Trucking LLC"
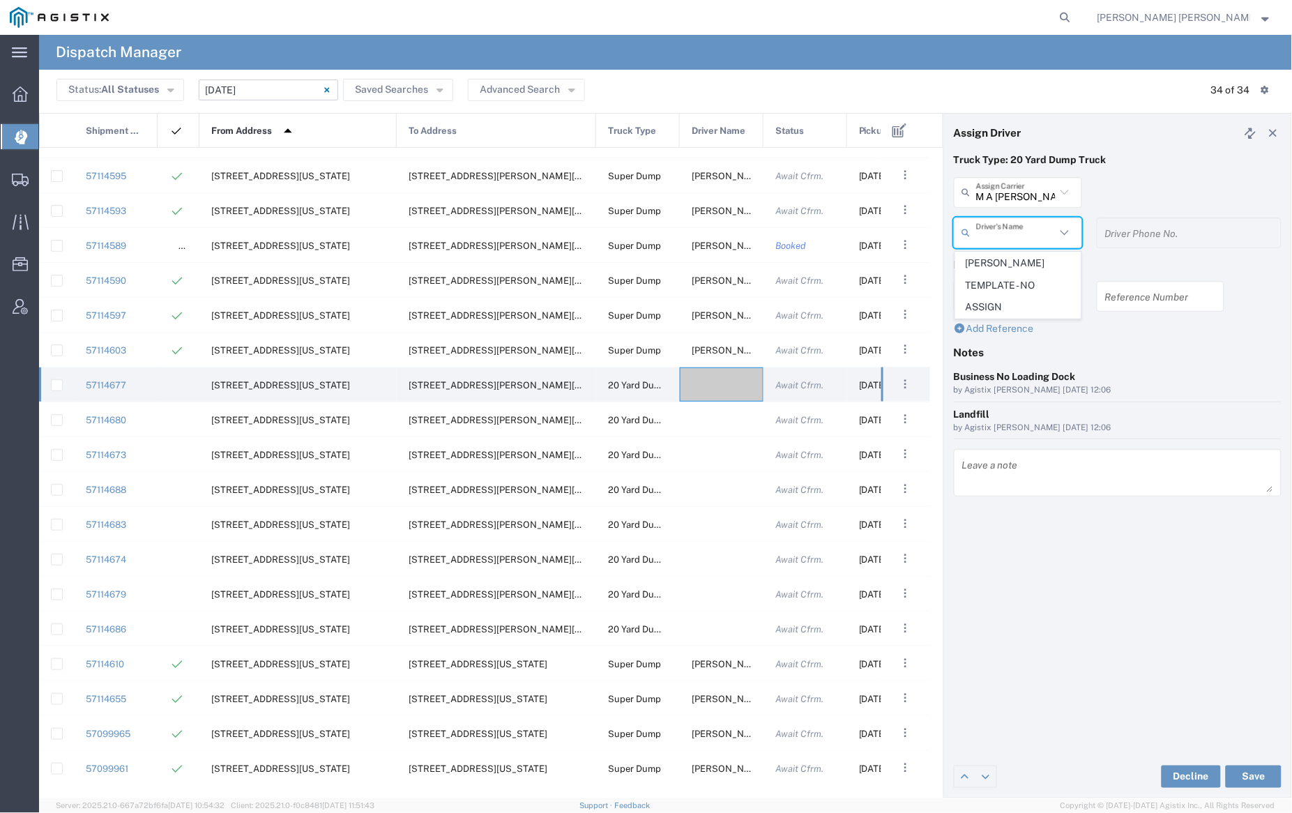
click at [1020, 231] on input "text" at bounding box center [1016, 232] width 80 height 24
drag, startPoint x: 1029, startPoint y: 267, endPoint x: 1034, endPoint y: 274, distance: 8.5
click at [1029, 266] on span "Marco Martinez" at bounding box center [1018, 263] width 125 height 22
type input "Marco Martinez"
type input "559-977-7411"
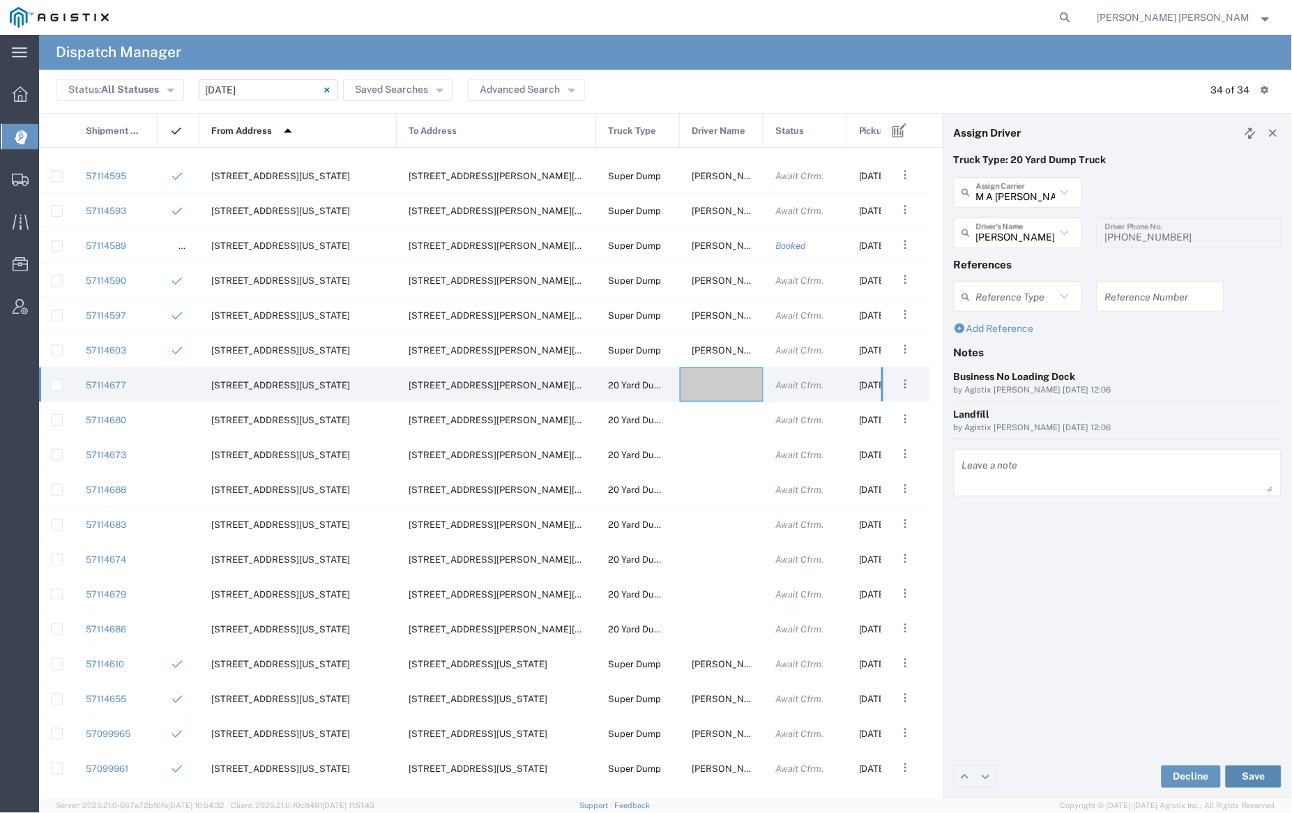
click at [1263, 775] on button "Save" at bounding box center [1254, 777] width 56 height 22
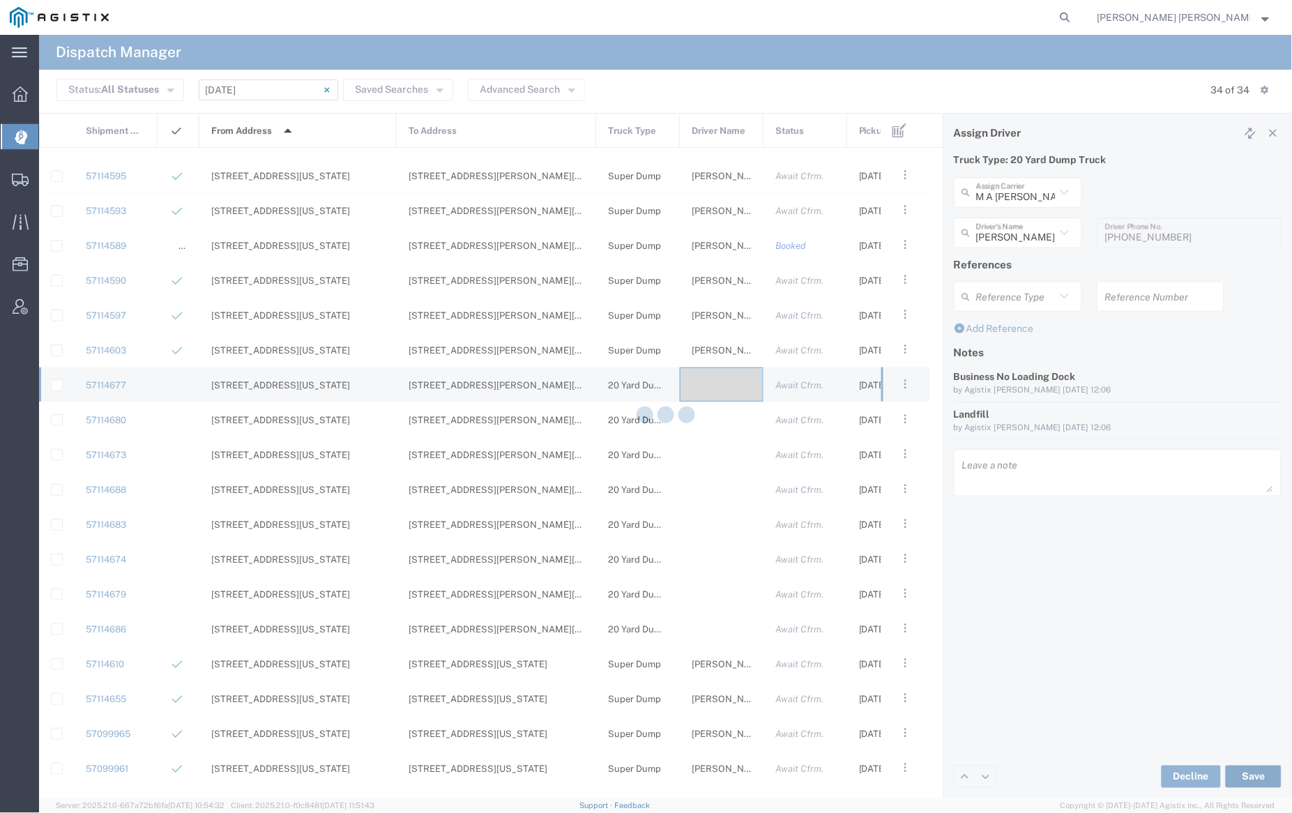
type input "Marco Martinez"
type input "M A Martinez Trucking LLC"
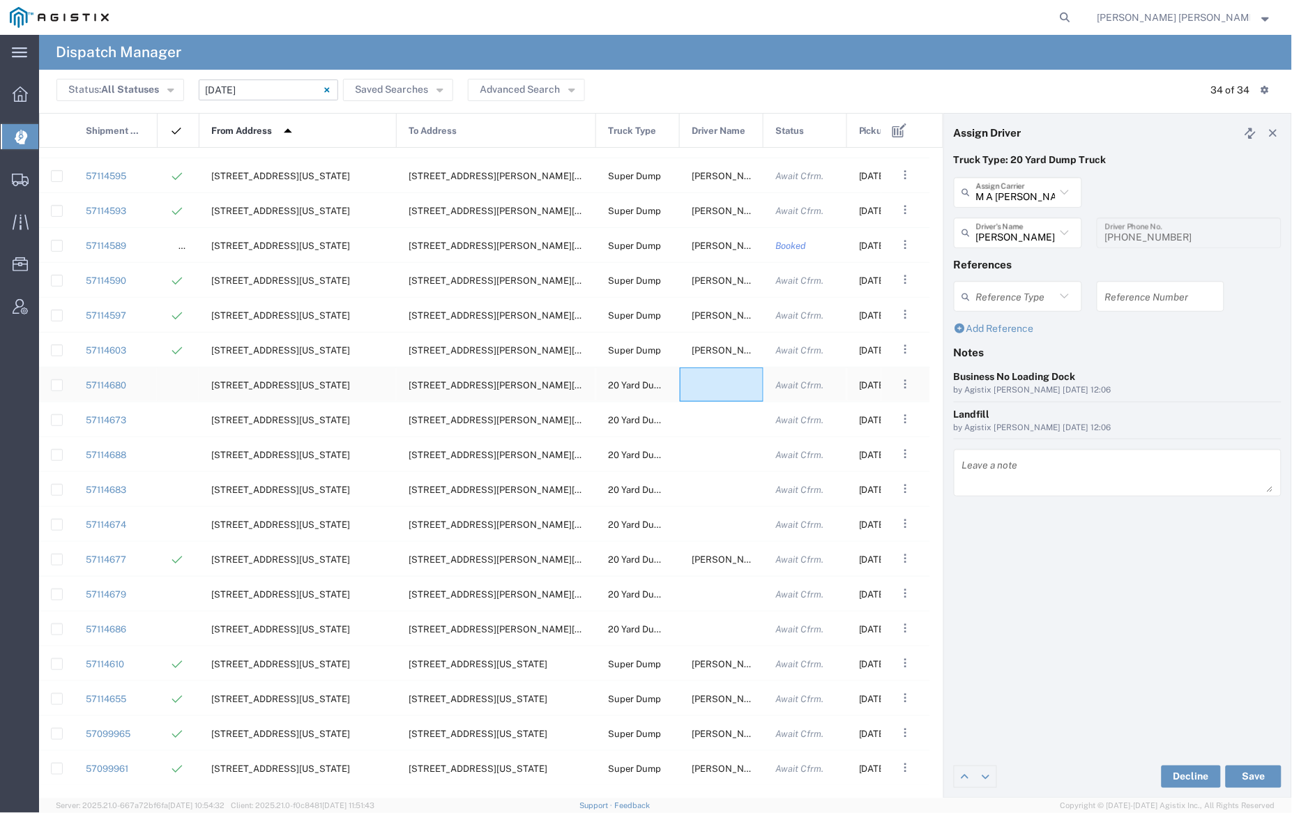
click at [725, 379] on div at bounding box center [722, 385] width 84 height 34
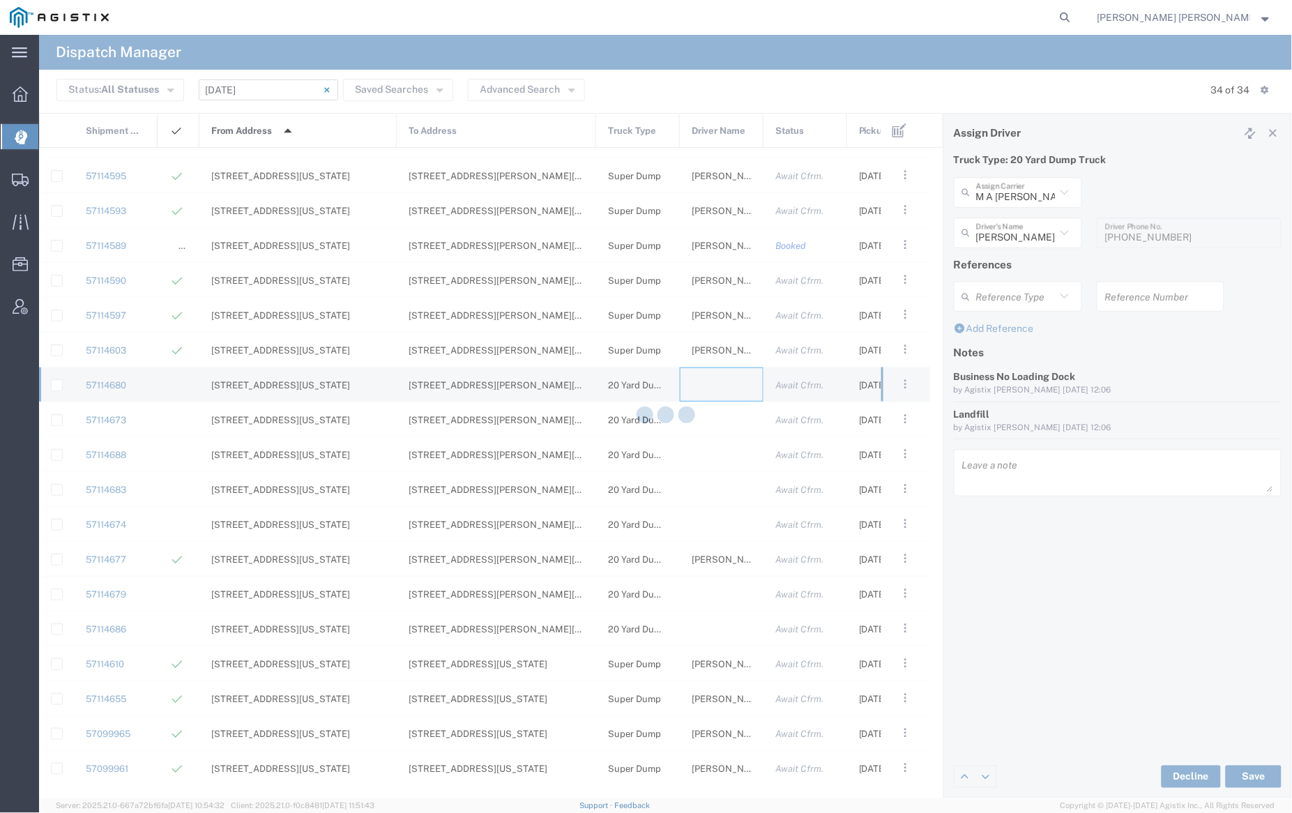
type input "[PERSON_NAME] Trucking"
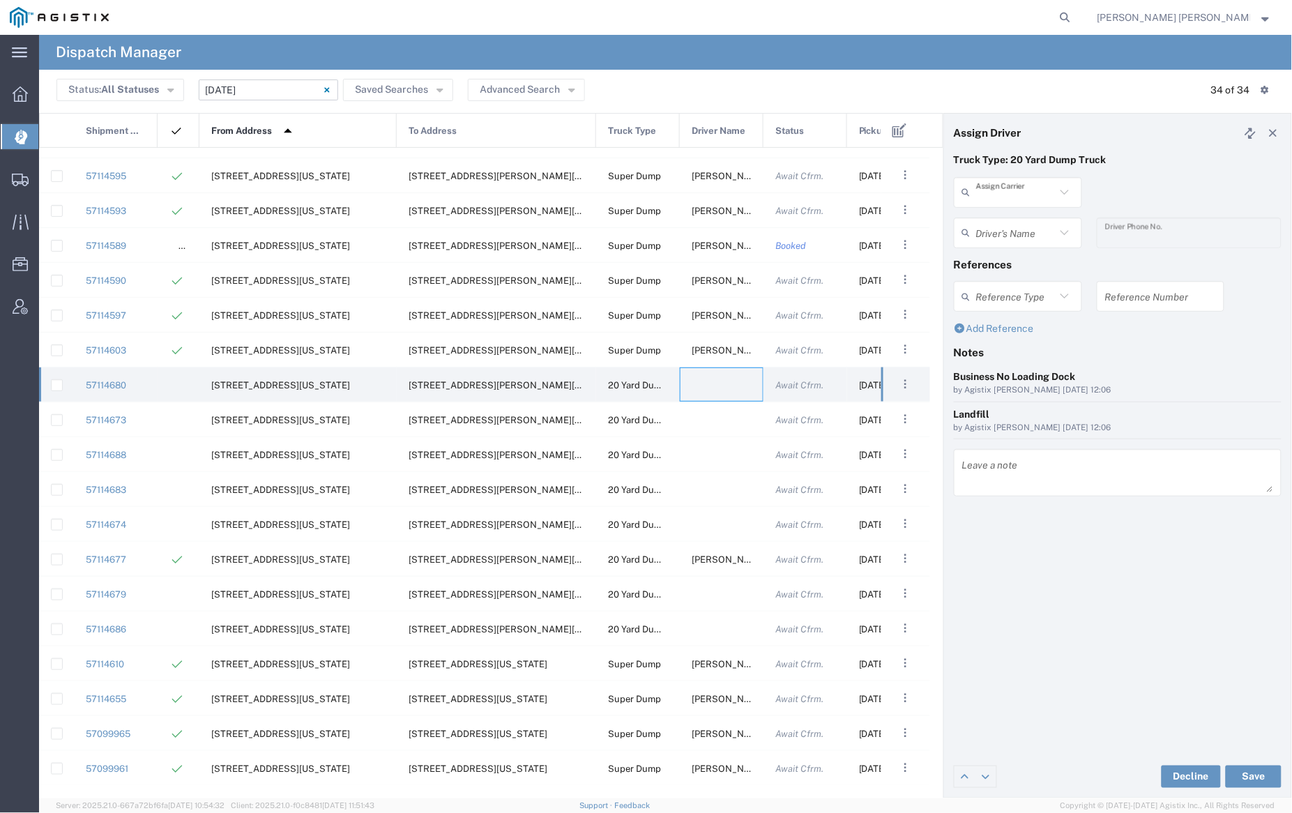
click at [1038, 195] on input "text" at bounding box center [1016, 192] width 80 height 24
click at [1032, 264] on span "Kifer Trucking" at bounding box center [1018, 277] width 125 height 43
type input "Kifer Trucking"
click at [1021, 220] on input "text" at bounding box center [1016, 232] width 80 height 24
click at [1028, 258] on span "Dave Kifer" at bounding box center [1018, 263] width 125 height 22
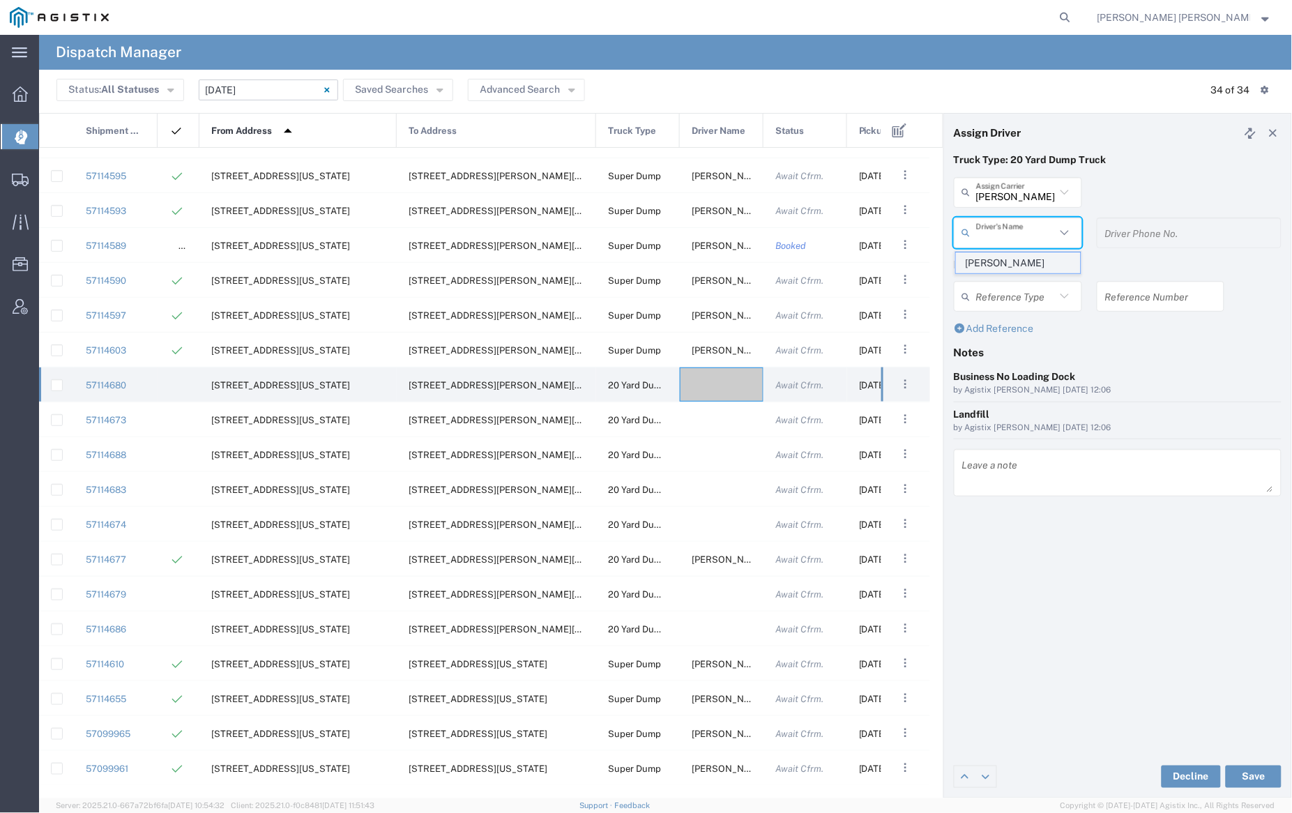
type input "Dave Kifer"
type input "9253838798"
click at [1254, 769] on button "Save" at bounding box center [1254, 777] width 56 height 22
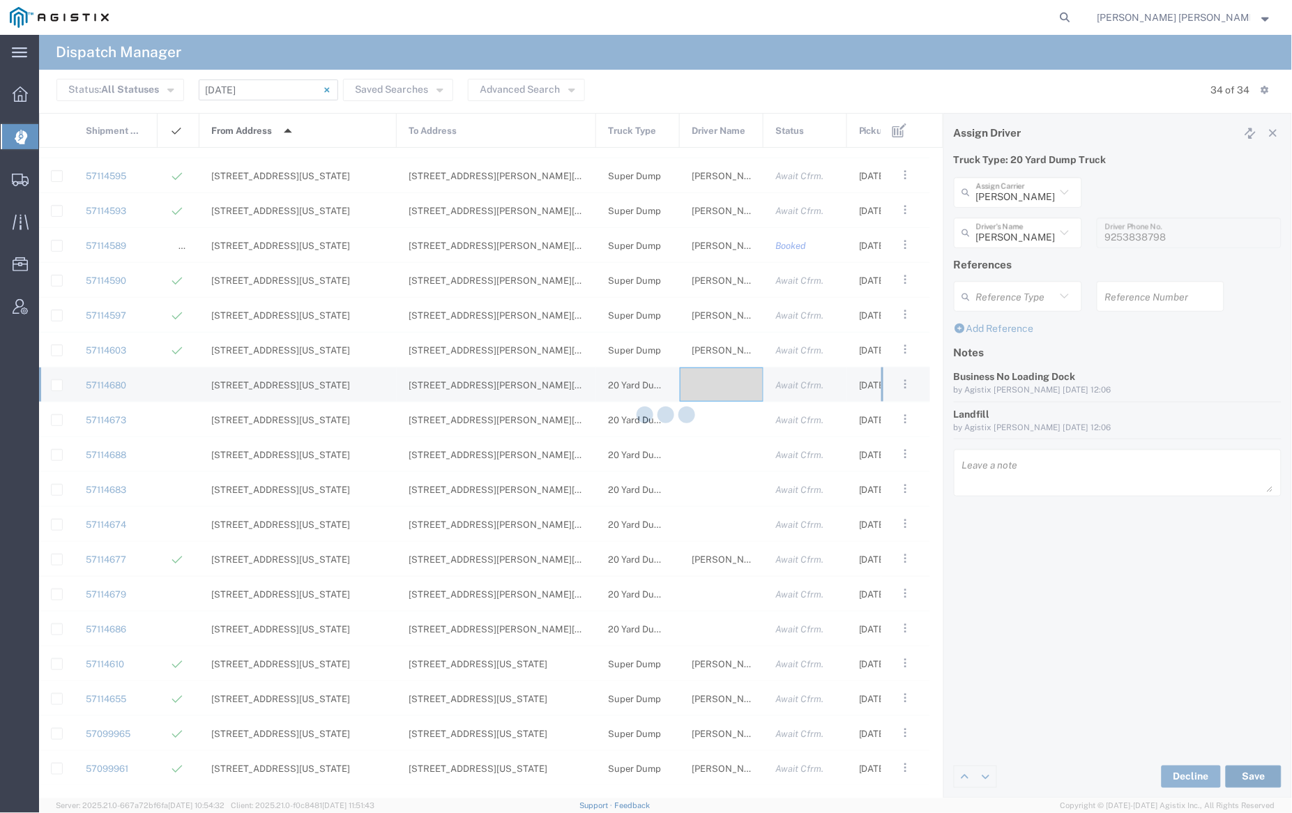
type input "Dave Kifer"
type input "Kifer Trucking"
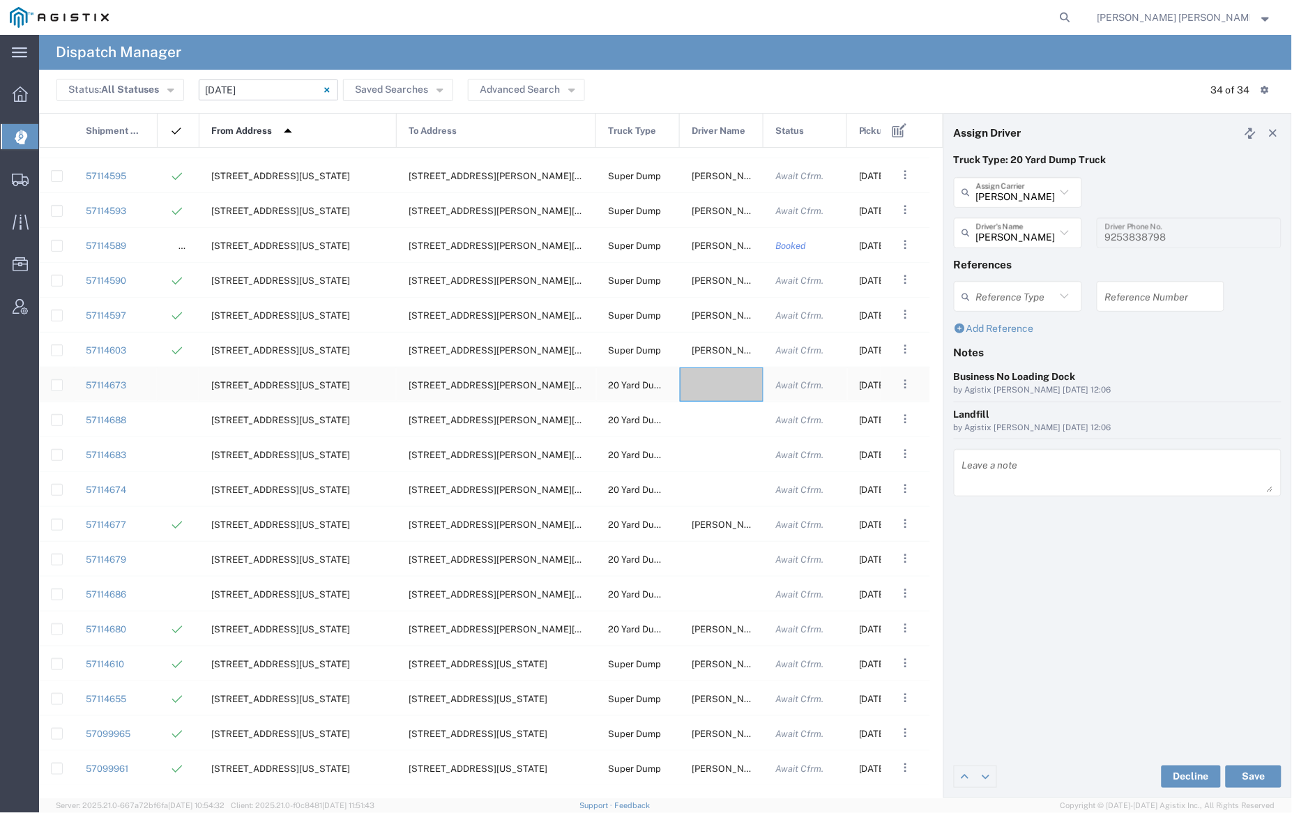
click at [713, 384] on div at bounding box center [722, 385] width 84 height 34
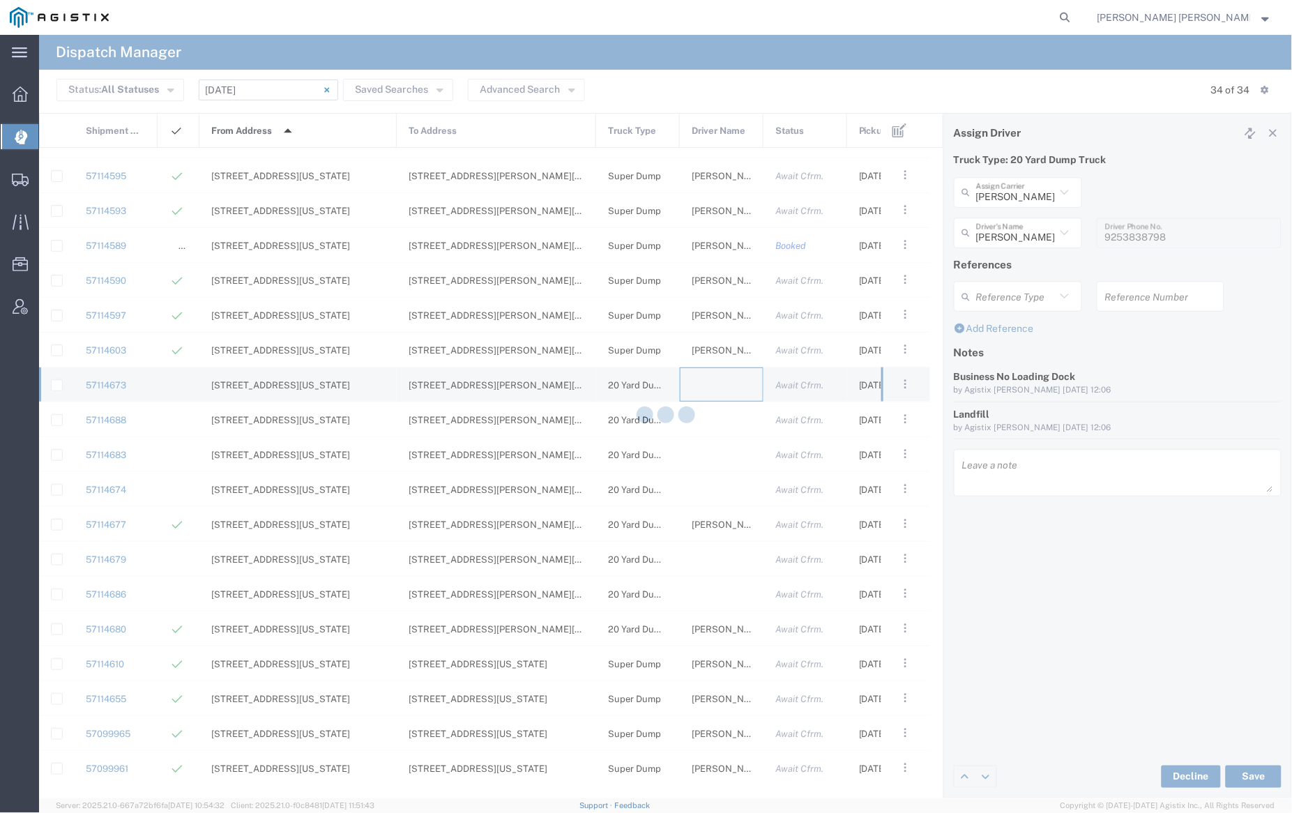
type input "[PERSON_NAME] Trucking"
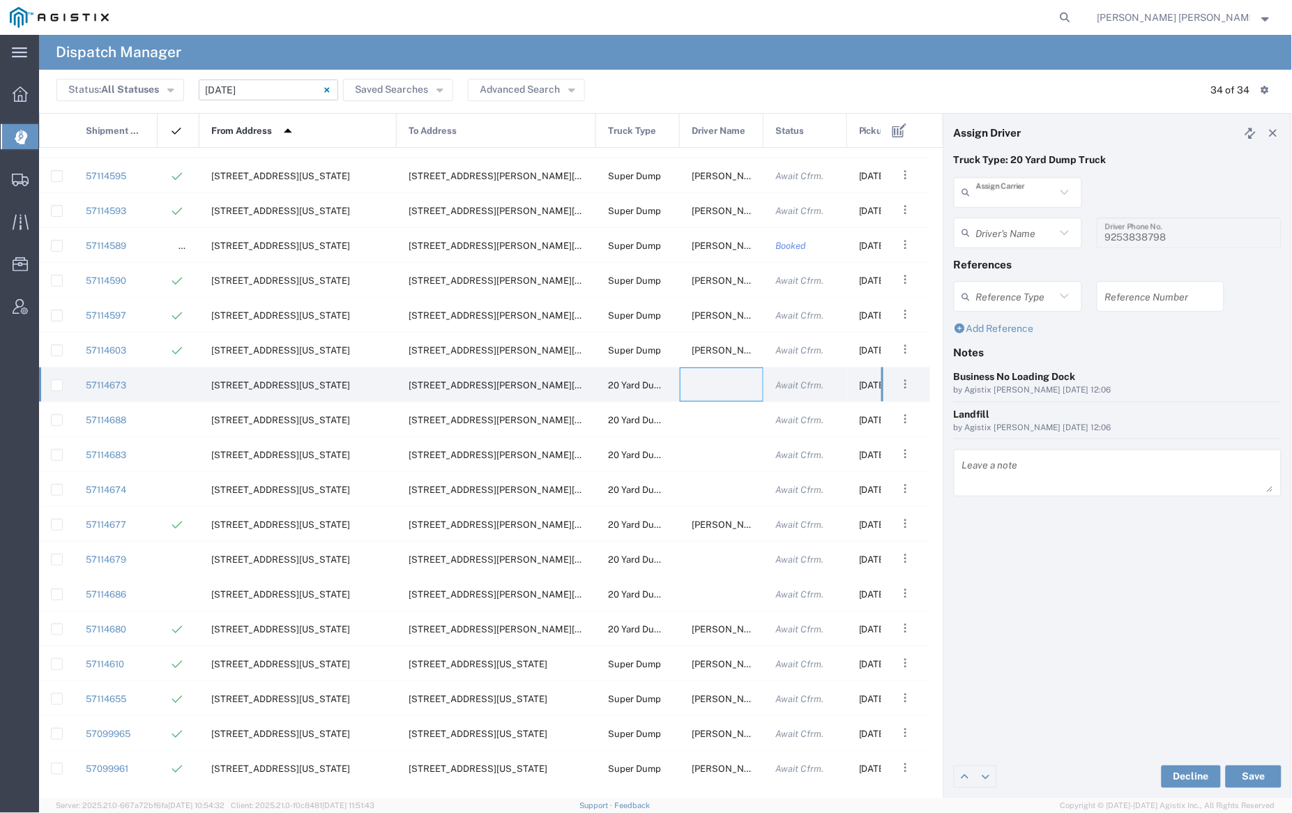
click at [1011, 196] on input "text" at bounding box center [1016, 192] width 80 height 24
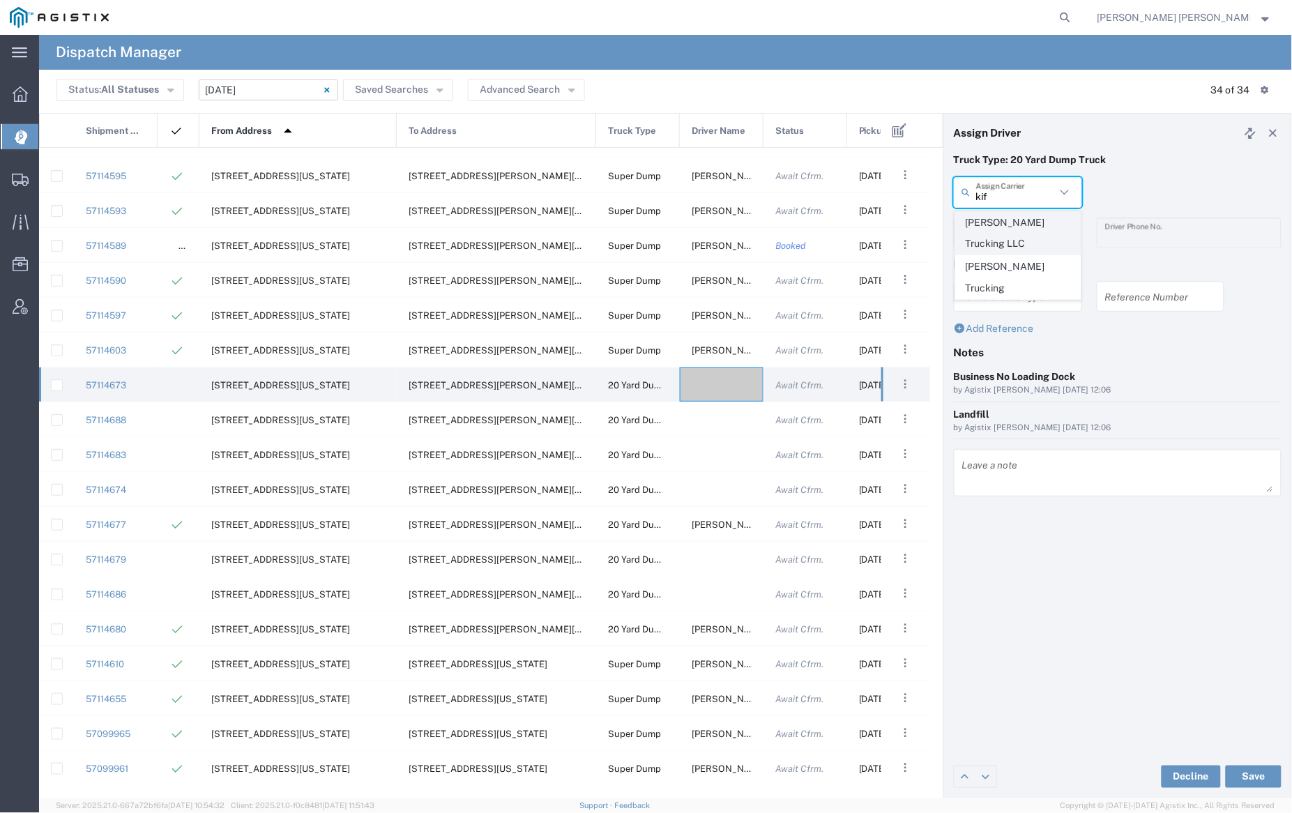
click at [1011, 229] on span "Justin Kifer Trucking LLC" at bounding box center [1018, 233] width 125 height 43
type input "Justin Kifer Trucking LLC"
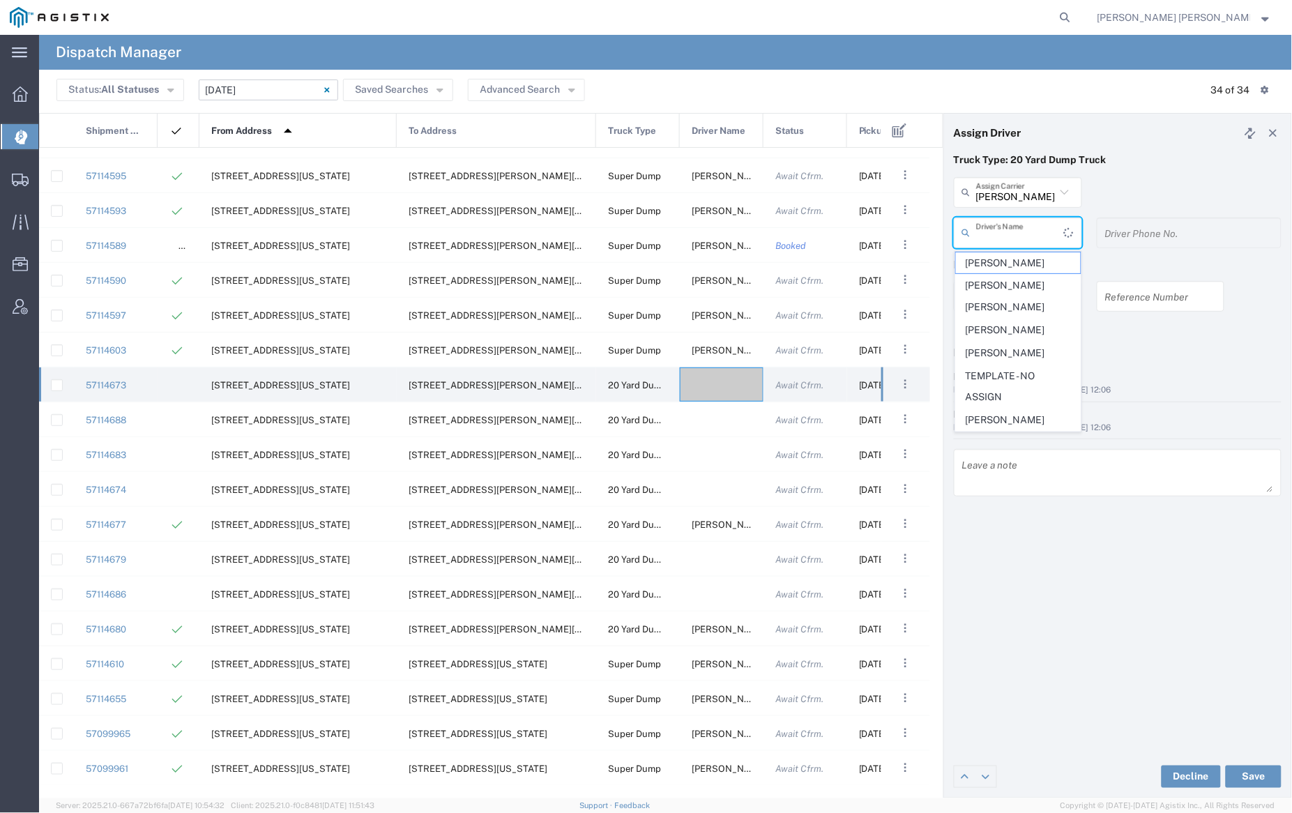
click at [1011, 230] on input "text" at bounding box center [1020, 232] width 88 height 24
click at [1011, 260] on span "Justin Kifer" at bounding box center [1018, 263] width 125 height 22
type input "Justin Kifer"
type input "9253838564"
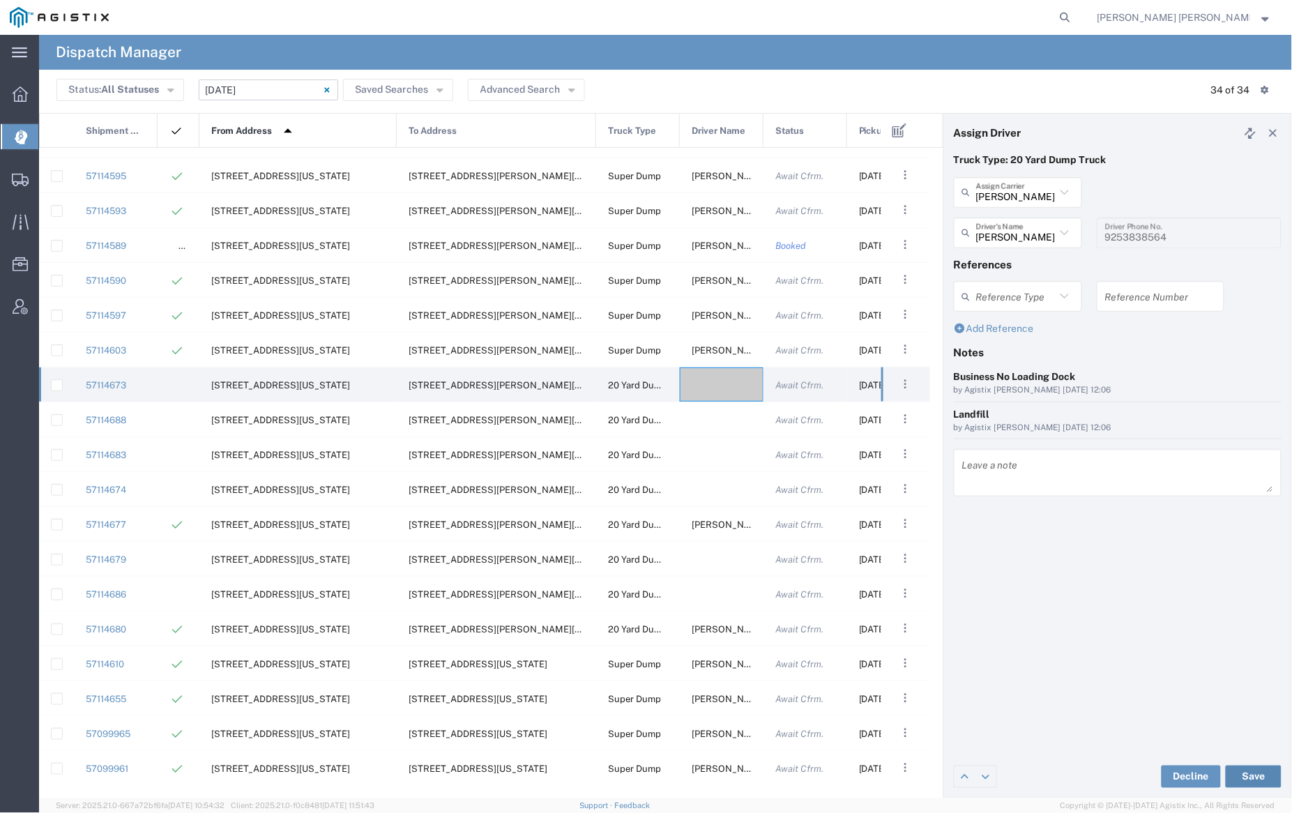
click at [1256, 777] on button "Save" at bounding box center [1254, 777] width 56 height 22
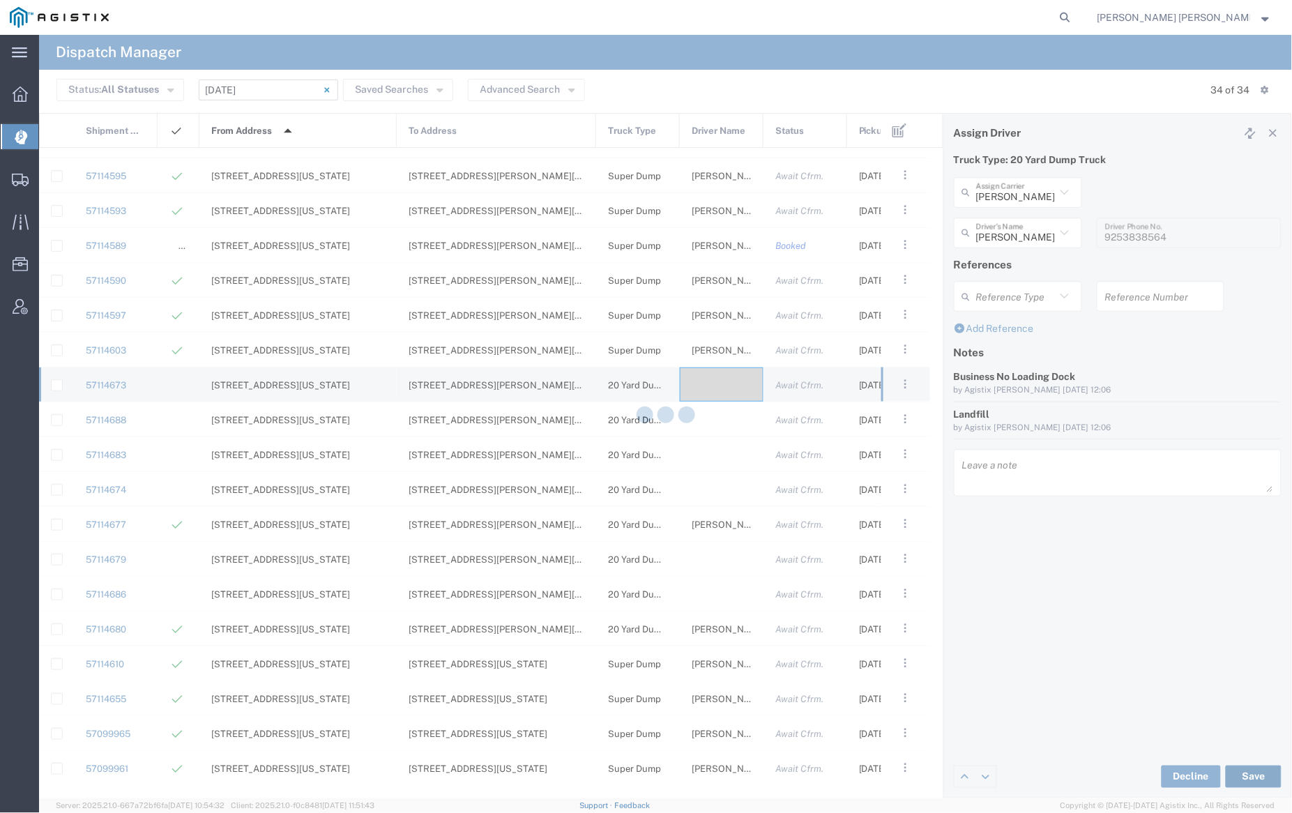
type input "Justin Kifer"
type input "Justin Kifer Trucking LLC"
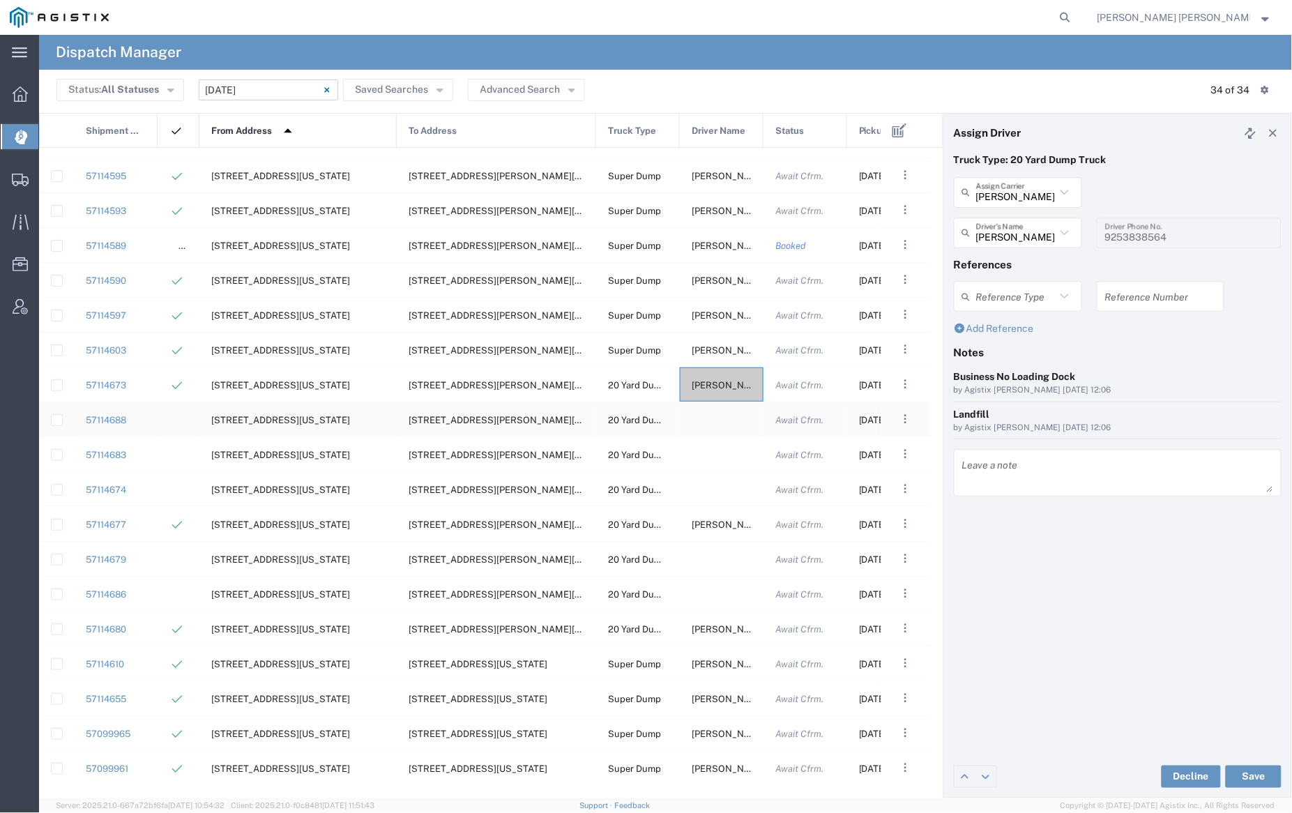
click at [728, 423] on div at bounding box center [722, 419] width 84 height 34
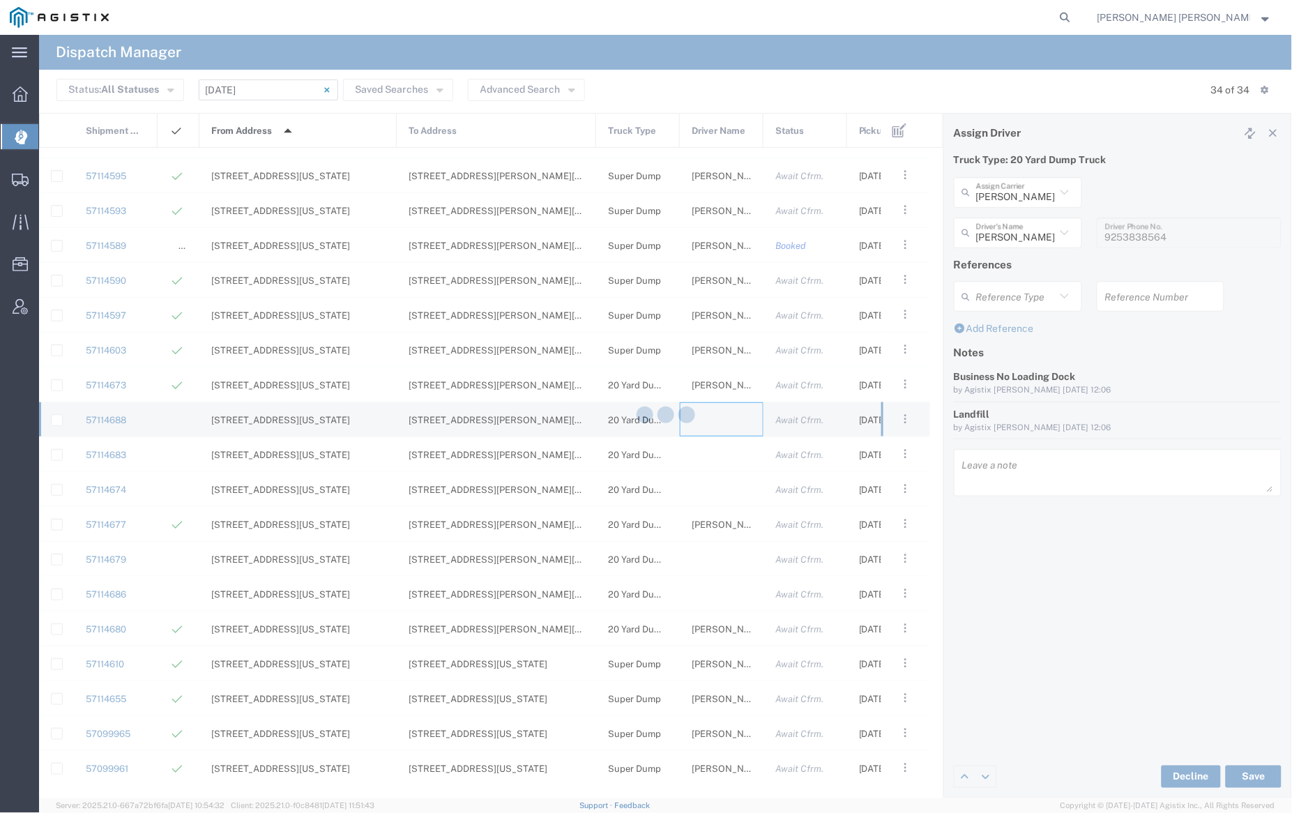
type input "[PERSON_NAME] Trucking"
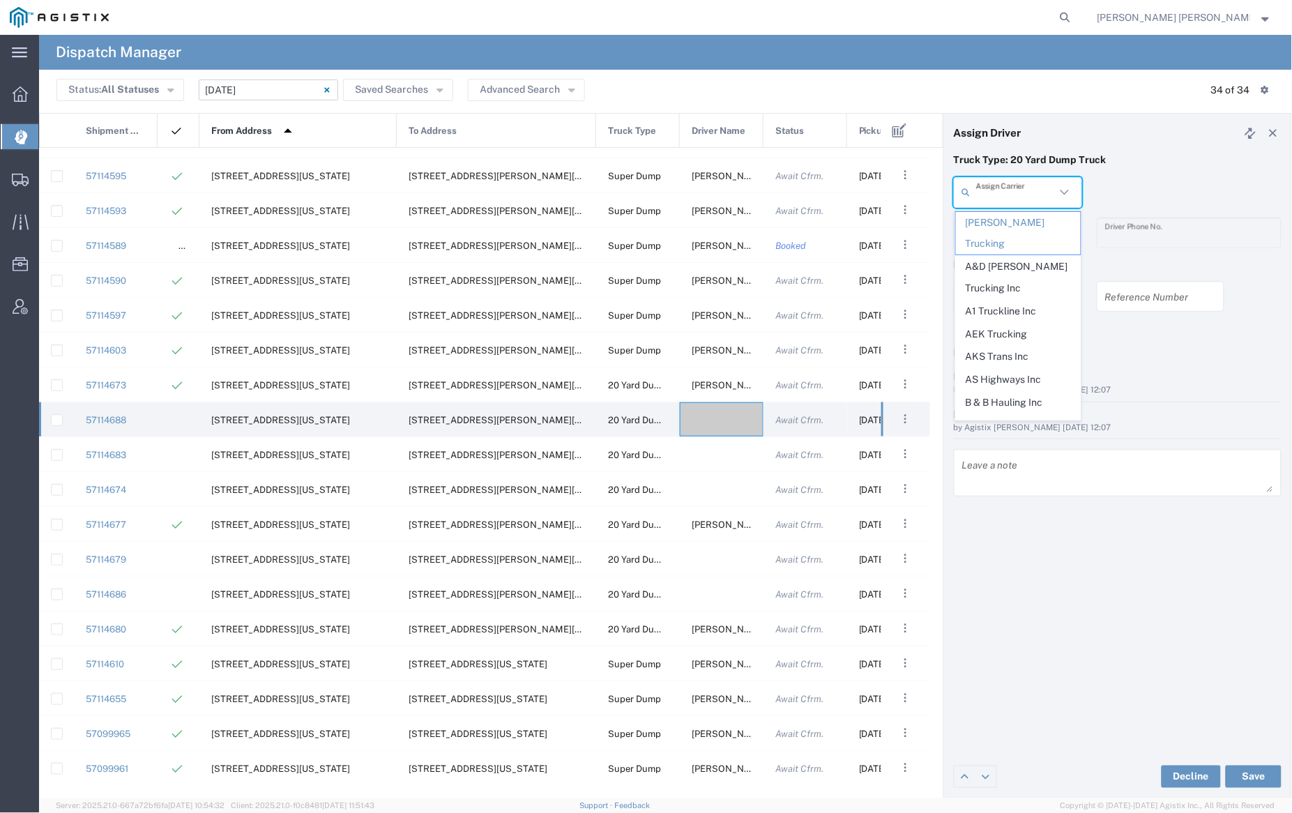
click at [1006, 193] on input "text" at bounding box center [1016, 192] width 80 height 24
click at [1013, 301] on span "A1 Truckline Inc" at bounding box center [1018, 312] width 125 height 22
type input "A1 Truckline Inc"
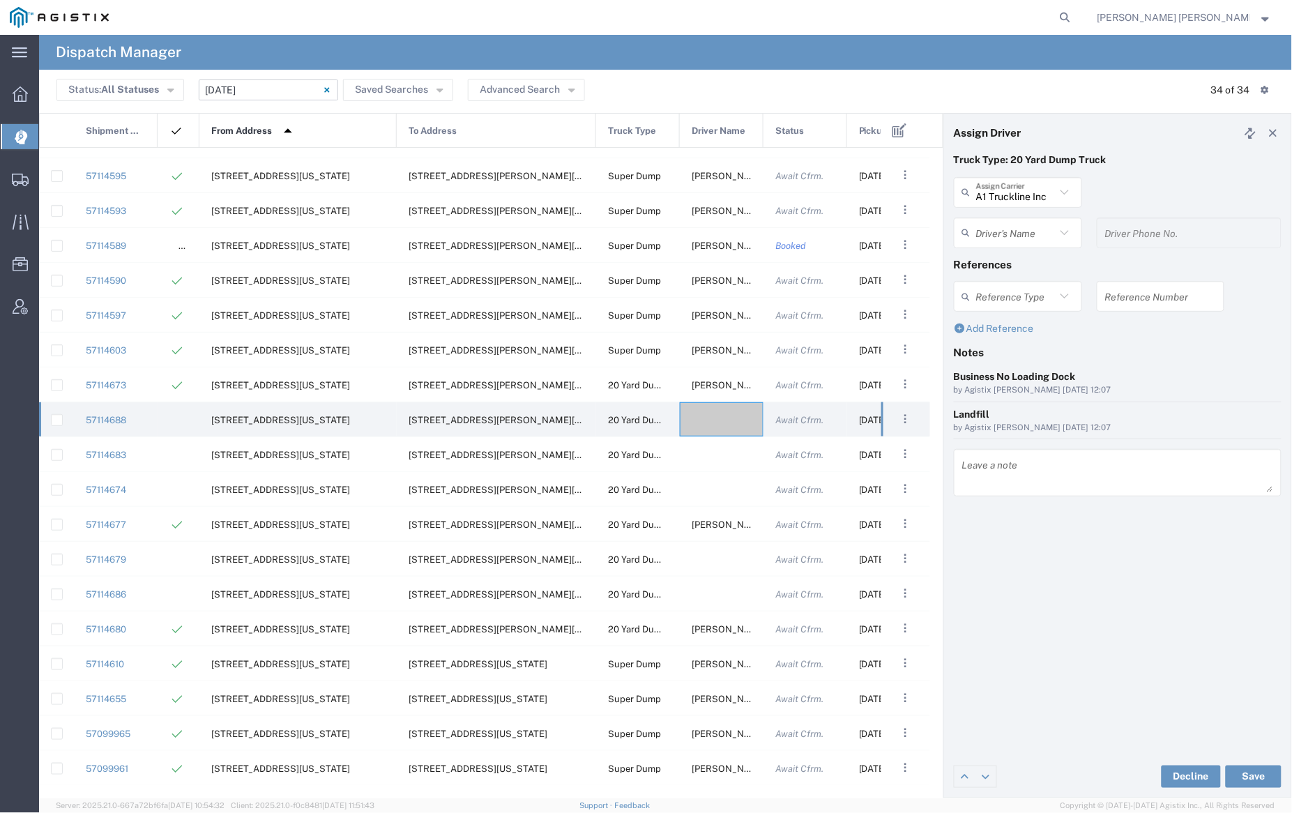
click at [1009, 234] on input "text" at bounding box center [1016, 232] width 80 height 24
click at [1013, 259] on span "Parwinder Kamboj" at bounding box center [1018, 263] width 125 height 22
type input "Parwinder Kamboj"
type input "7076997422"
drag, startPoint x: 1253, startPoint y: 776, endPoint x: 1248, endPoint y: 771, distance: 7.4
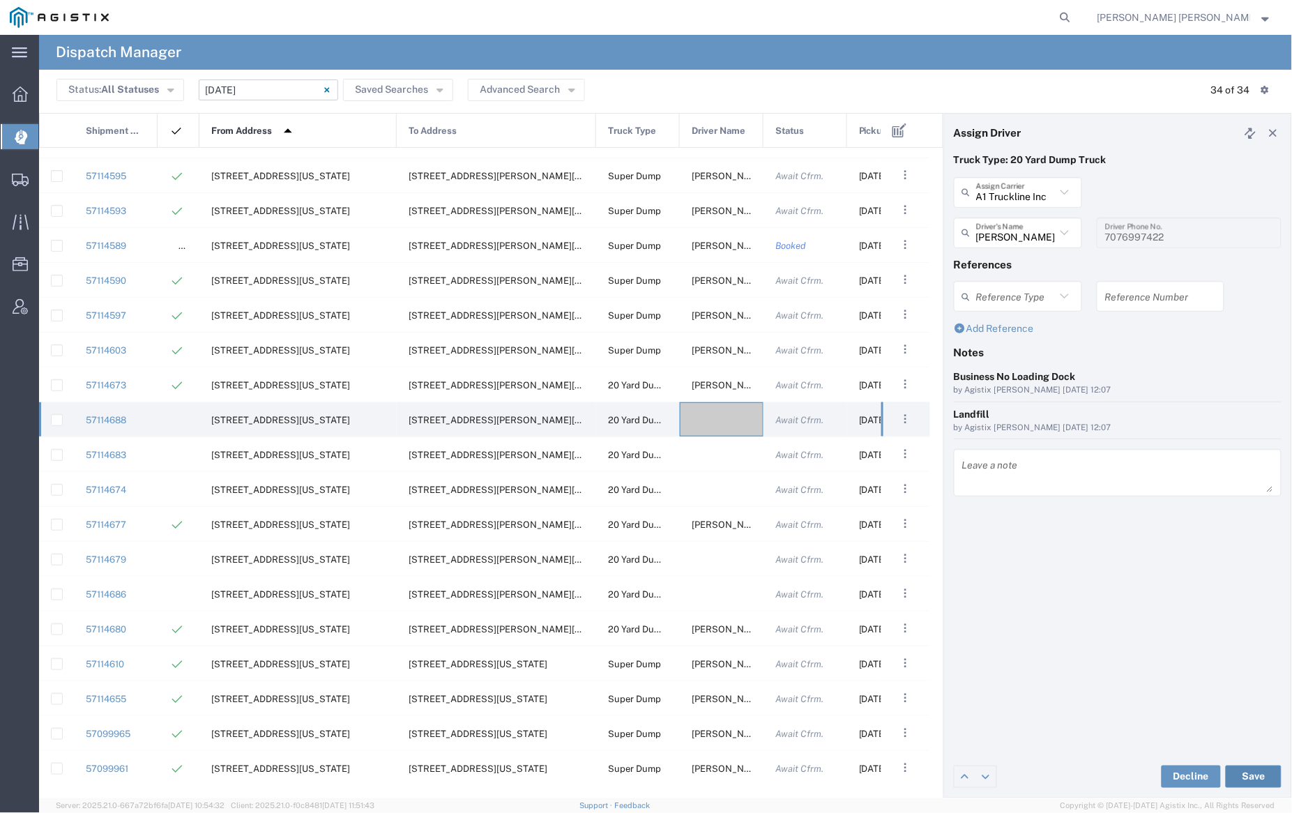
click at [1253, 776] on button "Save" at bounding box center [1254, 777] width 56 height 22
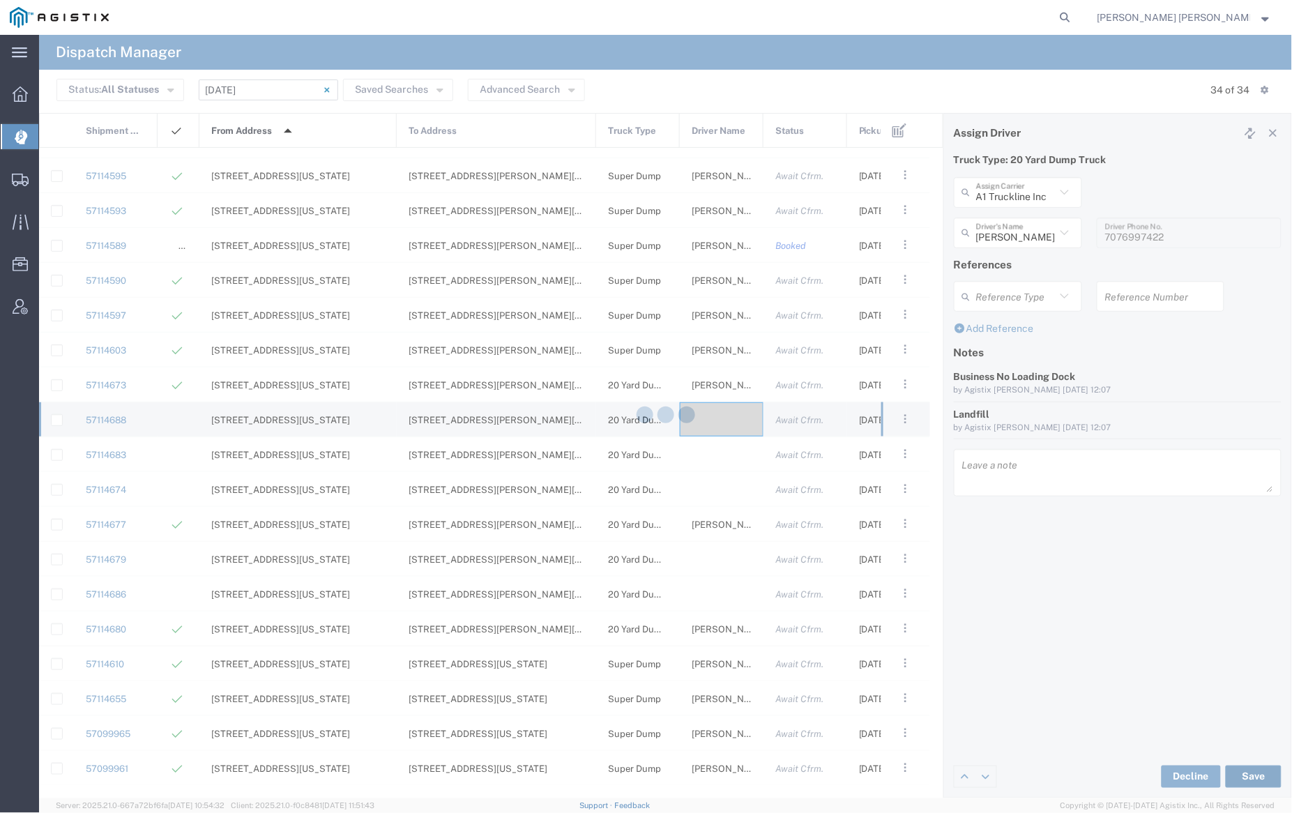
type input "Parwinder Kamboj"
type input "A1 Truckline Inc"
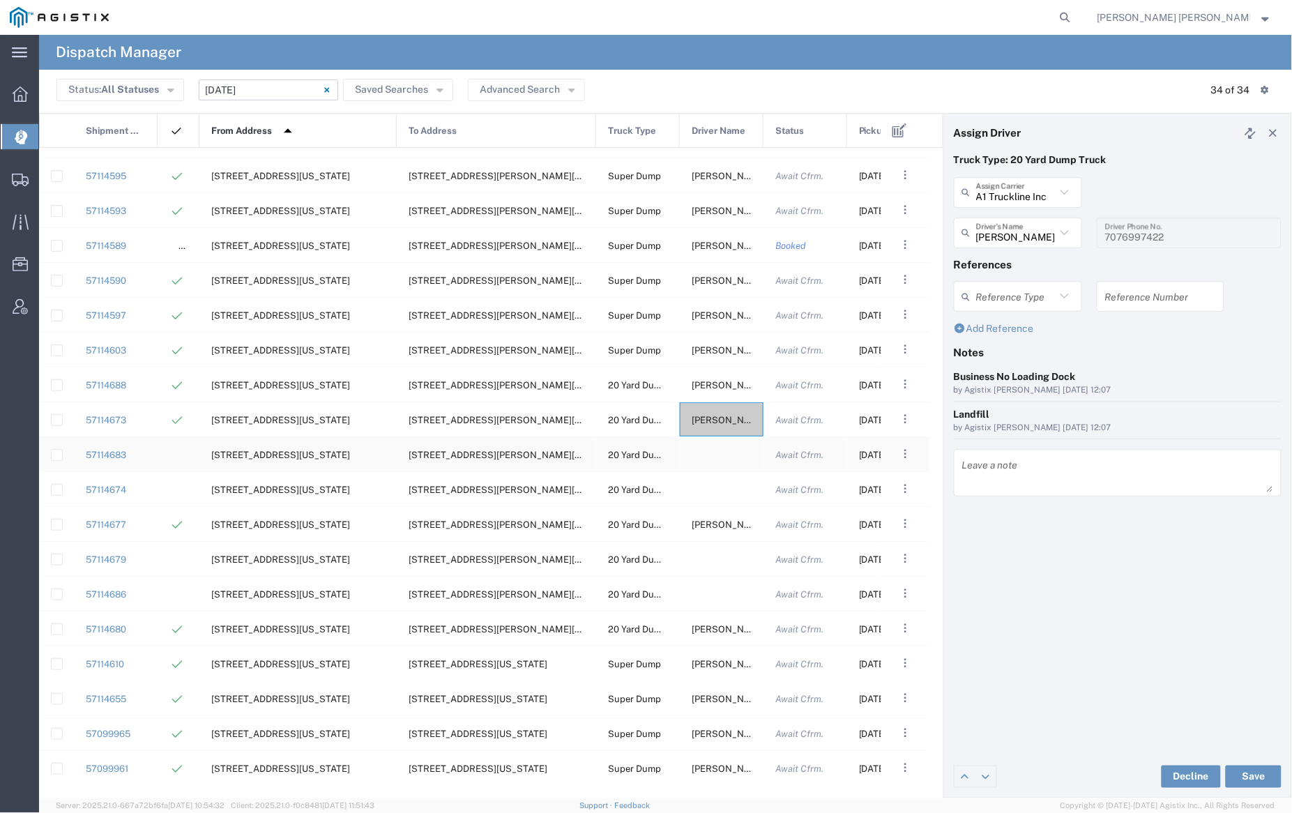
click at [720, 452] on div at bounding box center [722, 454] width 84 height 34
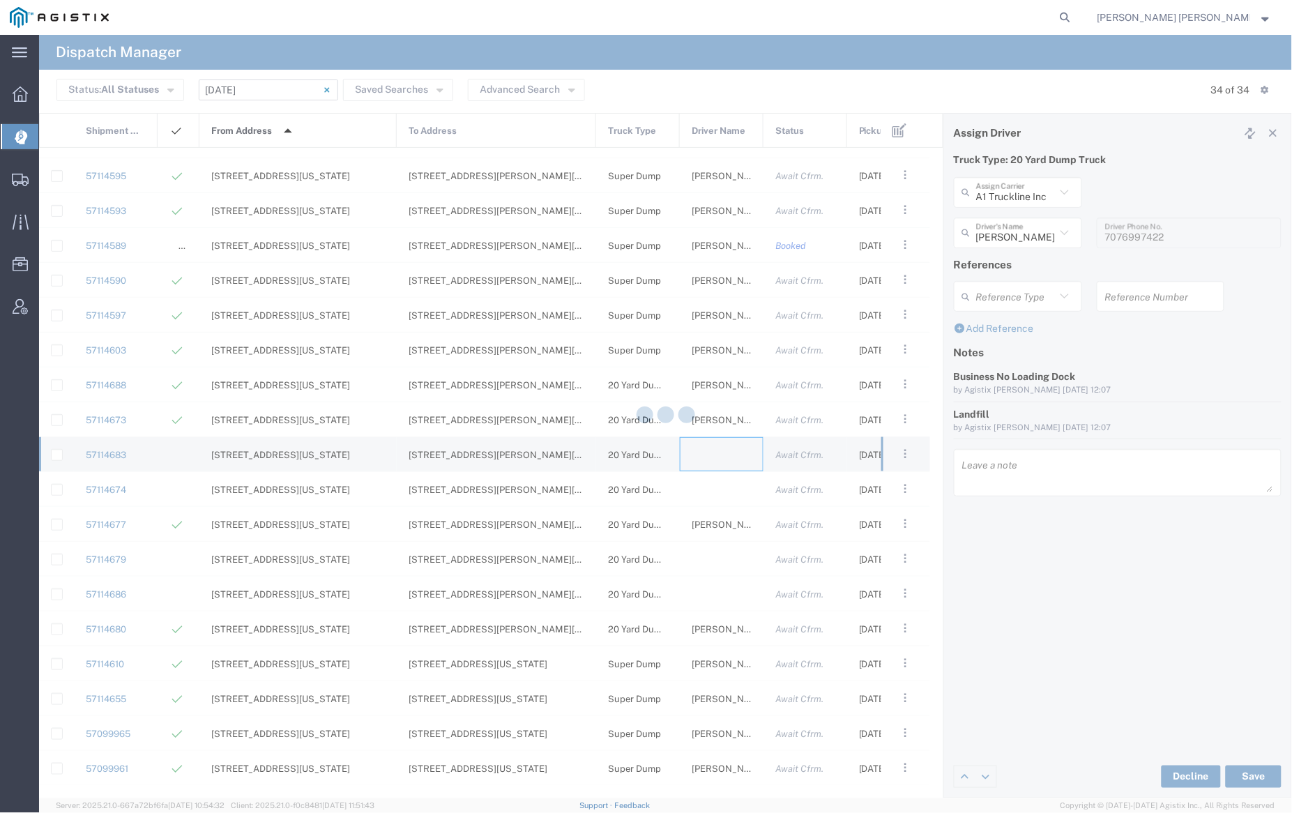
type input "[PERSON_NAME] Trucking"
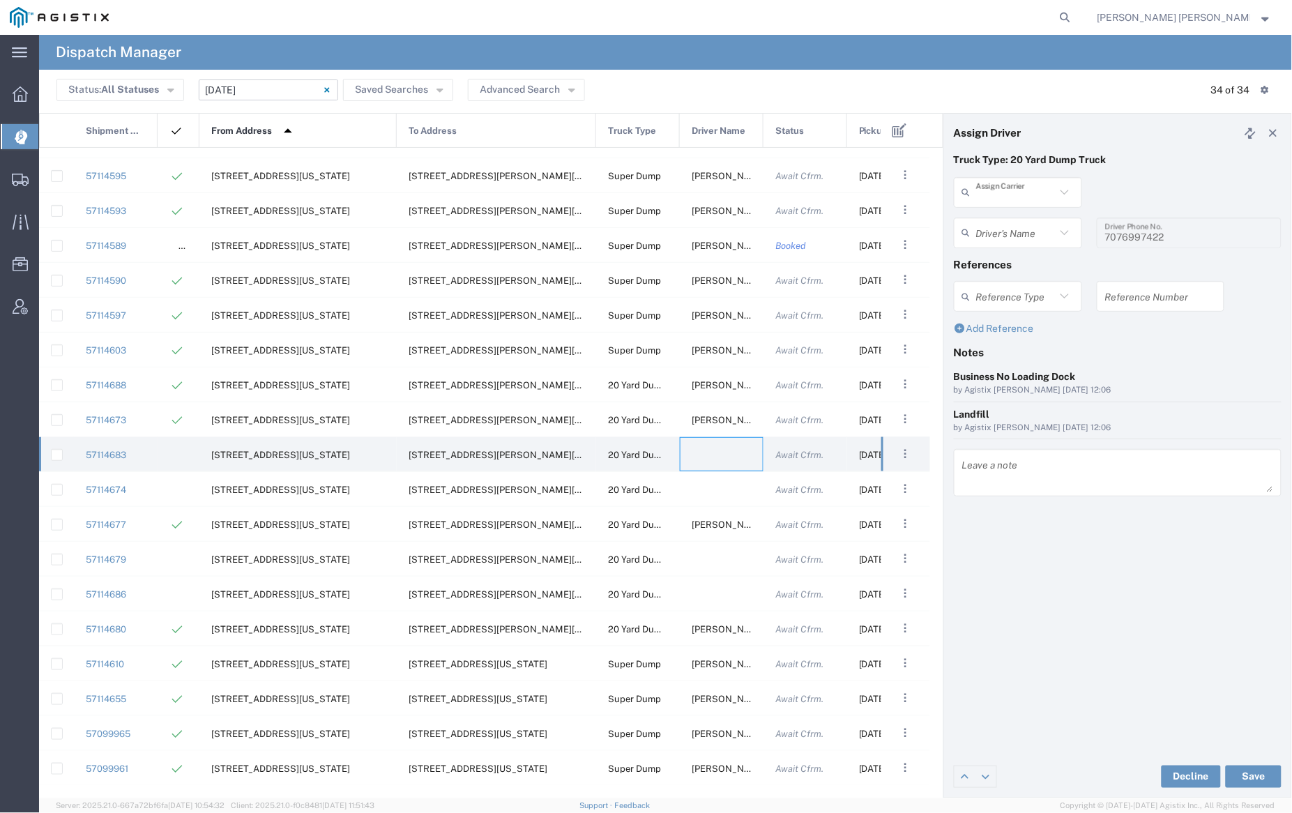
click at [1020, 190] on input "text" at bounding box center [1016, 192] width 80 height 24
click at [1024, 222] on span "GSH Transport" at bounding box center [1018, 223] width 125 height 22
type input "GSH Transport"
click at [1022, 227] on input "text" at bounding box center [1020, 232] width 88 height 24
click at [1024, 262] on span "Kulwinder Singh" at bounding box center [1018, 263] width 125 height 22
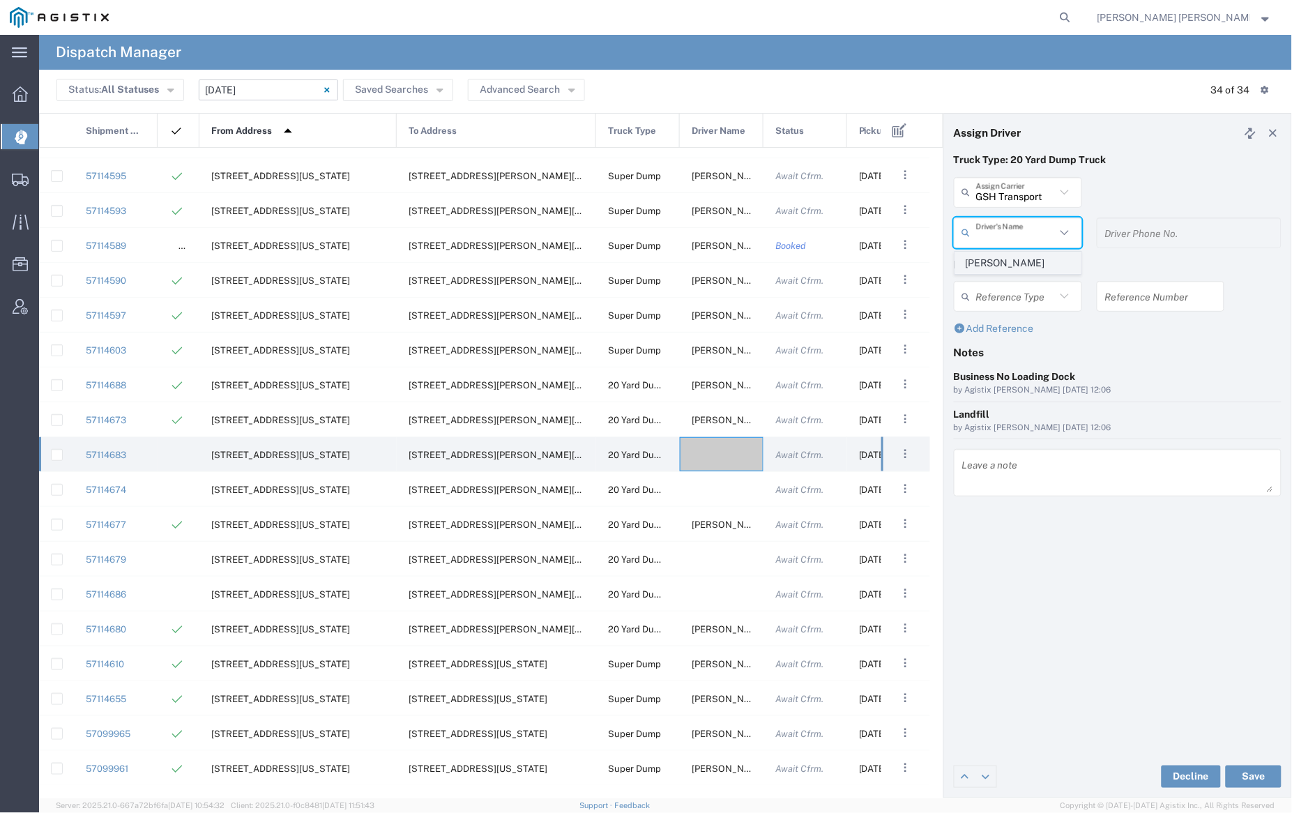
type input "Kulwinder Singh"
type input "4086873968"
click at [1254, 776] on button "Save" at bounding box center [1254, 777] width 56 height 22
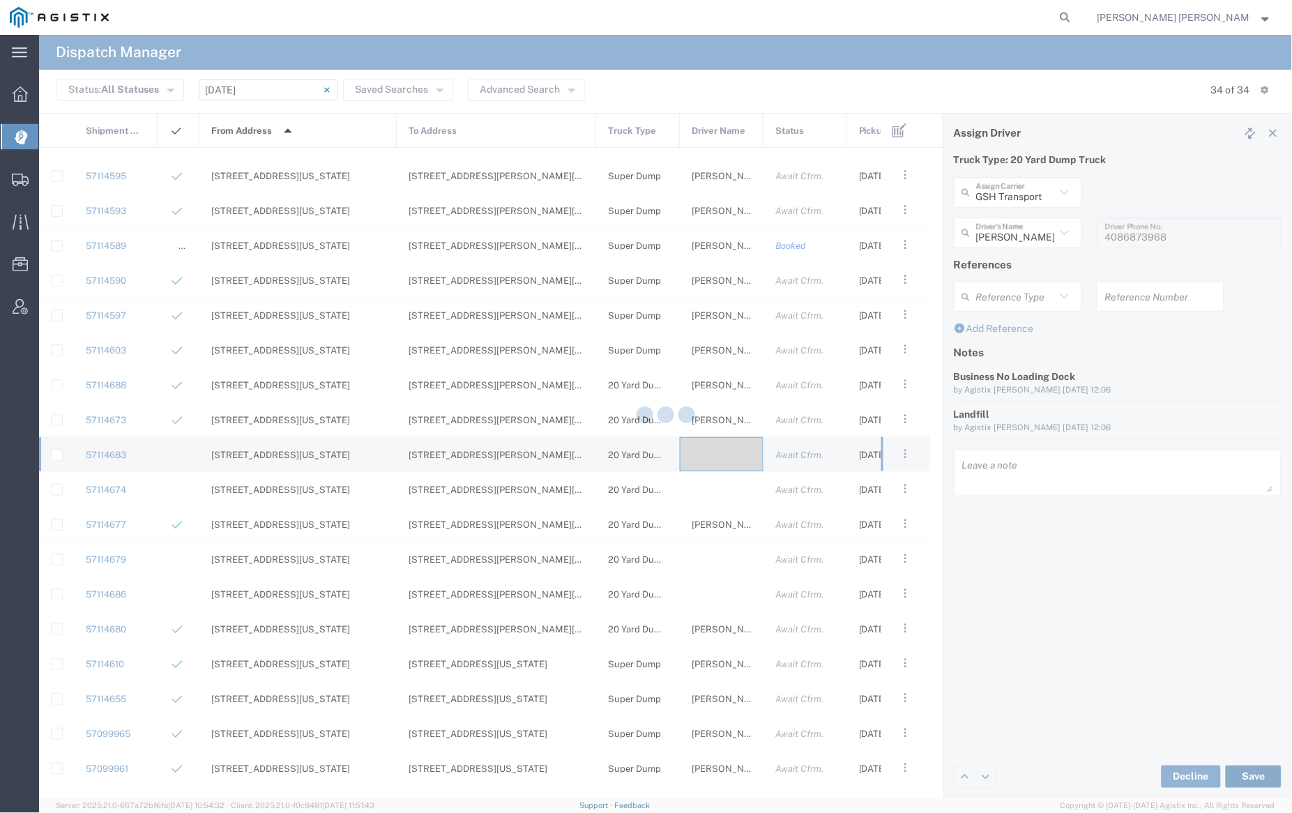
type input "Kulwinder Singh"
type input "GSH Transport"
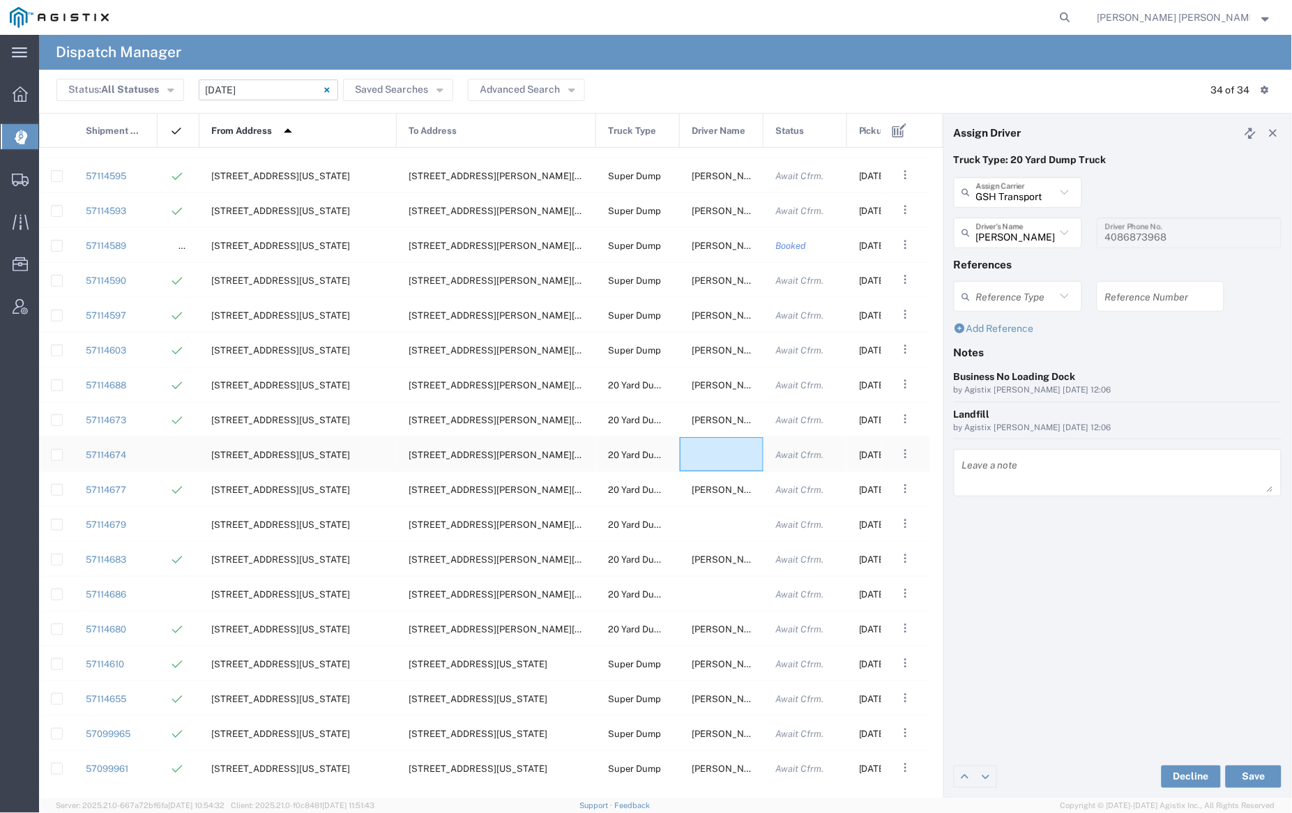
click at [719, 456] on div at bounding box center [722, 454] width 84 height 34
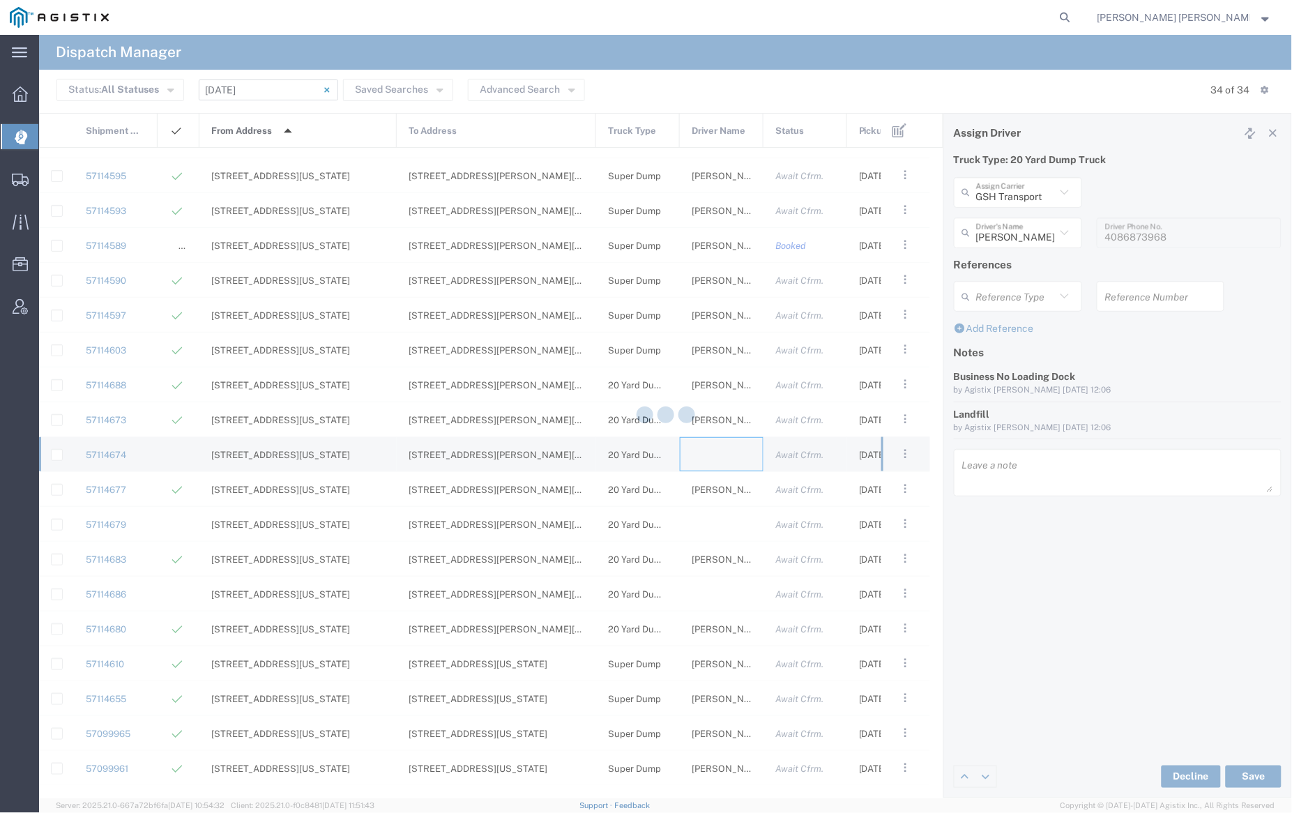
type input "[PERSON_NAME] Trucking"
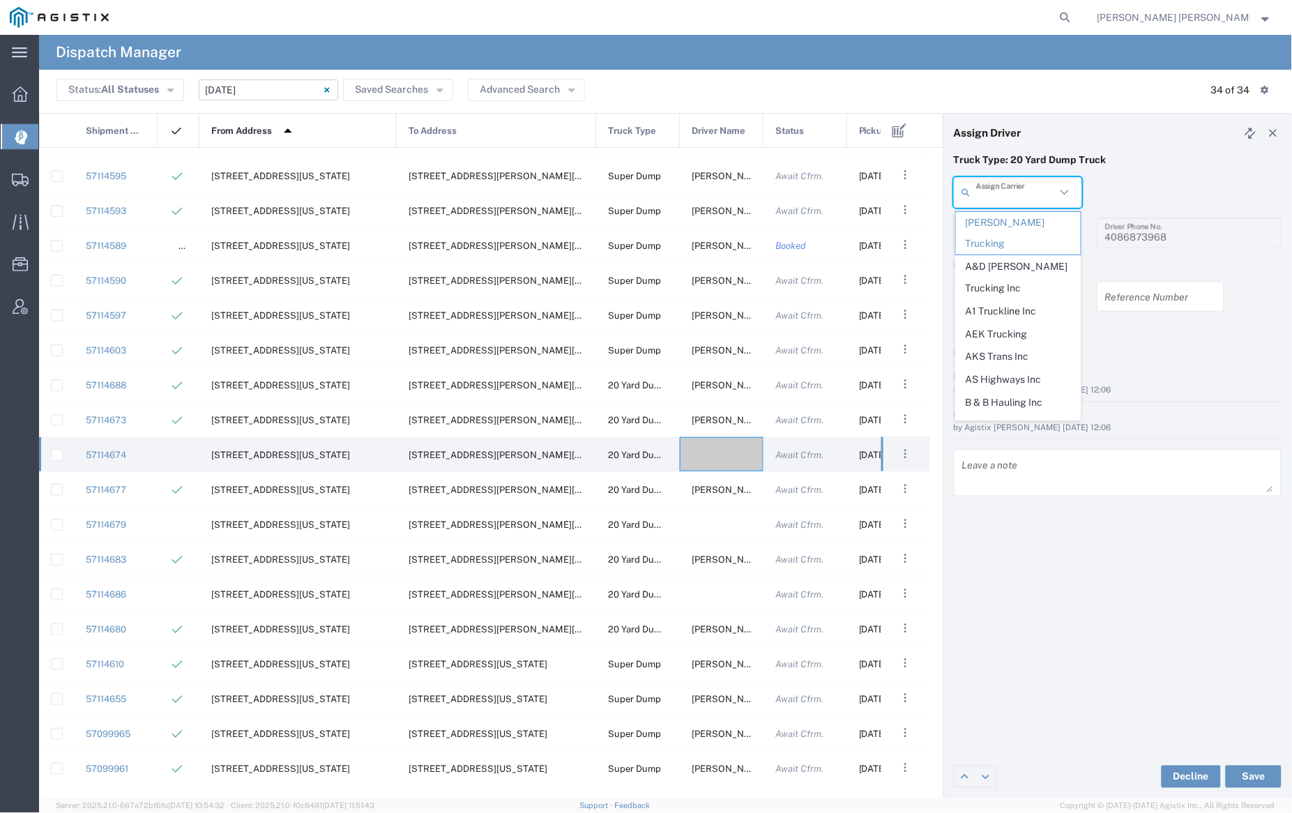
click at [1002, 193] on input "text" at bounding box center [1016, 192] width 80 height 24
click at [1024, 346] on span "AKS Trans Inc" at bounding box center [1018, 357] width 125 height 22
type input "AKS Trans Inc"
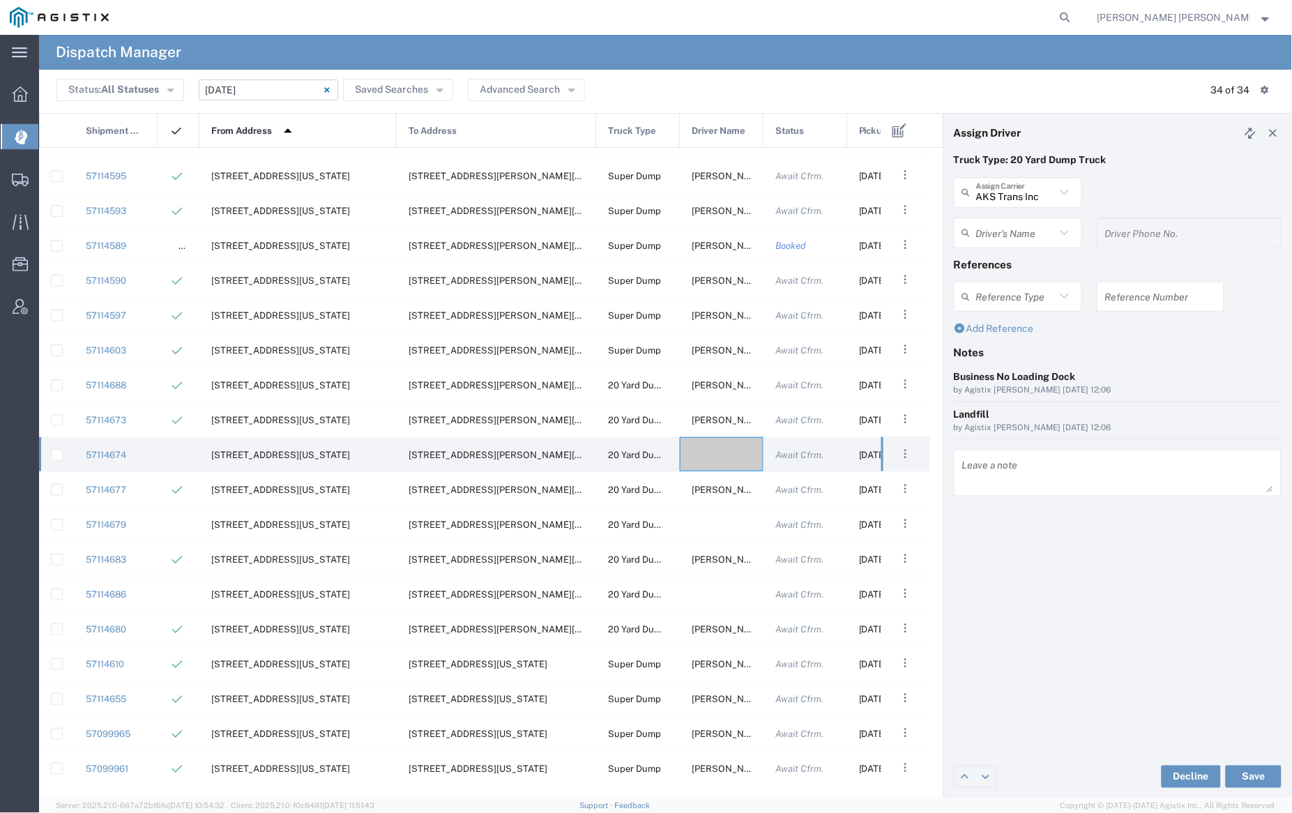
click at [1020, 237] on input "text" at bounding box center [1016, 232] width 80 height 24
click at [1020, 262] on span "Ak Rohit" at bounding box center [1018, 263] width 125 height 22
type input "Ak Rohit"
type input "7077313133"
click at [1259, 773] on button "Save" at bounding box center [1254, 777] width 56 height 22
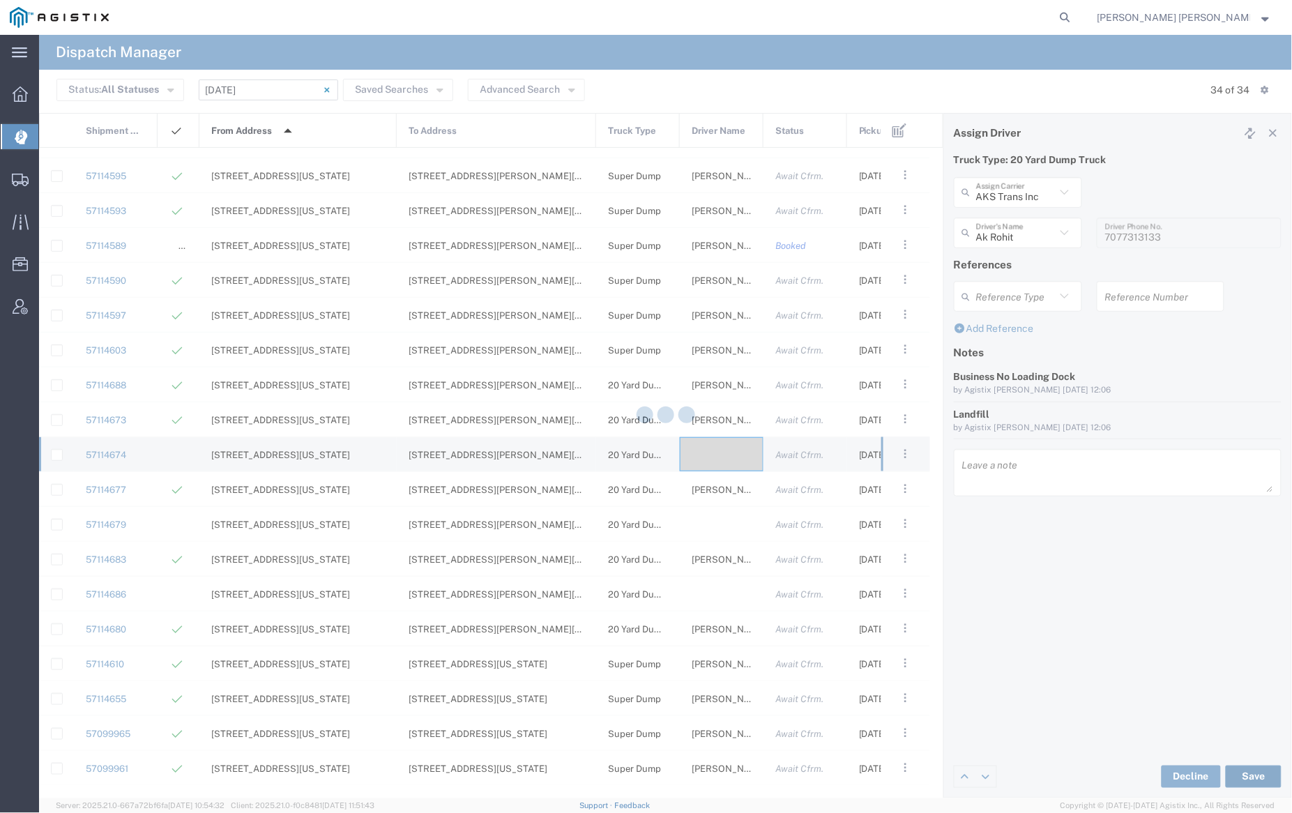
type input "Ak Rohit"
type input "AKS Trans Inc"
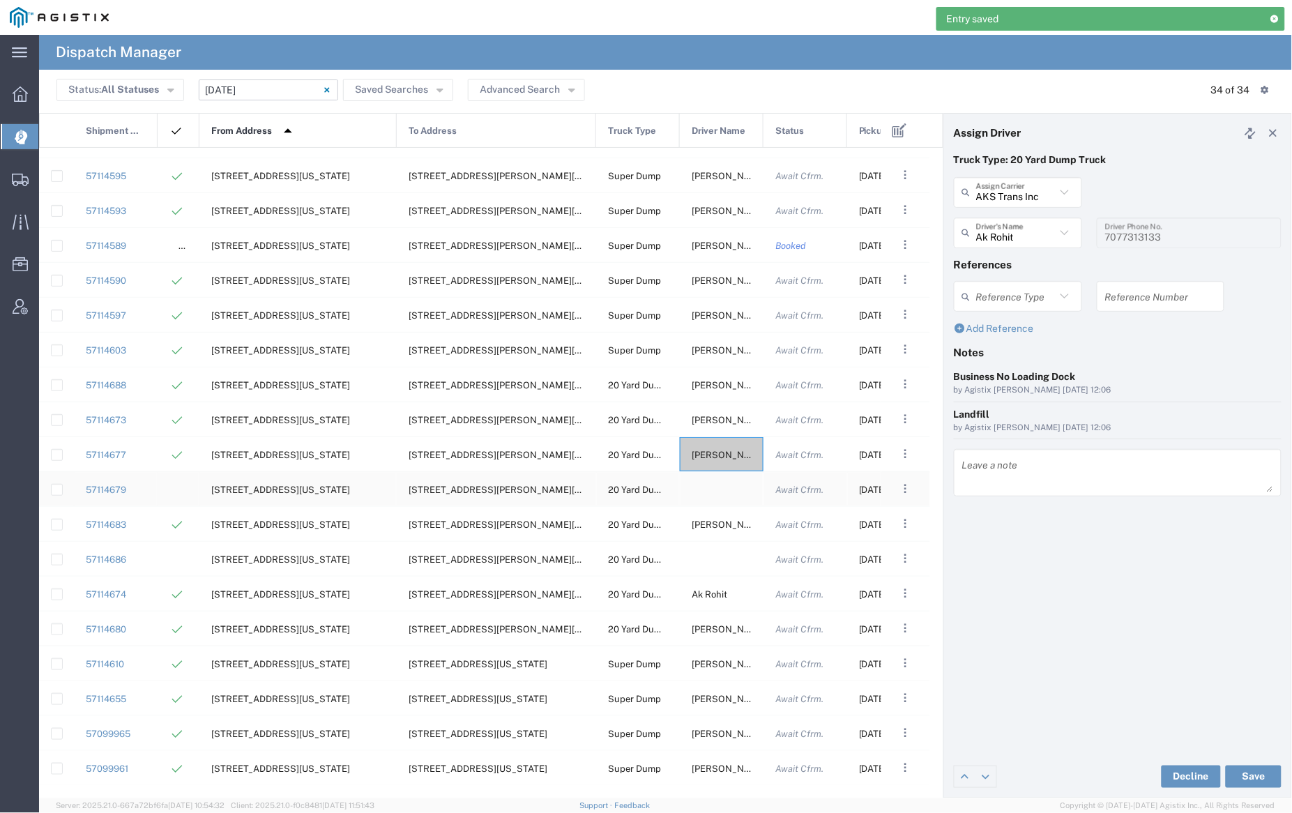
click at [715, 487] on div at bounding box center [722, 489] width 84 height 34
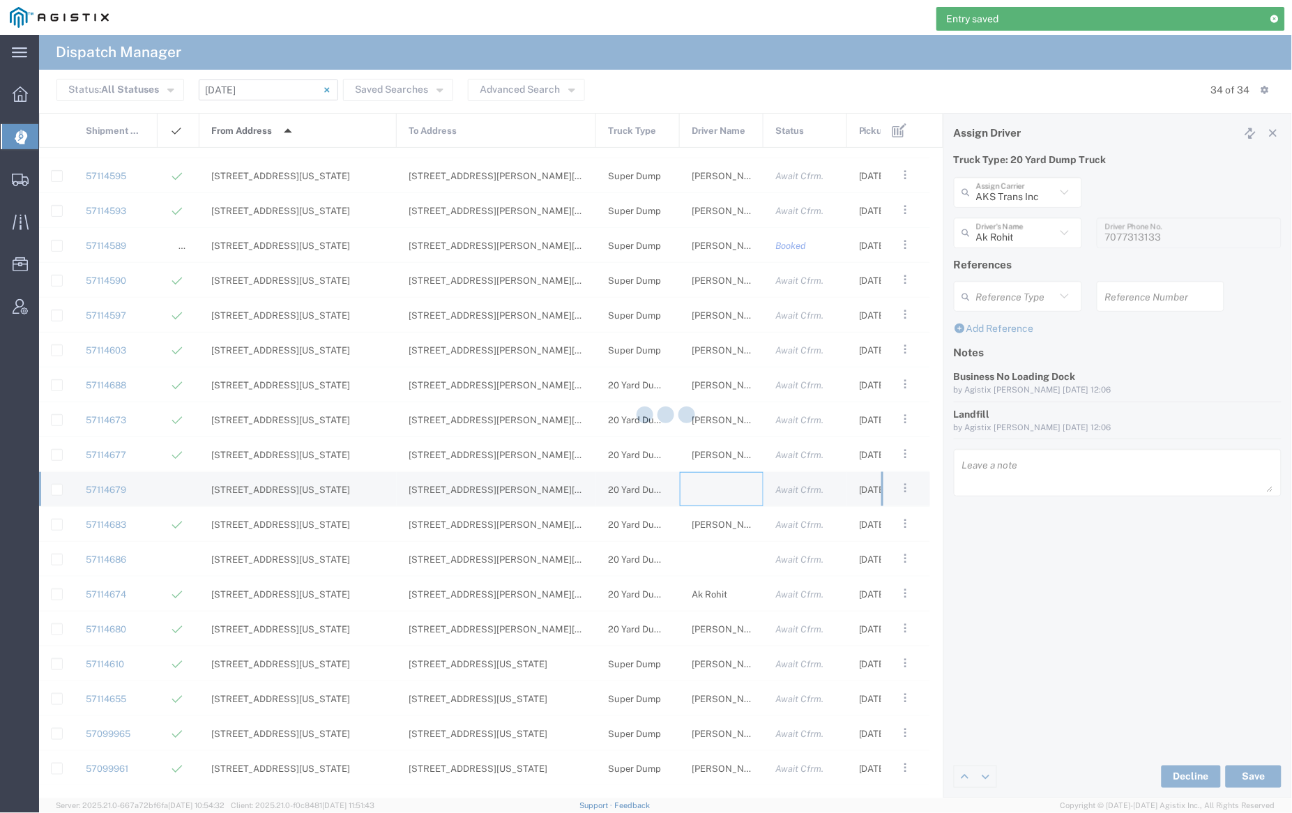
type input "[PERSON_NAME] Trucking"
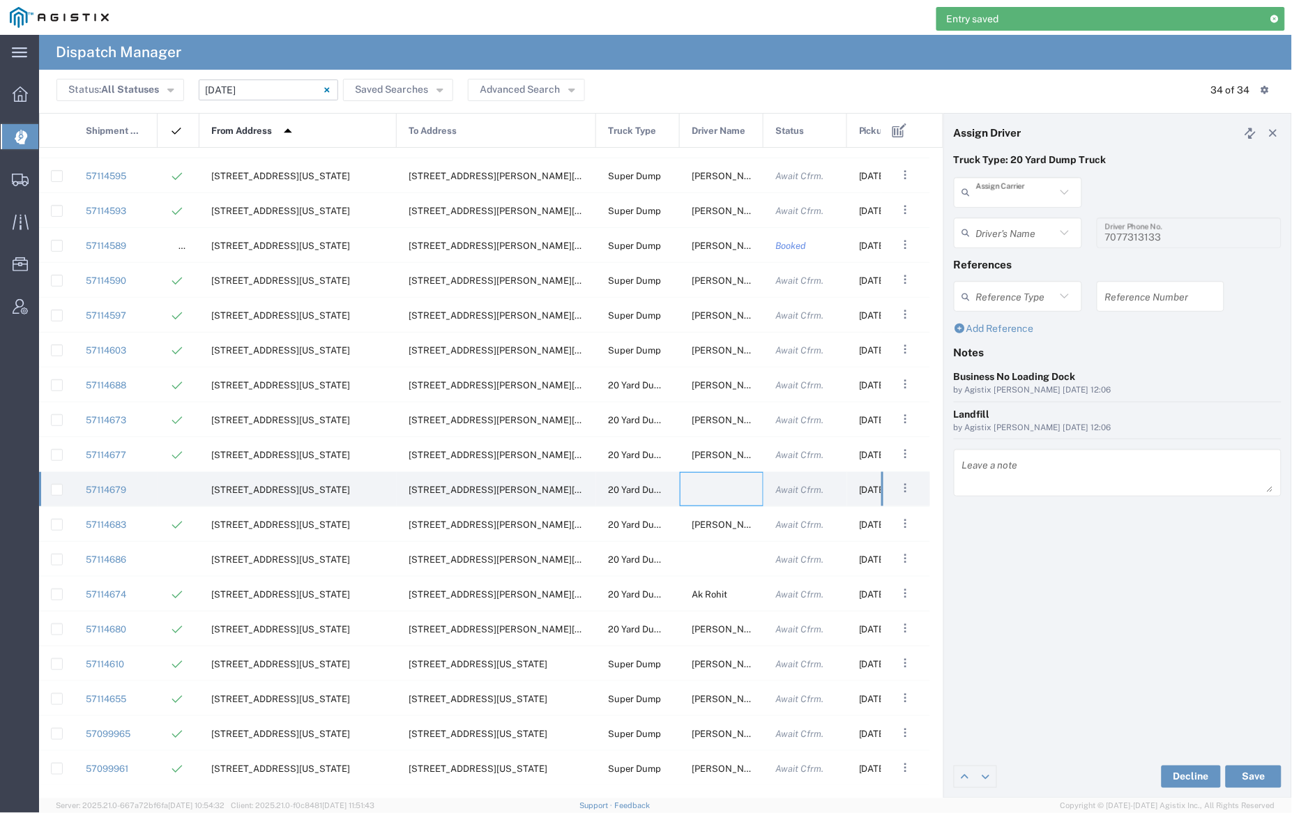
click at [1035, 183] on input "text" at bounding box center [1016, 192] width 80 height 24
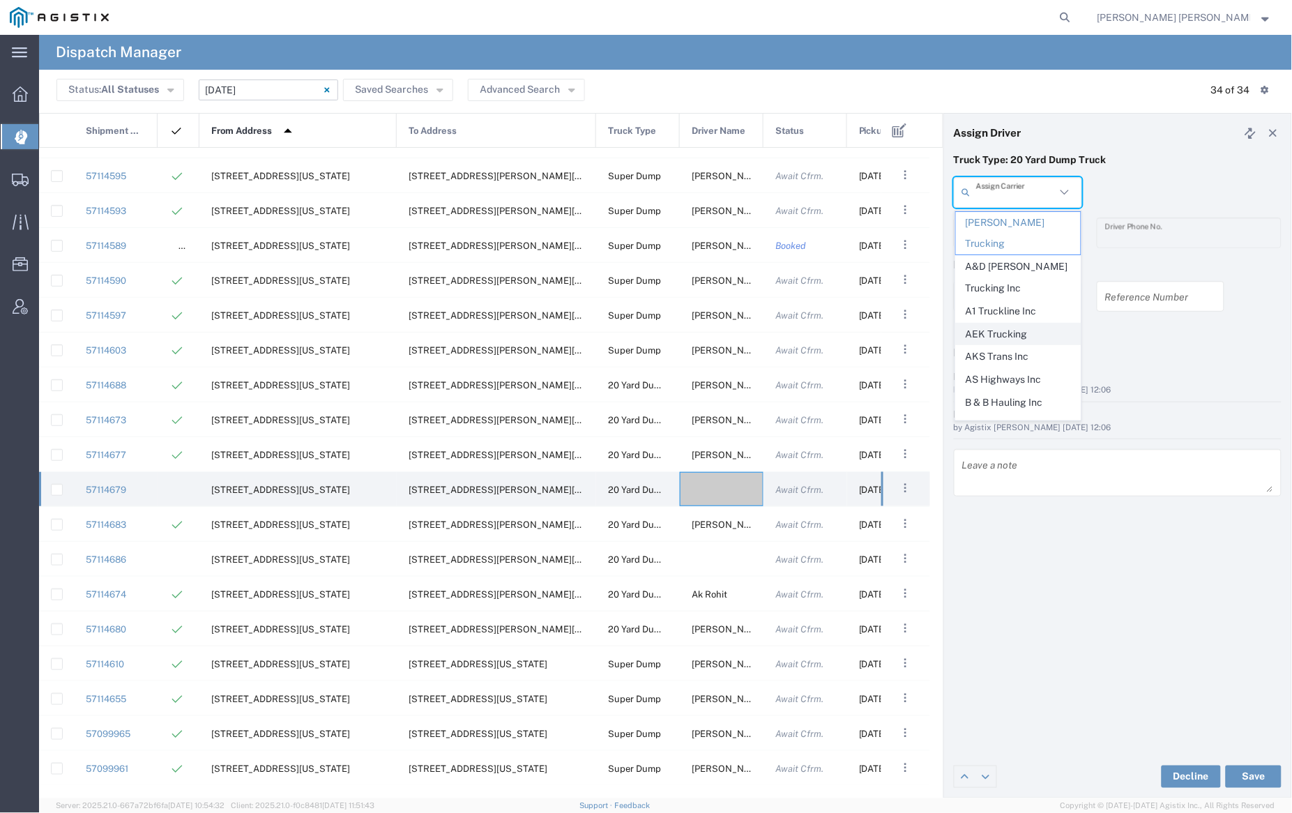
click at [1026, 324] on span "AEK Trucking" at bounding box center [1018, 335] width 125 height 22
type input "AEK Trucking"
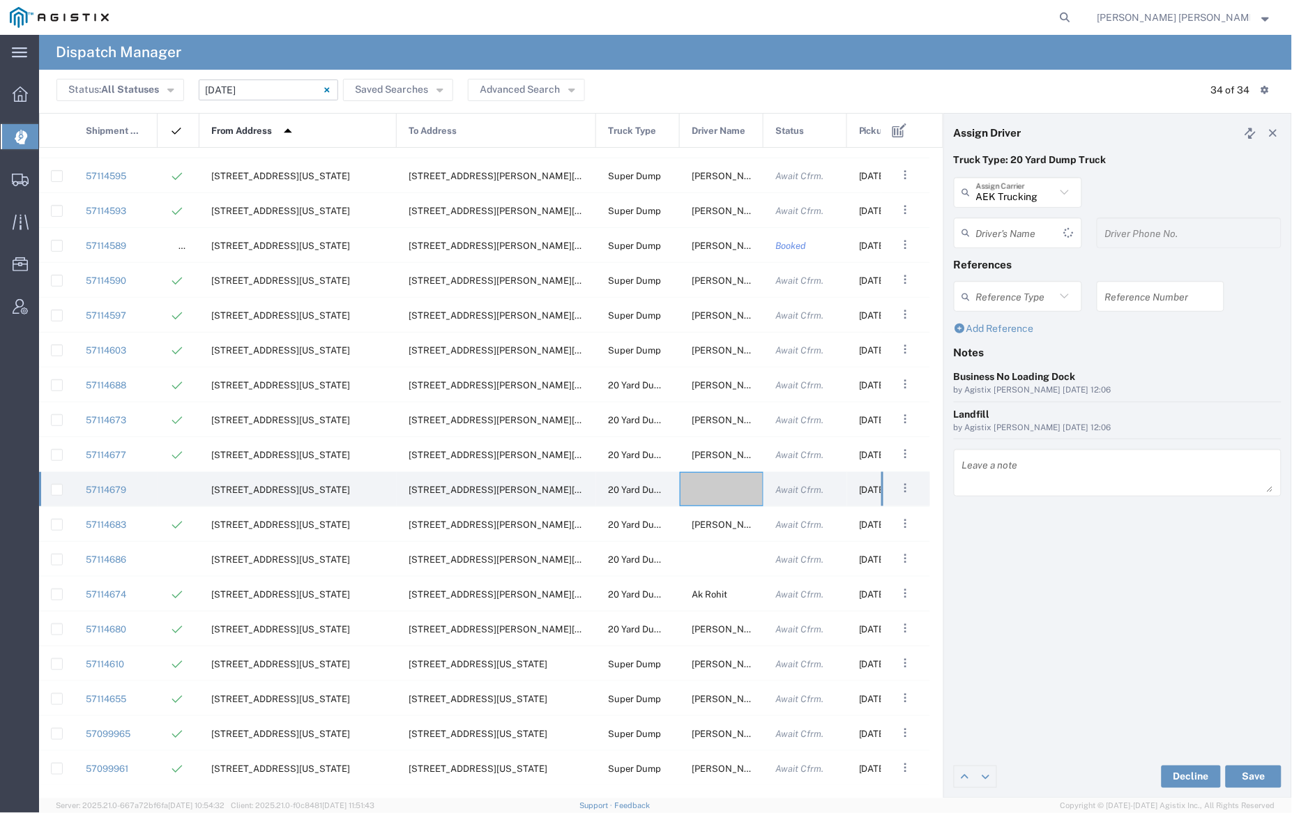
click at [1015, 225] on input "text" at bounding box center [1020, 232] width 88 height 24
click at [1022, 259] on span "Rohit Kumar" at bounding box center [1018, 263] width 125 height 22
type input "Rohit Kumar"
type input "7075800290"
click at [1256, 780] on button "Save" at bounding box center [1254, 777] width 56 height 22
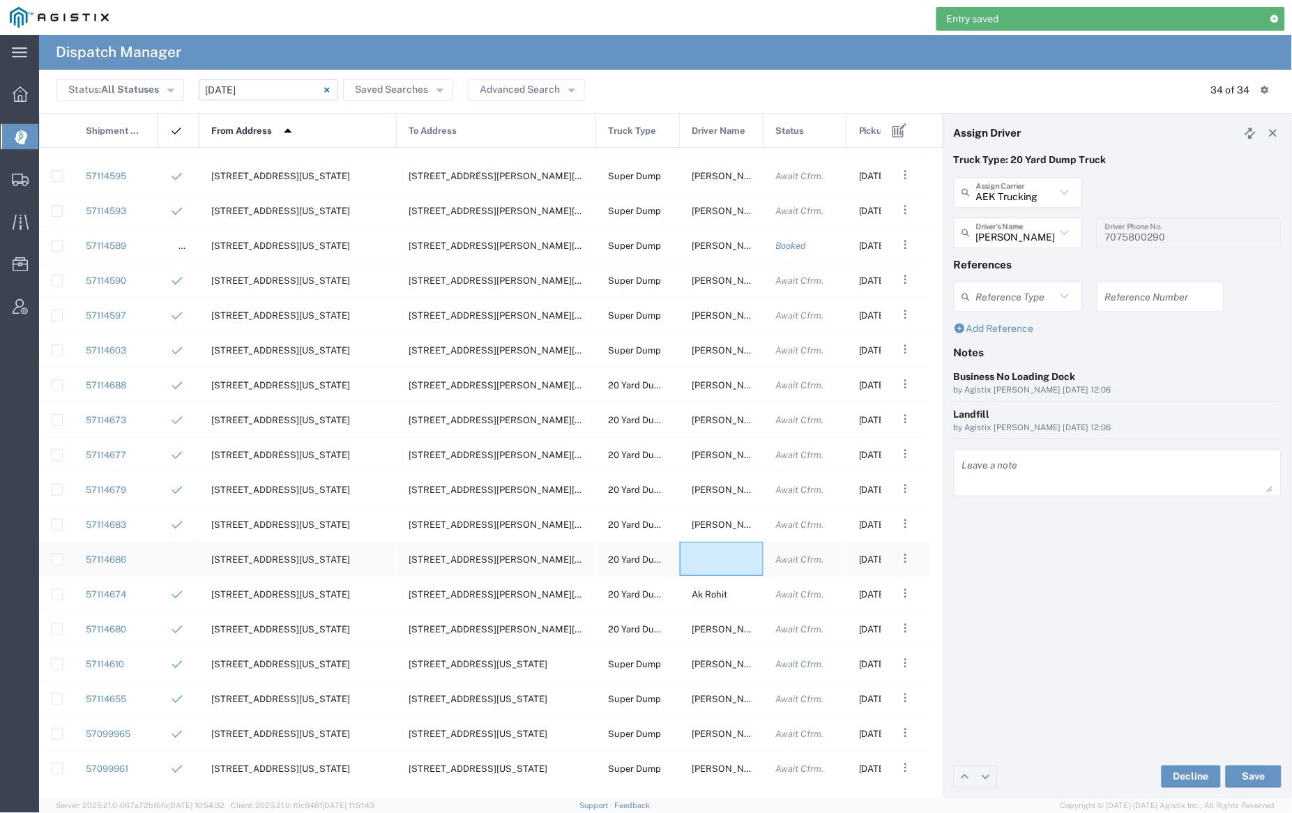
click at [709, 556] on div at bounding box center [722, 559] width 84 height 34
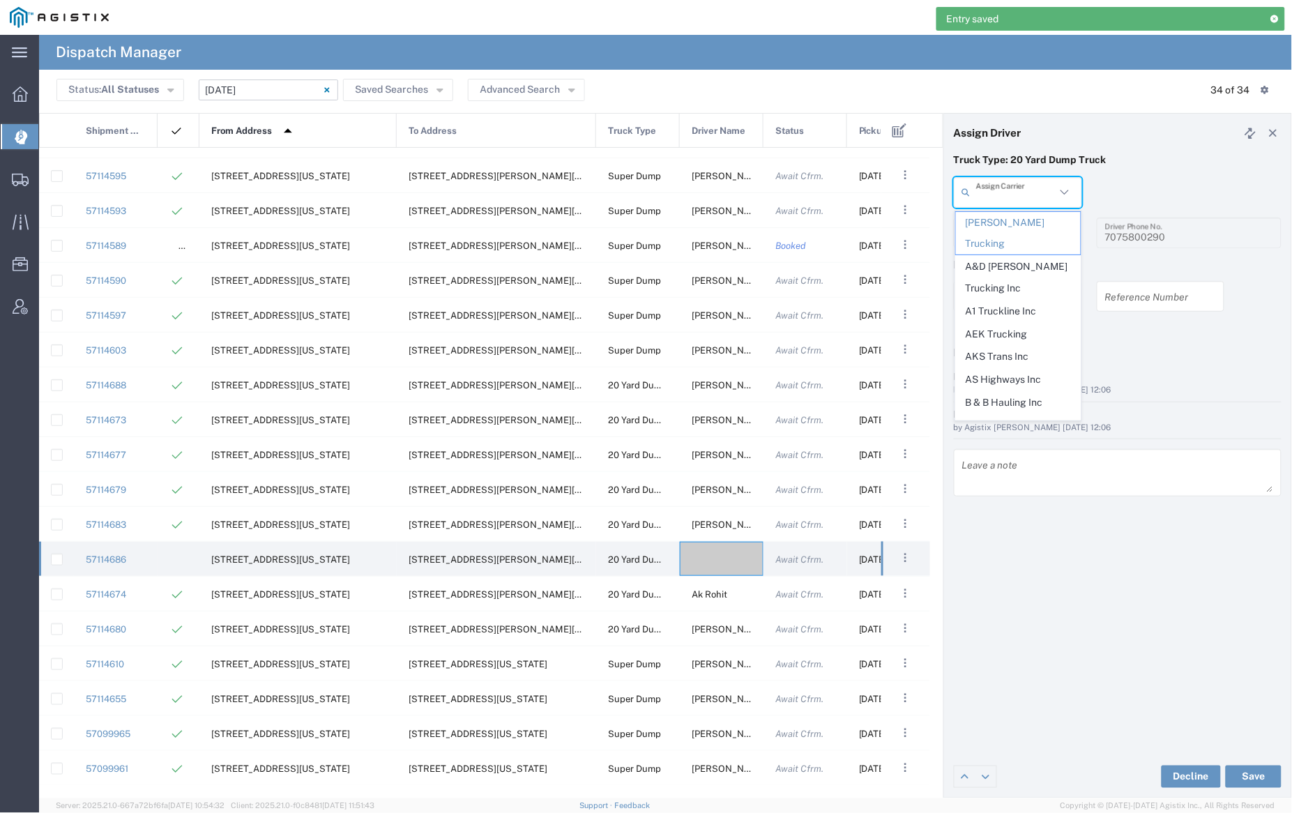
click at [1015, 197] on input "text" at bounding box center [1016, 192] width 80 height 24
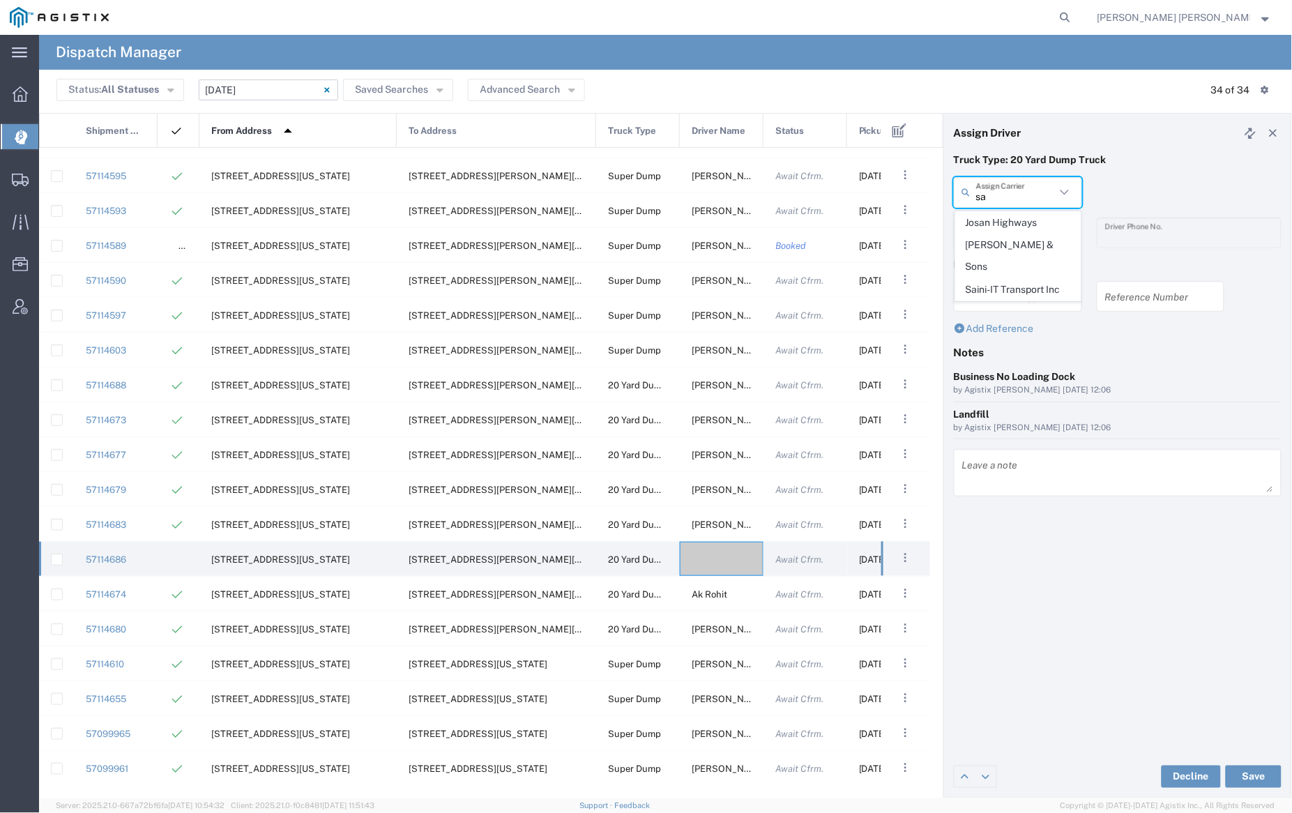
drag, startPoint x: 1014, startPoint y: 275, endPoint x: 1012, endPoint y: 248, distance: 27.3
click at [1014, 279] on span "Saini-IT Transport Inc" at bounding box center [1018, 290] width 125 height 22
click at [1013, 227] on input "text" at bounding box center [1020, 232] width 88 height 24
click at [1015, 264] on span "Karan Saini" at bounding box center [1018, 263] width 125 height 22
click at [1260, 780] on button "Save" at bounding box center [1254, 777] width 56 height 22
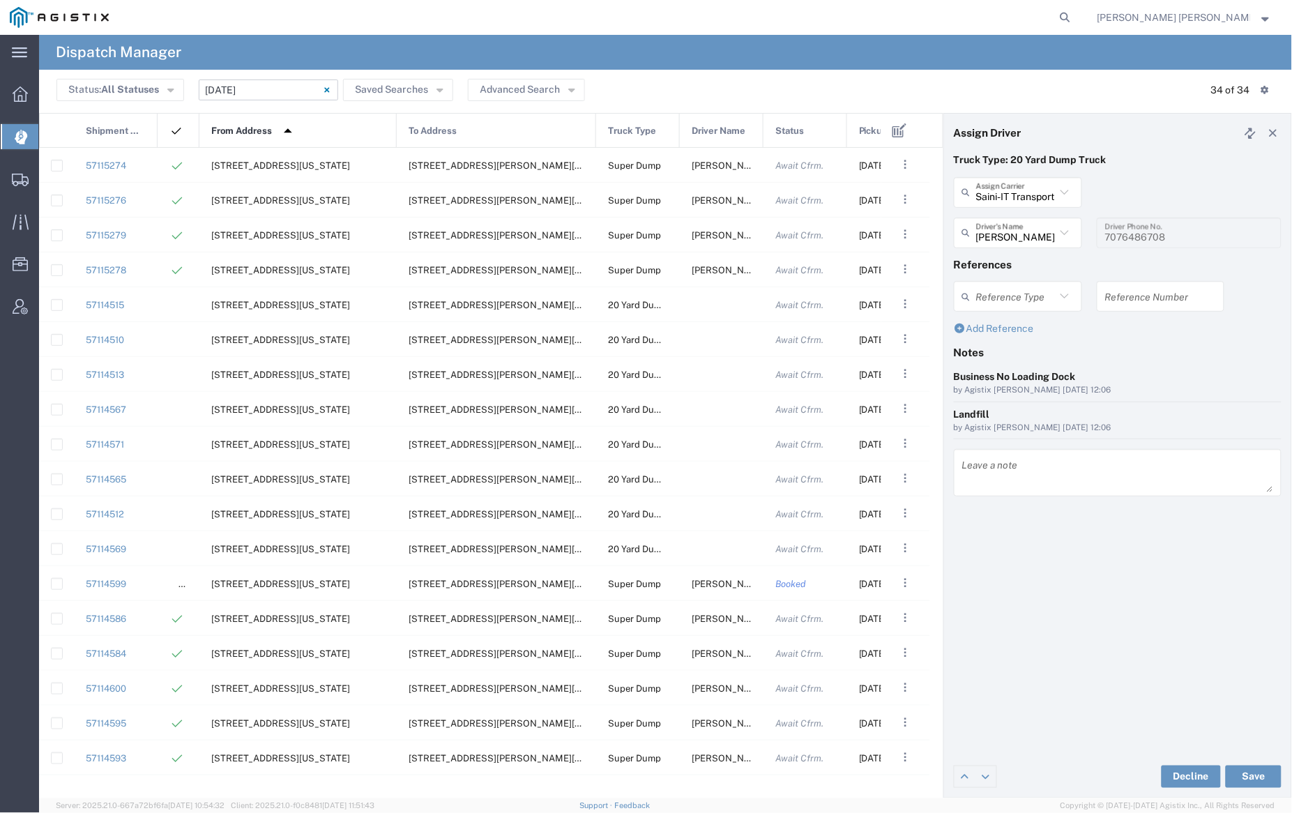
click at [896, 131] on icon at bounding box center [900, 130] width 14 height 14
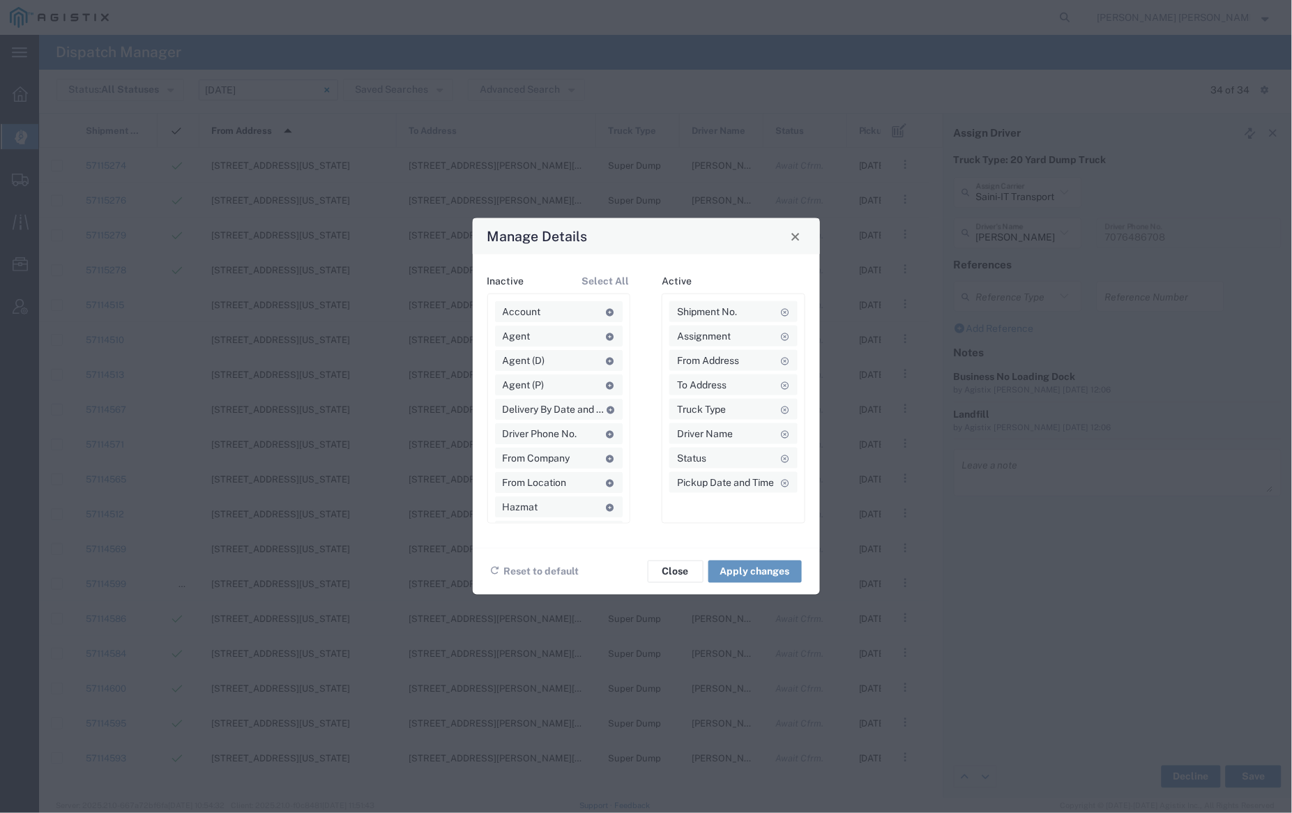
click at [932, 70] on div "Manage Details Inactive Select All Account Agent Agent (D) Agent (P) Delivery B…" at bounding box center [646, 406] width 1292 height 813
click at [879, 66] on div "Manage Details Inactive Select All Account Agent Agent (D) Agent (P) Delivery B…" at bounding box center [646, 406] width 1292 height 813
click at [796, 235] on span "Close" at bounding box center [796, 237] width 10 height 10
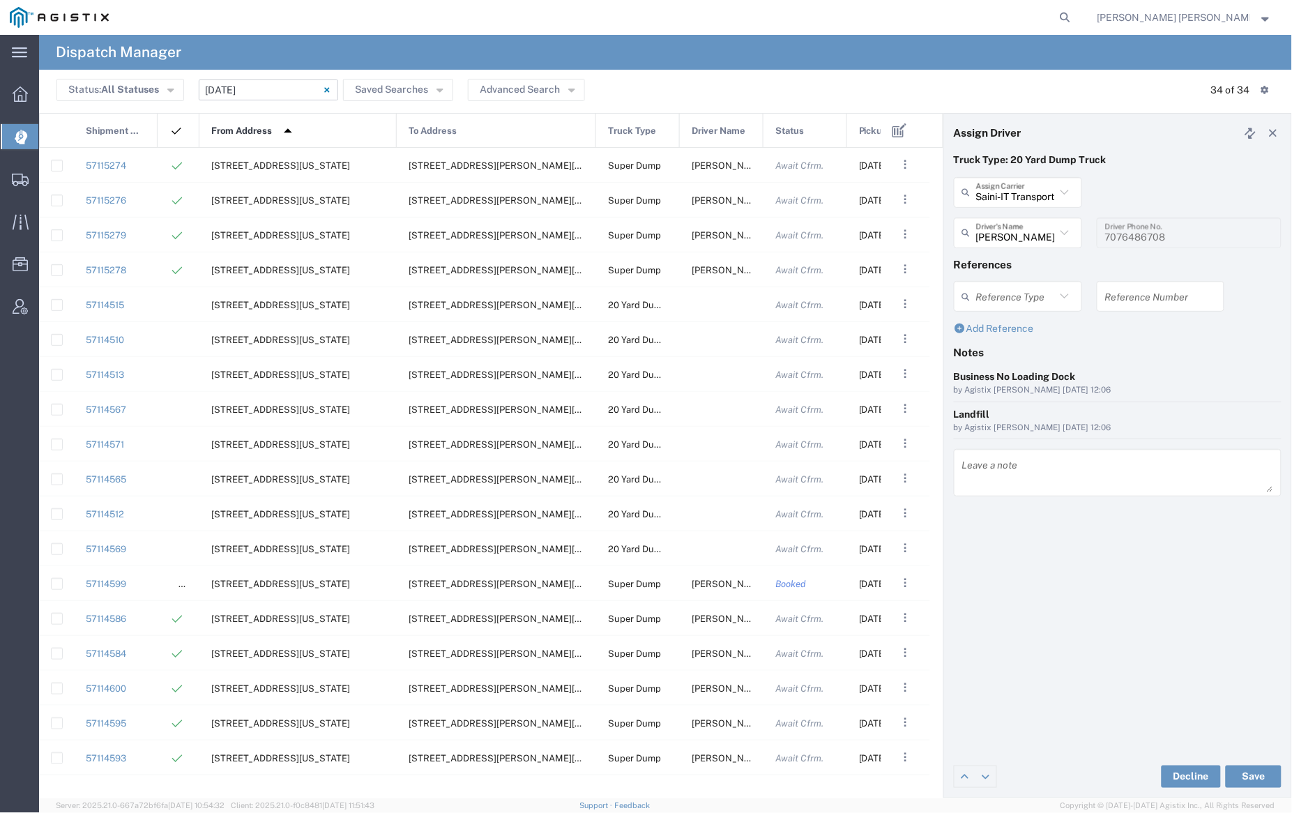
click at [866, 134] on span "Pickup Date and Time" at bounding box center [905, 131] width 93 height 35
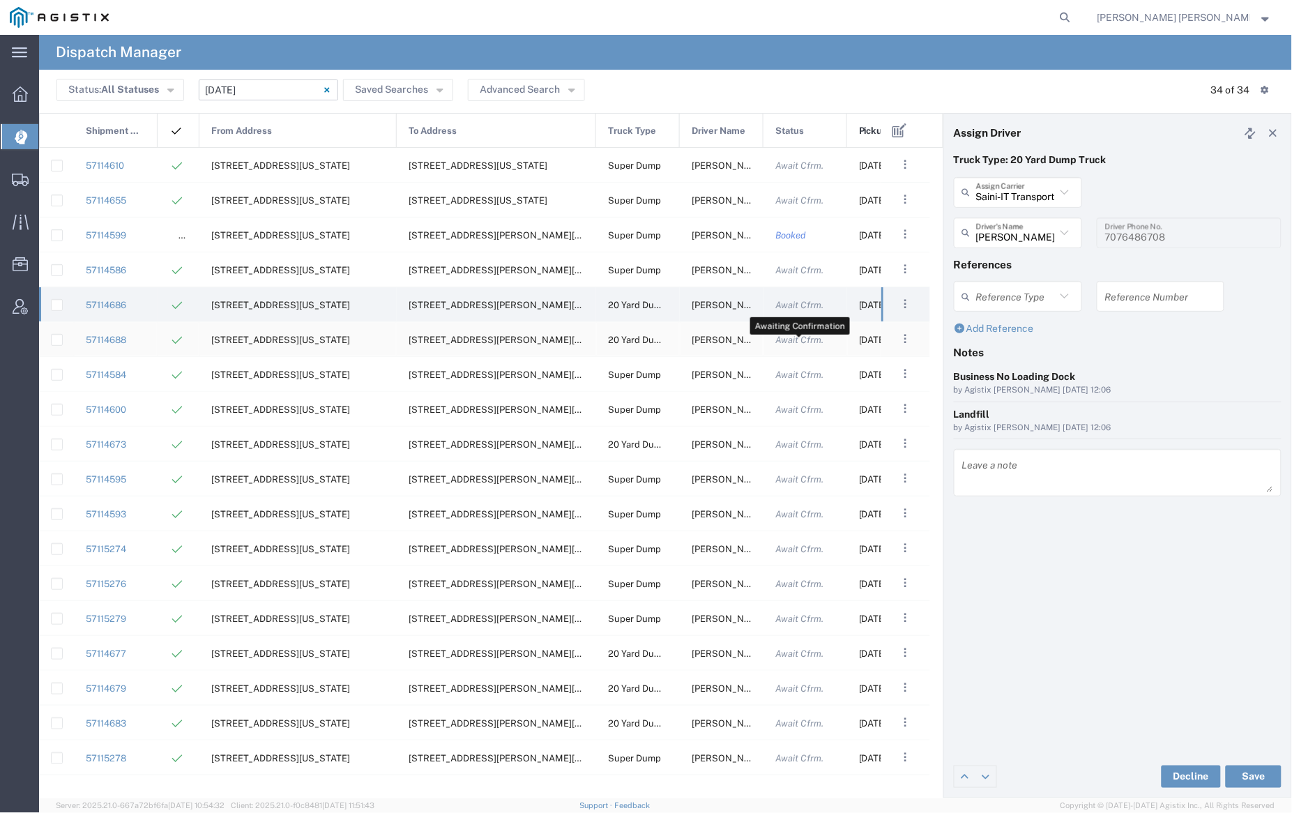
scroll to position [547, 0]
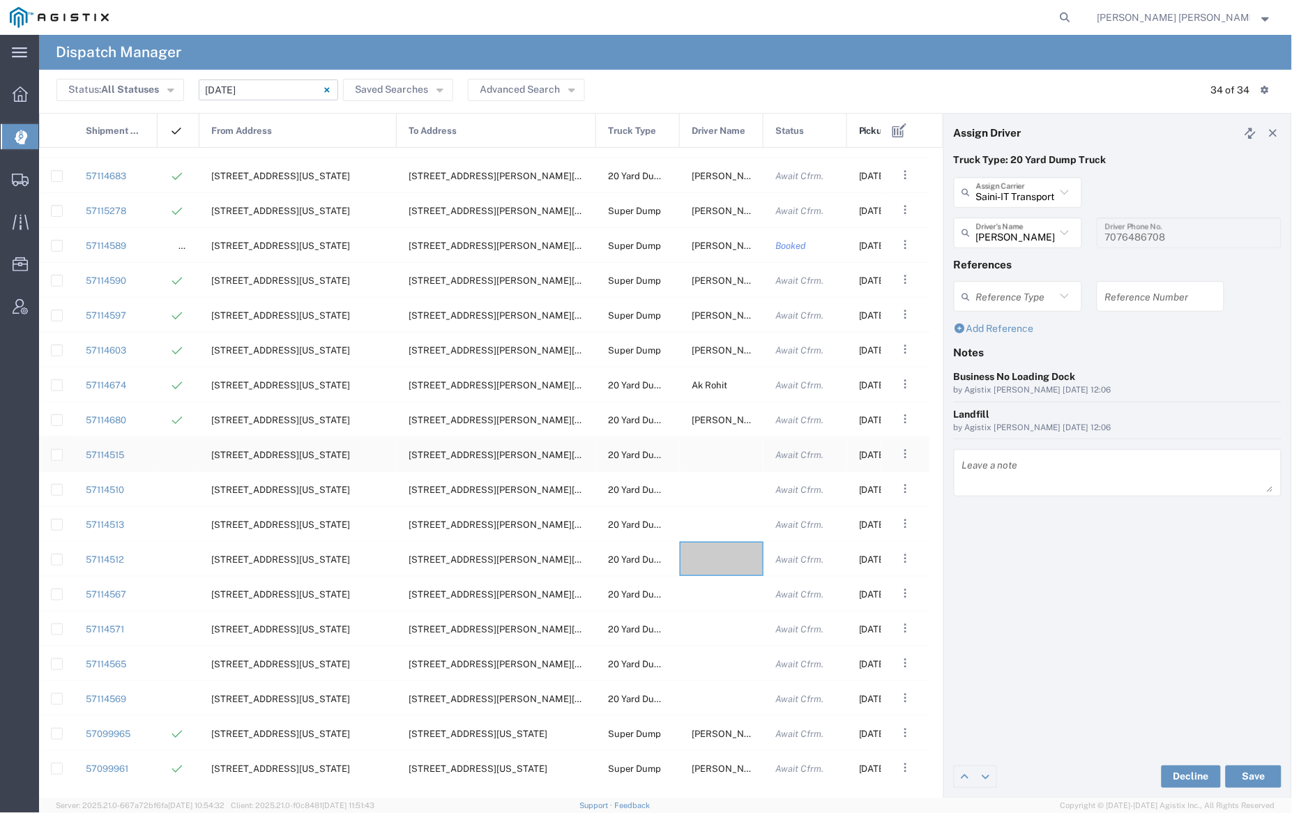
click at [711, 460] on div at bounding box center [722, 454] width 84 height 34
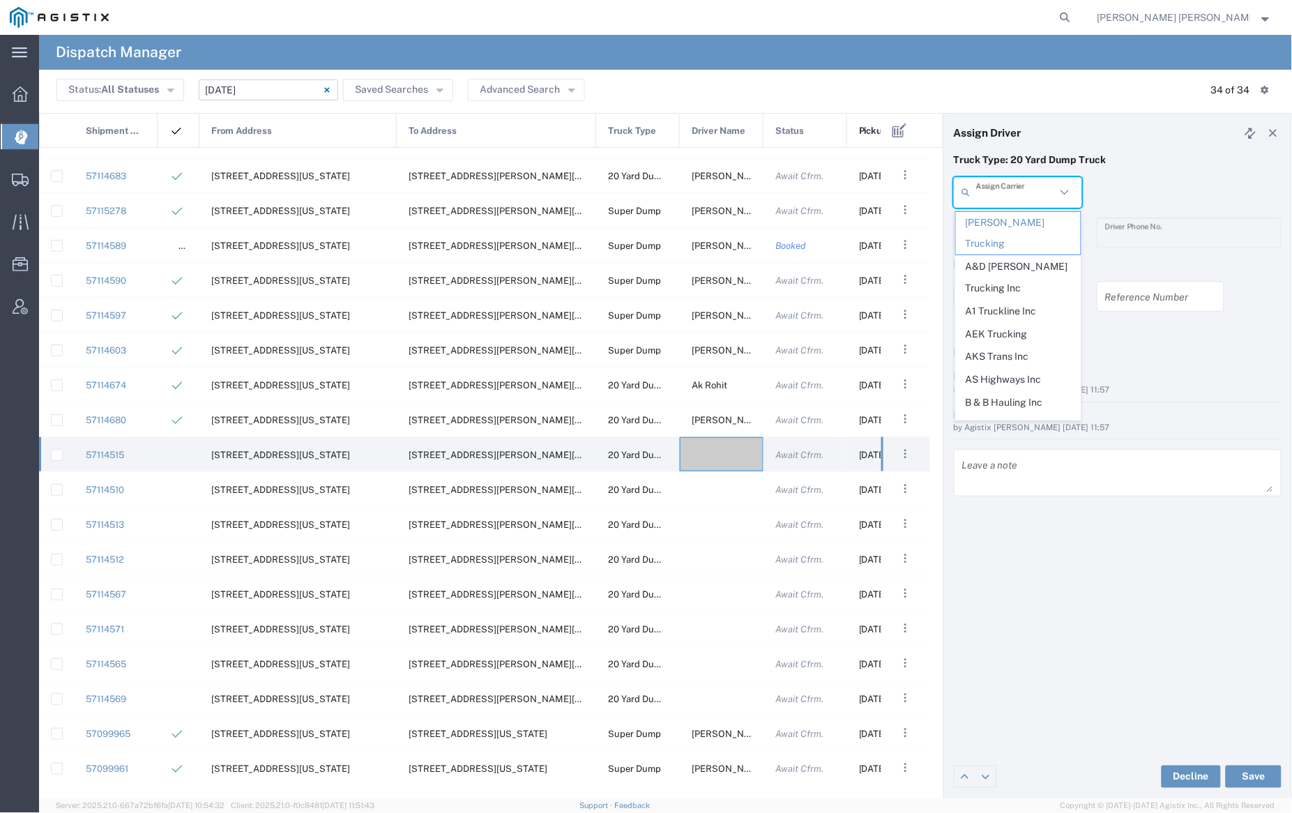
click at [1016, 190] on input "text" at bounding box center [1016, 192] width 80 height 24
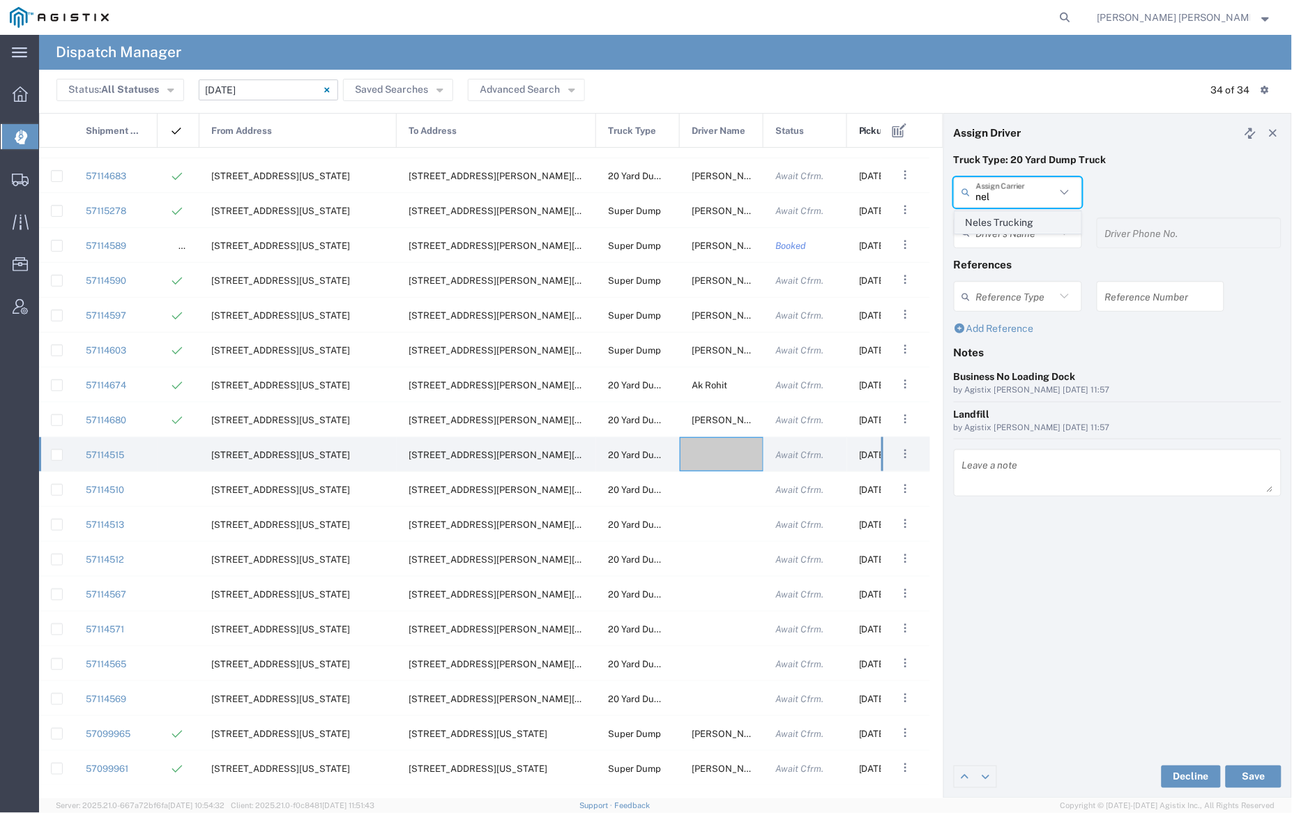
click at [1019, 220] on span "Neles Trucking" at bounding box center [1018, 223] width 125 height 22
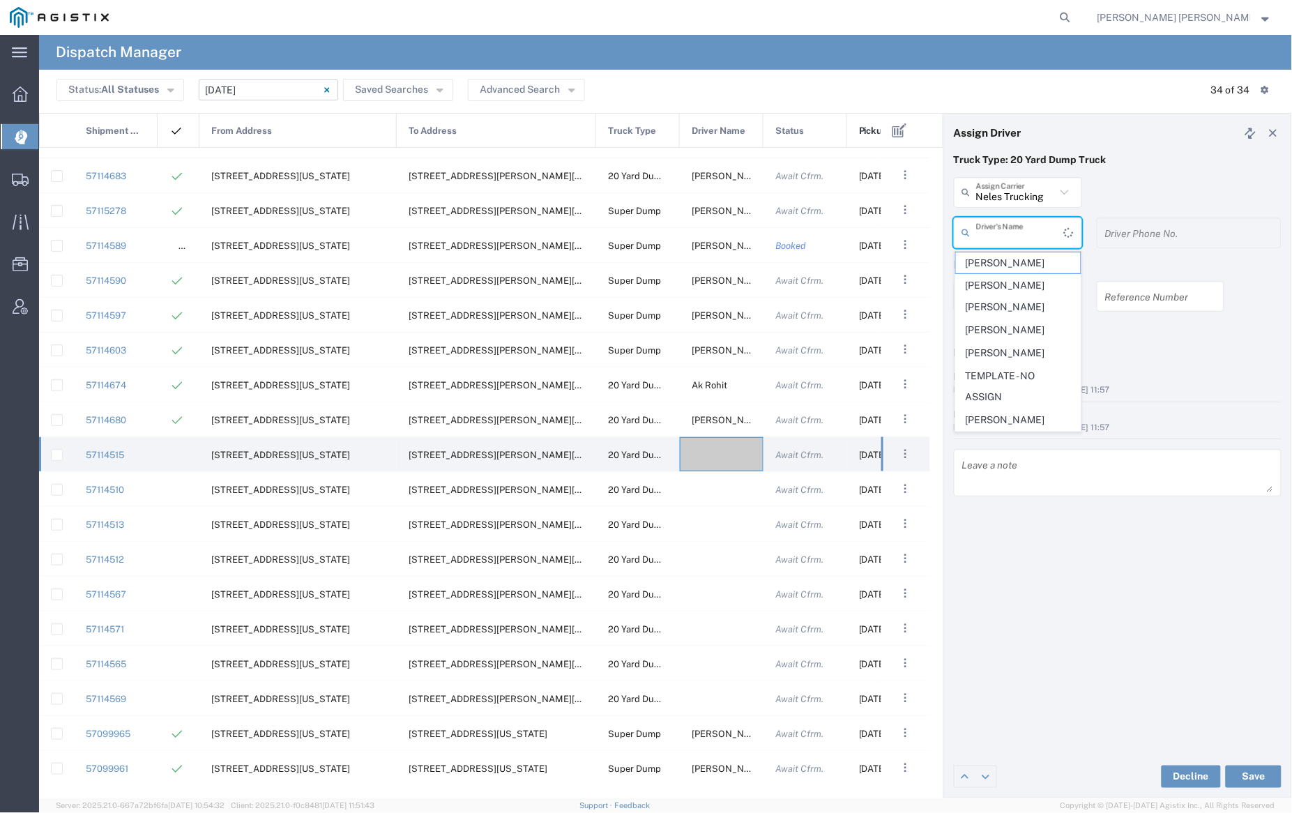
click at [1020, 236] on input "text" at bounding box center [1020, 232] width 88 height 24
click at [1031, 423] on span "Corey Deleon" at bounding box center [1018, 423] width 125 height 22
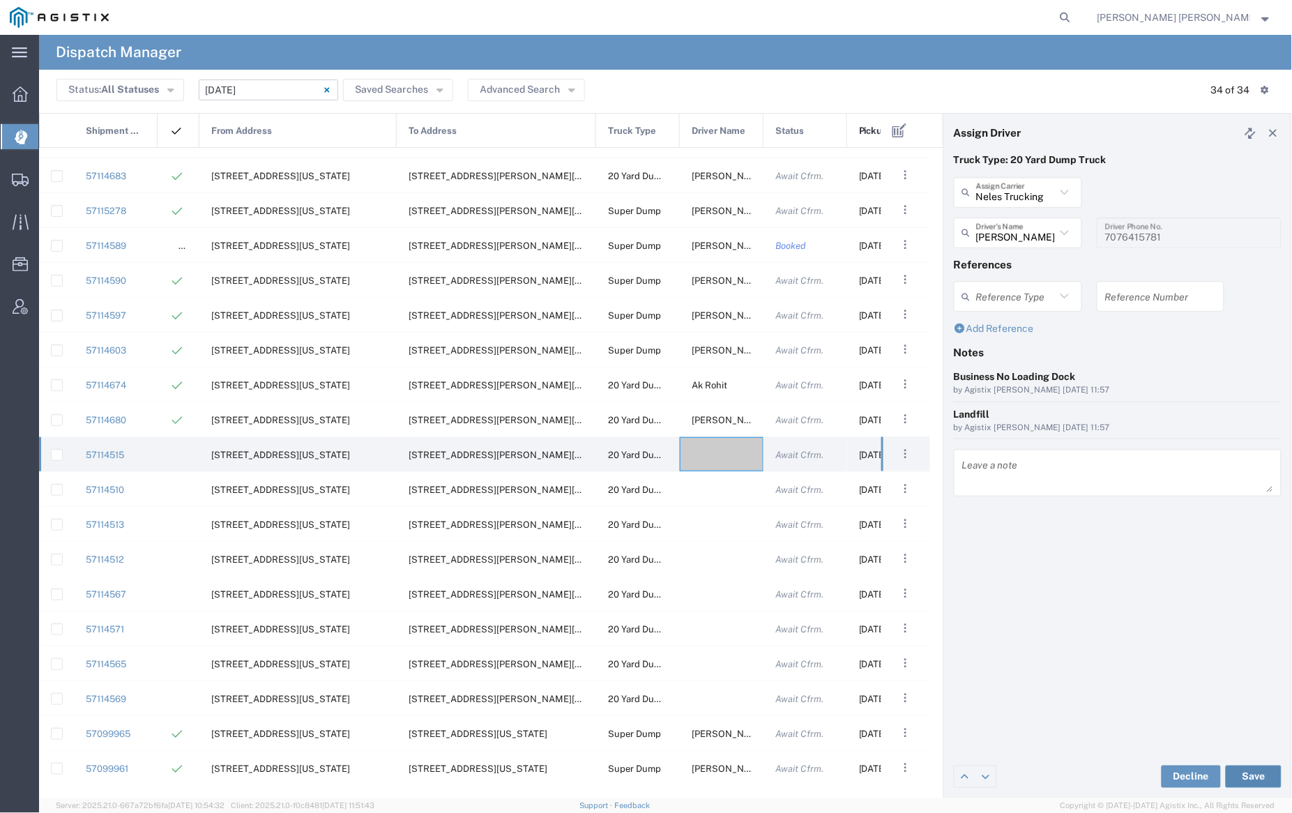
click at [1262, 777] on button "Save" at bounding box center [1254, 777] width 56 height 22
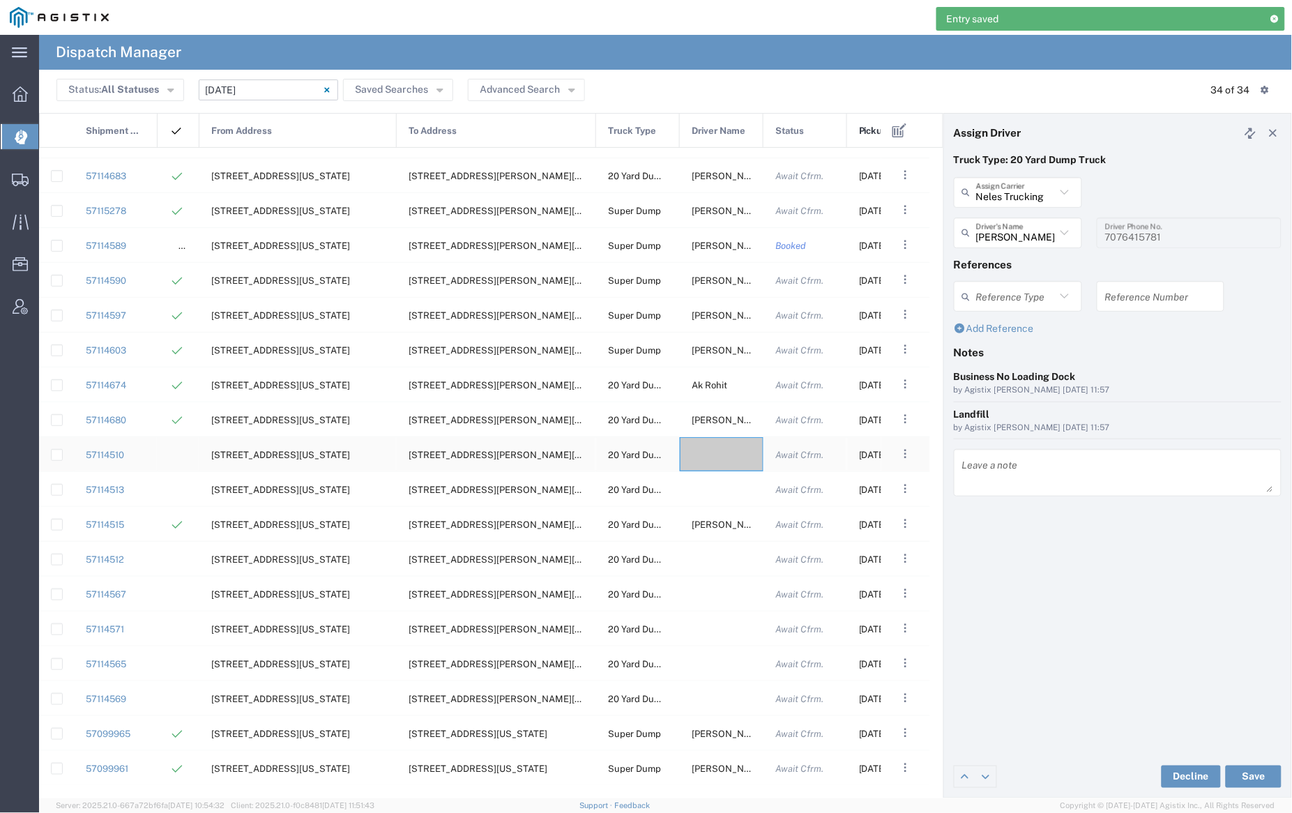
click at [717, 451] on div at bounding box center [722, 454] width 84 height 34
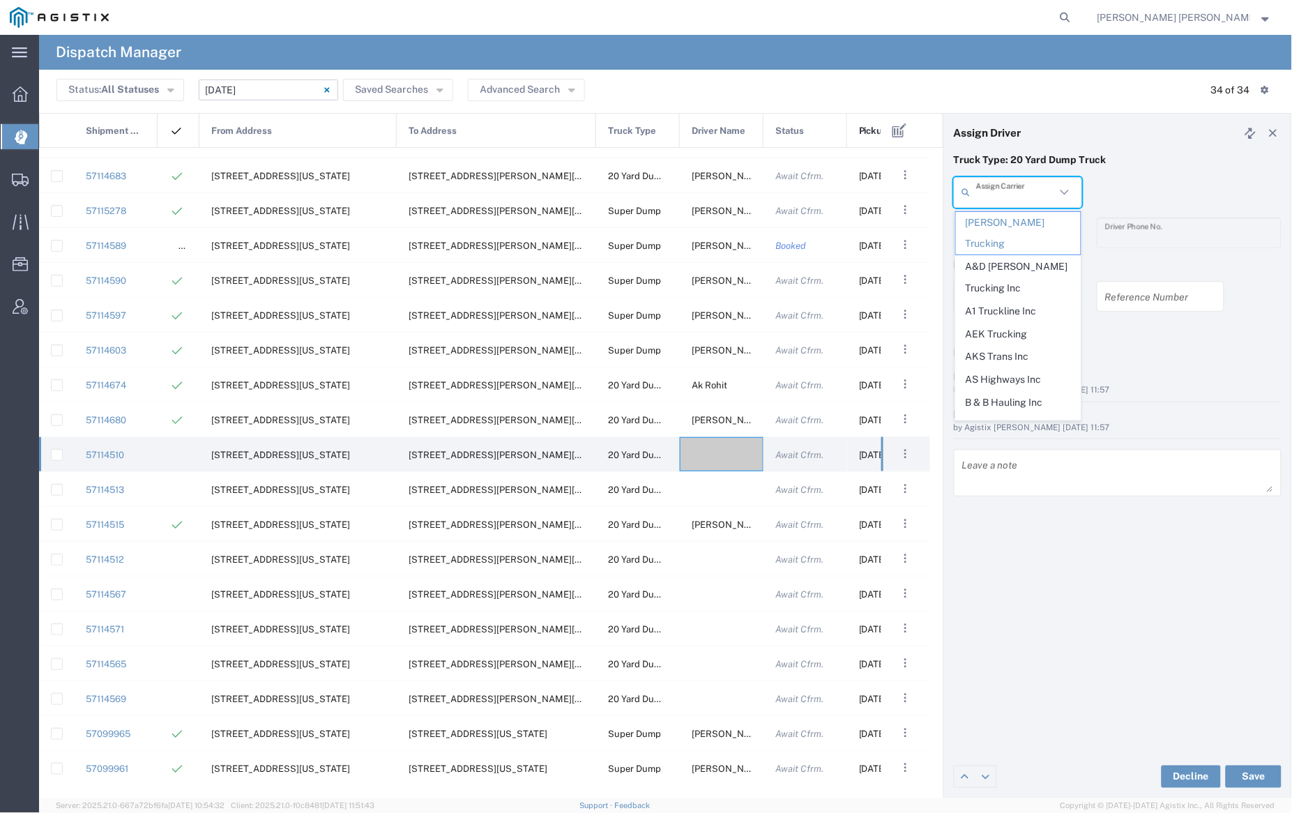
click at [999, 196] on input "text" at bounding box center [1016, 192] width 80 height 24
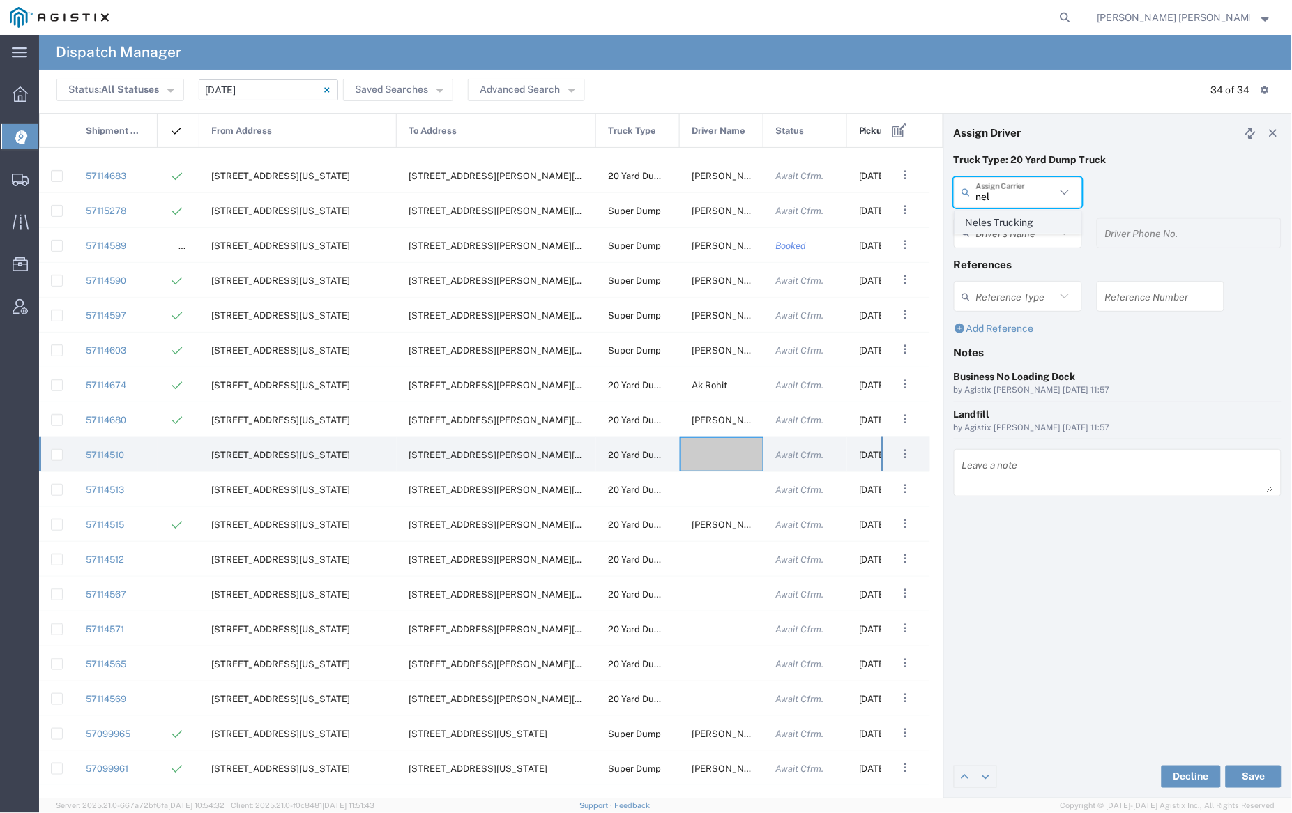
click at [1001, 220] on span "Neles Trucking" at bounding box center [1018, 223] width 125 height 22
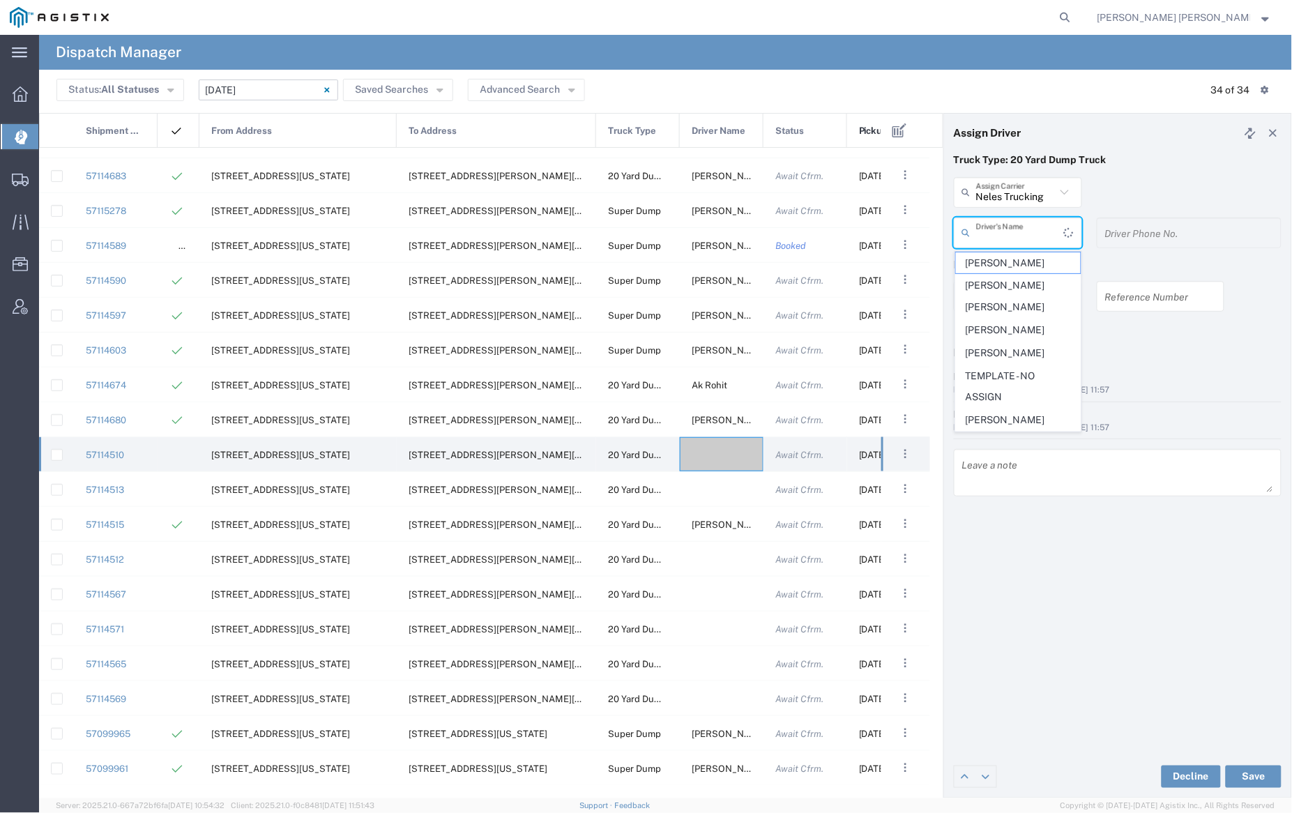
click at [1004, 229] on input "text" at bounding box center [1020, 232] width 88 height 24
click at [1012, 264] on span "Allen Lenart" at bounding box center [1018, 263] width 125 height 22
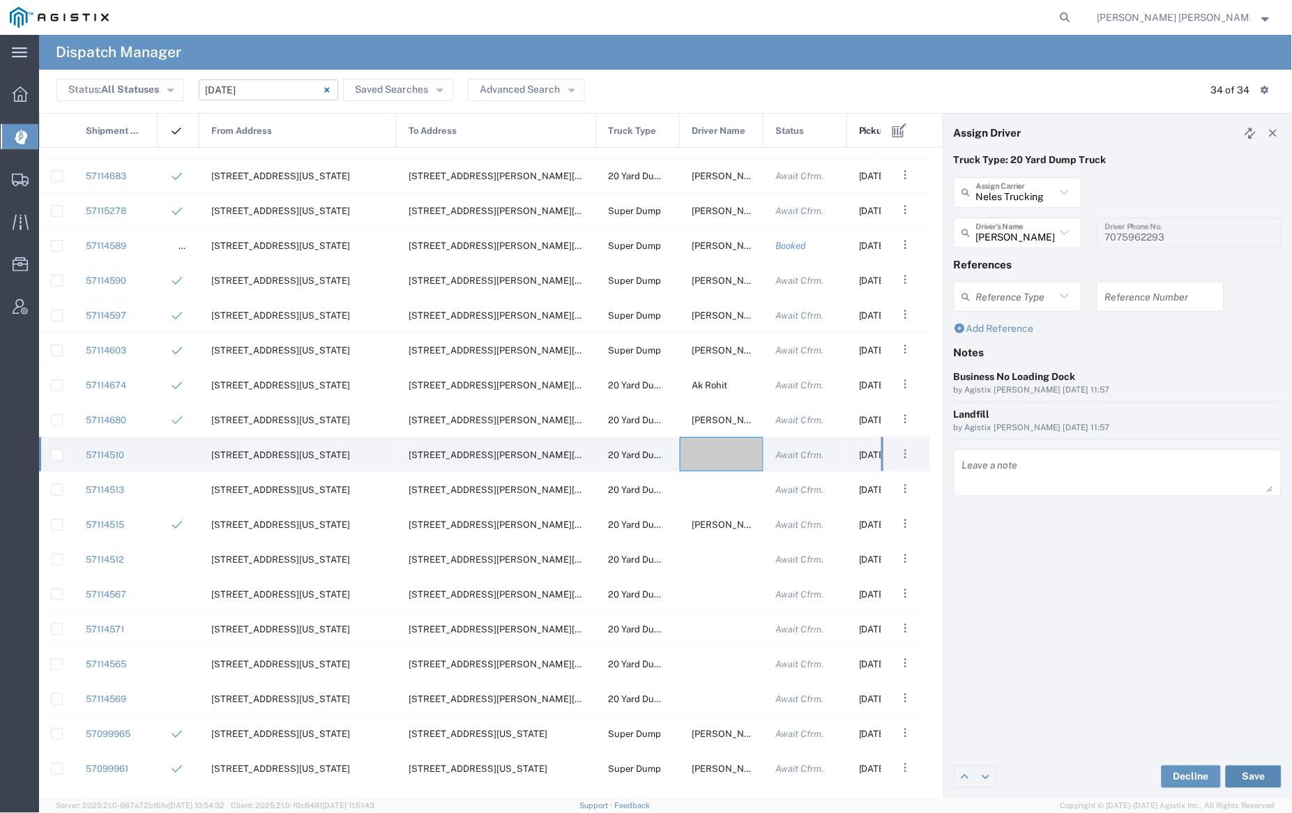
click at [1256, 776] on button "Save" at bounding box center [1254, 777] width 56 height 22
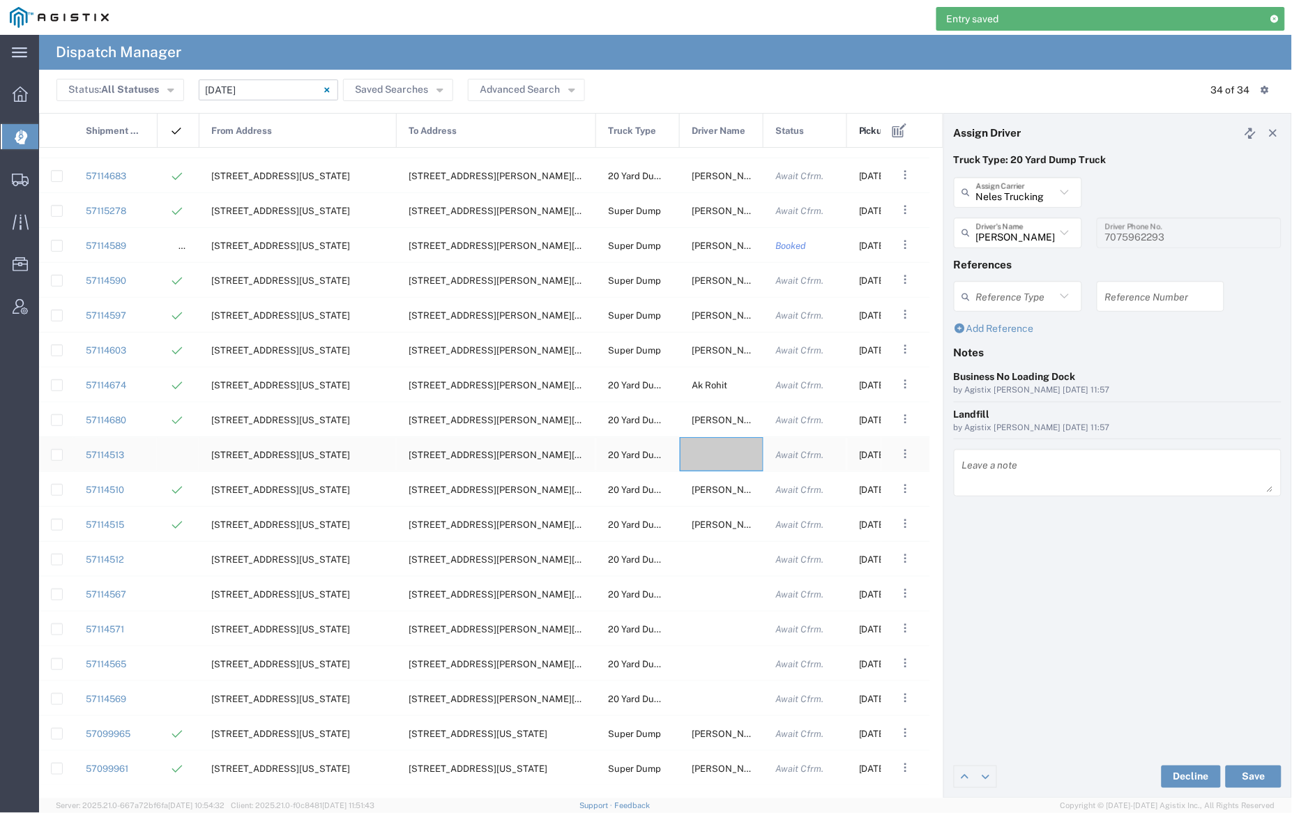
click at [725, 458] on div at bounding box center [722, 454] width 84 height 34
click at [1011, 192] on input "text" at bounding box center [1016, 192] width 80 height 24
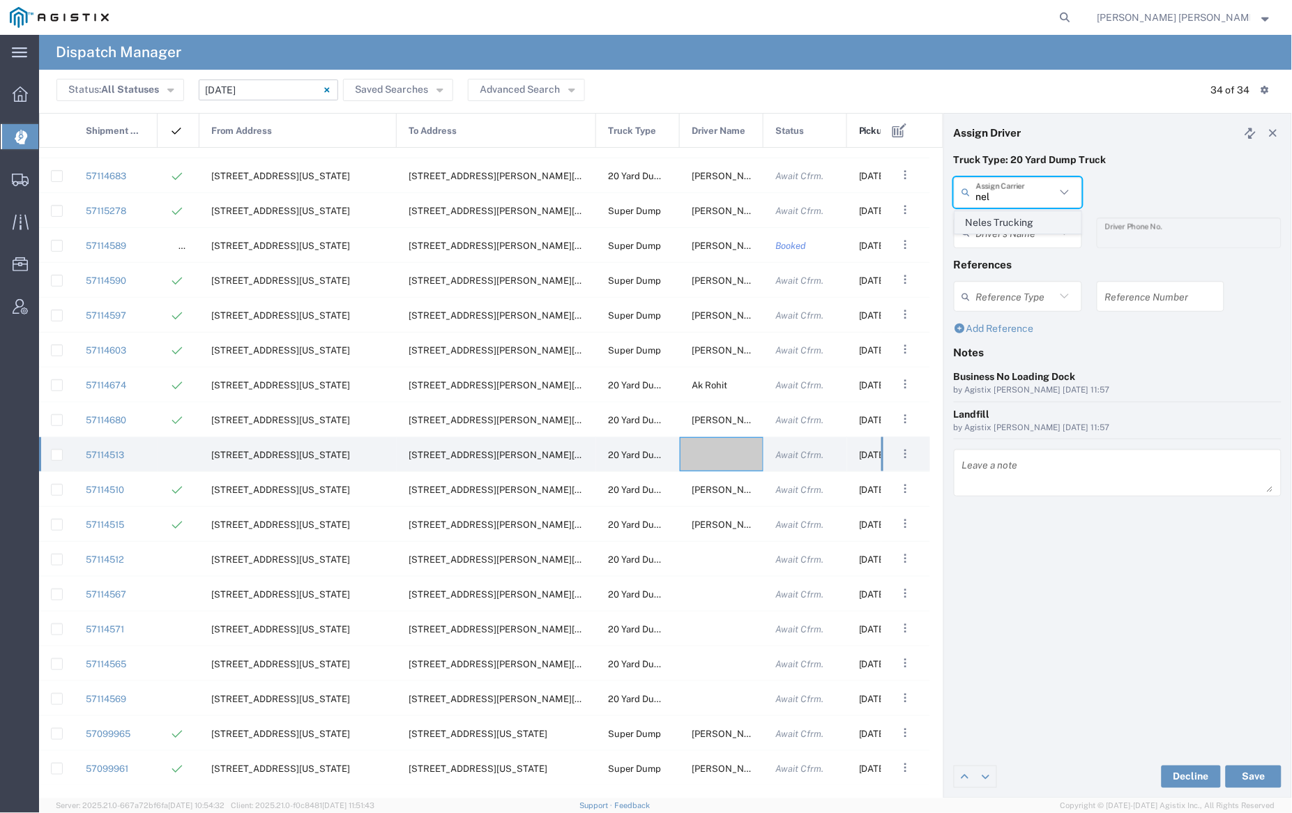
click at [1013, 221] on span "Neles Trucking" at bounding box center [1018, 223] width 125 height 22
click at [1013, 231] on input "text" at bounding box center [1020, 232] width 88 height 24
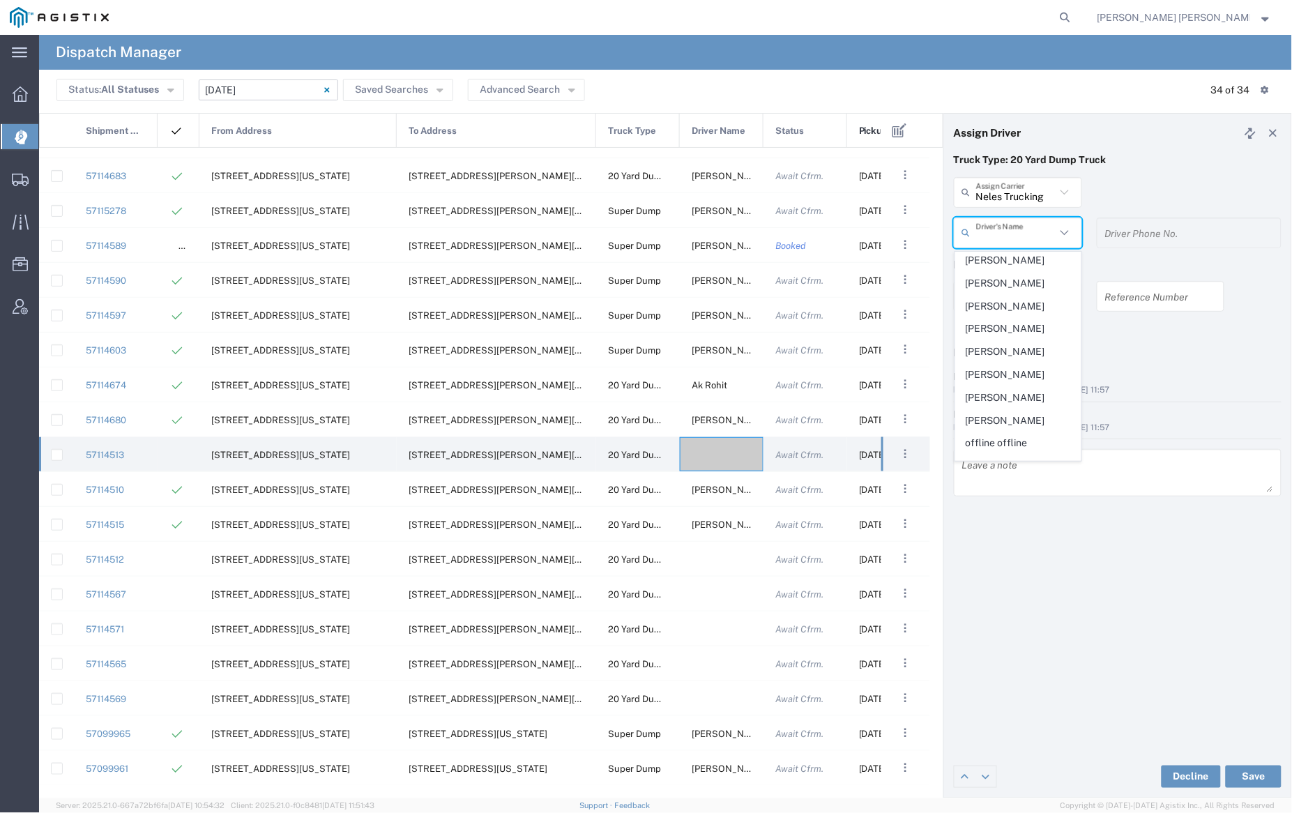
scroll to position [572, 0]
click at [1009, 296] on span "Luis Cervantes" at bounding box center [1018, 286] width 125 height 22
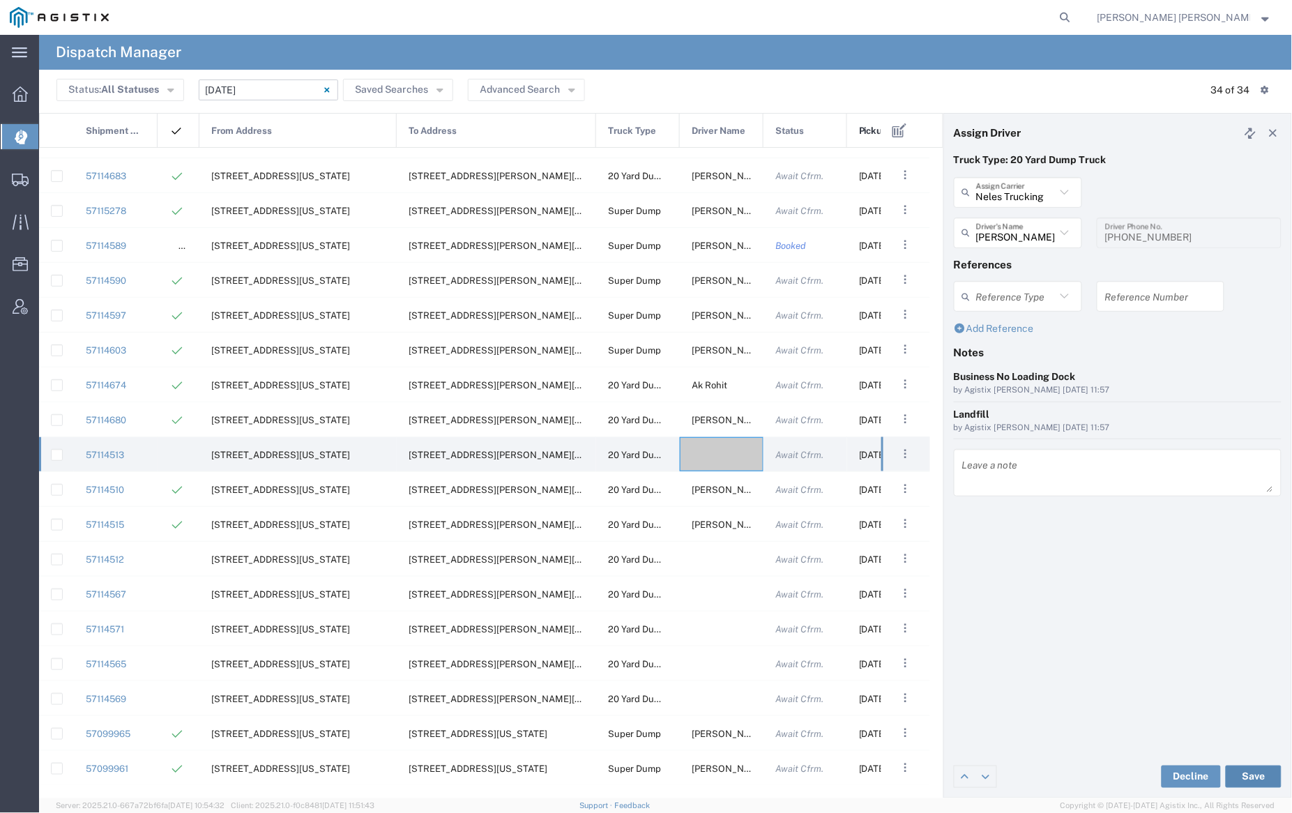
click at [1262, 772] on button "Save" at bounding box center [1254, 777] width 56 height 22
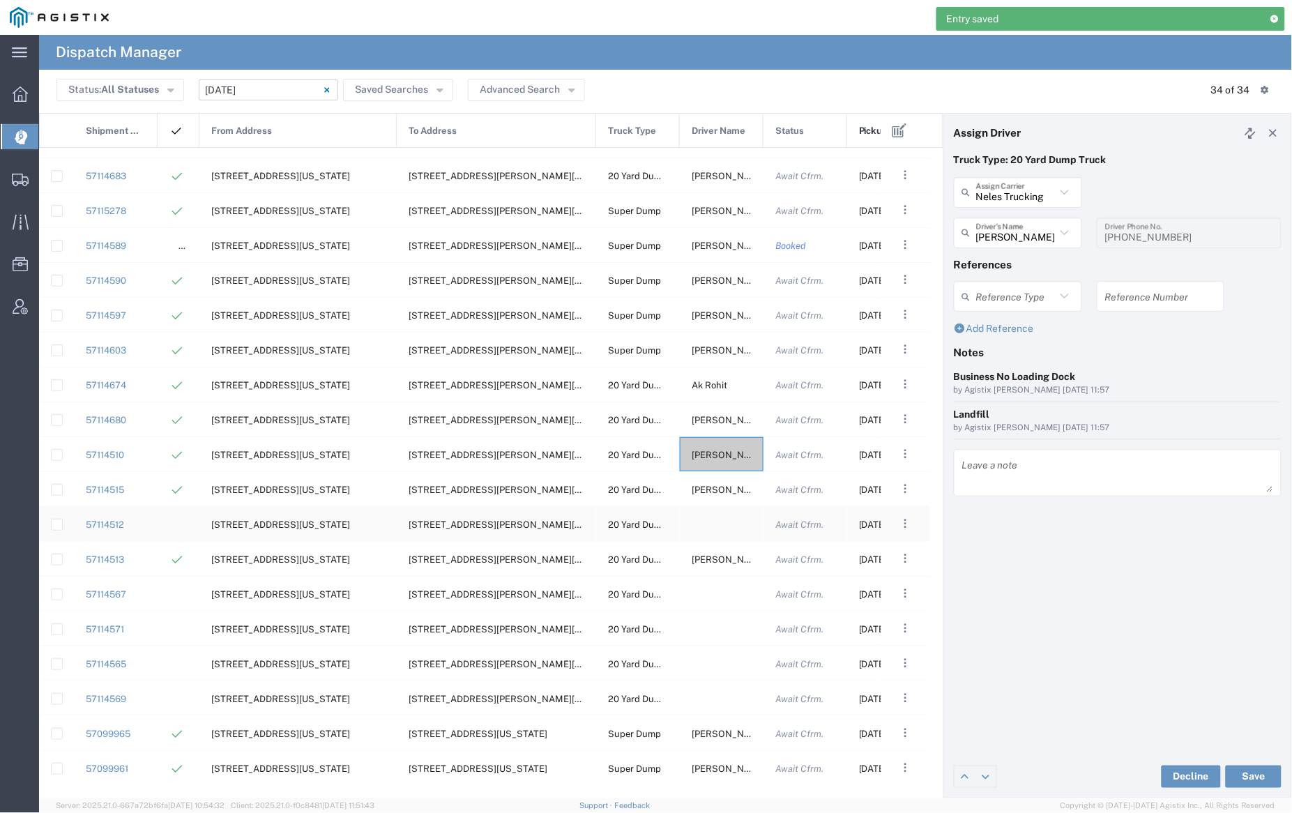
click at [720, 529] on div at bounding box center [722, 524] width 84 height 34
click at [1013, 190] on input "text" at bounding box center [1016, 192] width 80 height 24
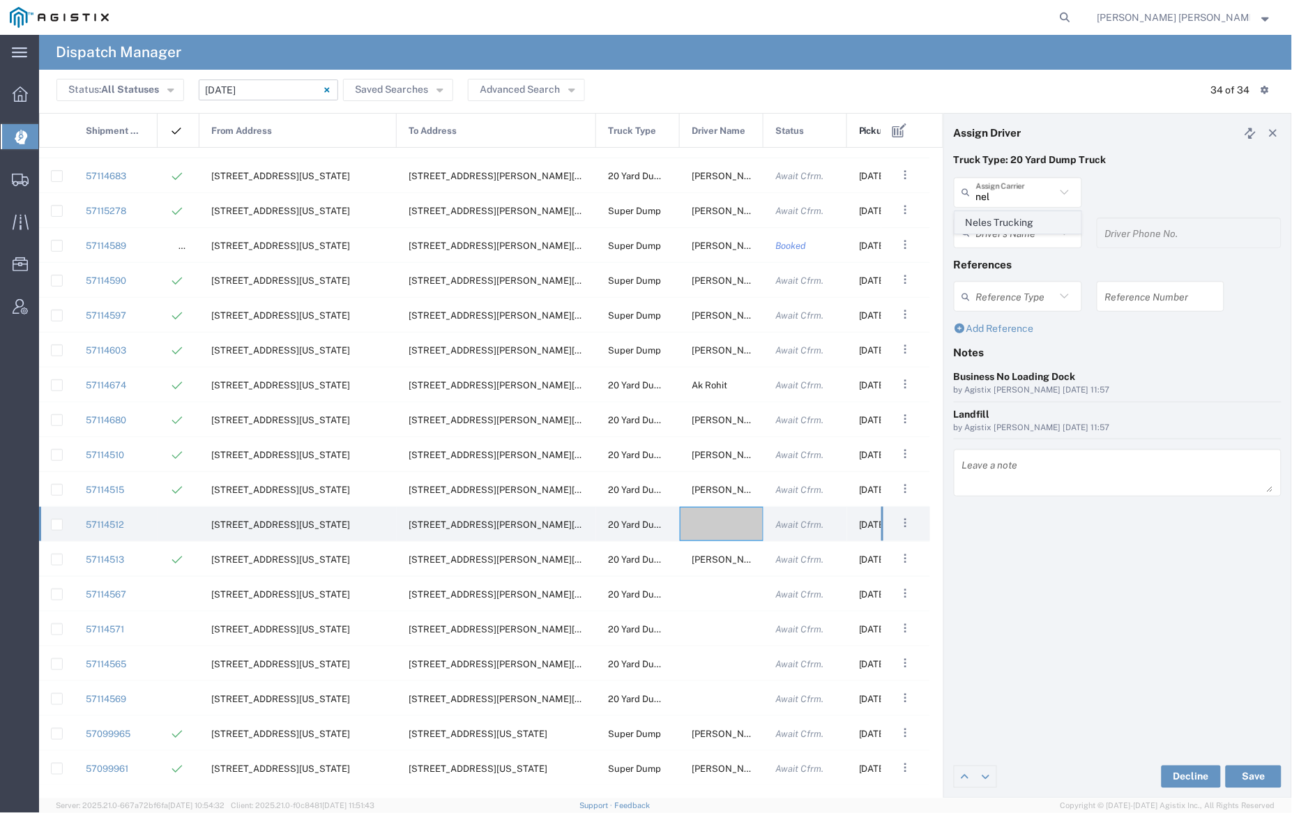
click at [1018, 224] on span "Neles Trucking" at bounding box center [1018, 223] width 125 height 22
click at [1019, 232] on input "text" at bounding box center [1020, 232] width 88 height 24
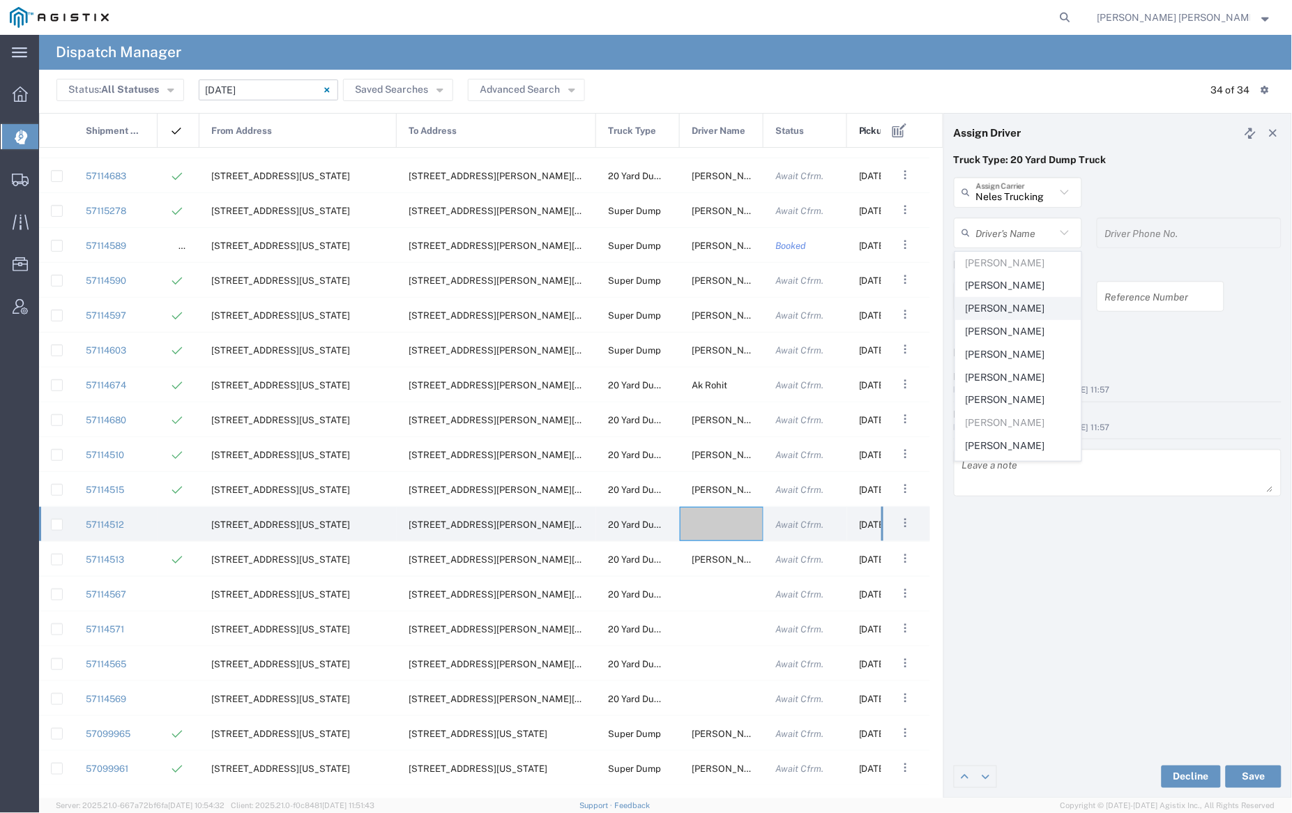
click at [1029, 305] on span "Armando Figueroa" at bounding box center [1018, 309] width 125 height 22
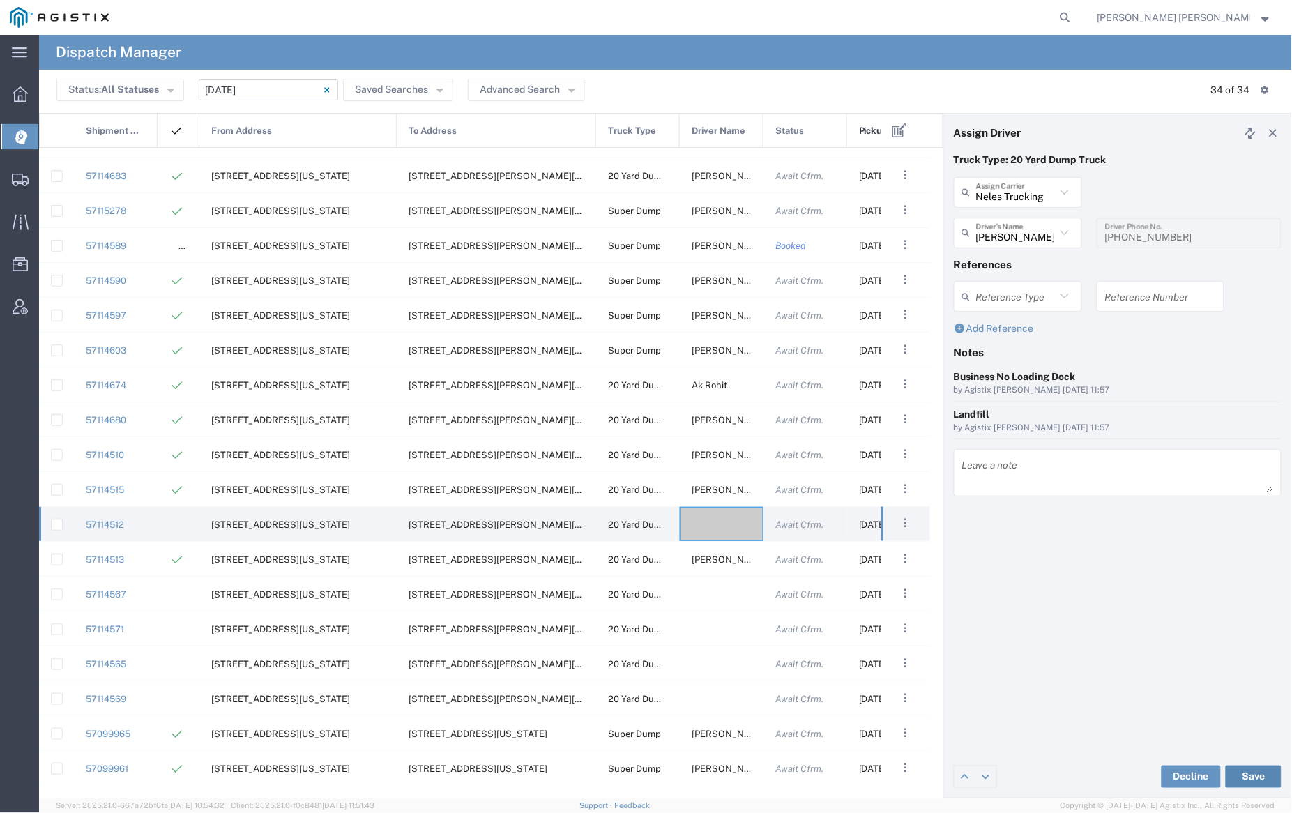
click at [1257, 777] on button "Save" at bounding box center [1254, 777] width 56 height 22
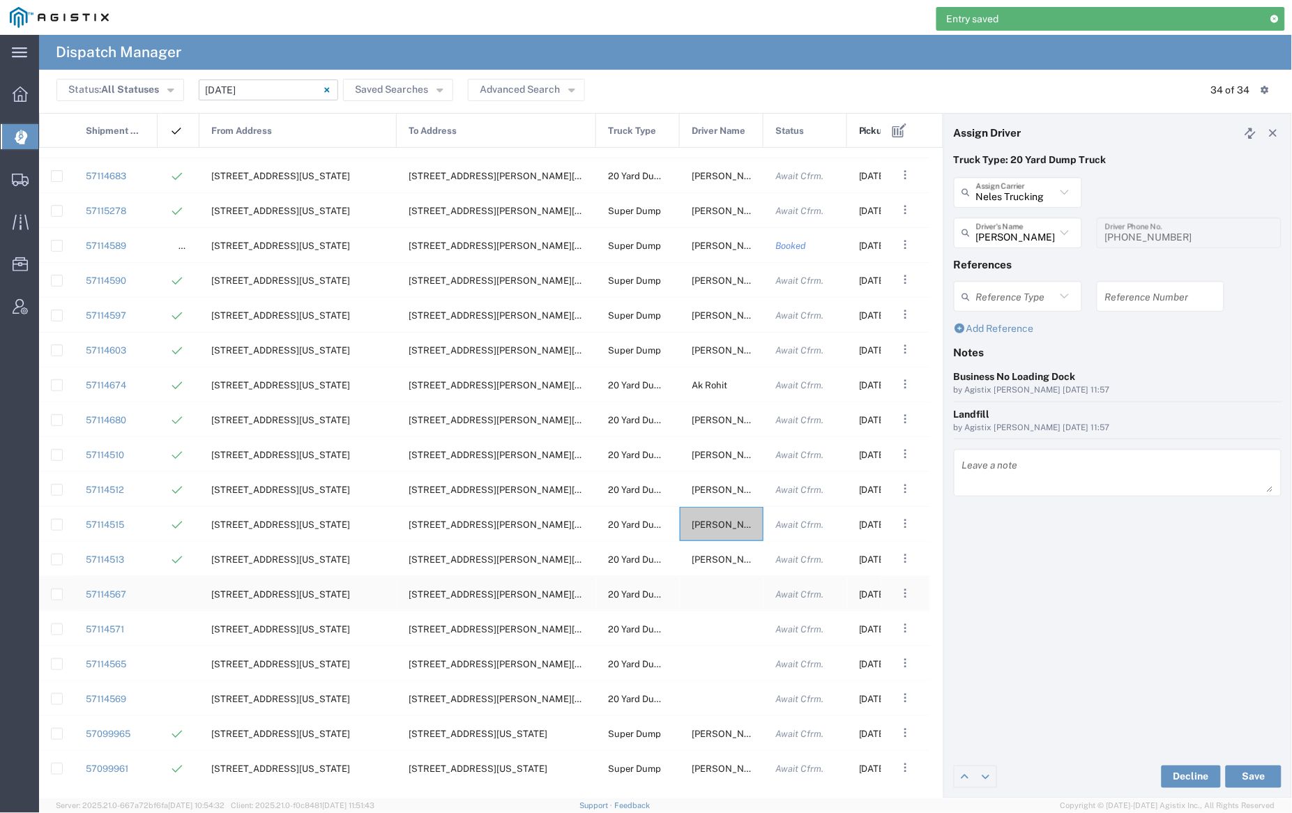
click at [721, 594] on div at bounding box center [722, 594] width 84 height 34
click at [1014, 192] on input "text" at bounding box center [1016, 192] width 80 height 24
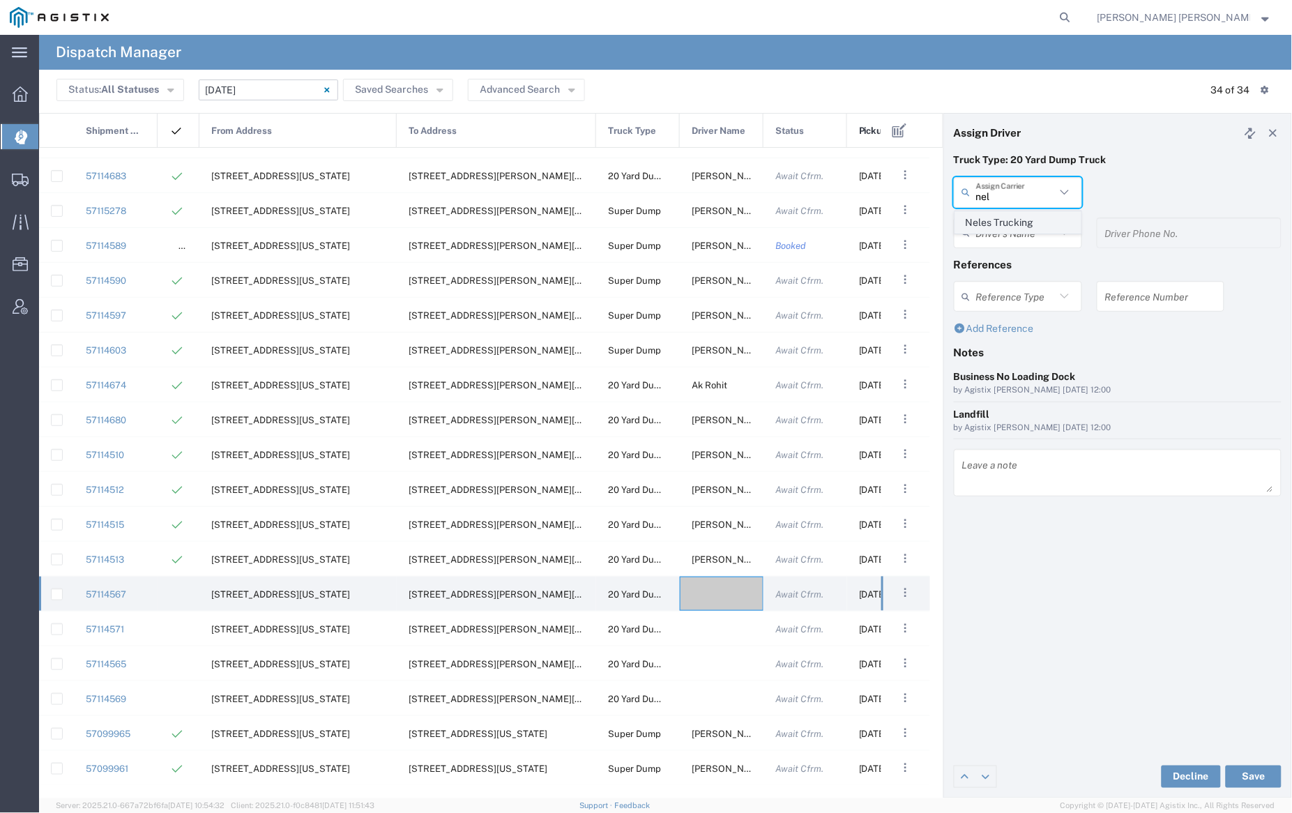
click at [1020, 225] on span "Neles Trucking" at bounding box center [1018, 223] width 125 height 22
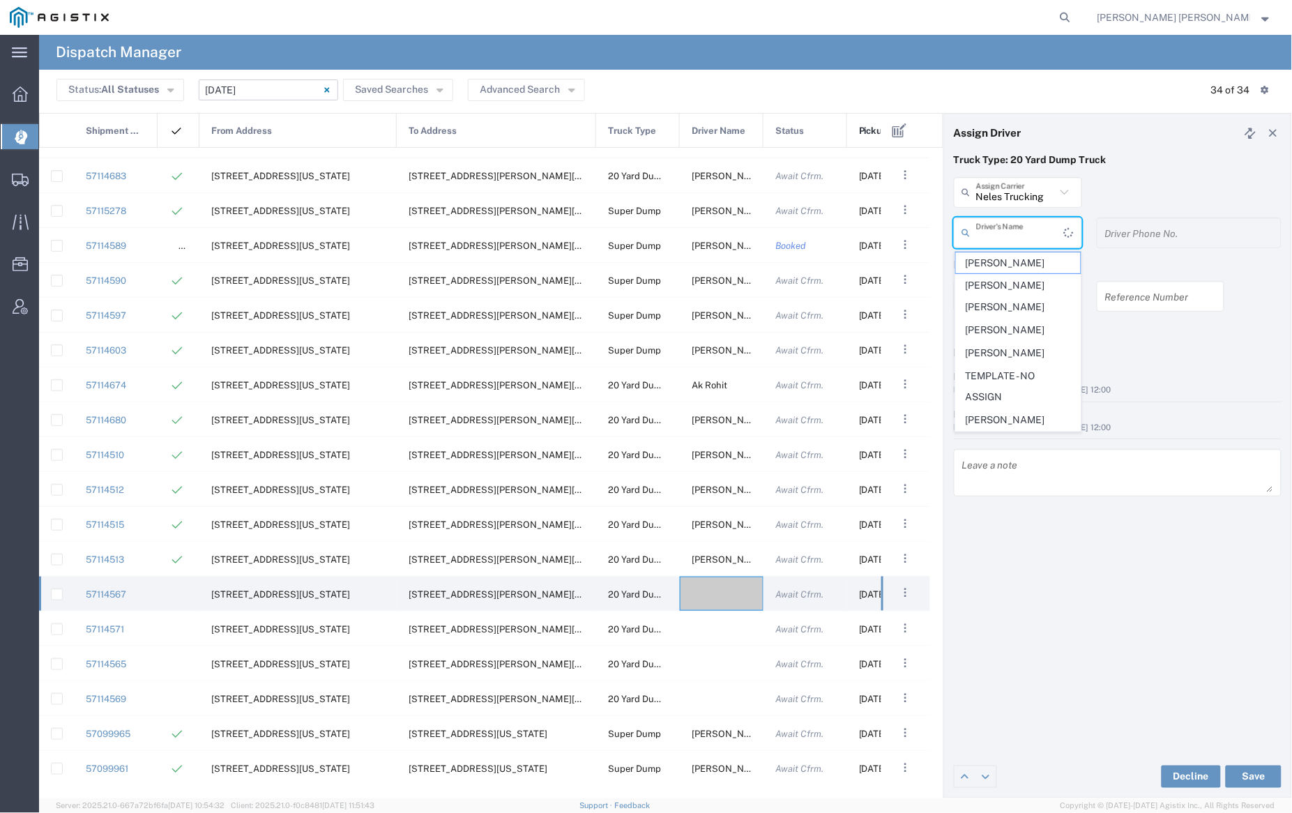
click at [1018, 232] on input "text" at bounding box center [1020, 232] width 88 height 24
click at [1022, 446] on span "Dave Pimentel" at bounding box center [1018, 446] width 125 height 22
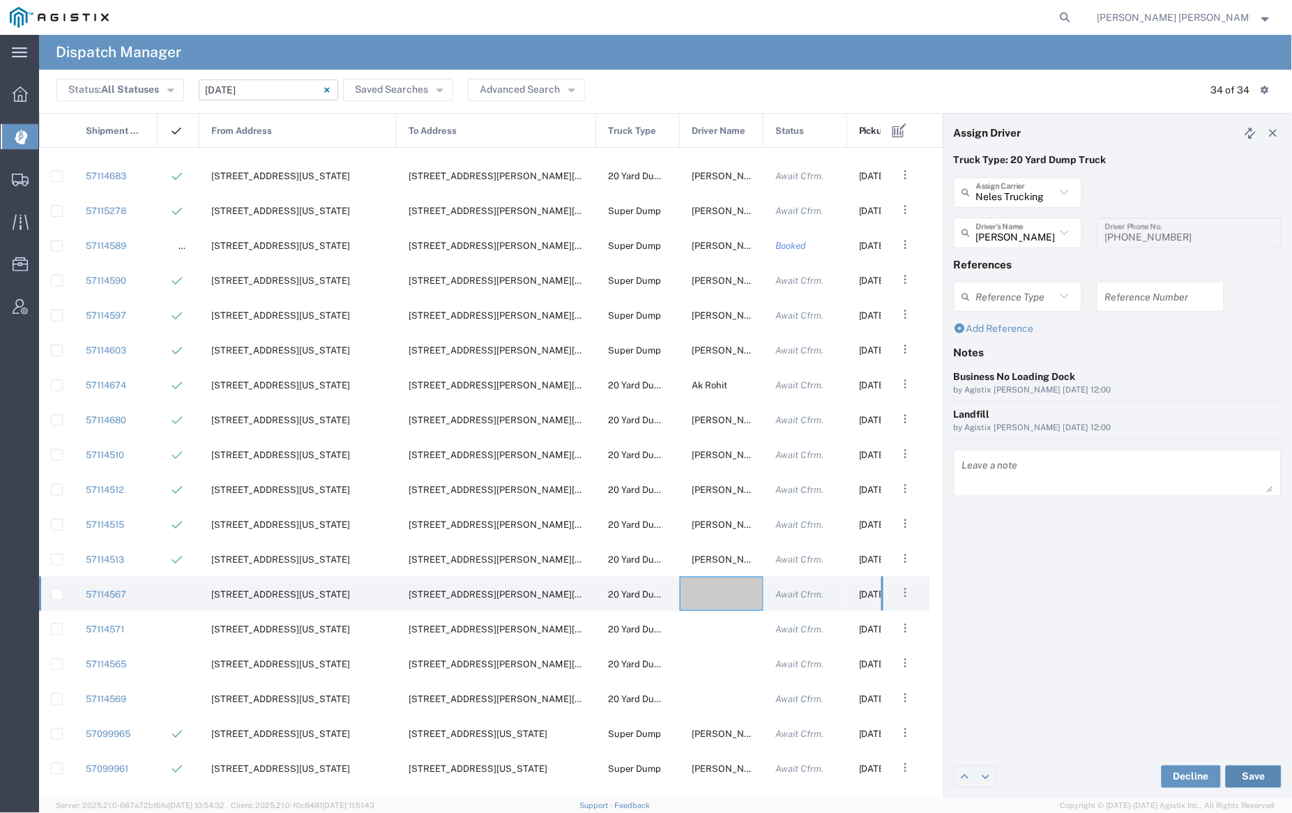
click at [1260, 770] on button "Save" at bounding box center [1254, 777] width 56 height 22
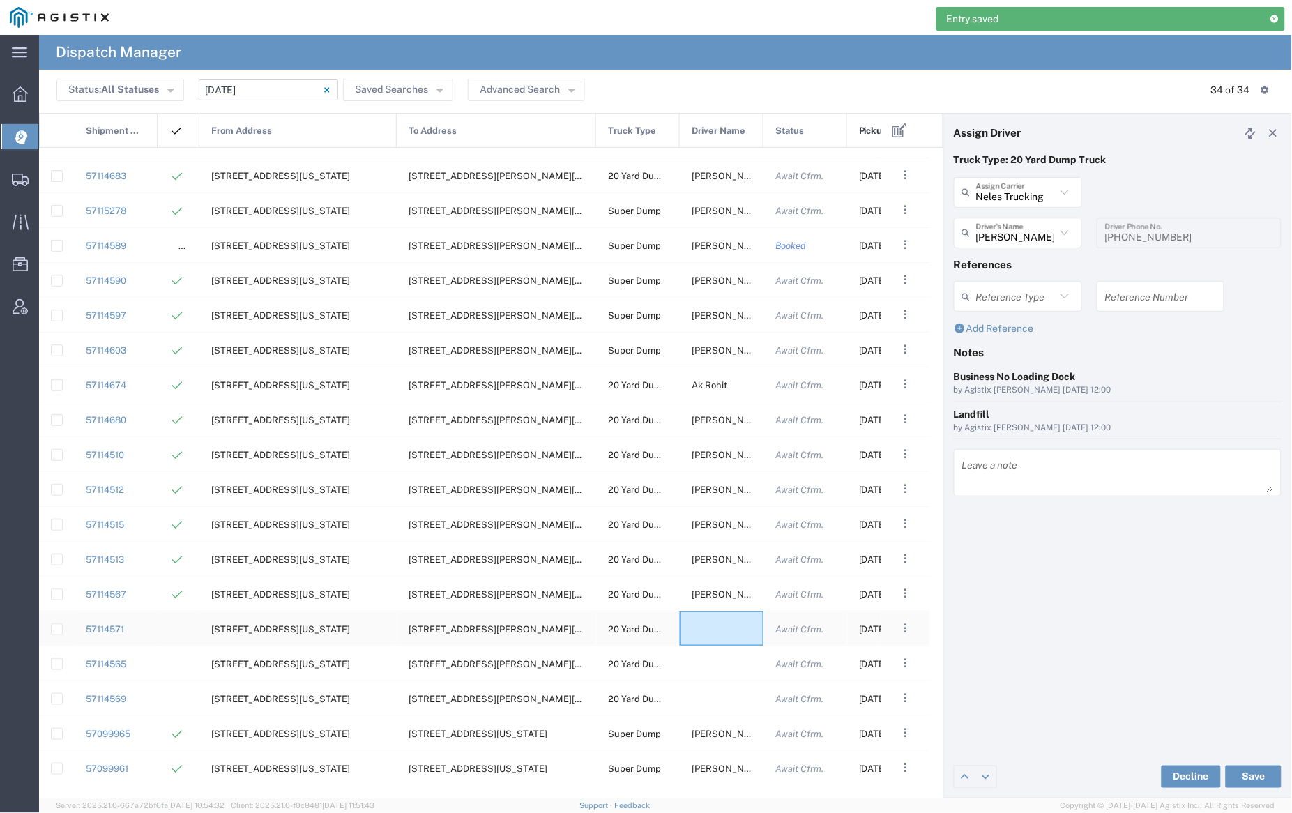
click at [719, 629] on div at bounding box center [722, 629] width 84 height 34
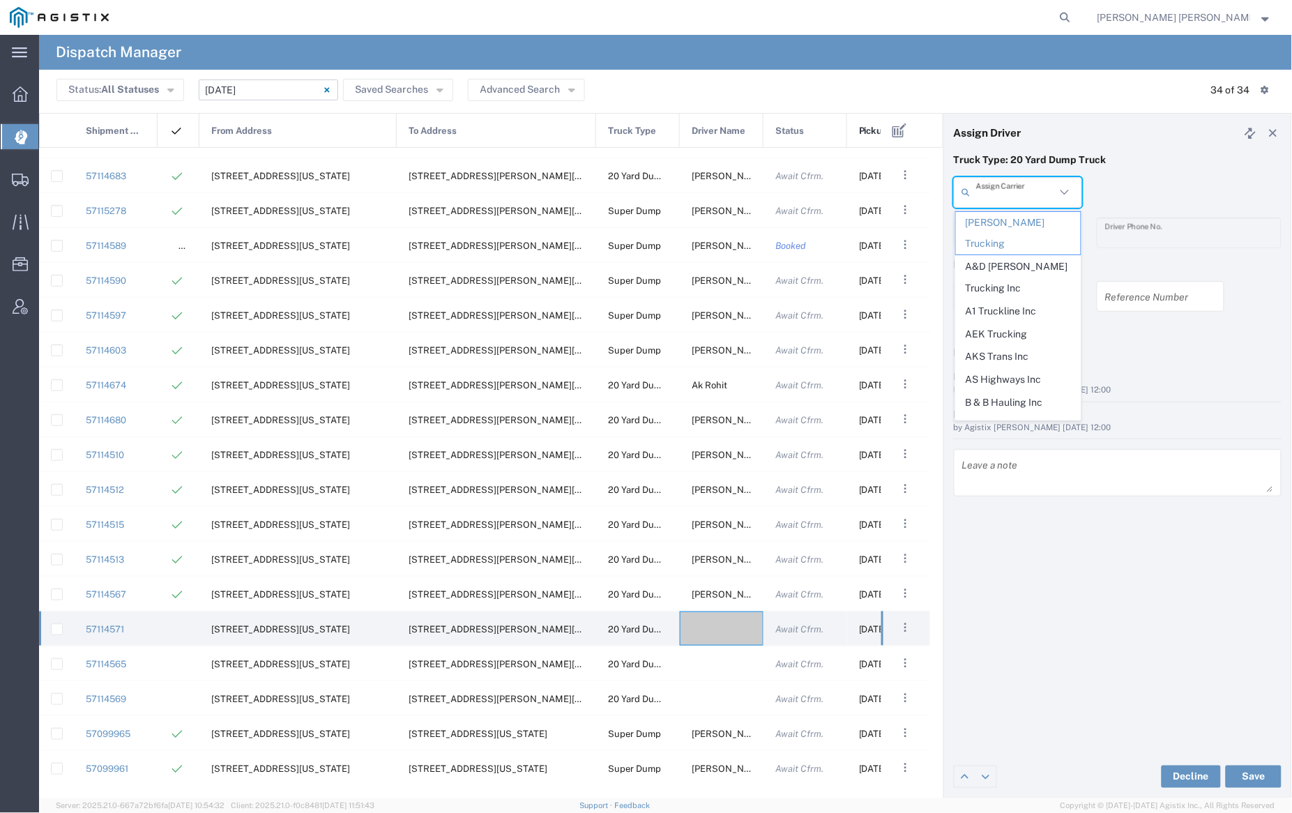
click at [995, 193] on input "text" at bounding box center [1016, 192] width 80 height 24
click at [1016, 301] on span "Manzoni Trucking" at bounding box center [1018, 312] width 125 height 22
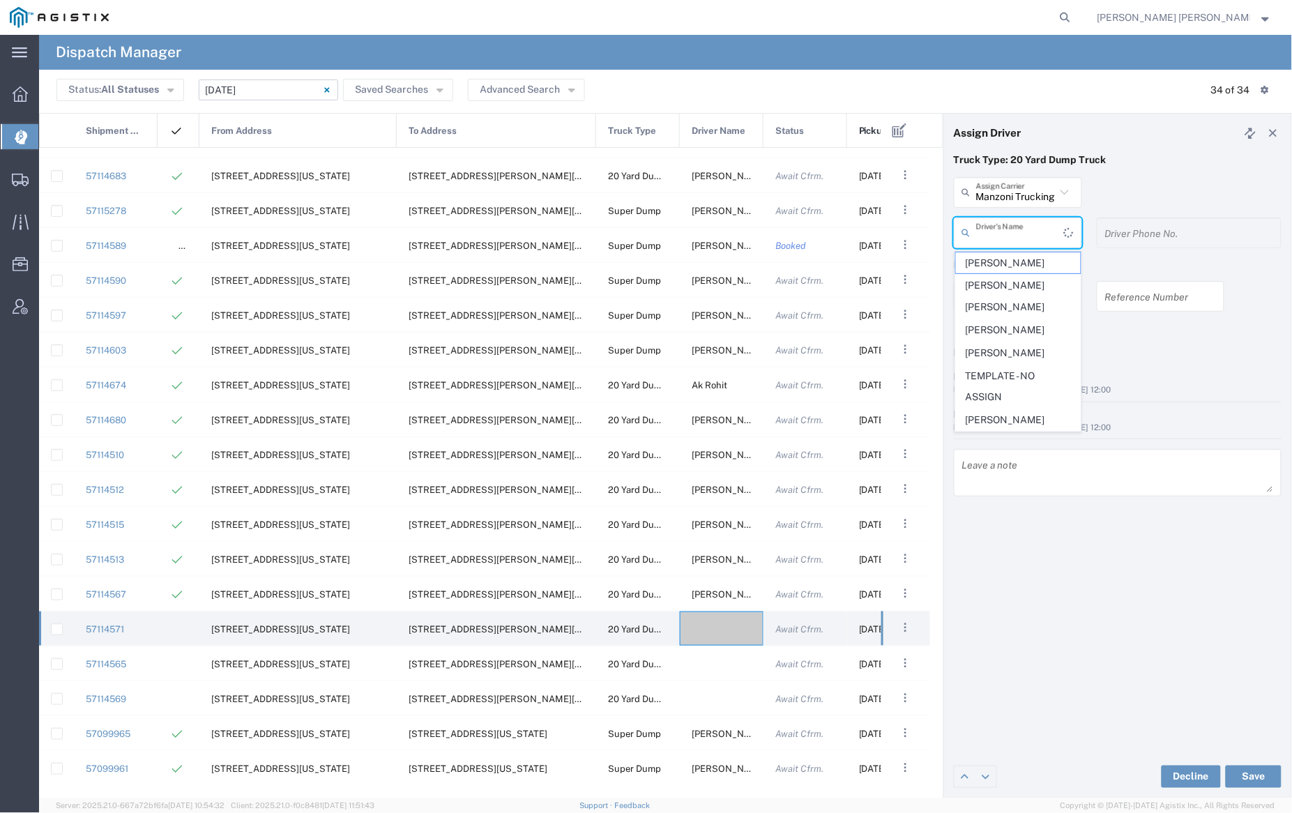
click at [1008, 225] on input "text" at bounding box center [1020, 232] width 88 height 24
click at [1014, 262] on span "Anthony Andrews" at bounding box center [1018, 263] width 125 height 22
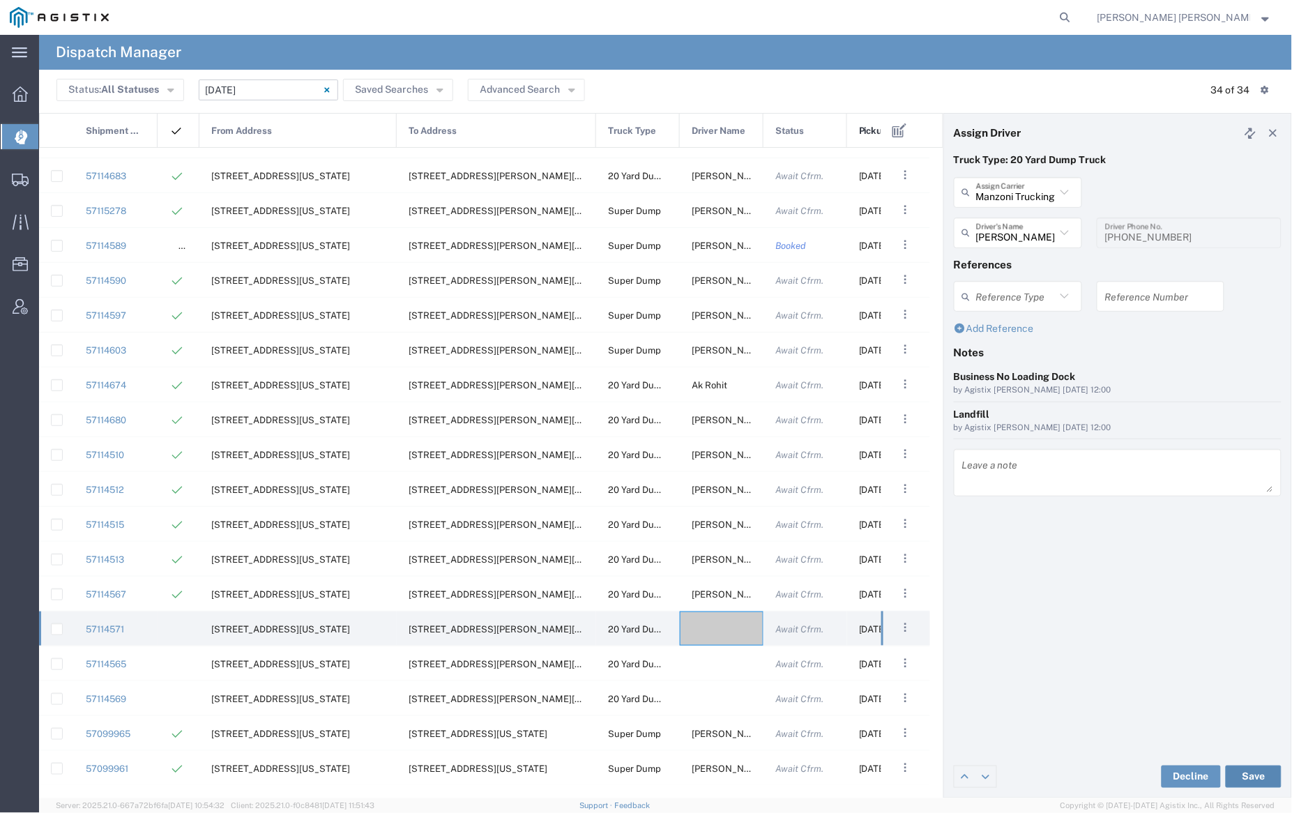
click at [1260, 773] on button "Save" at bounding box center [1254, 777] width 56 height 22
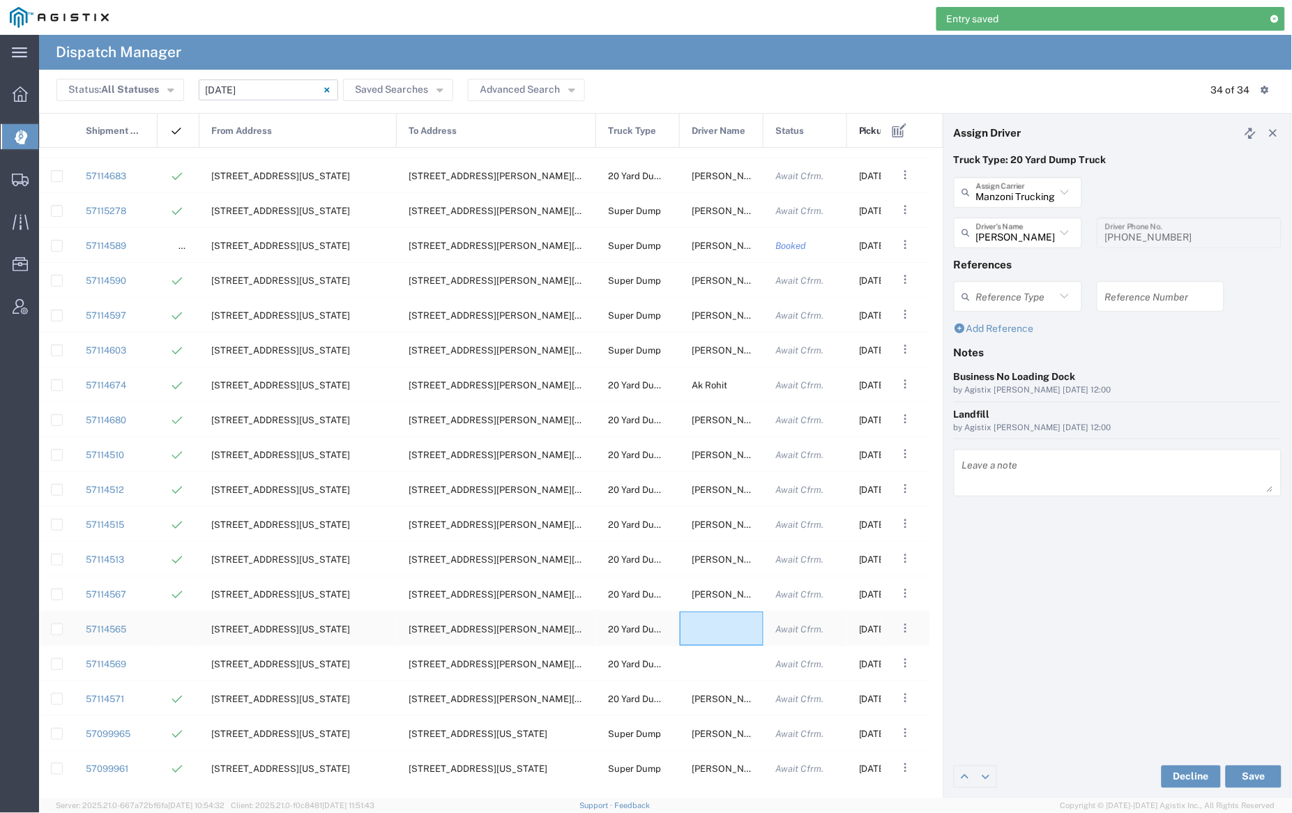
click at [720, 630] on div at bounding box center [722, 629] width 84 height 34
click at [1031, 194] on input "text" at bounding box center [1016, 192] width 80 height 24
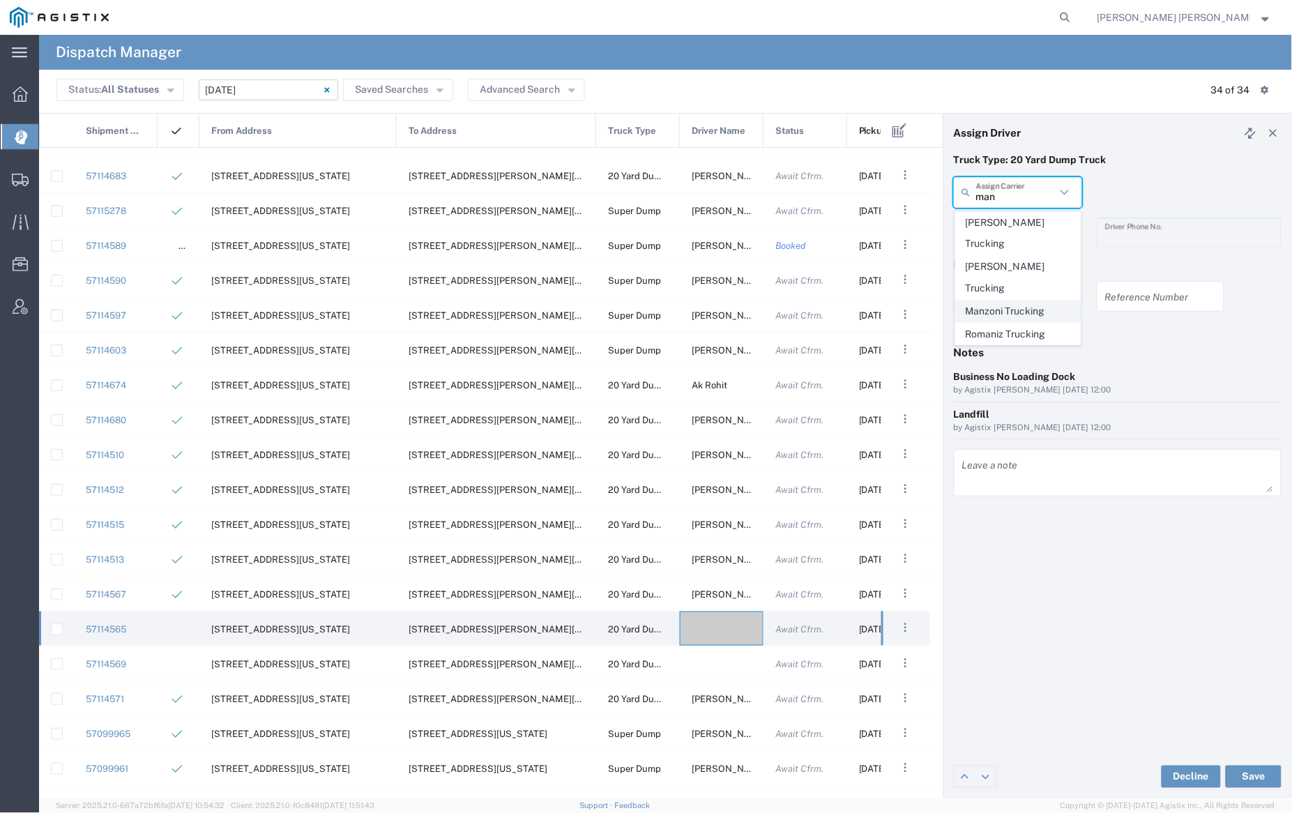
click at [1034, 301] on span "Manzoni Trucking" at bounding box center [1018, 312] width 125 height 22
click at [1020, 236] on input "text" at bounding box center [1020, 232] width 88 height 24
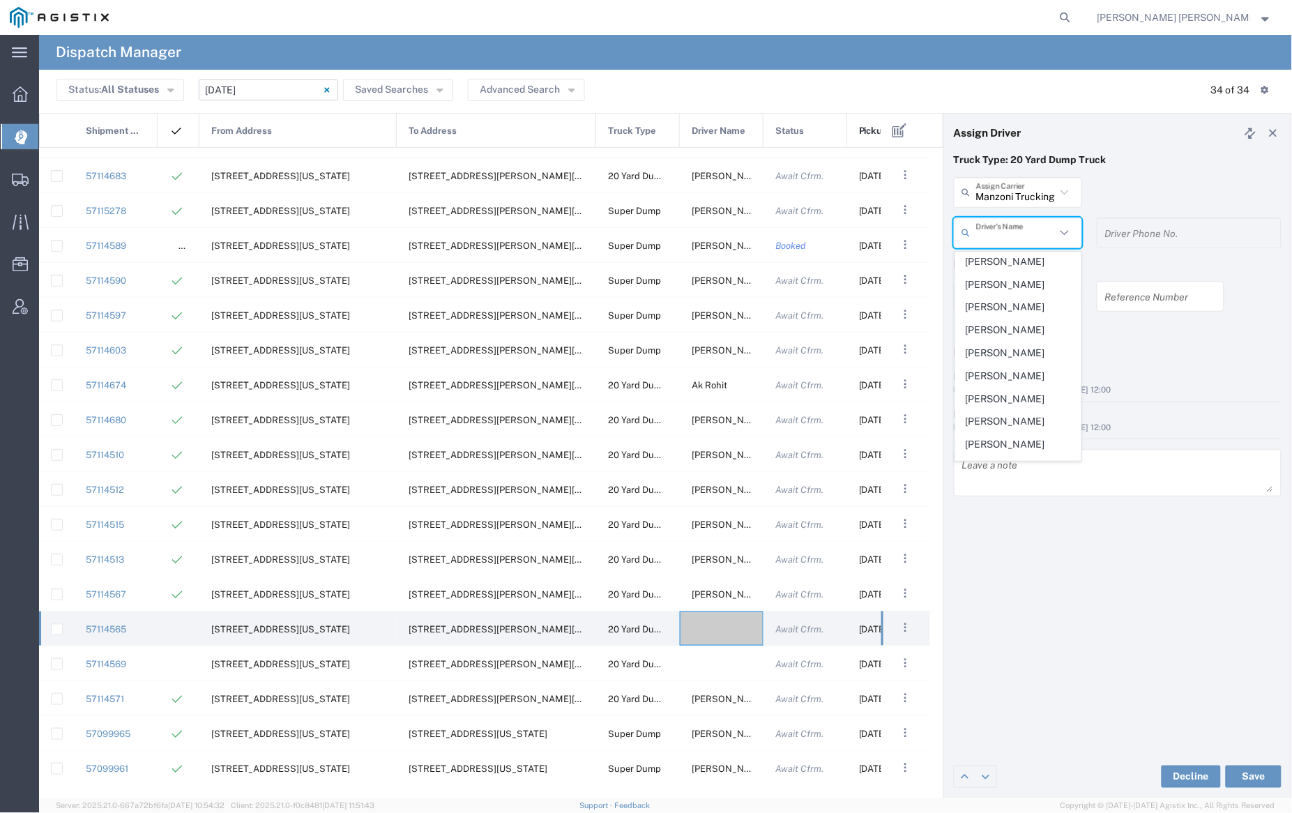
scroll to position [300, 0]
click at [1009, 324] on span "Oliver Cromeyer" at bounding box center [1018, 335] width 125 height 22
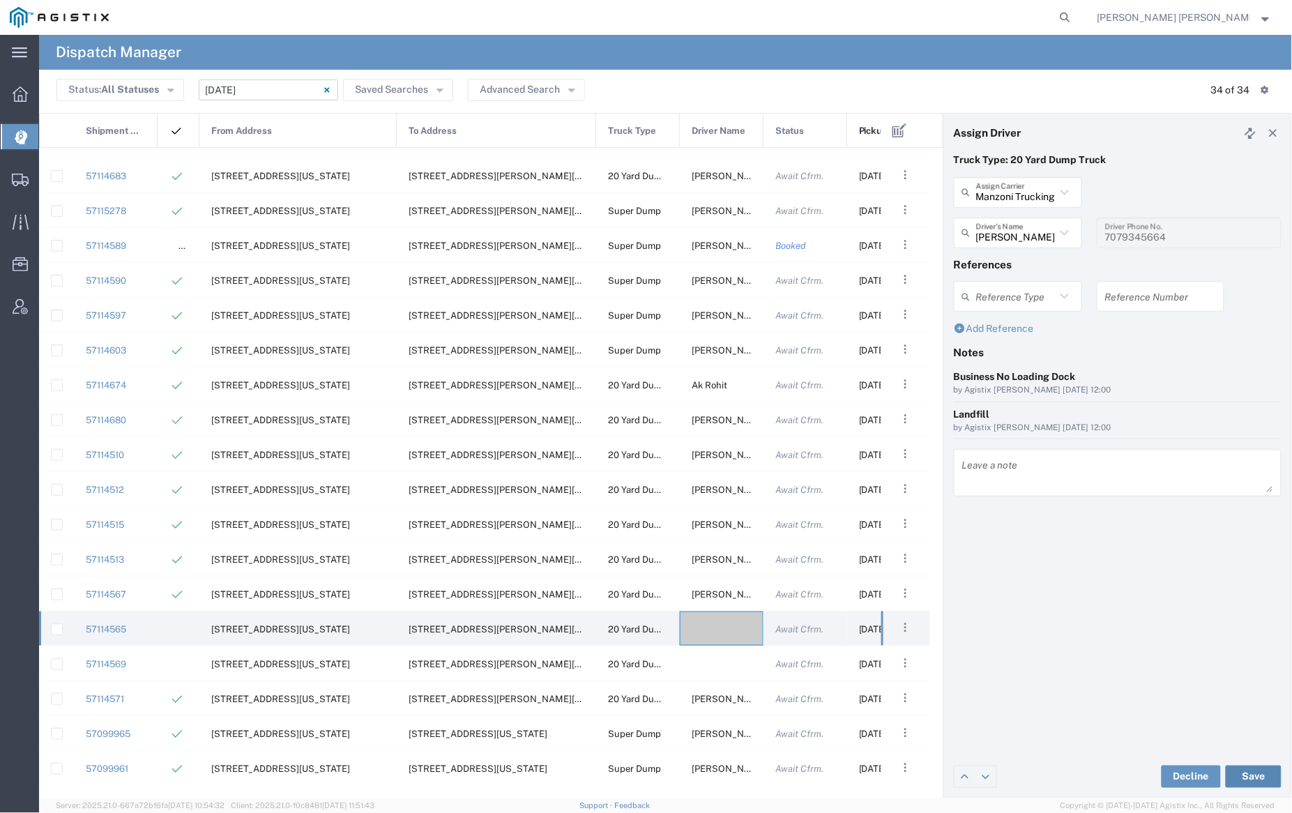
click at [1246, 773] on button "Save" at bounding box center [1254, 777] width 56 height 22
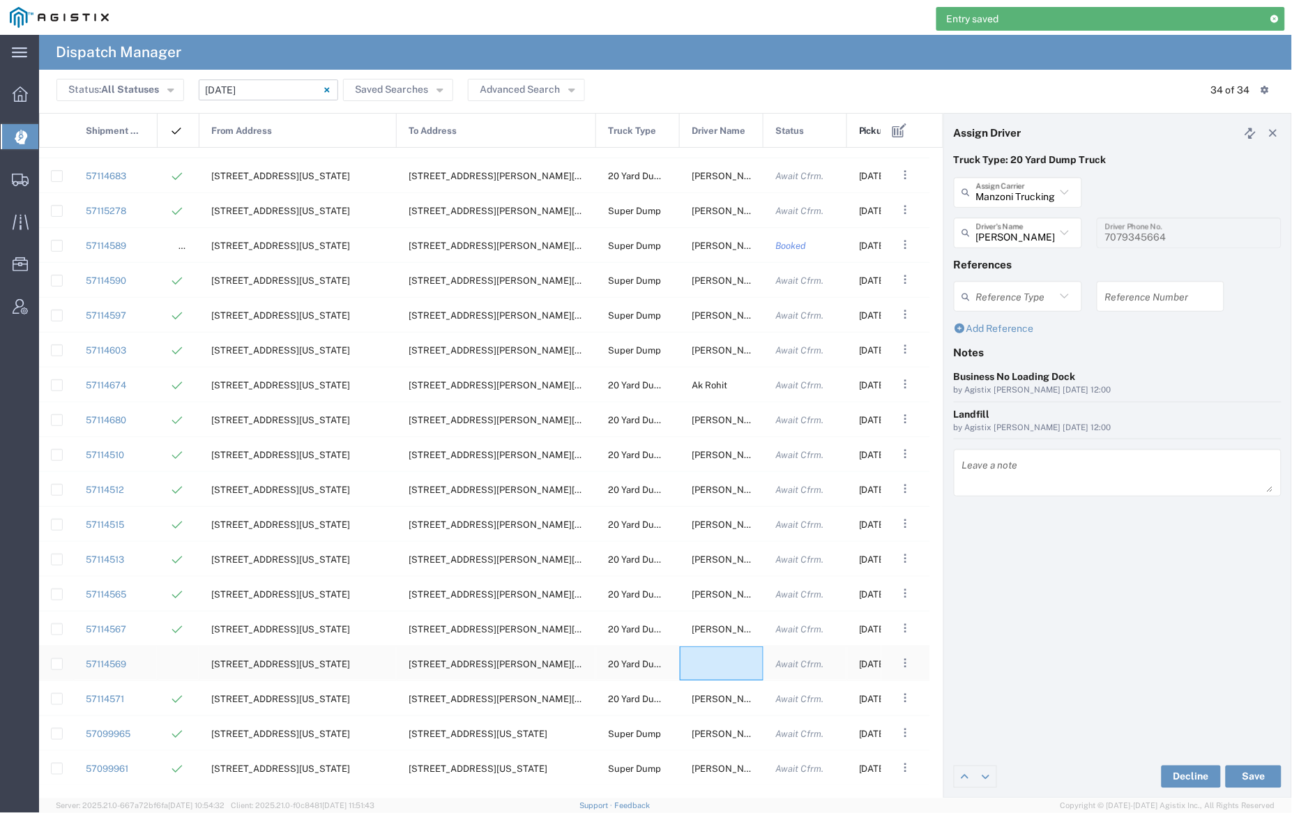
click at [720, 669] on div at bounding box center [722, 664] width 84 height 34
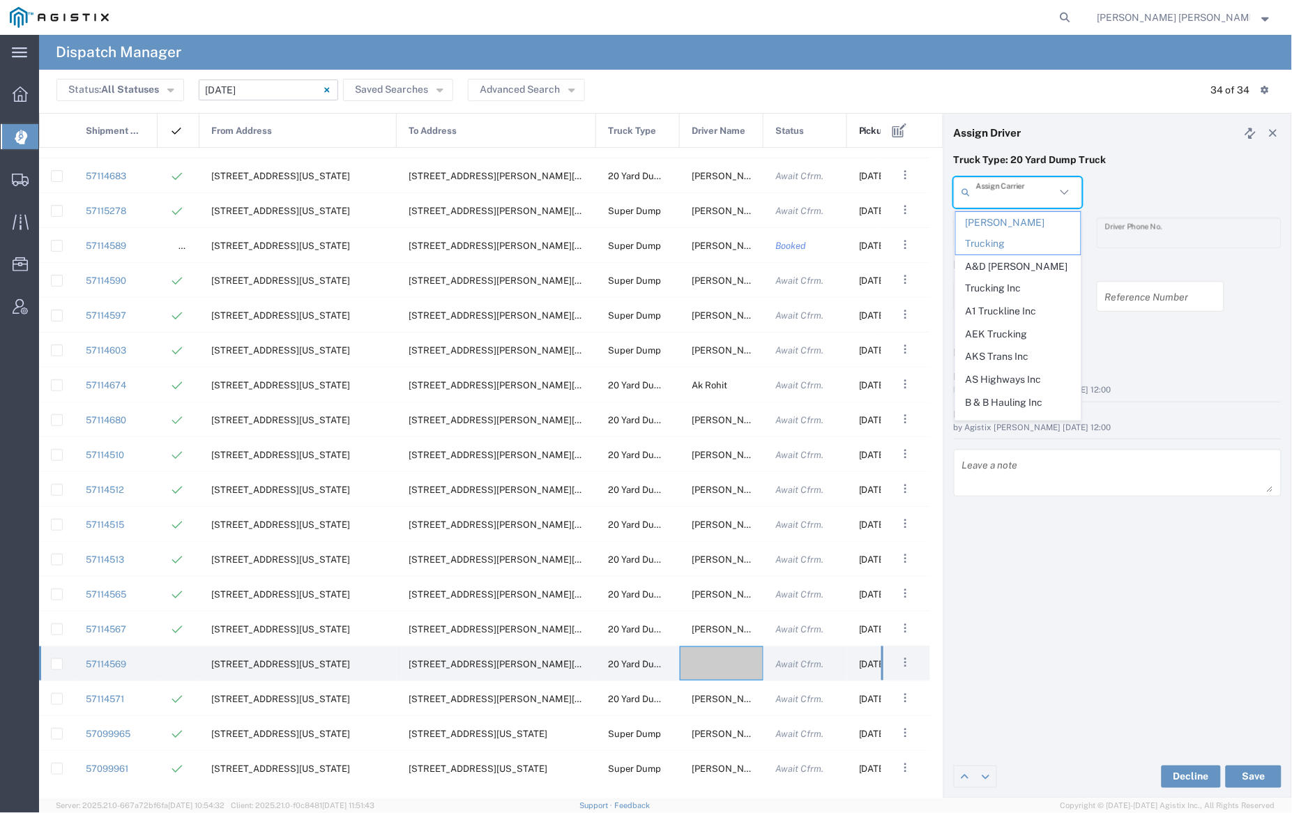
click at [1008, 190] on input "text" at bounding box center [1016, 192] width 80 height 24
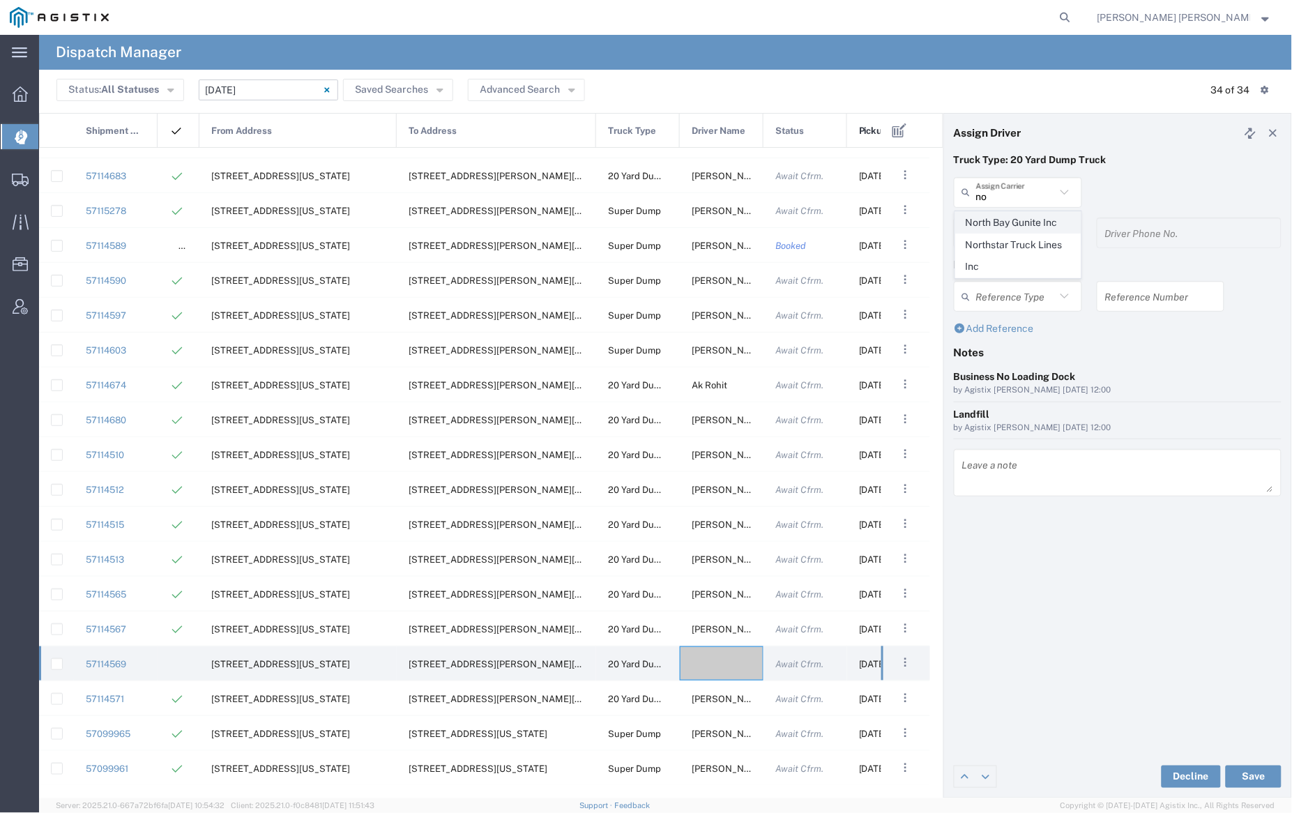
click at [1009, 221] on span "North Bay Gunite Inc" at bounding box center [1018, 223] width 125 height 22
click at [1013, 236] on input "text" at bounding box center [1020, 232] width 88 height 24
click at [1022, 270] on span "Ed Vera" at bounding box center [1018, 263] width 125 height 22
click at [1253, 768] on button "Save" at bounding box center [1254, 777] width 56 height 22
